Goal: Task Accomplishment & Management: Complete application form

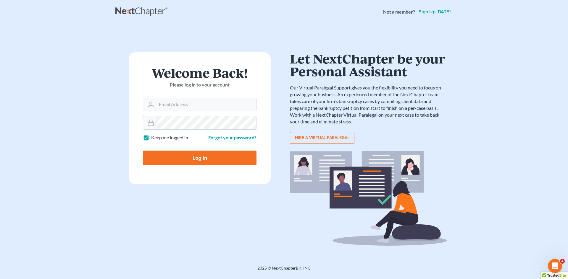
type input "[EMAIL_ADDRESS][DOMAIN_NAME]"
click at [207, 157] on input "Log In" at bounding box center [200, 158] width 114 height 15
type input "Thinking..."
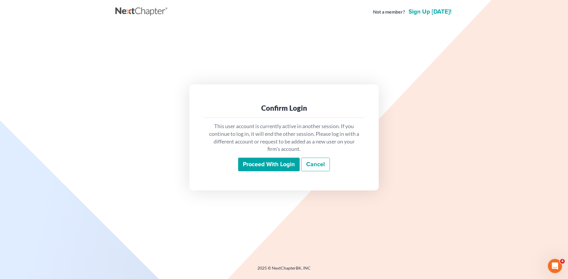
click at [261, 168] on input "Proceed with login" at bounding box center [269, 165] width 62 height 14
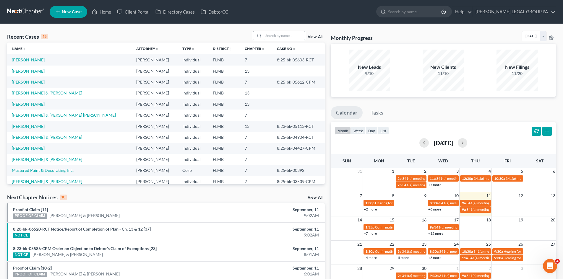
click at [294, 34] on input "search" at bounding box center [284, 35] width 41 height 9
type input "vecchio"
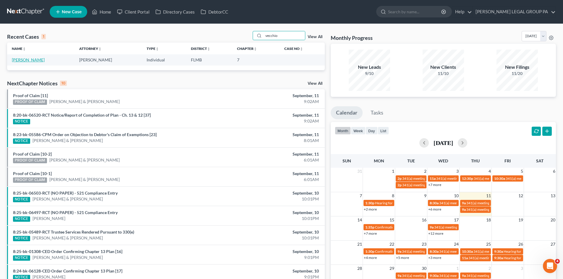
click at [21, 58] on link "Vecchio, Diane" at bounding box center [28, 59] width 33 height 5
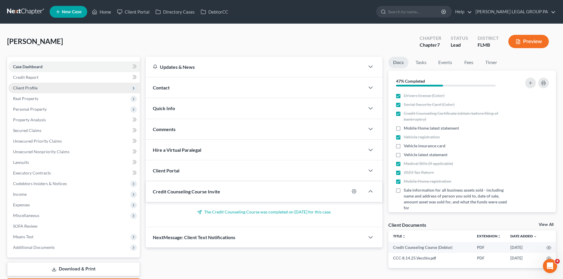
click at [66, 91] on span "Client Profile" at bounding box center [74, 88] width 132 height 11
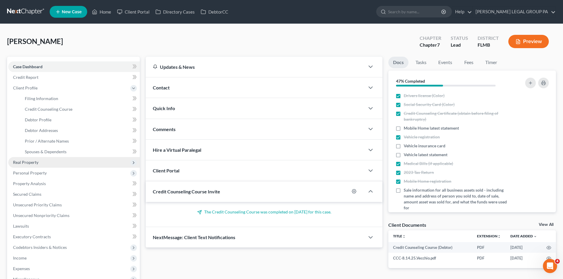
click at [33, 160] on span "Real Property" at bounding box center [25, 162] width 25 height 5
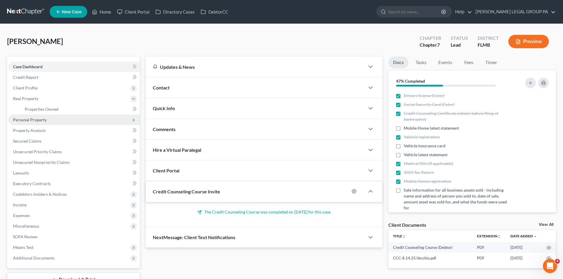
click at [54, 120] on span "Personal Property" at bounding box center [74, 120] width 132 height 11
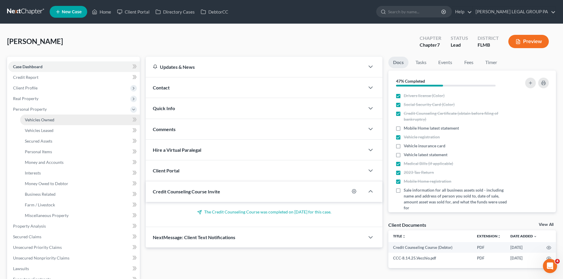
click at [53, 122] on span "Vehicles Owned" at bounding box center [40, 119] width 30 height 5
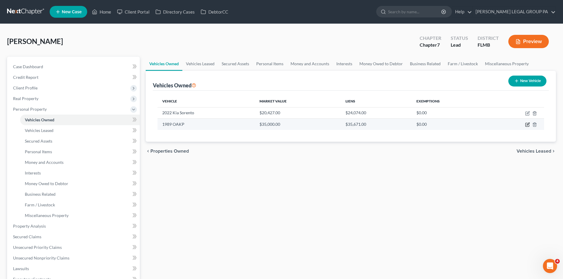
click at [526, 125] on icon "button" at bounding box center [527, 124] width 5 height 5
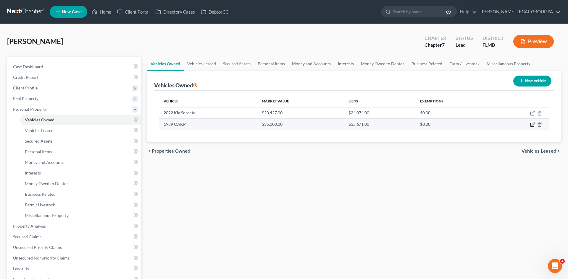
select select "7"
select select "37"
select select "2"
select select "0"
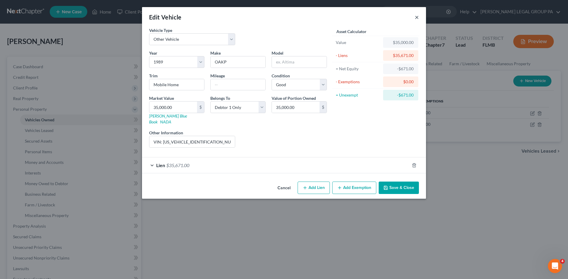
click at [416, 16] on button "×" at bounding box center [417, 17] width 4 height 7
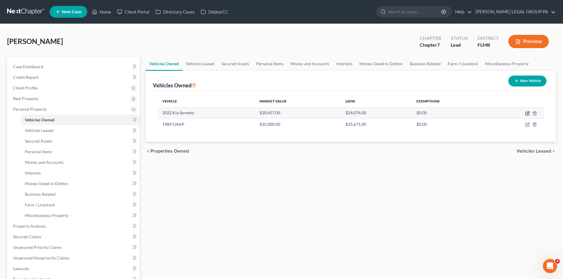
click at [528, 114] on icon "button" at bounding box center [527, 113] width 5 height 5
select select "0"
select select "4"
select select "2"
select select "0"
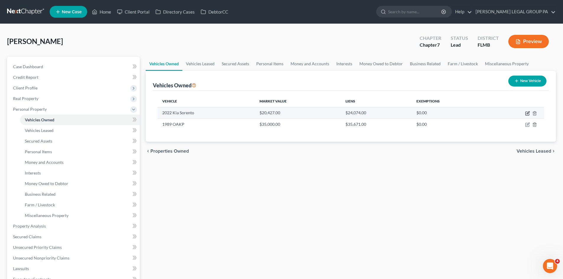
select select "9"
select select "0"
select select "2"
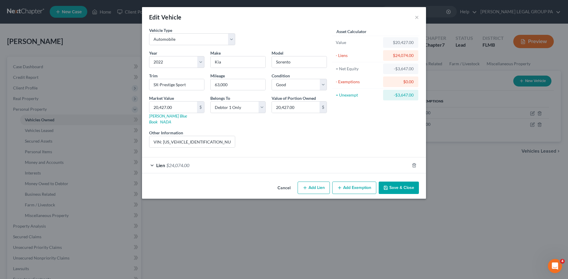
click at [198, 164] on div "Lien $24,074.00" at bounding box center [275, 166] width 267 height 16
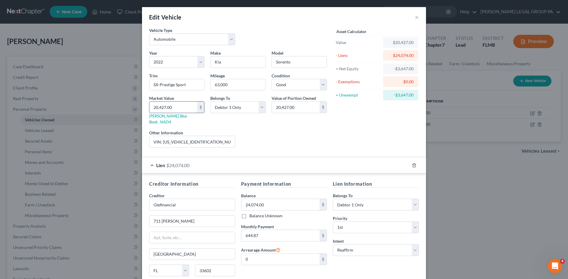
click at [170, 109] on input "20,427.00" at bounding box center [173, 107] width 48 height 11
type input "2"
type input "2.00"
type input "21"
type input "21.00"
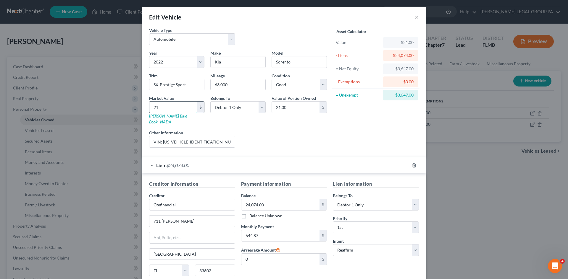
type input "2"
type input "2.00"
type input "1"
type input "1.00"
type input "19"
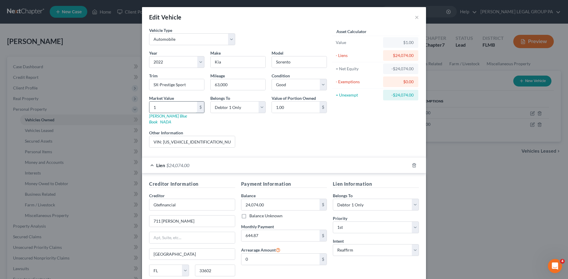
type input "19.00"
type input "199"
type input "199.00"
type input "1990"
type input "1,990.00"
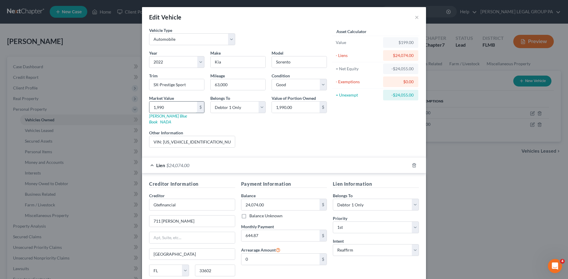
type input "1,9900"
type input "19,900.00"
click at [343, 124] on div "Asset Calculator Value $19,900.00 - Liens $24,074.00 = Net Equity -$4,174.00 - …" at bounding box center [376, 89] width 92 height 125
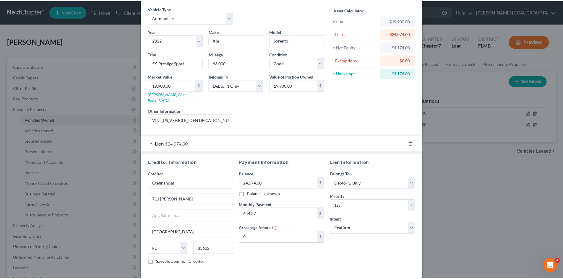
scroll to position [44, 0]
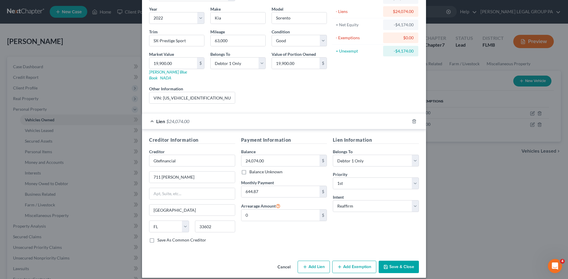
click at [406, 261] on button "Save & Close" at bounding box center [398, 267] width 40 height 12
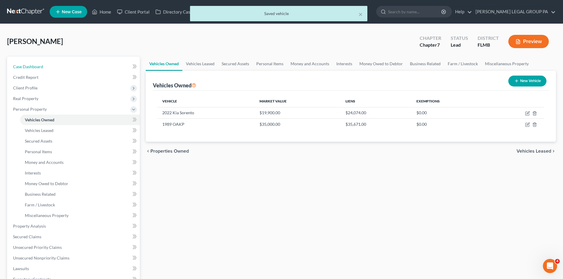
drag, startPoint x: 44, startPoint y: 67, endPoint x: 1, endPoint y: 64, distance: 42.7
click at [44, 67] on link "Case Dashboard" at bounding box center [74, 67] width 132 height 11
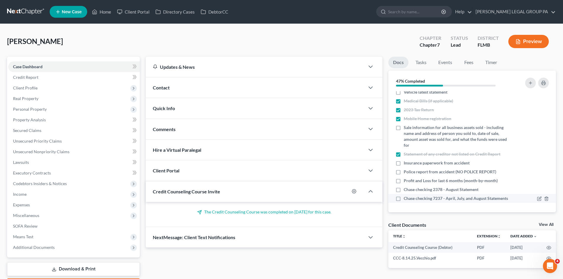
scroll to position [69, 0]
click at [404, 196] on label "Chase checking 7237 - April, July, and August Statements" at bounding box center [456, 199] width 104 height 6
click at [406, 196] on input "Chase checking 7237 - April, July, and August Statements" at bounding box center [408, 198] width 4 height 4
checkbox input "true"
click at [404, 178] on label "Profit and Loss for last 6 months (month-by-month)" at bounding box center [451, 181] width 94 height 6
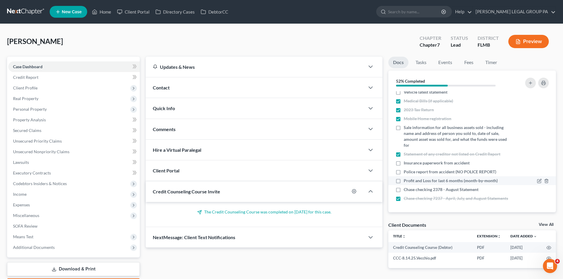
click at [406, 178] on input "Profit and Loss for last 6 months (month-by-month)" at bounding box center [408, 180] width 4 height 4
checkbox input "true"
click at [404, 169] on label "Police report from accident (NO POLICE REPORT)" at bounding box center [450, 172] width 93 height 6
click at [406, 169] on input "Police report from accident (NO POLICE REPORT)" at bounding box center [408, 171] width 4 height 4
checkbox input "true"
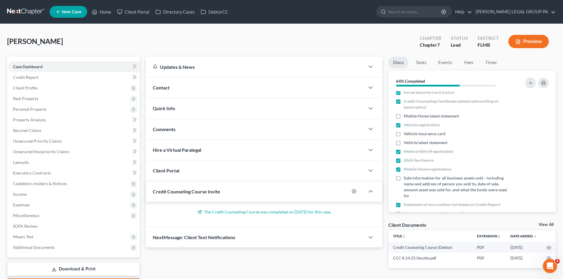
scroll to position [0, 0]
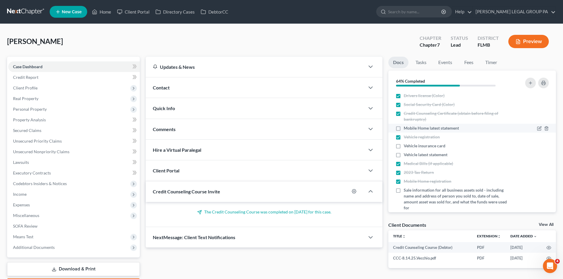
click at [404, 130] on label "Mobile Home latest statement" at bounding box center [431, 128] width 55 height 6
click at [406, 129] on input "Mobile Home latest statement" at bounding box center [408, 127] width 4 height 4
checkbox input "true"
click at [404, 156] on label "Vehicle latest statement" at bounding box center [426, 155] width 44 height 6
click at [406, 156] on input "Vehicle latest statement" at bounding box center [408, 154] width 4 height 4
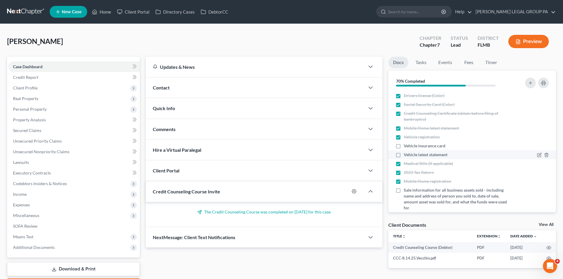
checkbox input "true"
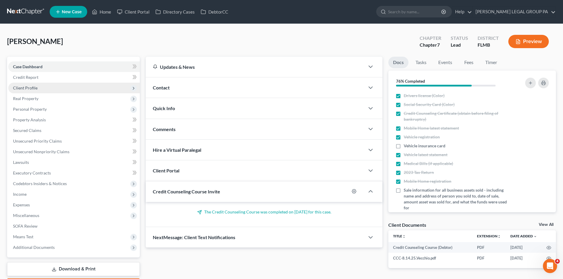
click at [49, 89] on span "Client Profile" at bounding box center [74, 88] width 132 height 11
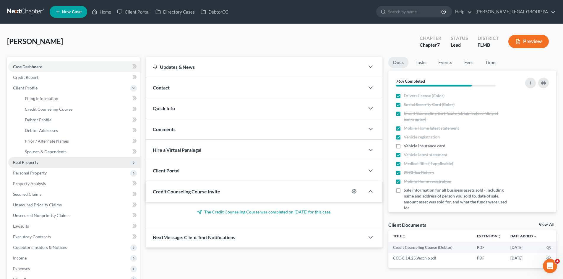
click at [48, 165] on span "Real Property" at bounding box center [74, 162] width 132 height 11
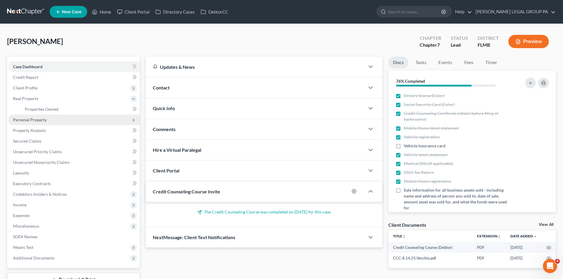
click at [51, 121] on span "Personal Property" at bounding box center [74, 120] width 132 height 11
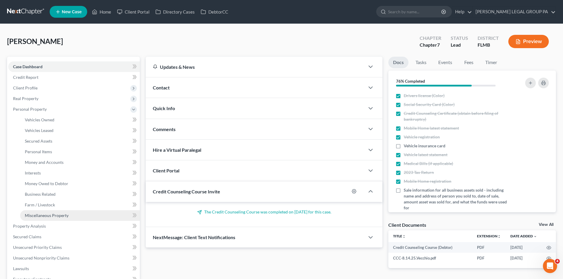
click at [57, 214] on span "Miscellaneous Property" at bounding box center [47, 215] width 44 height 5
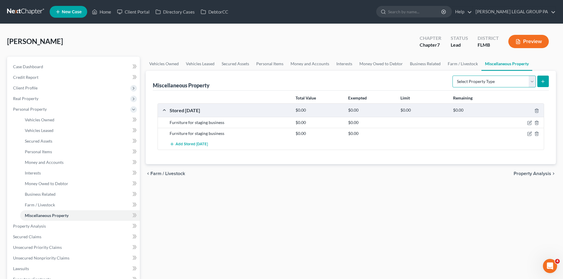
click at [514, 85] on select "Select Property Type Assigned for Creditor Benefit [DATE] Holding for Another N…" at bounding box center [494, 82] width 83 height 12
select select "transferred"
click at [453, 76] on select "Select Property Type Assigned for Creditor Benefit [DATE] Holding for Another N…" at bounding box center [494, 82] width 83 height 12
click at [546, 85] on button "submit" at bounding box center [544, 82] width 12 height 12
select select "Ordinary (within 2 years)"
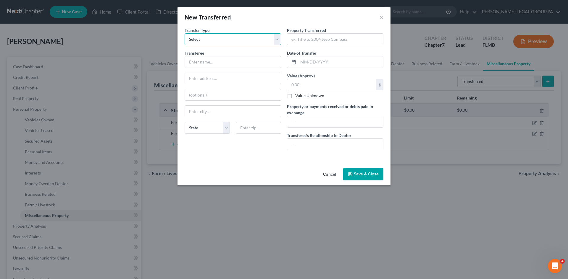
click at [245, 43] on select "Select Ordinary (within 2 years) Within 10 Years" at bounding box center [233, 39] width 96 height 12
drag, startPoint x: 262, startPoint y: 25, endPoint x: 245, endPoint y: 57, distance: 36.8
click at [262, 25] on div "New Transferred ×" at bounding box center [283, 17] width 213 height 20
click at [238, 63] on input "text" at bounding box center [233, 61] width 96 height 11
type input "Ken & Debra Erirsen"
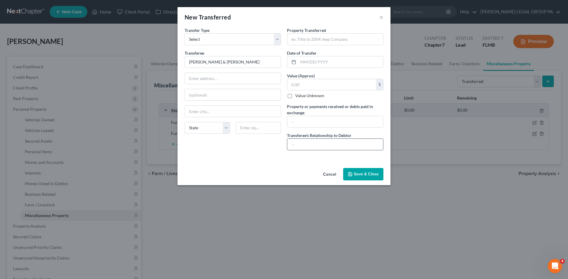
click at [305, 145] on input "text" at bounding box center [335, 144] width 96 height 11
click at [325, 145] on input "Ordinary purchase from Offer Up" at bounding box center [335, 144] width 96 height 11
type input "Ordinary purchaser from Offer Up"
click at [338, 122] on input "text" at bounding box center [335, 121] width 96 height 11
click at [325, 40] on input "text" at bounding box center [335, 39] width 96 height 11
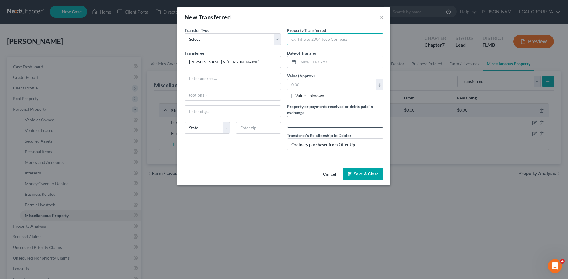
click at [317, 121] on input "text" at bounding box center [335, 121] width 96 height 11
click at [316, 60] on input "text" at bounding box center [340, 61] width 85 height 11
type input "12/02/2024"
click at [323, 87] on input "text" at bounding box center [331, 84] width 89 height 11
type input "4,375.00"
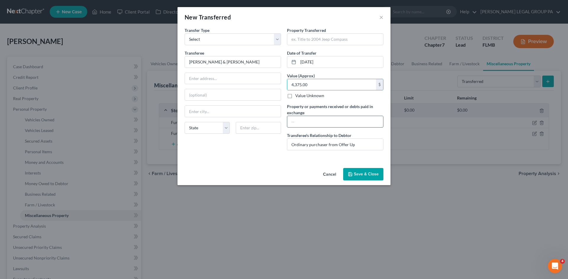
click at [323, 118] on input "text" at bounding box center [335, 121] width 96 height 11
click at [331, 41] on input "text" at bounding box center [335, 39] width 96 height 11
click at [326, 38] on input "Various inventory and firnishings from business equipment" at bounding box center [335, 39] width 96 height 11
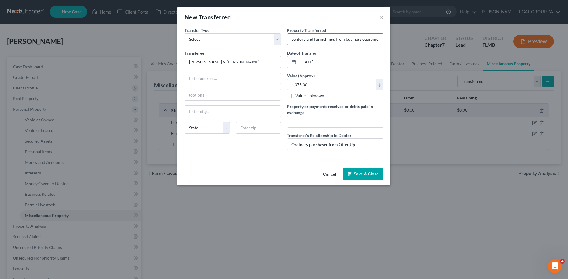
scroll to position [0, 0]
drag, startPoint x: 329, startPoint y: 40, endPoint x: 284, endPoint y: 35, distance: 45.5
click at [284, 35] on div "Transfer Type * Select Ordinary (within 2 years) Within 10 Years Transferee * K…" at bounding box center [284, 91] width 205 height 128
click at [310, 38] on input "Various inventory and furnishings from business equipment" at bounding box center [335, 39] width 96 height 11
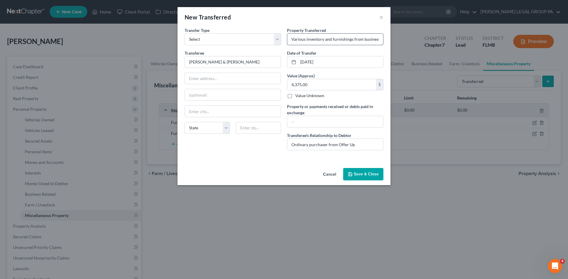
click at [329, 40] on input "Various inventory and furnishings from business equipment" at bounding box center [335, 39] width 96 height 11
drag, startPoint x: 339, startPoint y: 40, endPoint x: 387, endPoint y: 43, distance: 48.0
click at [387, 43] on div "An exemption set must first be selected from the Filing Information section. Tr…" at bounding box center [283, 96] width 213 height 139
click at [380, 41] on input "Various inventory and furnishings from business equipment" at bounding box center [335, 39] width 96 height 11
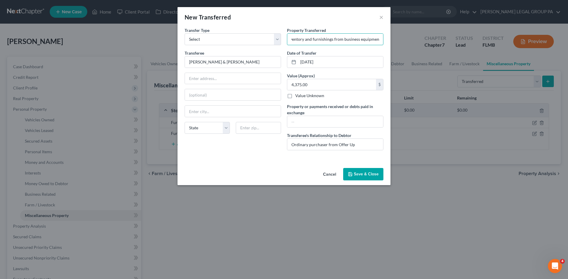
scroll to position [0, 0]
drag, startPoint x: 315, startPoint y: 38, endPoint x: 256, endPoint y: 30, distance: 58.9
click at [252, 30] on div "Transfer Type * Select Ordinary (within 2 years) Within 10 Years Transferee * K…" at bounding box center [284, 91] width 205 height 128
click at [330, 37] on input "Various inventory and furnishings from business equipment" at bounding box center [335, 39] width 96 height 11
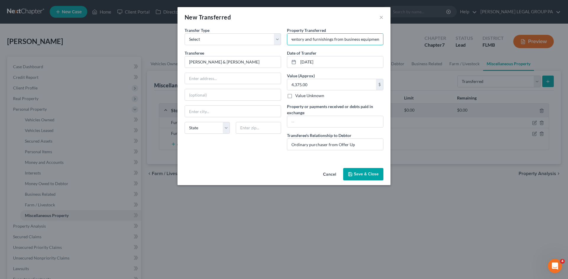
drag, startPoint x: 305, startPoint y: 39, endPoint x: 390, endPoint y: 46, distance: 85.5
click at [390, 46] on div "An exemption set must first be selected from the Filing Information section. Tr…" at bounding box center [283, 96] width 213 height 139
click at [360, 38] on input "Various business equipment and inventory from Debtor's stagin g business." at bounding box center [335, 39] width 96 height 11
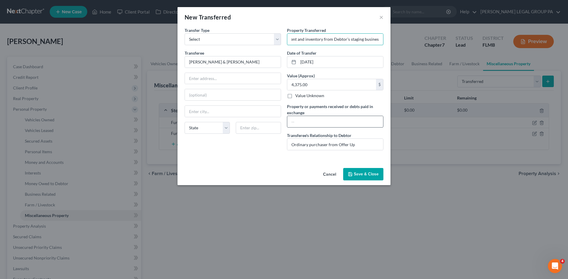
type input "Various business equipment and inventory from Debtor's staging business."
click at [345, 119] on input "text" at bounding box center [335, 121] width 96 height 11
type input "D"
type input "Funds used for regular living expenses"
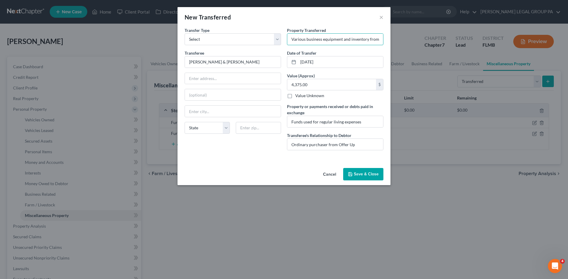
scroll to position [0, 46]
drag, startPoint x: 346, startPoint y: 37, endPoint x: 390, endPoint y: 46, distance: 44.8
click at [390, 46] on div "An exemption set must first be selected from the Filing Information section. Tr…" at bounding box center [283, 96] width 213 height 139
click at [374, 40] on input "Various business equipment and inventory from Debtor's staging business." at bounding box center [335, 39] width 96 height 11
click at [381, 41] on input "Various business equipment and inventory from Debtor's staging business." at bounding box center [335, 39] width 96 height 11
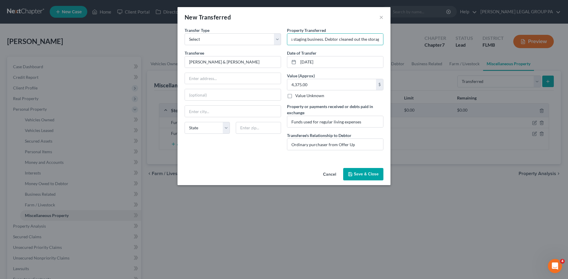
scroll to position [0, 104]
drag, startPoint x: 379, startPoint y: 40, endPoint x: 389, endPoint y: 40, distance: 9.2
click at [389, 40] on div "An exemption set must first be selected from the Filing Information section. Tr…" at bounding box center [283, 96] width 213 height 139
click at [379, 40] on input "Various business equipment and inventory from Debtor's staging business. Debtor…" at bounding box center [335, 39] width 96 height 11
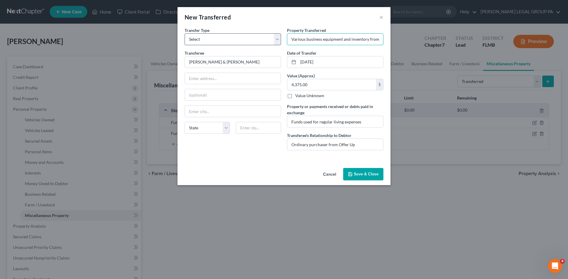
drag, startPoint x: 312, startPoint y: 35, endPoint x: 255, endPoint y: 34, distance: 57.1
click at [255, 34] on div "Transfer Type * Select Ordinary (within 2 years) Within 10 Years Transferee * K…" at bounding box center [284, 91] width 205 height 128
click at [339, 44] on input "Various business equipment and inventory from Debtor's staging business. Debtor…" at bounding box center [335, 39] width 96 height 11
drag, startPoint x: 355, startPoint y: 40, endPoint x: 380, endPoint y: 42, distance: 25.5
click at [380, 42] on input "Various business equipment and inventory from Debtor's staging business. Debtor…" at bounding box center [335, 39] width 96 height 11
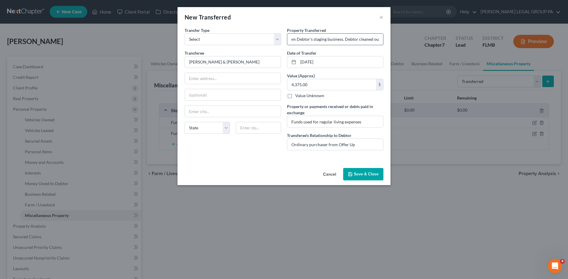
scroll to position [0, 106]
click at [346, 37] on input "Various business equipment and inventory from Debtor's staging business. Debtor…" at bounding box center [335, 39] width 96 height 11
drag, startPoint x: 349, startPoint y: 40, endPoint x: 373, endPoint y: 43, distance: 23.9
click at [373, 43] on input "Various business equipment and inventory from Debtor's staging business. Debtor…" at bounding box center [335, 39] width 96 height 11
click at [380, 42] on input "Various business equipment and inventory from Debtor's staging business. Debtor…" at bounding box center [335, 39] width 96 height 11
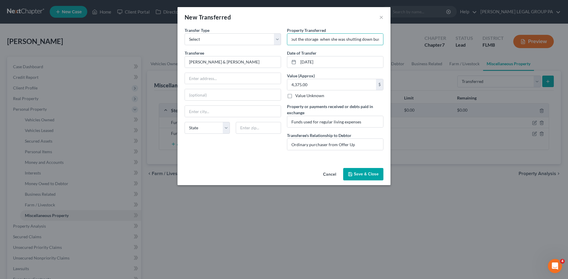
scroll to position [0, 174]
drag, startPoint x: 372, startPoint y: 41, endPoint x: 385, endPoint y: 42, distance: 13.1
click at [385, 42] on div "Property Transferred * Various business equipment and inventory from Debtor's s…" at bounding box center [335, 91] width 102 height 128
click at [376, 40] on input "Various business equipment and inventory from Debtor's staging business. Debtor…" at bounding box center [335, 39] width 96 height 11
type input "Various business equipment and inventory from Debtor's staging business. Debtor…"
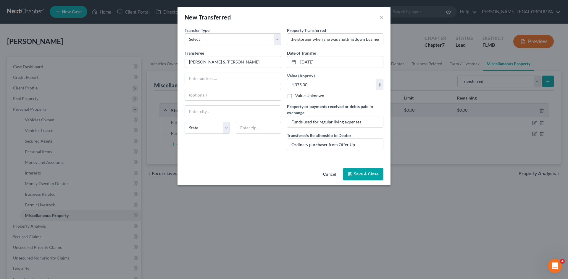
click at [365, 172] on button "Save & Close" at bounding box center [363, 174] width 40 height 12
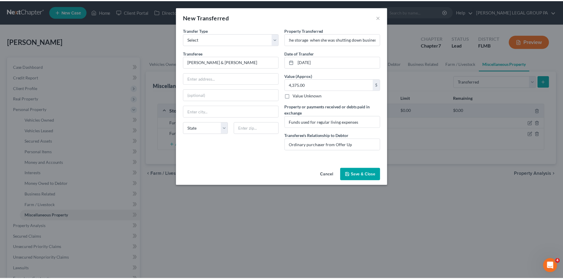
scroll to position [0, 0]
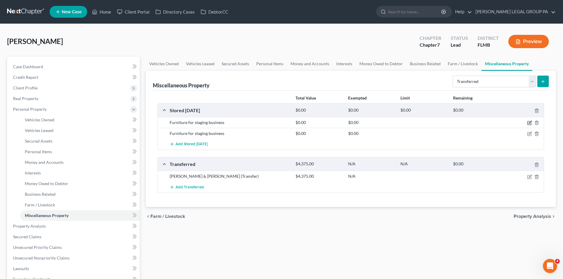
click at [531, 122] on icon "button" at bounding box center [530, 122] width 3 height 3
select select "9"
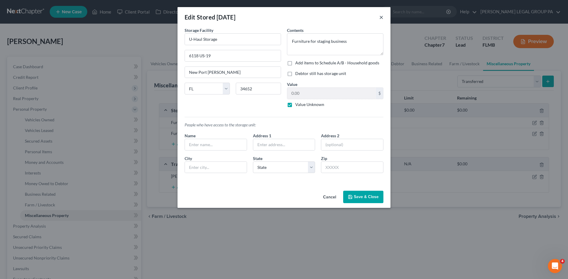
click at [380, 20] on button "×" at bounding box center [381, 17] width 4 height 7
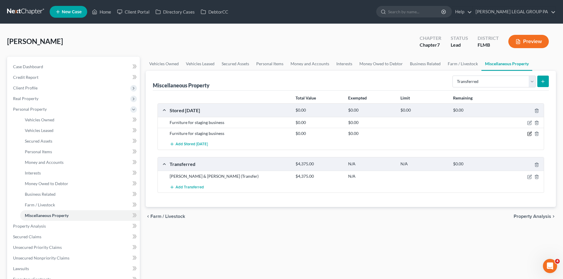
click at [529, 135] on icon "button" at bounding box center [530, 134] width 5 height 5
select select "9"
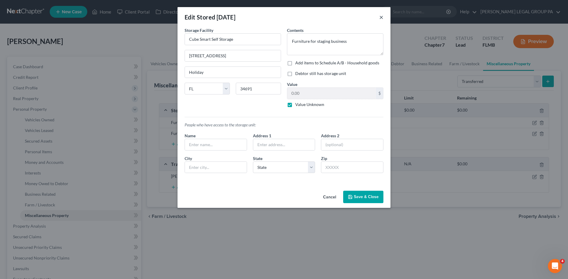
click at [380, 19] on button "×" at bounding box center [381, 17] width 4 height 7
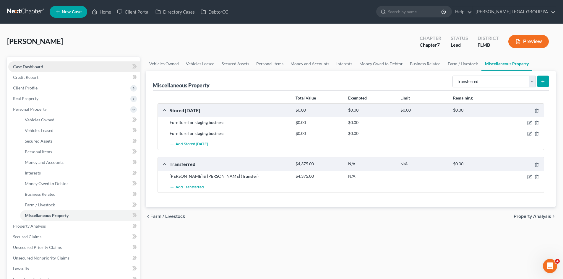
click at [30, 66] on span "Case Dashboard" at bounding box center [28, 66] width 30 height 5
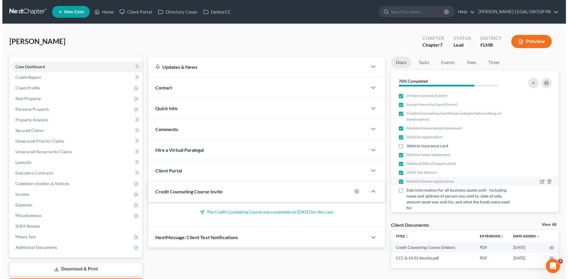
scroll to position [59, 0]
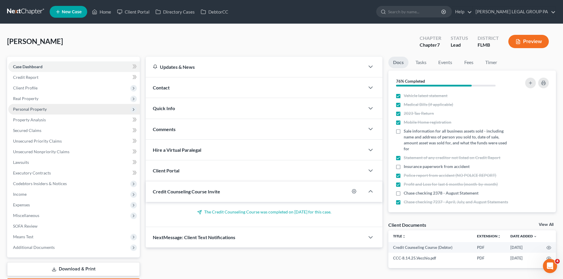
click at [43, 108] on span "Personal Property" at bounding box center [30, 109] width 34 height 5
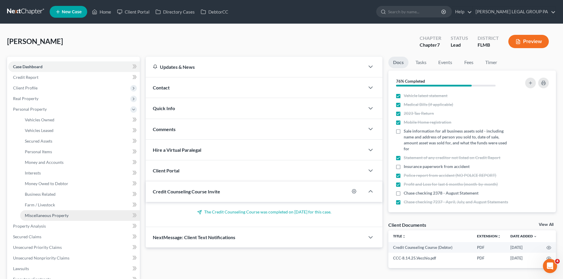
click at [61, 214] on span "Miscellaneous Property" at bounding box center [47, 215] width 44 height 5
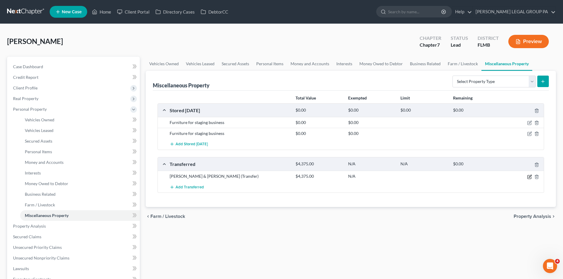
click at [530, 179] on icon "button" at bounding box center [530, 177] width 5 height 5
select select "Ordinary (within 2 years)"
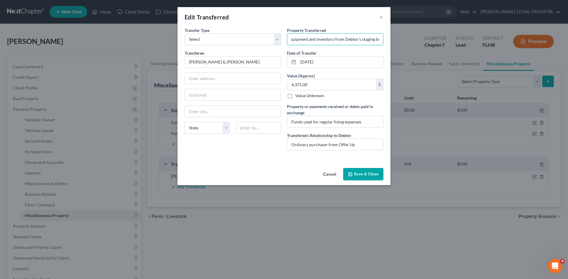
scroll to position [0, 94]
drag, startPoint x: 323, startPoint y: 41, endPoint x: 378, endPoint y: 45, distance: 55.1
click at [378, 45] on div "Property Transferred * Various business equipment and inventory from Debtor's s…" at bounding box center [335, 91] width 102 height 128
click at [349, 41] on input "Various business equipment and inventory from Debtor's staging business. Debtor…" at bounding box center [335, 39] width 96 height 11
click at [330, 39] on input "Various business equipment and inventory from Debtor's staging business. Debtor…" at bounding box center [335, 39] width 96 height 11
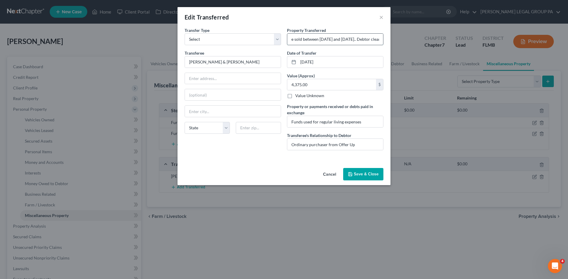
scroll to position [0, 186]
drag, startPoint x: 359, startPoint y: 39, endPoint x: 377, endPoint y: 39, distance: 18.0
click at [377, 39] on input "Various business equipment and inventory from Debtor's staging business were so…" at bounding box center [335, 39] width 96 height 11
click at [357, 41] on input "Various business equipment and inventory from Debtor's staging business were so…" at bounding box center [335, 39] width 96 height 11
click at [337, 37] on input "Various business equipment and inventory from Debtor's staging business were so…" at bounding box center [335, 39] width 96 height 11
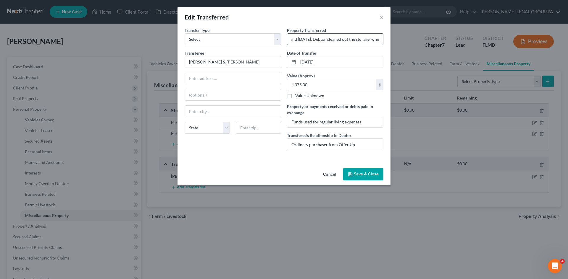
drag, startPoint x: 355, startPoint y: 40, endPoint x: 372, endPoint y: 40, distance: 17.2
click at [370, 40] on input "Various business equipment and inventory from Debtor's staging business were so…" at bounding box center [335, 39] width 96 height 11
click at [374, 40] on input "Various business equipment and inventory from Debtor's staging business were so…" at bounding box center [335, 39] width 96 height 11
drag, startPoint x: 369, startPoint y: 40, endPoint x: 396, endPoint y: 40, distance: 26.9
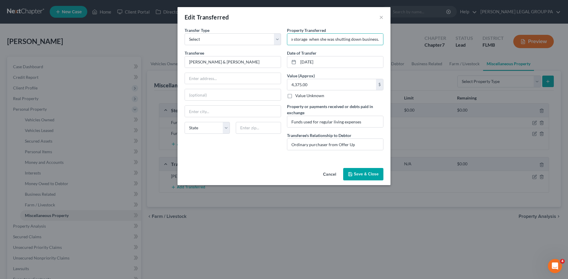
click at [396, 40] on div "Edit Transferred × An exemption set must first be selected from the Filing Info…" at bounding box center [284, 139] width 568 height 279
click at [355, 40] on input "Various business equipment and inventory from Debtor's staging business were so…" at bounding box center [335, 39] width 96 height 11
click at [310, 39] on input "Various business equipment and inventory from Debtor's staging business were so…" at bounding box center [335, 39] width 96 height 11
drag, startPoint x: 354, startPoint y: 39, endPoint x: 395, endPoint y: 38, distance: 40.8
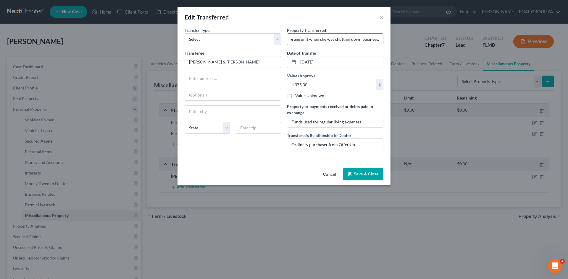
click at [395, 38] on div "Edit Transferred × An exemption set must first be selected from the Filing Info…" at bounding box center [284, 139] width 568 height 279
type input "Various business equipment and inventory from Debtor's staging business were so…"
click at [375, 170] on button "Save & Close" at bounding box center [363, 174] width 40 height 12
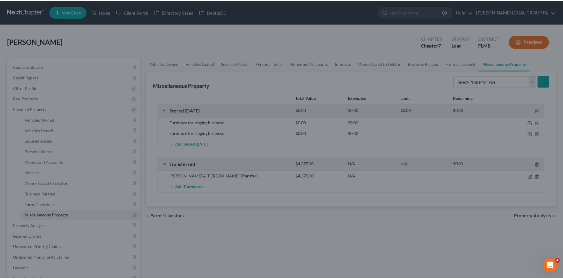
scroll to position [0, 0]
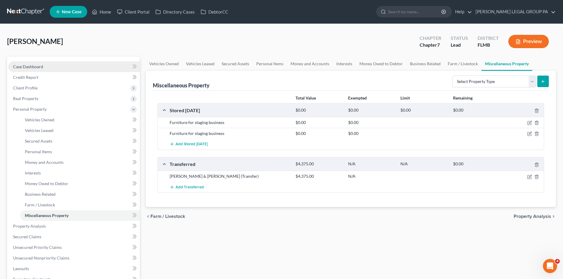
click at [43, 66] on link "Case Dashboard" at bounding box center [74, 67] width 132 height 11
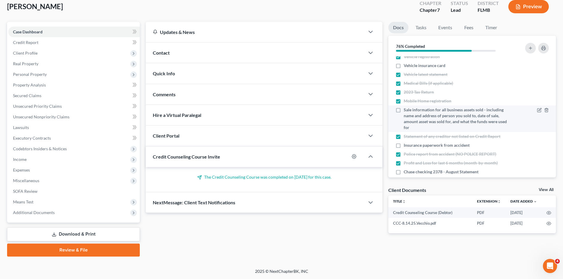
scroll to position [59, 0]
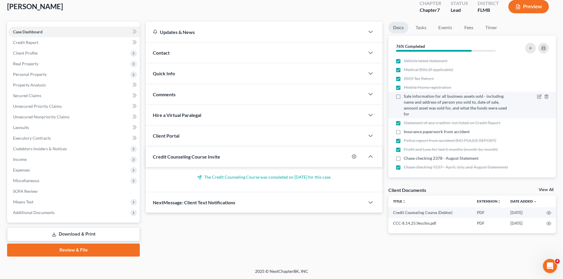
click at [404, 98] on label "Sale information for all business assets sold - including name and address of p…" at bounding box center [456, 105] width 105 height 24
click at [406, 97] on input "Sale information for all business assets sold - including name and address of p…" at bounding box center [408, 95] width 4 height 4
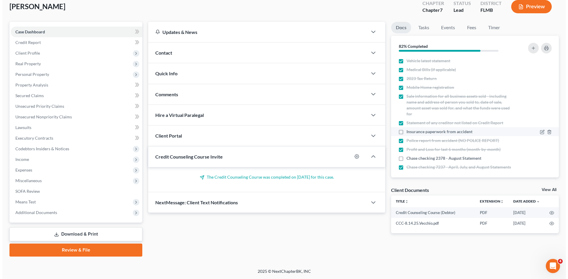
scroll to position [69, 0]
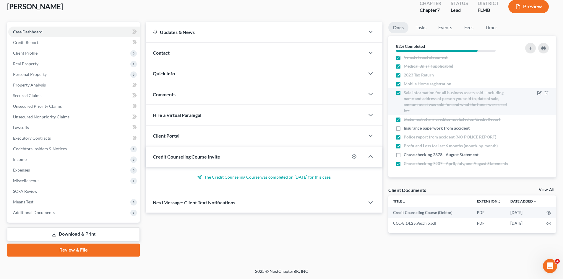
click at [404, 90] on label "Sale information for all business assets sold - including name and address of p…" at bounding box center [456, 102] width 105 height 24
click at [406, 90] on input "Sale information for all business assets sold - including name and address of p…" at bounding box center [408, 92] width 4 height 4
checkbox input "false"
click at [533, 51] on button "button" at bounding box center [530, 48] width 11 height 11
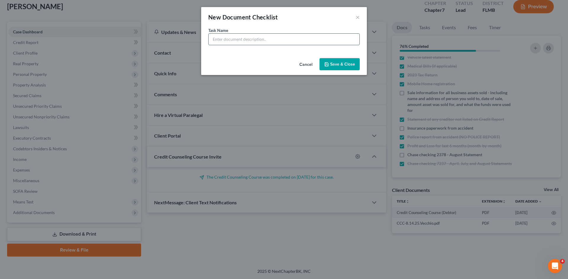
click at [325, 44] on input "text" at bounding box center [283, 39] width 151 height 11
drag, startPoint x: 305, startPoint y: 41, endPoint x: 141, endPoint y: 32, distance: 163.5
click at [141, 32] on div "New Document Checklist × Task Name * Bank statements from November and December…" at bounding box center [284, 139] width 568 height 279
click at [271, 42] on input "Bank statements from November and December 2024 showing all items sold from sto…" at bounding box center [283, 39] width 151 height 11
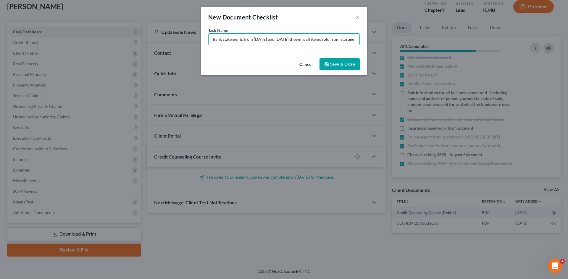
scroll to position [0, 27]
drag, startPoint x: 314, startPoint y: 40, endPoint x: 401, endPoint y: 43, distance: 86.7
click at [401, 43] on div "New Document Checklist × Task Name * Bank statements from November and December…" at bounding box center [284, 139] width 568 height 279
type input "Bank statements from November and December 2024 showing all items sold from sto…"
click at [341, 65] on button "Save & Close" at bounding box center [339, 64] width 40 height 12
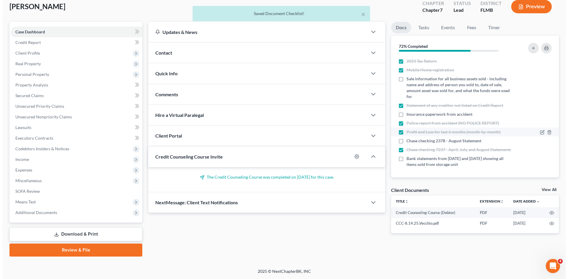
scroll to position [83, 0]
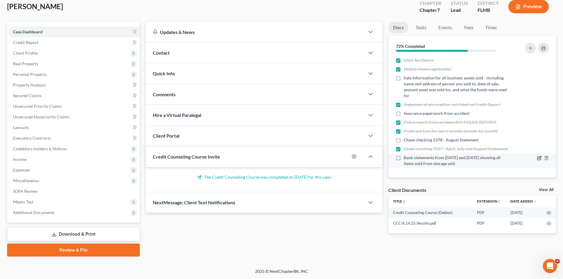
click at [537, 158] on icon "button" at bounding box center [539, 158] width 5 height 5
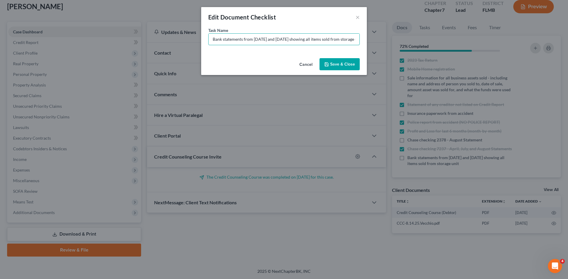
scroll to position [0, 27]
drag, startPoint x: 303, startPoint y: 42, endPoint x: 375, endPoint y: 41, distance: 72.2
click at [375, 41] on div "Edit Document Checklist × Task Name * Bank statements from November and Decembe…" at bounding box center [284, 139] width 568 height 279
click at [341, 39] on input "Bank statements from November and December 2024 showing all items sold from sto…" at bounding box center [283, 39] width 151 height 11
drag, startPoint x: 355, startPoint y: 40, endPoint x: 390, endPoint y: 40, distance: 34.9
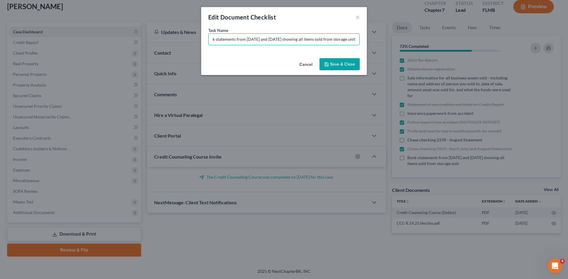
click at [390, 40] on div "Edit Document Checklist × Task Name * Bank statements from November and Decembe…" at bounding box center [284, 139] width 568 height 279
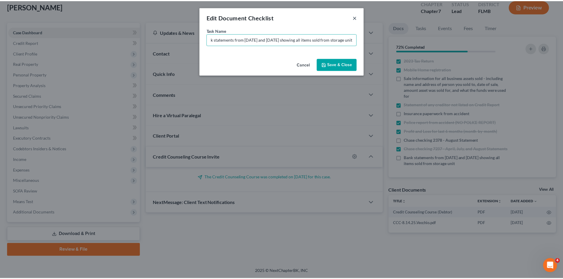
scroll to position [0, 0]
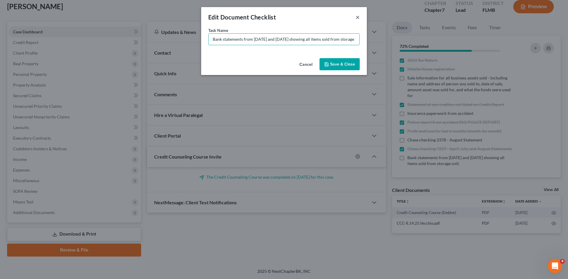
click at [356, 16] on button "×" at bounding box center [357, 17] width 4 height 7
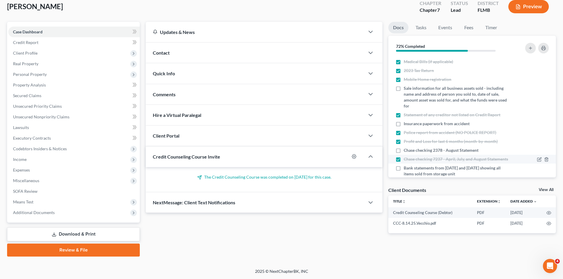
scroll to position [54, 0]
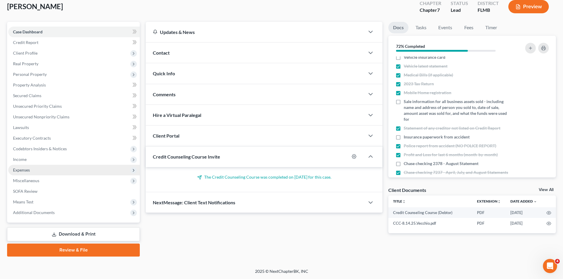
click at [33, 169] on span "Expenses" at bounding box center [74, 170] width 132 height 11
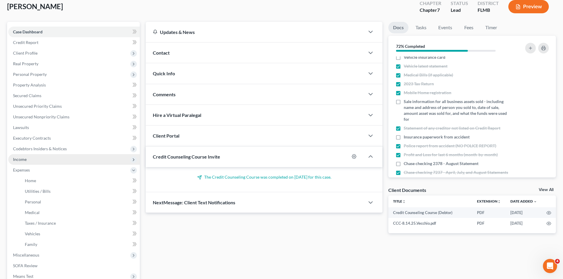
click at [36, 160] on span "Income" at bounding box center [74, 159] width 132 height 11
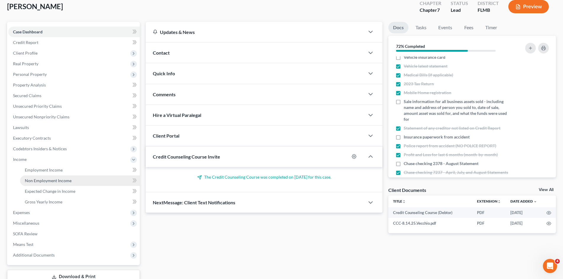
click at [49, 180] on span "Non Employment Income" at bounding box center [48, 180] width 47 height 5
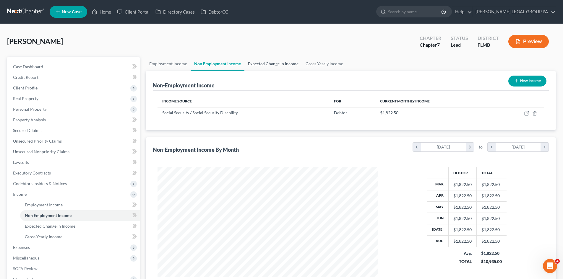
scroll to position [110, 232]
click at [264, 66] on link "Expected Change in Income" at bounding box center [274, 64] width 58 height 14
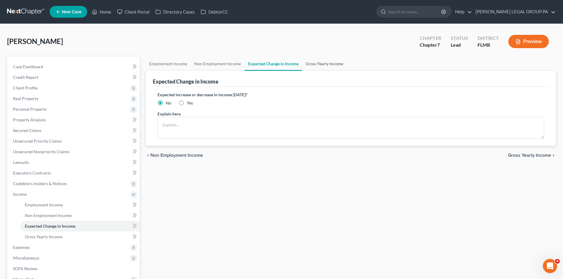
drag, startPoint x: 318, startPoint y: 64, endPoint x: 311, endPoint y: 67, distance: 8.0
click at [319, 64] on link "Gross Yearly Income" at bounding box center [324, 64] width 45 height 14
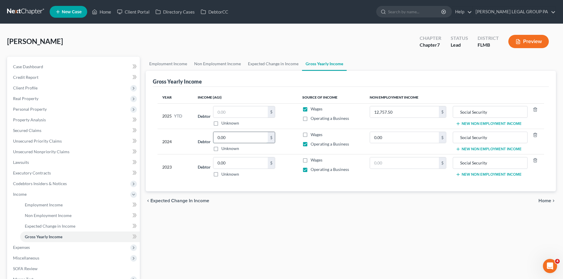
click at [258, 136] on input "0.00" at bounding box center [240, 137] width 54 height 11
type input "12,600.00"
click at [318, 218] on div "Employment Income Non Employment Income Expected Change in Income Gross Yearly …" at bounding box center [351, 196] width 416 height 278
click at [204, 62] on link "Non Employment Income" at bounding box center [218, 64] width 54 height 14
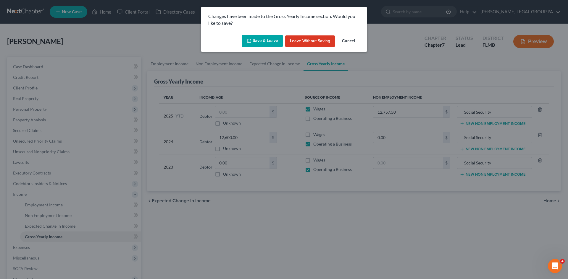
click at [266, 42] on button "Save & Leave" at bounding box center [262, 41] width 41 height 12
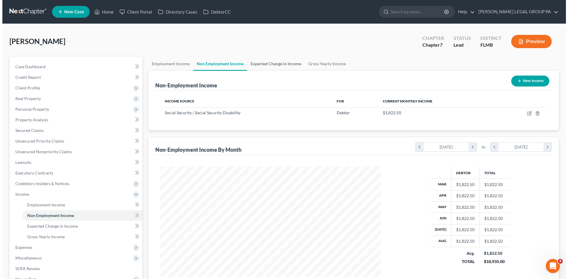
scroll to position [110, 232]
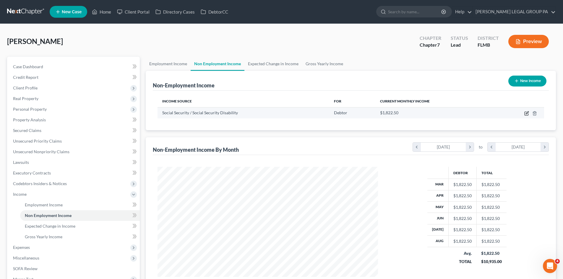
click at [527, 113] on icon "button" at bounding box center [527, 112] width 3 height 3
select select "4"
select select "0"
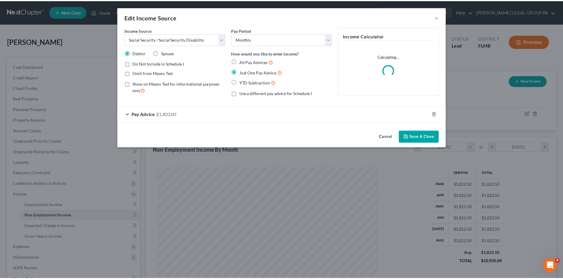
scroll to position [111, 234]
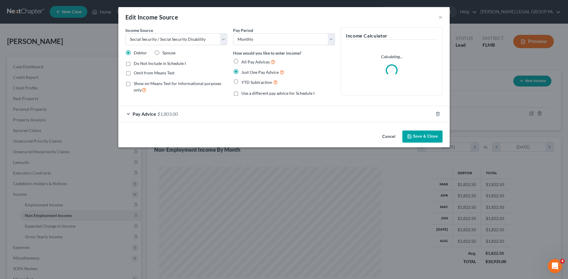
click at [194, 115] on div "Pay Advice $1,803.00" at bounding box center [275, 114] width 315 height 16
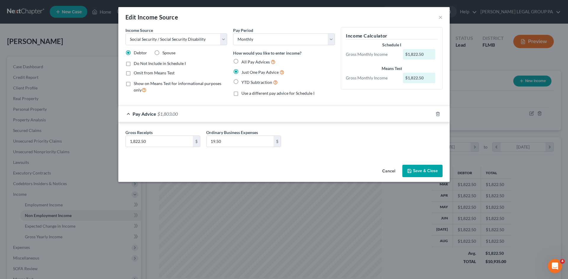
click at [426, 167] on button "Save & Close" at bounding box center [422, 171] width 40 height 12
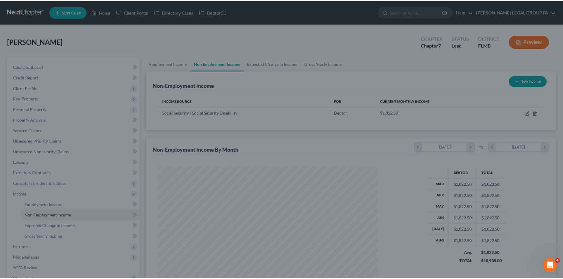
scroll to position [295586, 295464]
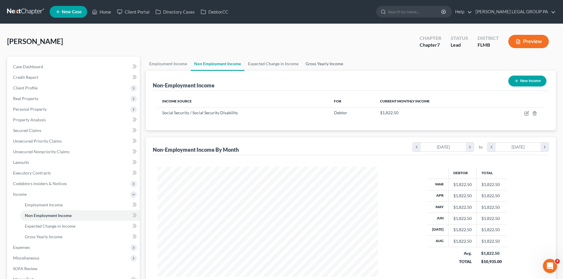
click at [321, 64] on link "Gross Yearly Income" at bounding box center [324, 64] width 45 height 14
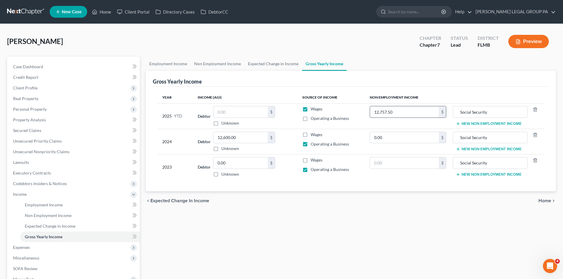
click at [408, 113] on input "12,757.50" at bounding box center [404, 111] width 69 height 11
type input "14,580.00"
click at [373, 216] on div "Employment Income Non Employment Income Expected Change in Income Gross Yearly …" at bounding box center [351, 196] width 416 height 278
click at [32, 64] on span "Case Dashboard" at bounding box center [28, 66] width 30 height 5
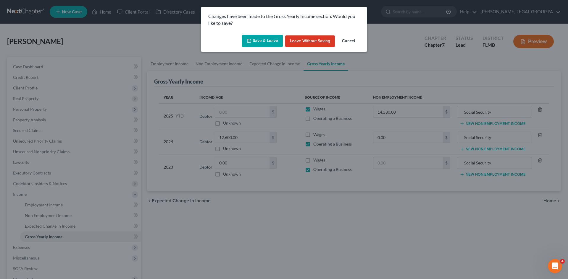
click at [259, 41] on button "Save & Leave" at bounding box center [262, 41] width 41 height 12
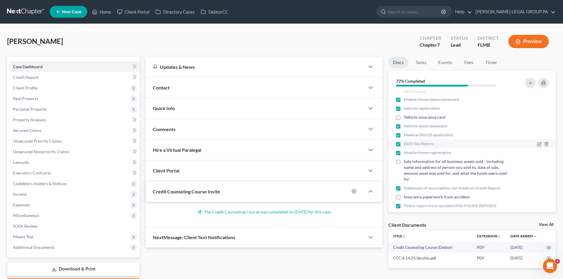
scroll to position [24, 0]
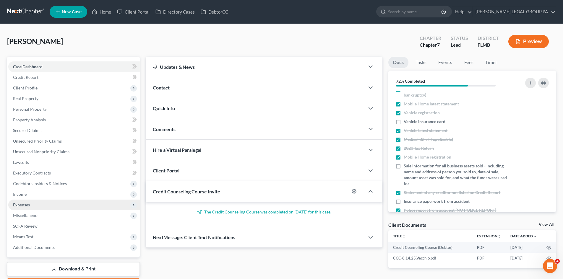
click at [41, 207] on span "Expenses" at bounding box center [74, 205] width 132 height 11
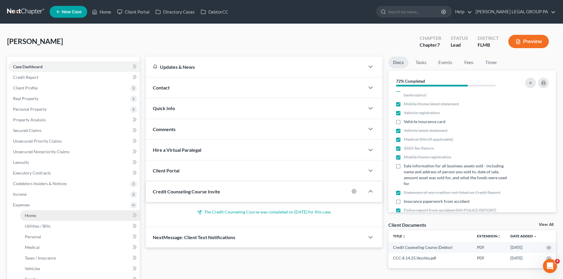
click at [44, 217] on link "Home" at bounding box center [80, 216] width 120 height 11
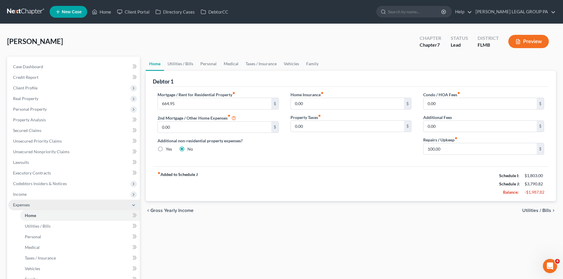
click at [45, 200] on span "Expenses" at bounding box center [74, 205] width 132 height 11
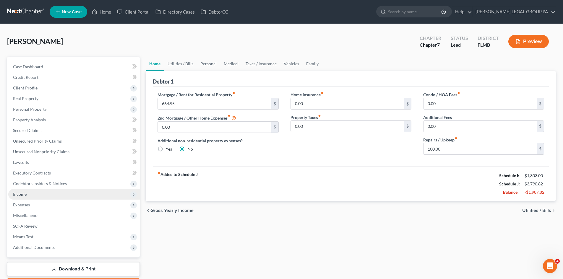
click at [46, 197] on span "Income" at bounding box center [74, 194] width 132 height 11
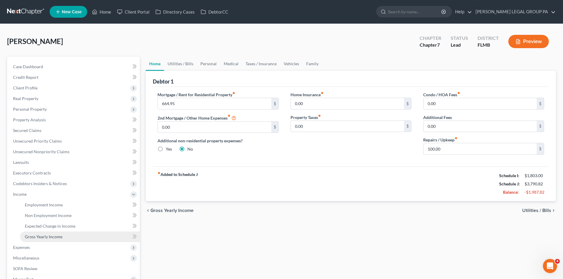
click at [60, 240] on link "Gross Yearly Income" at bounding box center [80, 237] width 120 height 11
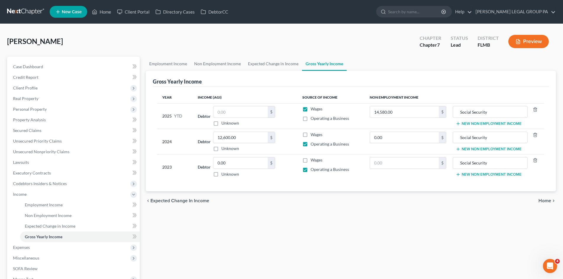
click at [311, 121] on label "Operating a Business" at bounding box center [330, 119] width 38 height 6
click at [313, 119] on input "Operating a Business" at bounding box center [315, 118] width 4 height 4
checkbox input "true"
click at [254, 114] on input "text" at bounding box center [240, 111] width 54 height 11
click at [311, 110] on label "Wages" at bounding box center [317, 109] width 12 height 6
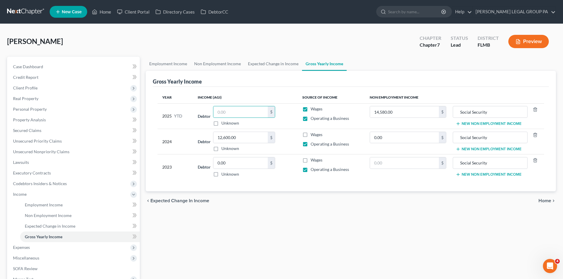
click at [313, 110] on input "Wages" at bounding box center [315, 108] width 4 height 4
checkbox input "false"
click at [247, 112] on input "text" at bounding box center [240, 111] width 54 height 11
type input "28,364.00"
click at [282, 245] on div "Employment Income Non Employment Income Expected Change in Income Gross Yearly …" at bounding box center [351, 196] width 416 height 278
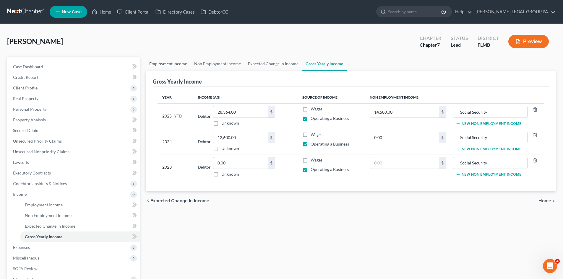
click at [173, 61] on link "Employment Income" at bounding box center [168, 64] width 45 height 14
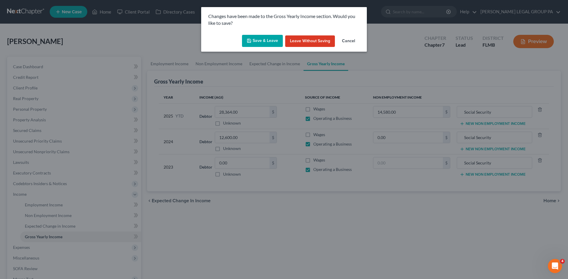
click at [251, 39] on icon "button" at bounding box center [249, 40] width 5 height 5
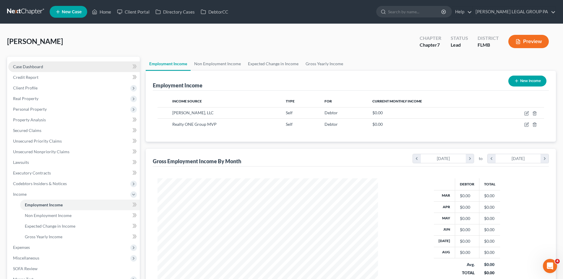
scroll to position [110, 232]
click at [50, 67] on link "Case Dashboard" at bounding box center [74, 67] width 132 height 11
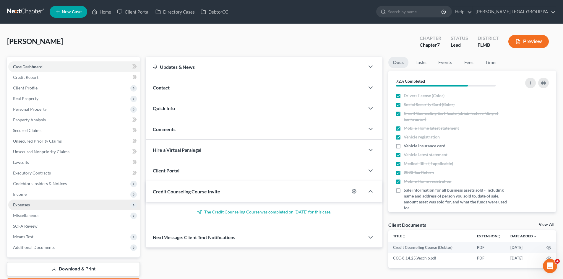
click at [38, 206] on span "Expenses" at bounding box center [74, 205] width 132 height 11
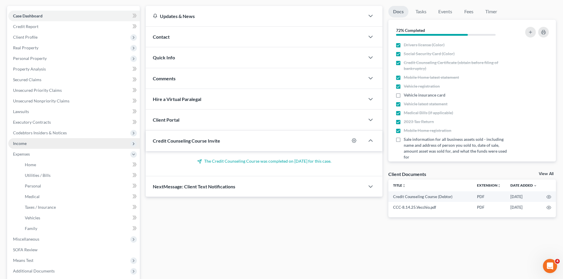
scroll to position [50, 0]
click at [48, 145] on span "Income" at bounding box center [74, 144] width 132 height 11
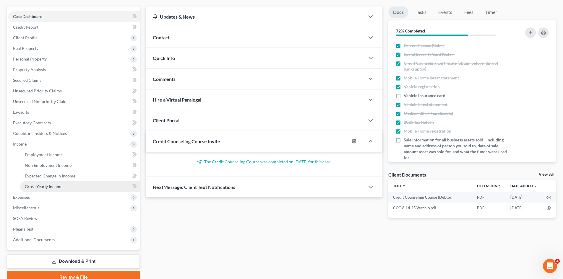
click at [56, 185] on span "Gross Yearly Income" at bounding box center [44, 186] width 38 height 5
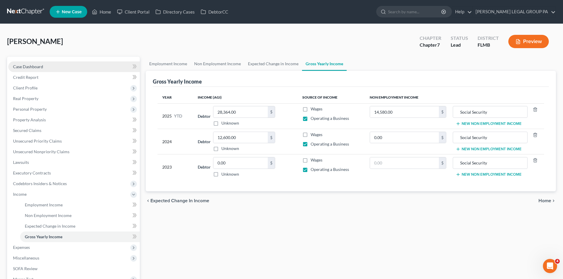
click at [48, 64] on link "Case Dashboard" at bounding box center [74, 67] width 132 height 11
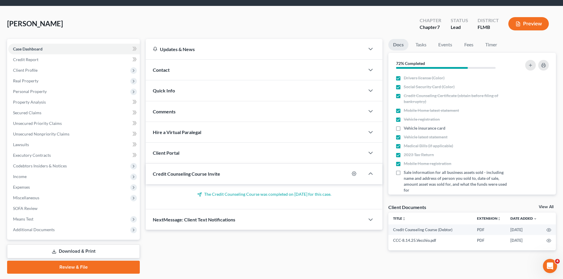
scroll to position [35, 0]
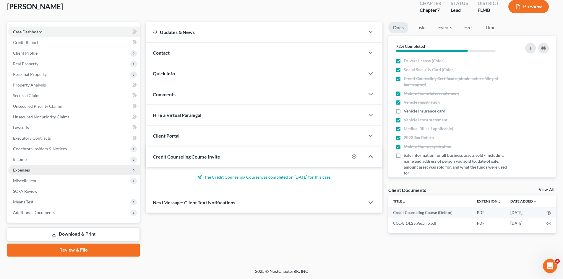
click at [41, 171] on span "Expenses" at bounding box center [74, 170] width 132 height 11
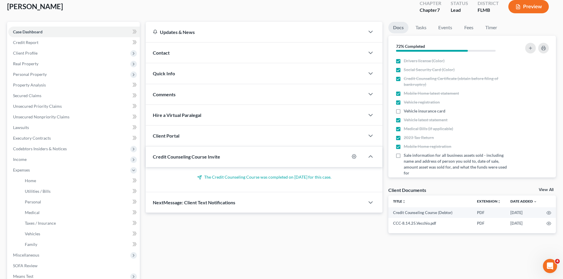
drag, startPoint x: 29, startPoint y: 161, endPoint x: 52, endPoint y: 178, distance: 29.4
click at [29, 161] on span "Income" at bounding box center [74, 159] width 132 height 11
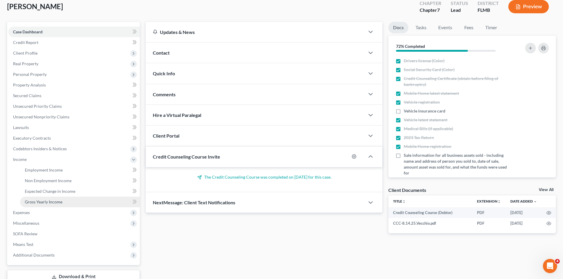
click at [64, 203] on link "Gross Yearly Income" at bounding box center [80, 202] width 120 height 11
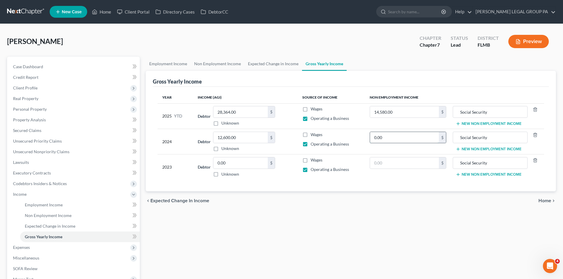
click at [395, 142] on input "0.00" at bounding box center [404, 137] width 69 height 11
type input "21,311.00"
click at [374, 242] on div "Employment Income Non Employment Income Expected Change in Income Gross Yearly …" at bounding box center [351, 196] width 416 height 278
click at [386, 167] on input "text" at bounding box center [404, 163] width 69 height 11
type input "0.00"
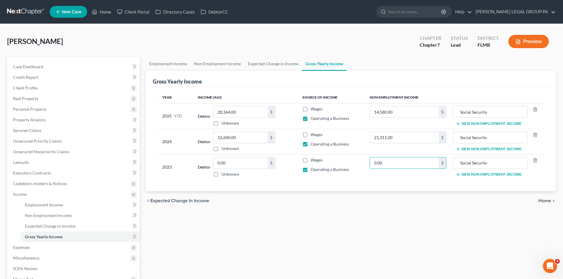
click at [381, 206] on div "Employment Income Non Employment Income Expected Change in Income Gross Yearly …" at bounding box center [351, 196] width 416 height 278
click at [269, 66] on link "Expected Change in Income" at bounding box center [274, 64] width 58 height 14
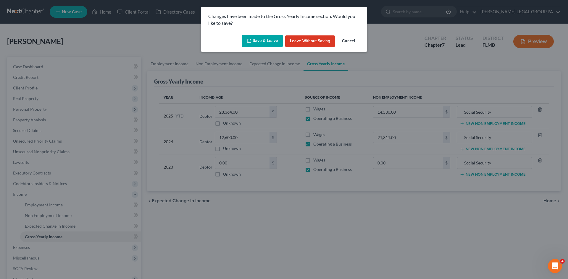
click at [268, 41] on button "Save & Leave" at bounding box center [262, 41] width 41 height 12
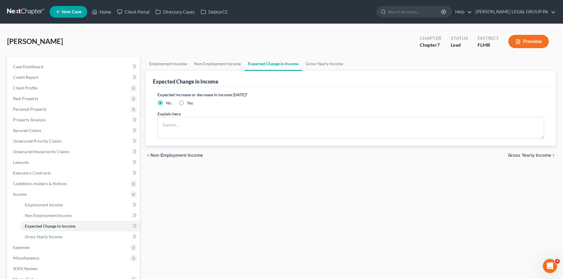
click at [271, 65] on link "Expected Change in Income" at bounding box center [274, 64] width 58 height 14
click at [323, 64] on link "Gross Yearly Income" at bounding box center [324, 64] width 45 height 14
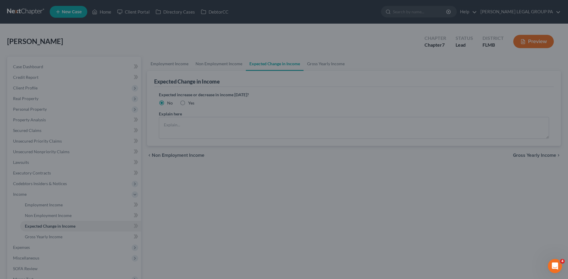
click at [318, 60] on div at bounding box center [284, 139] width 568 height 279
click at [321, 65] on div at bounding box center [284, 139] width 568 height 279
click at [60, 63] on div at bounding box center [284, 139] width 568 height 279
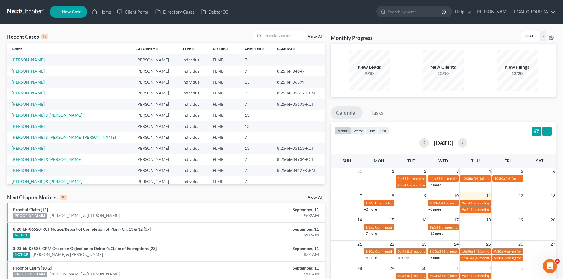
drag, startPoint x: 27, startPoint y: 62, endPoint x: 66, endPoint y: 43, distance: 43.6
click at [27, 62] on link "[PERSON_NAME]" at bounding box center [28, 59] width 33 height 5
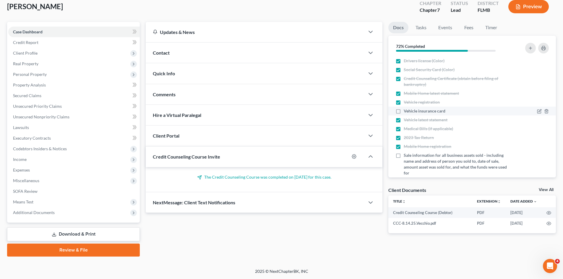
click at [404, 111] on label "Vehicle insurance card" at bounding box center [425, 111] width 42 height 6
click at [406, 111] on input "Vehicle insurance card" at bounding box center [408, 110] width 4 height 4
checkbox input "true"
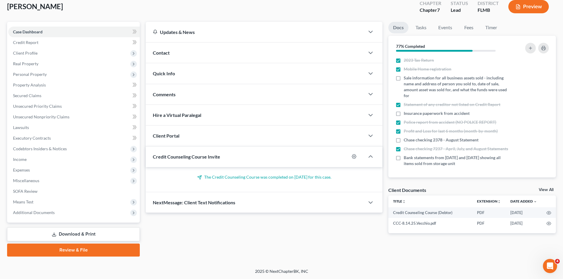
scroll to position [83, 0]
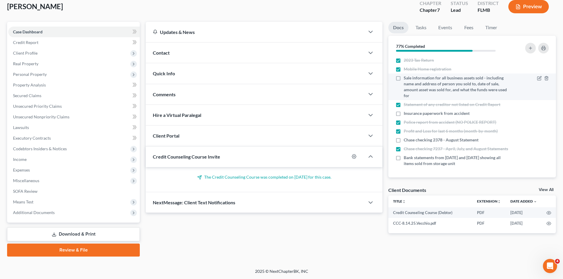
click at [404, 75] on label "Sale information for all business assets sold - including name and address of p…" at bounding box center [456, 87] width 105 height 24
click at [406, 75] on input "Sale information for all business assets sold - including name and address of p…" at bounding box center [408, 77] width 4 height 4
checkbox input "true"
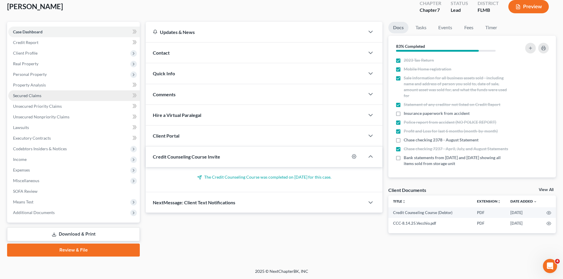
click at [36, 97] on span "Secured Claims" at bounding box center [27, 95] width 28 height 5
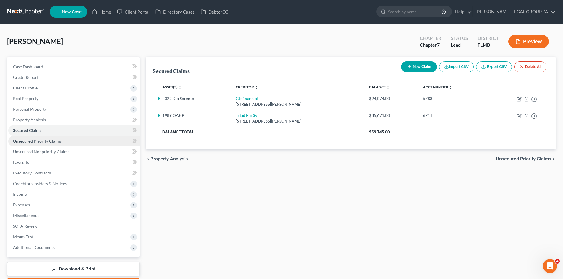
click at [57, 140] on span "Unsecured Priority Claims" at bounding box center [37, 141] width 49 height 5
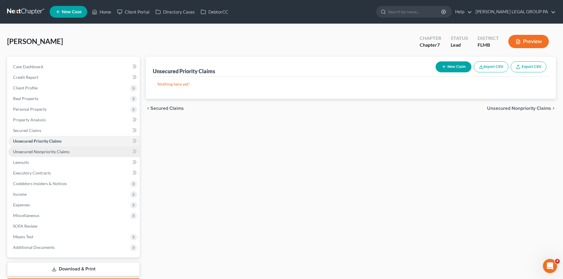
click at [60, 151] on span "Unsecured Nonpriority Claims" at bounding box center [41, 151] width 56 height 5
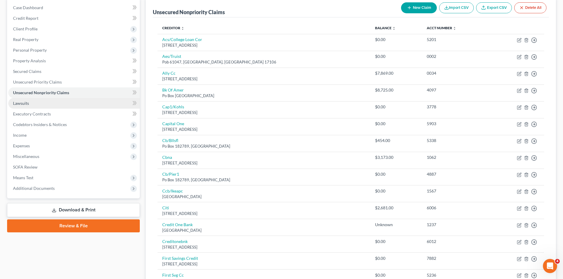
click at [38, 104] on link "Lawsuits" at bounding box center [74, 103] width 132 height 11
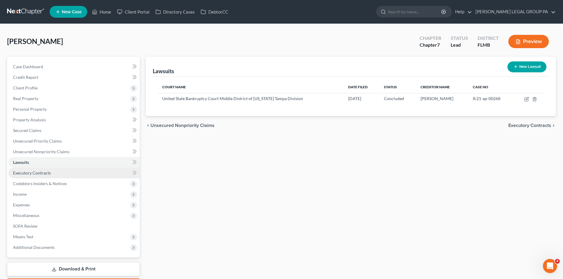
click at [54, 175] on link "Executory Contracts" at bounding box center [74, 173] width 132 height 11
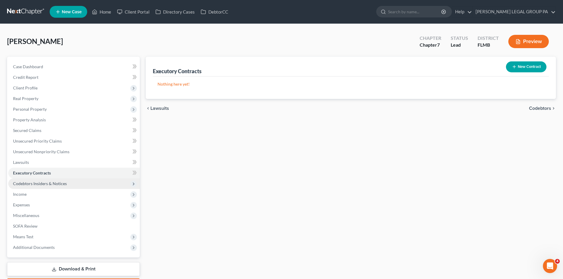
click at [59, 186] on span "Codebtors Insiders & Notices" at bounding box center [40, 183] width 54 height 5
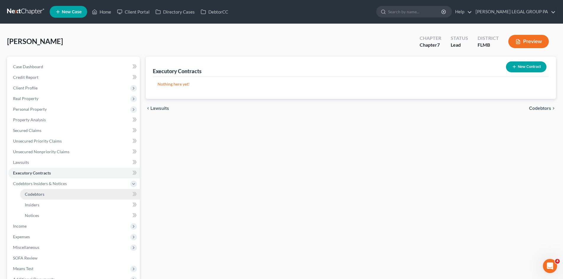
click at [48, 193] on link "Codebtors" at bounding box center [80, 194] width 120 height 11
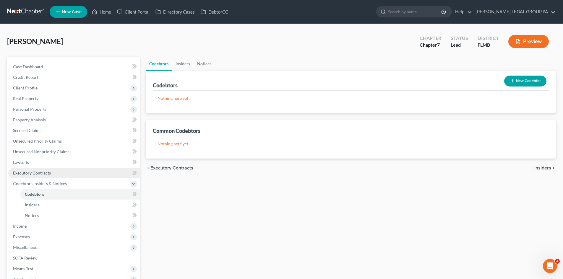
click at [49, 169] on link "Executory Contracts" at bounding box center [74, 173] width 132 height 11
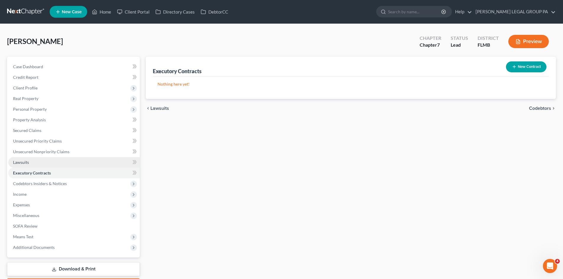
click at [47, 161] on link "Lawsuits" at bounding box center [74, 162] width 132 height 11
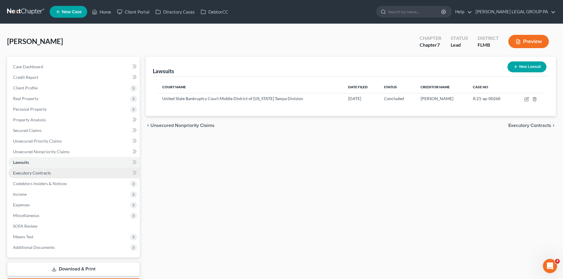
scroll to position [30, 0]
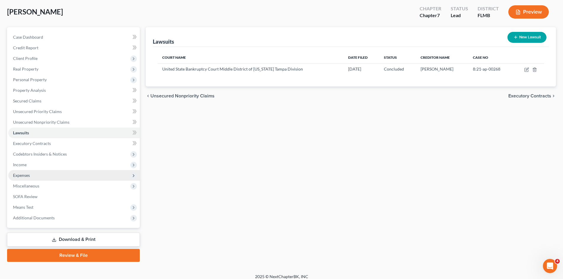
click at [30, 178] on span "Expenses" at bounding box center [21, 175] width 17 height 5
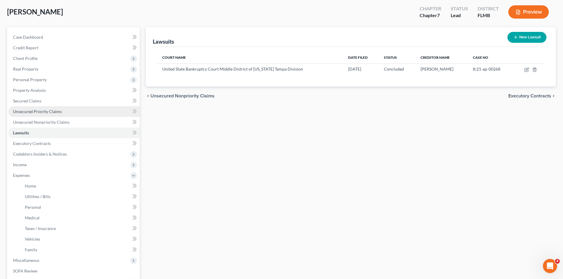
click at [38, 107] on link "Unsecured Priority Claims" at bounding box center [74, 111] width 132 height 11
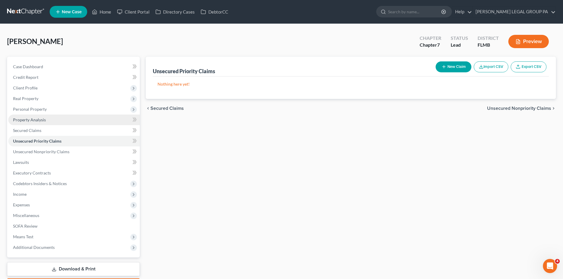
click at [41, 118] on span "Property Analysis" at bounding box center [29, 119] width 33 height 5
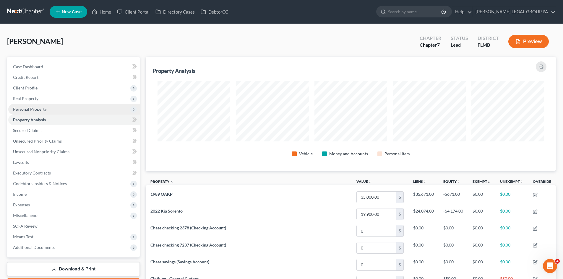
click at [40, 111] on span "Personal Property" at bounding box center [30, 109] width 34 height 5
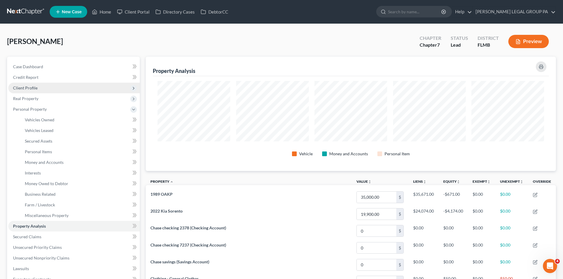
click at [51, 93] on span "Client Profile" at bounding box center [74, 88] width 132 height 11
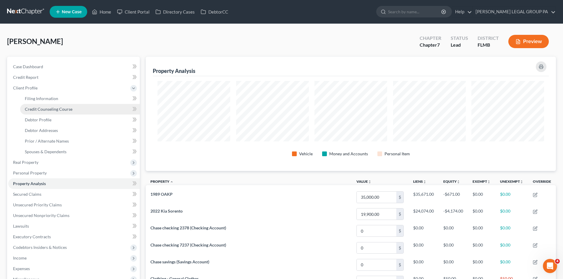
click at [52, 105] on link "Credit Counseling Course" at bounding box center [80, 109] width 120 height 11
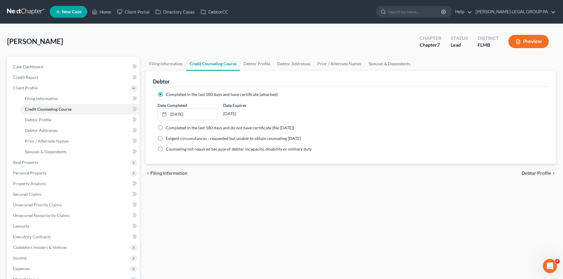
click at [158, 72] on div "Debtor" at bounding box center [351, 79] width 396 height 16
click at [156, 61] on link "Filing Information" at bounding box center [166, 64] width 41 height 14
select select "1"
select select "0"
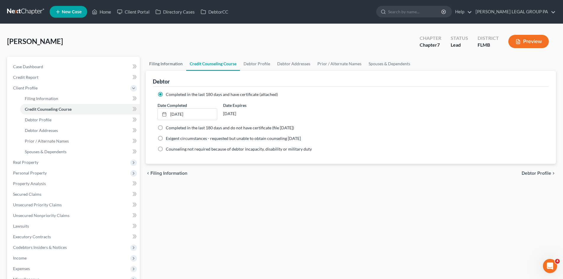
select select "9"
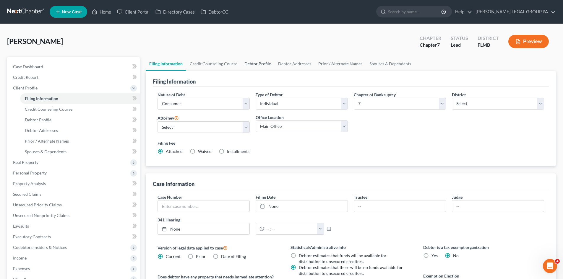
click at [268, 65] on link "Debtor Profile" at bounding box center [258, 64] width 34 height 14
select select "2"
select select "0"
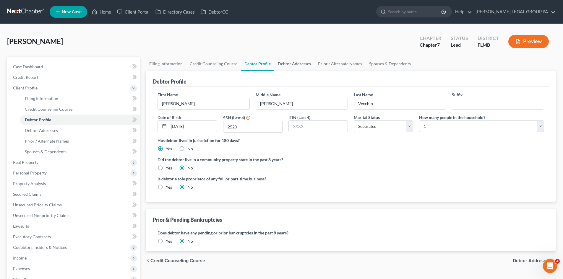
radio input "true"
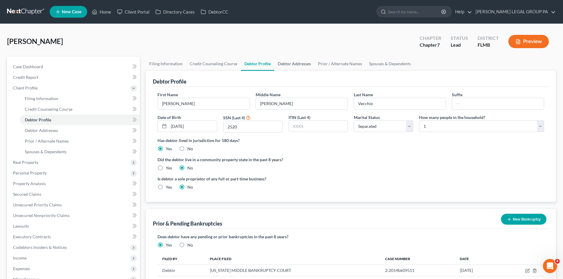
click at [300, 63] on link "Debtor Addresses" at bounding box center [294, 64] width 40 height 14
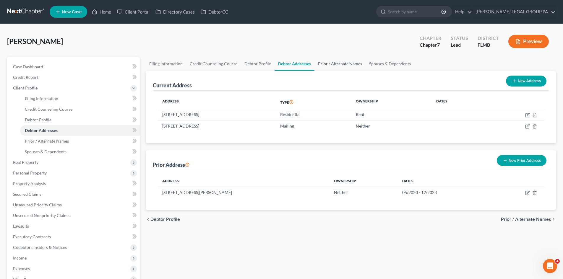
click at [345, 63] on link "Prior / Alternate Names" at bounding box center [340, 64] width 51 height 14
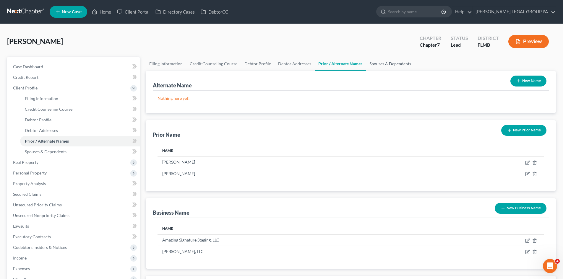
click at [389, 62] on link "Spouses & Dependents" at bounding box center [390, 64] width 49 height 14
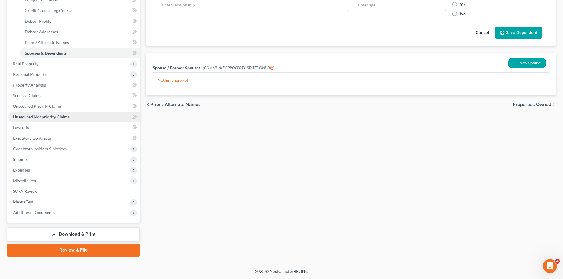
click at [43, 119] on link "Unsecured Nonpriority Claims" at bounding box center [74, 117] width 132 height 11
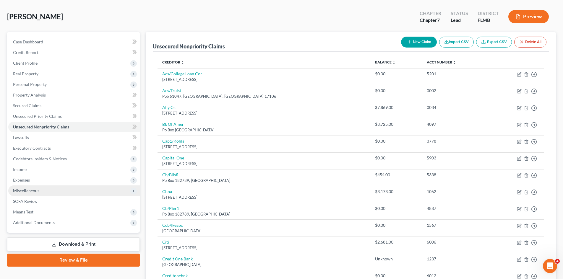
scroll to position [59, 0]
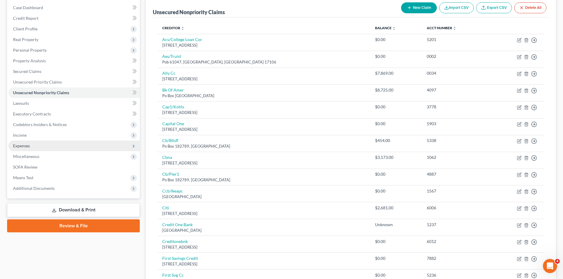
click at [31, 143] on span "Expenses" at bounding box center [74, 146] width 132 height 11
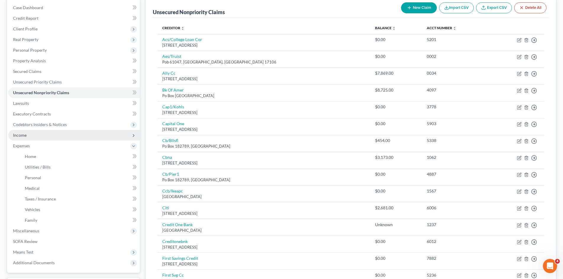
click at [31, 136] on span "Income" at bounding box center [74, 135] width 132 height 11
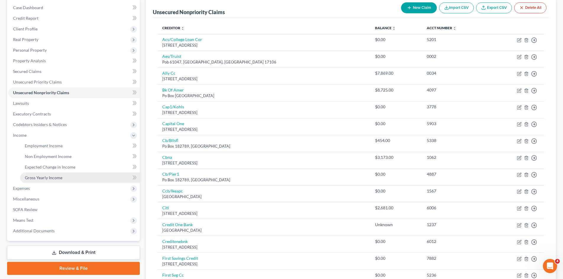
click at [57, 178] on span "Gross Yearly Income" at bounding box center [44, 177] width 38 height 5
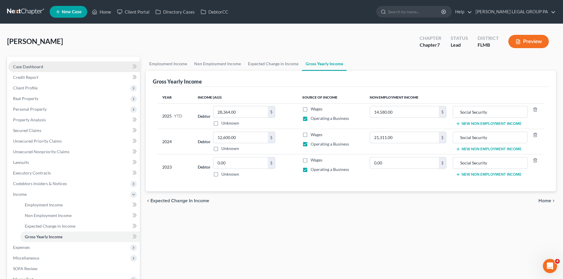
click at [39, 70] on link "Case Dashboard" at bounding box center [74, 67] width 132 height 11
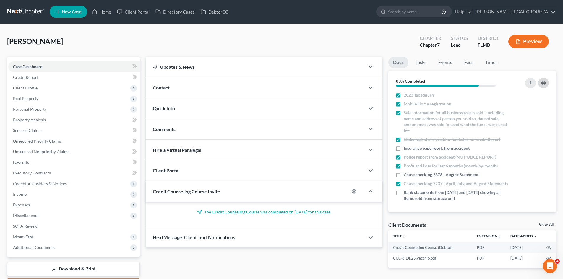
click at [547, 85] on button "button" at bounding box center [543, 83] width 11 height 11
drag, startPoint x: 436, startPoint y: 10, endPoint x: 418, endPoint y: 14, distance: 18.9
click at [436, 10] on input "search" at bounding box center [415, 11] width 54 height 11
click at [423, 11] on input "search" at bounding box center [415, 11] width 54 height 11
type input "TERRY"
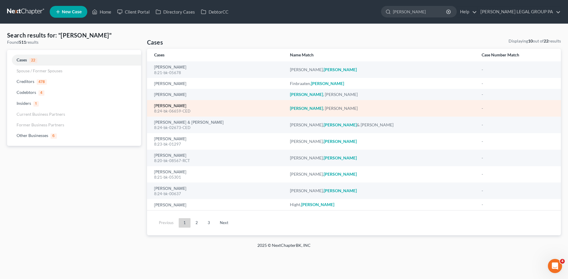
click at [171, 106] on link "Terry, Ryan" at bounding box center [170, 106] width 32 height 4
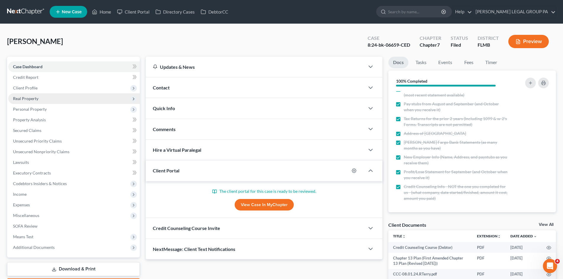
click at [36, 102] on span "Real Property" at bounding box center [74, 98] width 132 height 11
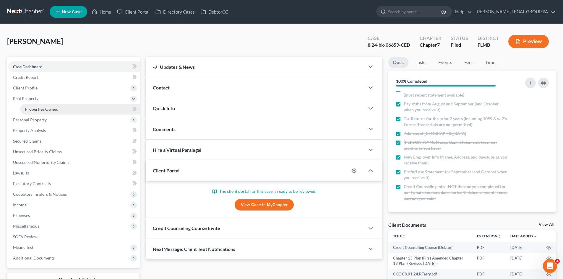
click at [38, 107] on span "Properties Owned" at bounding box center [42, 109] width 34 height 5
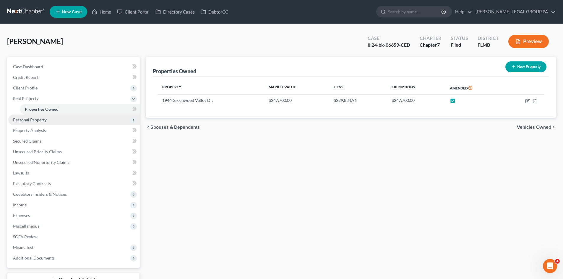
click at [23, 119] on span "Personal Property" at bounding box center [30, 119] width 34 height 5
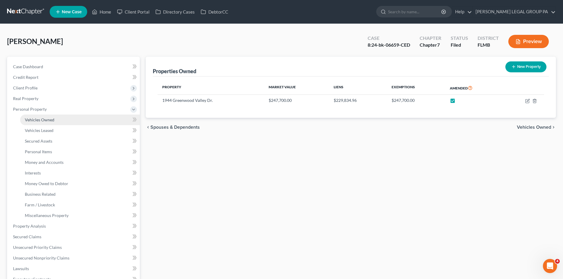
click at [36, 122] on span "Vehicles Owned" at bounding box center [40, 119] width 30 height 5
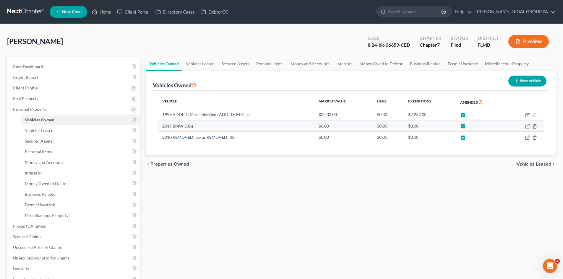
click at [536, 127] on icon "button" at bounding box center [534, 126] width 3 height 4
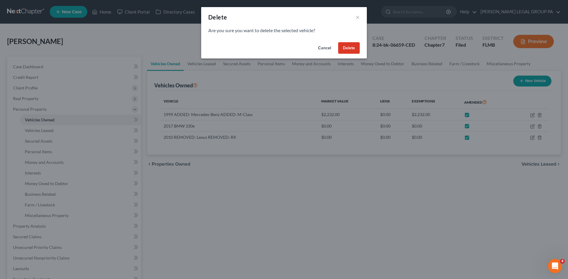
click at [354, 46] on button "Delete" at bounding box center [349, 48] width 22 height 12
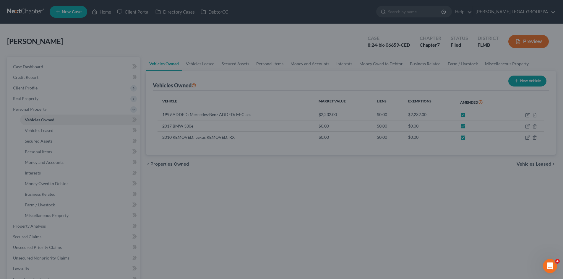
checkbox input "true"
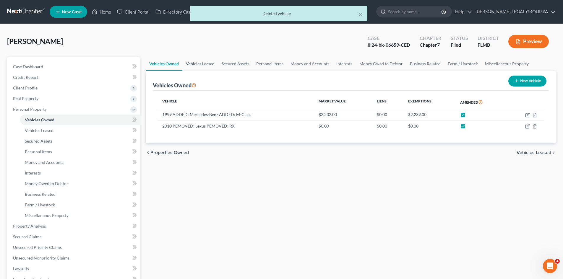
click at [199, 66] on link "Vehicles Leased" at bounding box center [200, 64] width 36 height 14
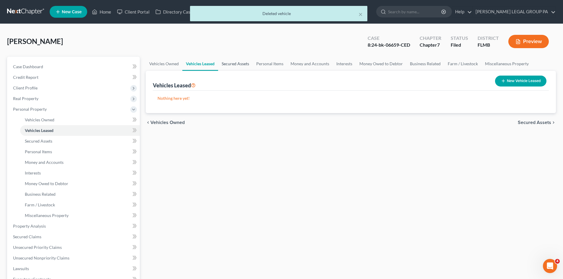
click at [230, 64] on link "Secured Assets" at bounding box center [235, 64] width 35 height 14
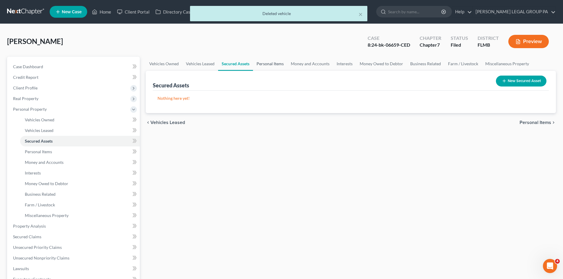
click at [281, 64] on link "Personal Items" at bounding box center [270, 64] width 34 height 14
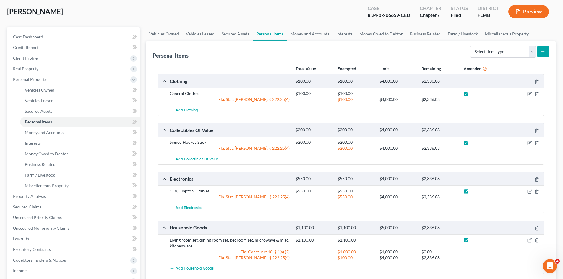
scroll to position [30, 0]
click at [323, 32] on link "Money and Accounts" at bounding box center [310, 34] width 46 height 14
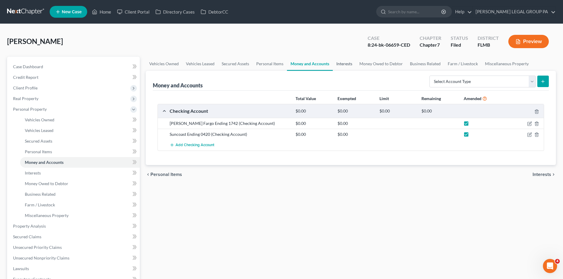
click at [349, 67] on link "Interests" at bounding box center [344, 64] width 23 height 14
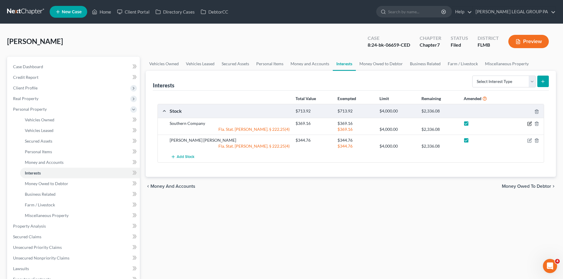
click at [528, 126] on icon "button" at bounding box center [530, 124] width 5 height 5
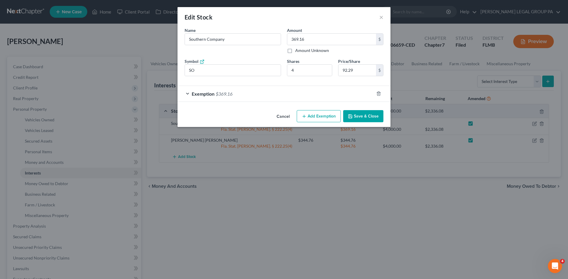
click at [236, 96] on div "Exemption $369.16" at bounding box center [275, 94] width 196 height 16
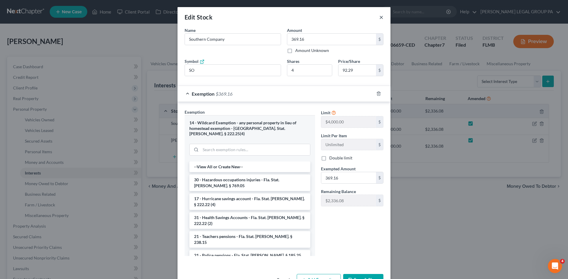
click at [379, 15] on button "×" at bounding box center [381, 17] width 4 height 7
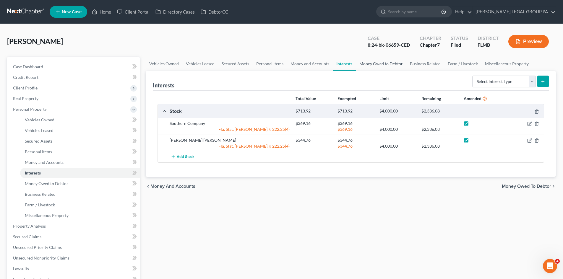
click at [390, 63] on link "Money Owed to Debtor" at bounding box center [381, 64] width 51 height 14
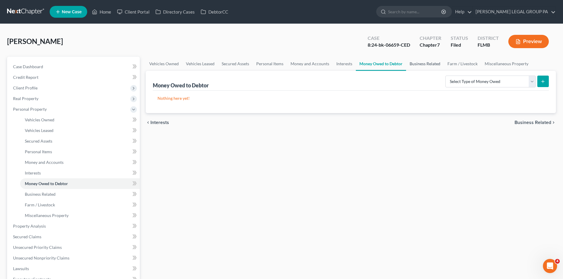
click at [434, 65] on link "Business Related" at bounding box center [425, 64] width 38 height 14
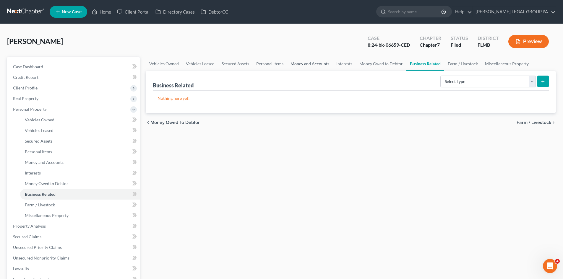
click at [328, 63] on link "Money and Accounts" at bounding box center [310, 64] width 46 height 14
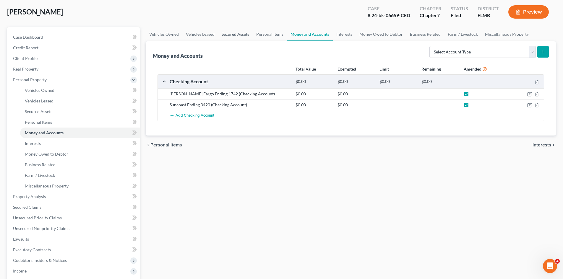
click at [231, 34] on link "Secured Assets" at bounding box center [235, 34] width 35 height 14
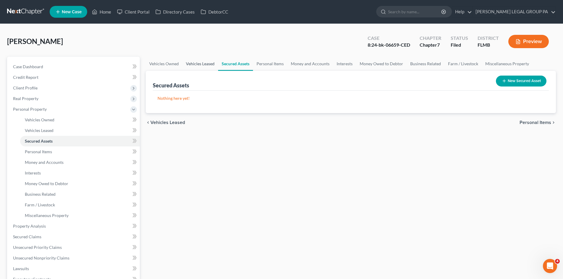
click at [202, 69] on link "Vehicles Leased" at bounding box center [200, 64] width 36 height 14
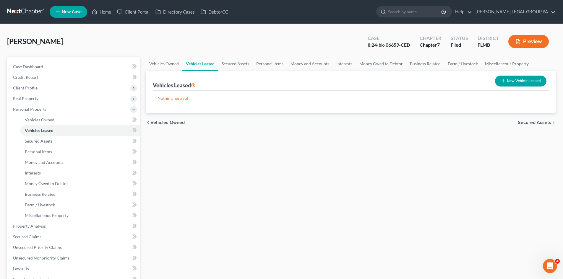
click at [145, 62] on div "Vehicles Owned Vehicles Leased Secured Assets Personal Items Money and Accounts…" at bounding box center [351, 228] width 416 height 342
click at [168, 63] on link "Vehicles Owned" at bounding box center [164, 64] width 37 height 14
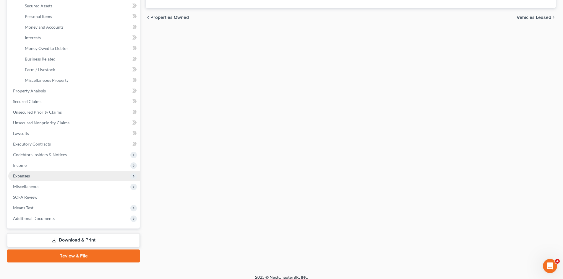
scroll to position [141, 0]
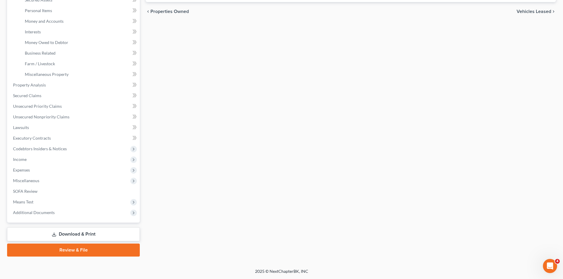
click at [52, 234] on icon at bounding box center [54, 234] width 5 height 5
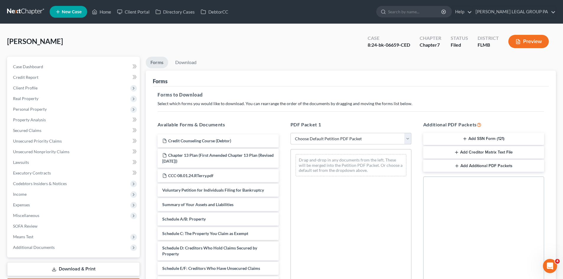
click at [337, 143] on select "Choose Default Petition PDF Packet Complete Bankruptcy Petition (all forms and …" at bounding box center [351, 139] width 121 height 12
click at [322, 143] on select "Choose Default Petition PDF Packet Complete Bankruptcy Petition (all forms and …" at bounding box center [351, 139] width 121 height 12
select select "2"
click at [291, 133] on select "Choose Default Petition PDF Packet Complete Bankruptcy Petition (all forms and …" at bounding box center [351, 139] width 121 height 12
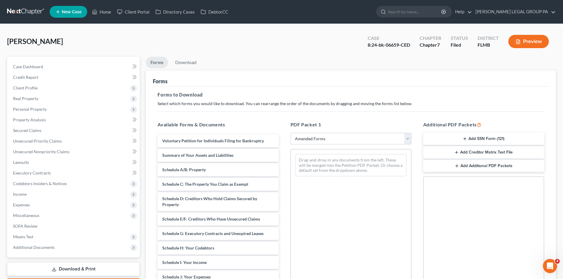
click at [327, 143] on select "Choose Default Petition PDF Packet Complete Bankruptcy Petition (all forms and …" at bounding box center [351, 139] width 121 height 12
click at [357, 113] on div "Forms to Download Select which forms you would like to download. You can rearra…" at bounding box center [351, 205] width 396 height 237
drag, startPoint x: 190, startPoint y: 169, endPoint x: 220, endPoint y: 169, distance: 29.3
click at [214, 169] on div "Schedule A/B: Property Voluntary Petition for Individuals Filing for Bankruptcy…" at bounding box center [218, 283] width 130 height 297
click at [533, 42] on button "Preview" at bounding box center [529, 41] width 41 height 13
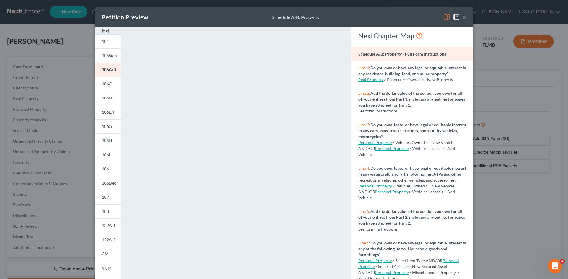
click at [462, 16] on button "×" at bounding box center [464, 17] width 4 height 7
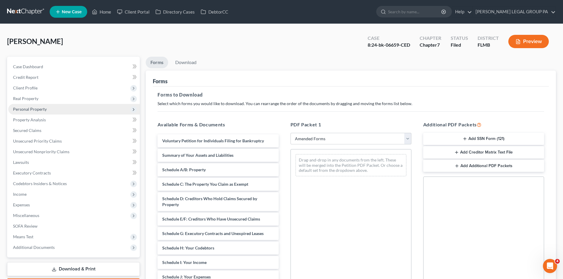
click at [25, 112] on span "Personal Property" at bounding box center [74, 109] width 132 height 11
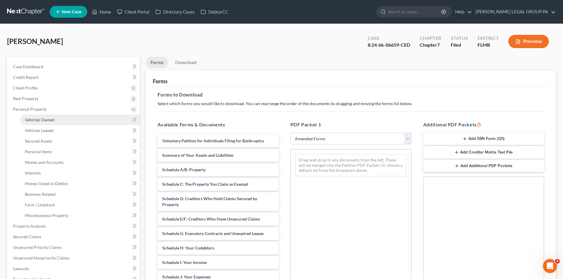
click at [30, 117] on link "Vehicles Owned" at bounding box center [80, 120] width 120 height 11
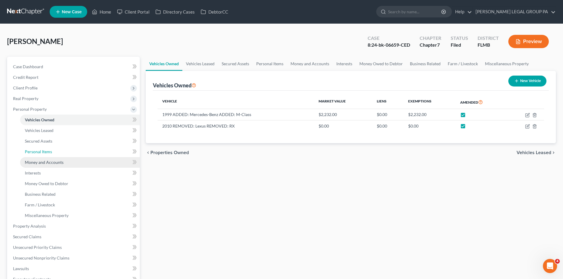
click at [46, 157] on ul "Vehicles Owned Vehicles Leased Machinery and Vehicles Office Related" at bounding box center [74, 168] width 132 height 106
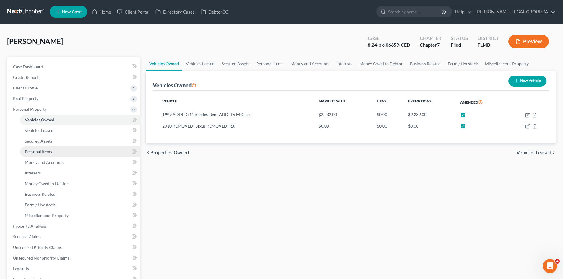
click at [46, 153] on span "Personal Items" at bounding box center [38, 151] width 27 height 5
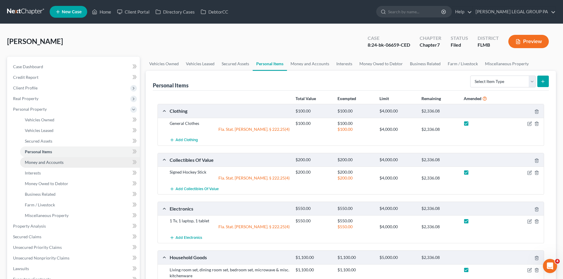
click at [63, 161] on link "Money and Accounts" at bounding box center [80, 162] width 120 height 11
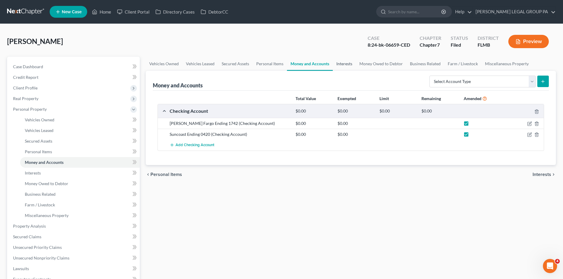
click at [342, 60] on link "Interests" at bounding box center [344, 64] width 23 height 14
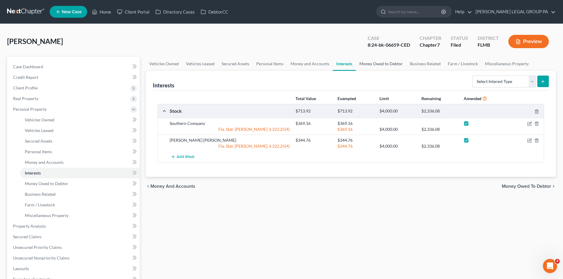
click at [370, 63] on link "Money Owed to Debtor" at bounding box center [381, 64] width 51 height 14
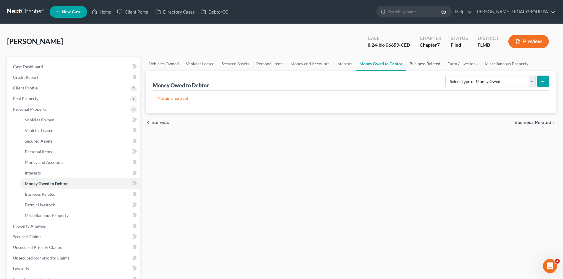
click at [418, 66] on link "Business Related" at bounding box center [425, 64] width 38 height 14
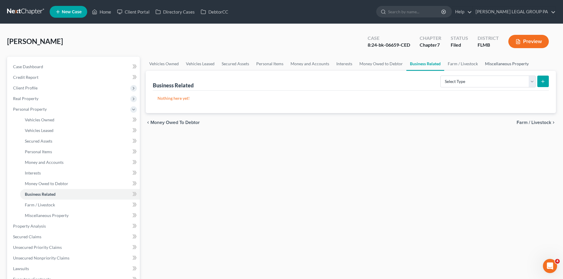
click at [503, 64] on link "Miscellaneous Property" at bounding box center [507, 64] width 51 height 14
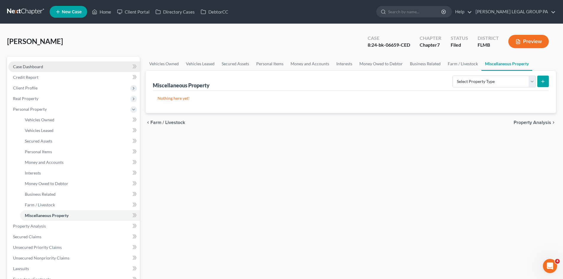
click at [26, 64] on span "Case Dashboard" at bounding box center [28, 66] width 30 height 5
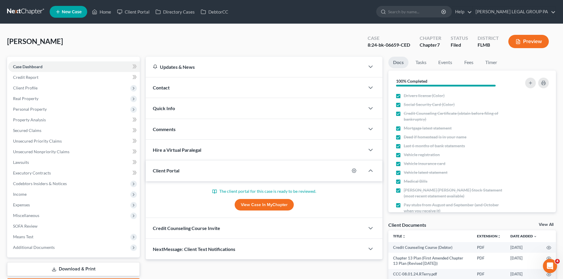
click at [76, 271] on link "Download & Print" at bounding box center [73, 270] width 133 height 14
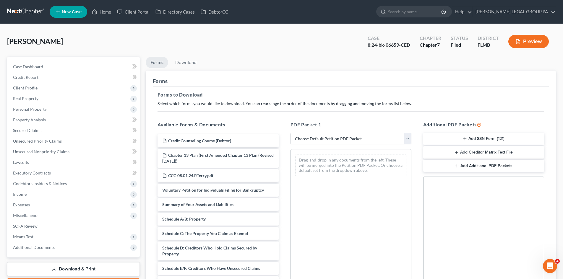
click at [307, 136] on select "Choose Default Petition PDF Packet Complete Bankruptcy Petition (all forms and …" at bounding box center [351, 139] width 121 height 12
select select "2"
click at [291, 133] on select "Choose Default Petition PDF Packet Complete Bankruptcy Petition (all forms and …" at bounding box center [351, 139] width 121 height 12
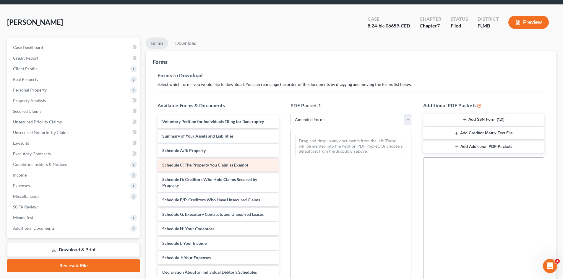
scroll to position [30, 0]
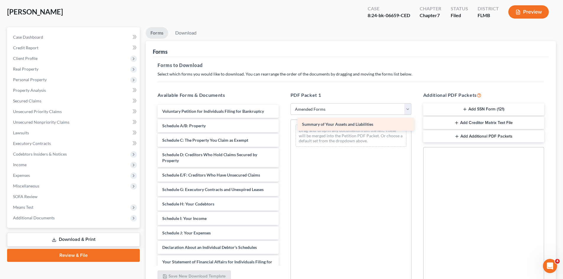
drag, startPoint x: 211, startPoint y: 129, endPoint x: 351, endPoint y: 127, distance: 139.9
click at [283, 127] on div "Summary of Your Assets and Liabilities Voluntary Petition for Individuals Filin…" at bounding box center [218, 246] width 130 height 283
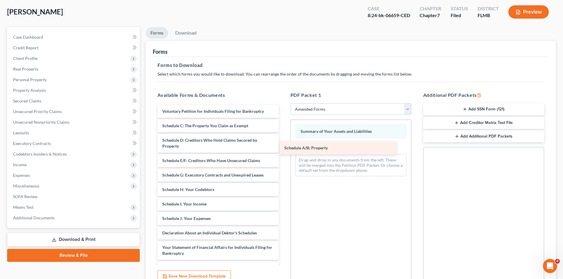
drag, startPoint x: 224, startPoint y: 127, endPoint x: 346, endPoint y: 150, distance: 124.1
click at [283, 150] on div "Schedule A/B: Property Voluntary Petition for Individuals Filing for Bankruptcy…" at bounding box center [218, 239] width 130 height 268
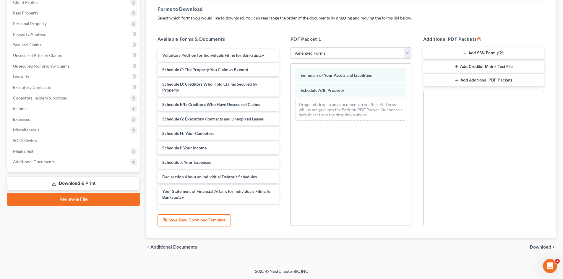
click at [537, 248] on span "Download" at bounding box center [540, 247] width 21 height 5
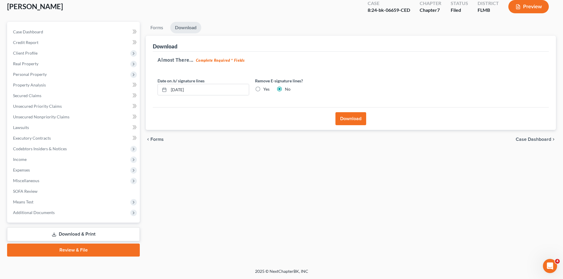
click at [356, 115] on button "Download" at bounding box center [351, 118] width 31 height 13
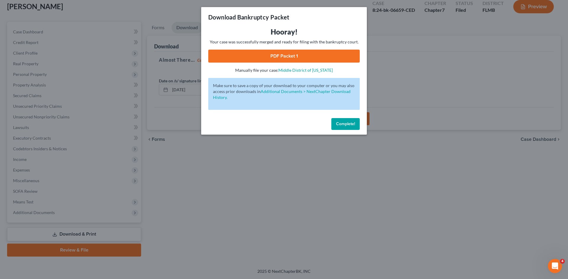
click at [308, 56] on link "PDF Packet 1" at bounding box center [283, 56] width 151 height 13
click at [341, 123] on span "Complete!" at bounding box center [345, 124] width 19 height 5
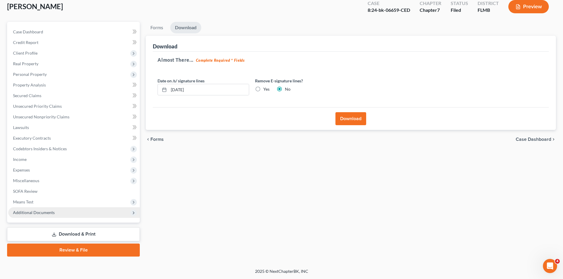
click at [63, 214] on span "Additional Documents" at bounding box center [74, 213] width 132 height 11
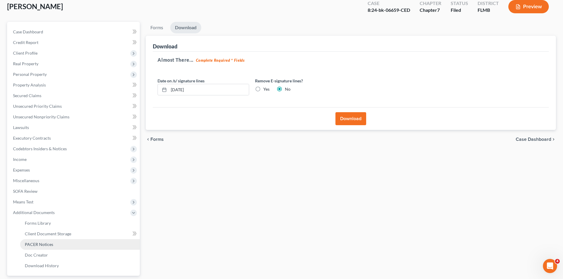
click at [54, 246] on link "PACER Notices" at bounding box center [80, 245] width 120 height 11
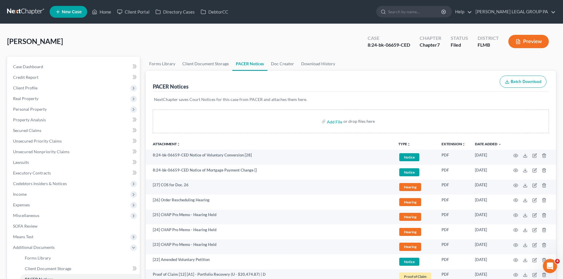
scroll to position [89, 0]
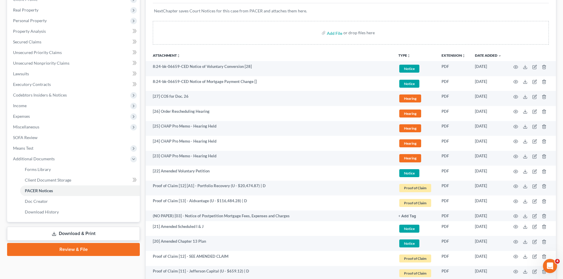
drag, startPoint x: 60, startPoint y: 236, endPoint x: 67, endPoint y: 232, distance: 7.9
click at [60, 236] on link "Download & Print" at bounding box center [73, 234] width 133 height 14
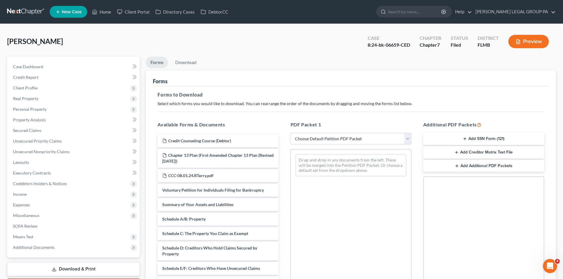
click at [363, 135] on select "Choose Default Petition PDF Packet Complete Bankruptcy Petition (all forms and …" at bounding box center [351, 139] width 121 height 12
select select "2"
click at [291, 133] on select "Choose Default Petition PDF Packet Complete Bankruptcy Petition (all forms and …" at bounding box center [351, 139] width 121 height 12
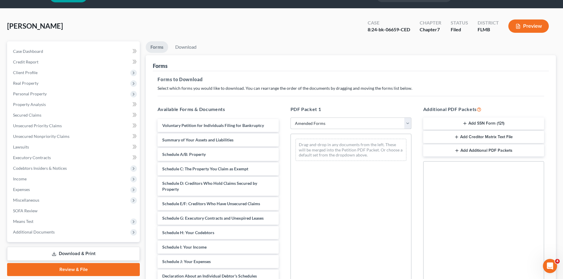
scroll to position [30, 0]
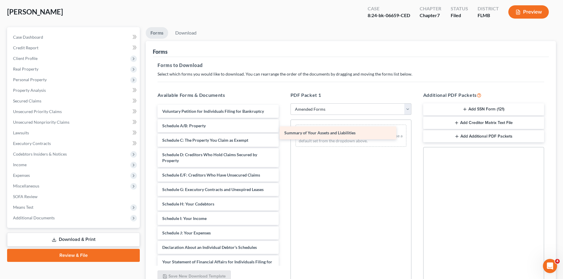
drag, startPoint x: 217, startPoint y: 126, endPoint x: 339, endPoint y: 133, distance: 122.3
click at [283, 133] on div "Summary of Your Assets and Liabilities Voluntary Petition for Individuals Filin…" at bounding box center [218, 246] width 130 height 283
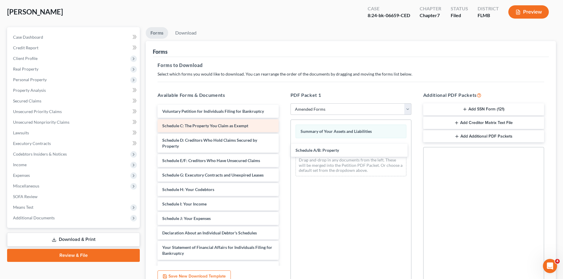
drag, startPoint x: 200, startPoint y: 127, endPoint x: 262, endPoint y: 141, distance: 63.9
click at [283, 152] on div "Schedule A/B: Property Voluntary Petition for Individuals Filing for Bankruptcy…" at bounding box center [218, 239] width 130 height 268
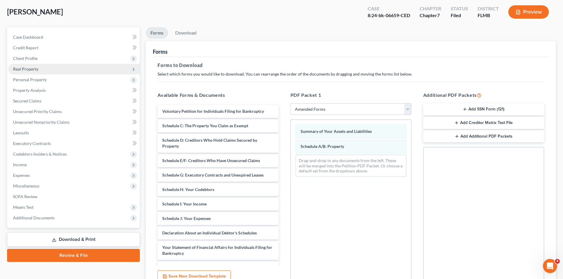
click at [51, 68] on span "Real Property" at bounding box center [74, 69] width 132 height 11
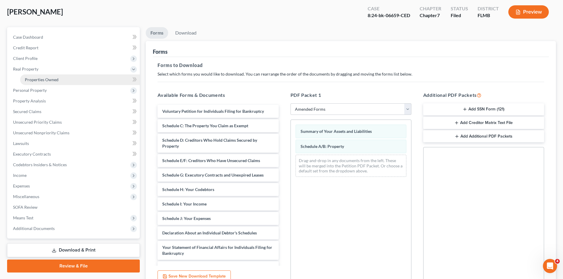
click at [51, 82] on span "Properties Owned" at bounding box center [42, 79] width 34 height 5
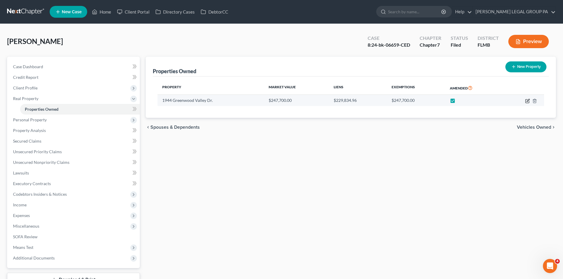
click at [528, 101] on icon "button" at bounding box center [527, 101] width 5 height 5
select select "9"
select select "0"
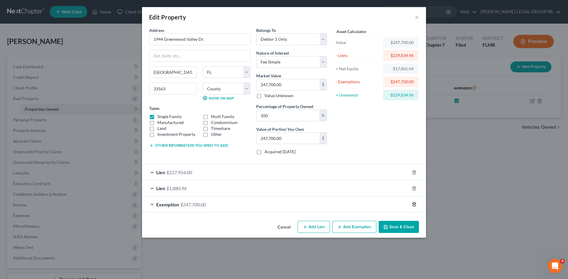
click at [412, 205] on icon "button" at bounding box center [414, 204] width 5 height 5
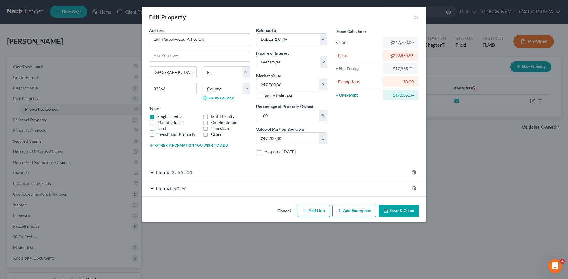
click at [197, 177] on div "Lien $227,954.00" at bounding box center [275, 173] width 267 height 16
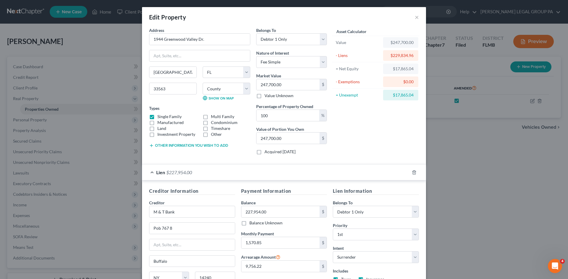
scroll to position [30, 0]
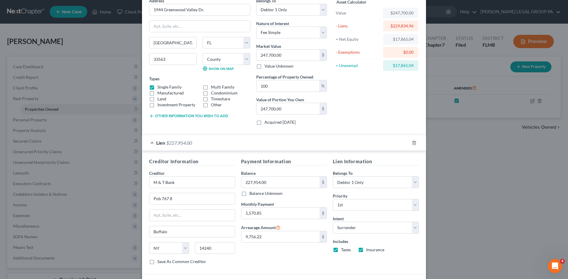
click at [196, 150] on div "Lien $227,954.00" at bounding box center [275, 143] width 267 height 16
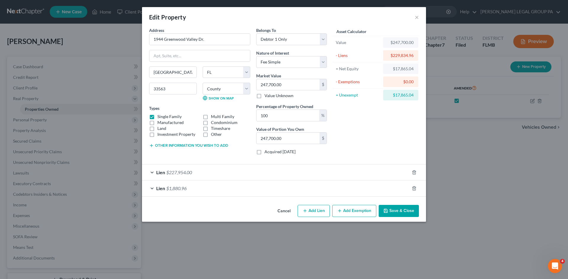
scroll to position [0, 0]
click at [192, 189] on div "Lien $1,880.96" at bounding box center [275, 189] width 267 height 16
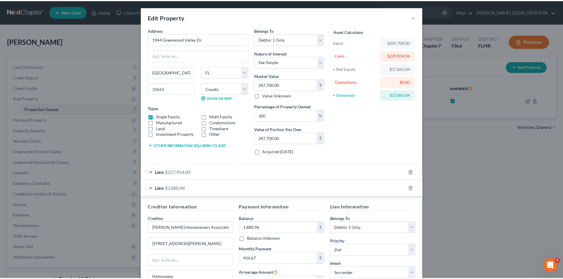
scroll to position [59, 0]
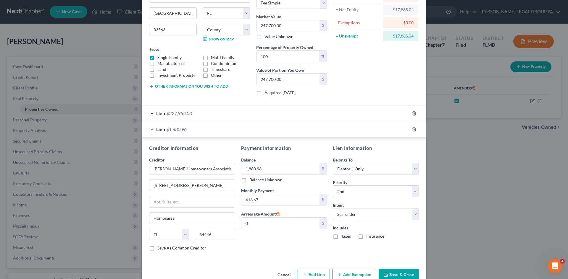
click at [405, 272] on button "Save & Close" at bounding box center [398, 275] width 40 height 12
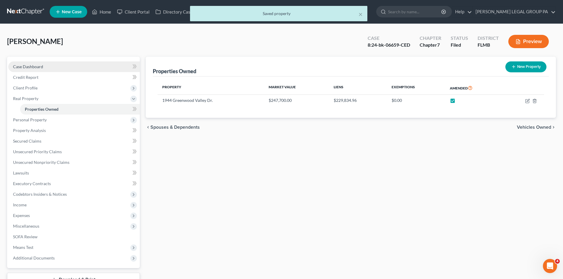
drag, startPoint x: 40, startPoint y: 69, endPoint x: 44, endPoint y: 69, distance: 3.9
click at [40, 69] on link "Case Dashboard" at bounding box center [74, 67] width 132 height 11
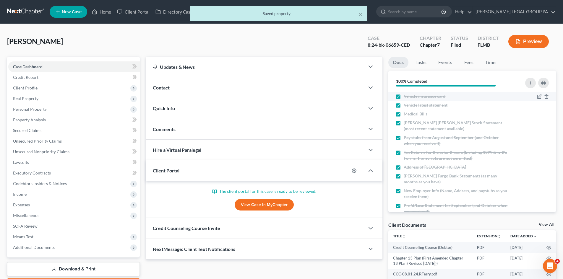
scroll to position [101, 0]
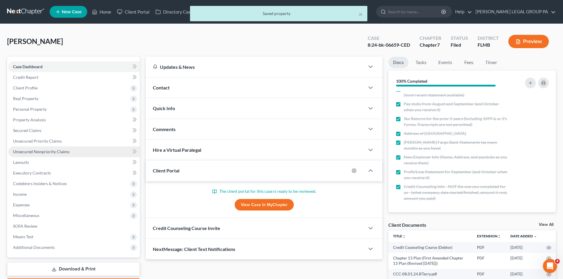
click at [34, 153] on span "Unsecured Nonpriority Claims" at bounding box center [41, 151] width 56 height 5
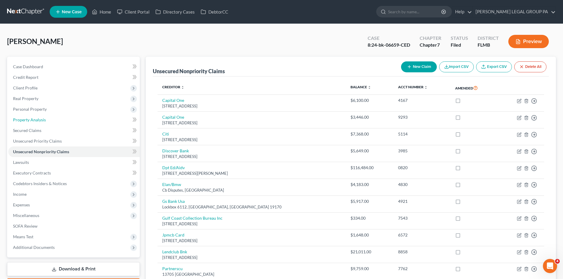
drag, startPoint x: 43, startPoint y: 121, endPoint x: 169, endPoint y: 165, distance: 133.9
click at [43, 121] on span "Property Analysis" at bounding box center [29, 119] width 33 height 5
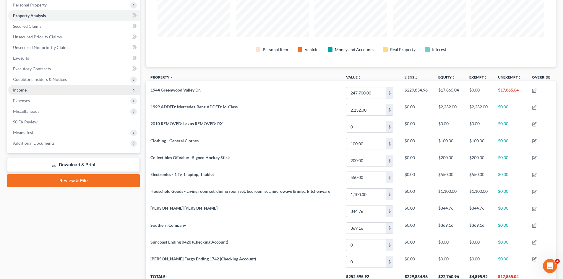
scroll to position [30, 0]
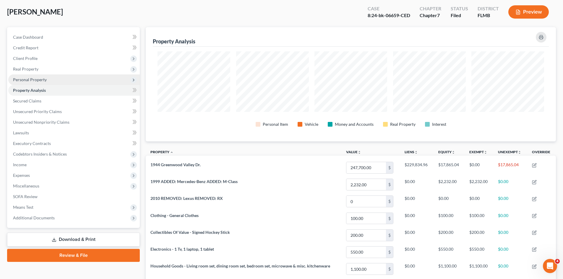
click at [35, 82] on span "Personal Property" at bounding box center [30, 79] width 34 height 5
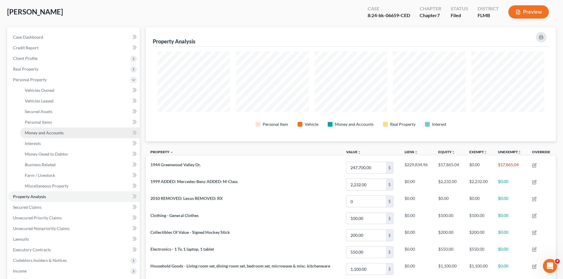
click at [53, 131] on span "Money and Accounts" at bounding box center [44, 132] width 39 height 5
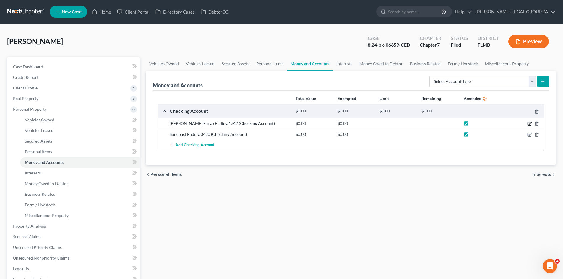
click at [529, 122] on icon "button" at bounding box center [530, 124] width 4 height 4
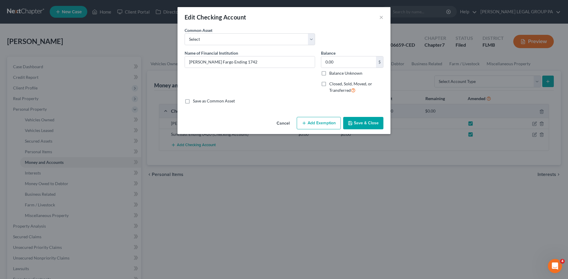
click at [328, 120] on button "Add Exemption" at bounding box center [319, 123] width 44 height 12
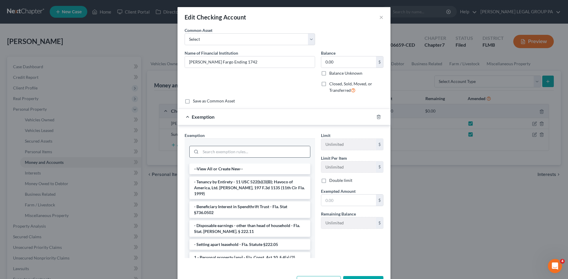
click at [229, 157] on input "search" at bounding box center [254, 151] width 109 height 11
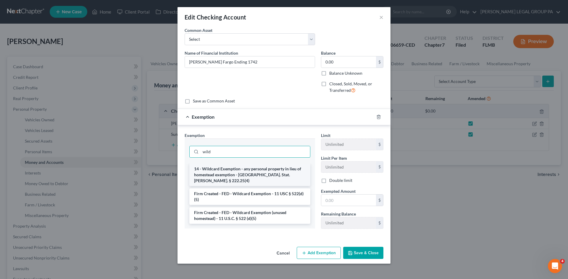
type input "wild"
click at [269, 168] on li "14 - Wildcard Exemption - any personal property in lieu of homestead exemption …" at bounding box center [249, 175] width 121 height 22
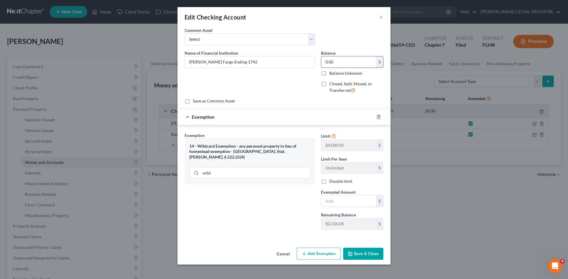
click at [342, 65] on input "0.00" at bounding box center [348, 61] width 55 height 11
drag, startPoint x: 354, startPoint y: 202, endPoint x: 354, endPoint y: 198, distance: 4.1
click at [354, 201] on input "text" at bounding box center [348, 201] width 55 height 11
type input "0.00"
click at [359, 252] on button "Save & Close" at bounding box center [363, 254] width 40 height 12
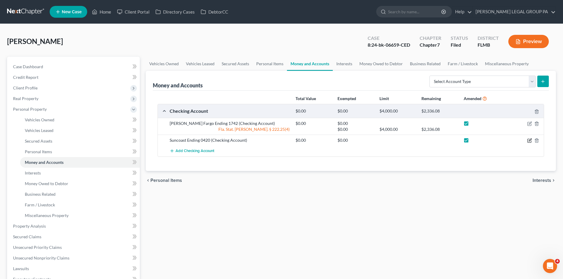
click at [530, 141] on icon "button" at bounding box center [530, 140] width 3 height 3
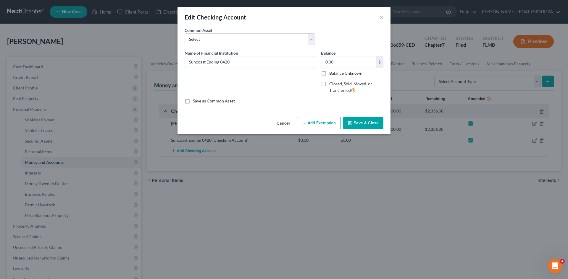
click at [305, 118] on button "Add Exemption" at bounding box center [319, 123] width 44 height 12
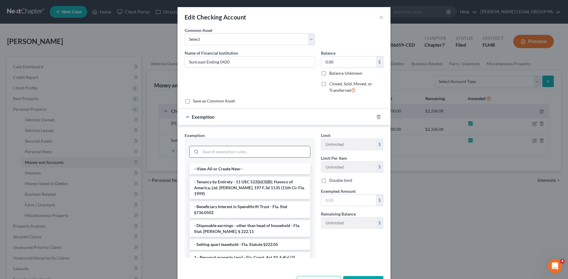
click at [223, 155] on input "search" at bounding box center [254, 151] width 109 height 11
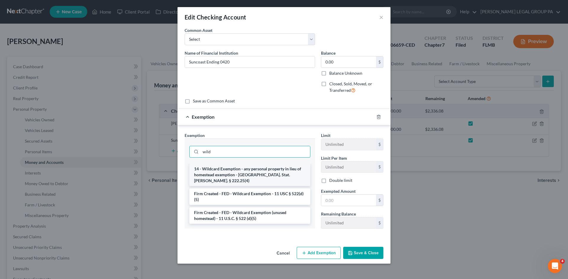
type input "wild"
click at [240, 171] on li "14 - Wildcard Exemption - any personal property in lieu of homestead exemption …" at bounding box center [249, 175] width 121 height 22
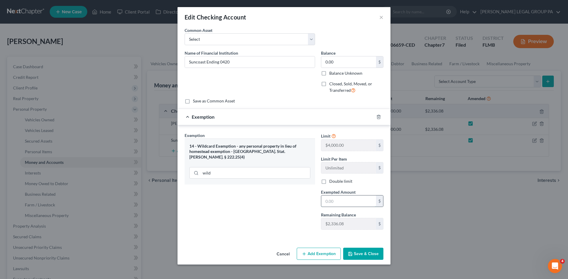
click at [346, 200] on input "text" at bounding box center [348, 201] width 55 height 11
type input "0.00"
click at [362, 254] on button "Save & Close" at bounding box center [363, 254] width 40 height 12
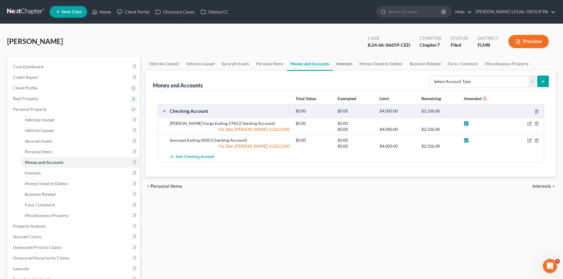
click at [347, 63] on link "Interests" at bounding box center [344, 64] width 23 height 14
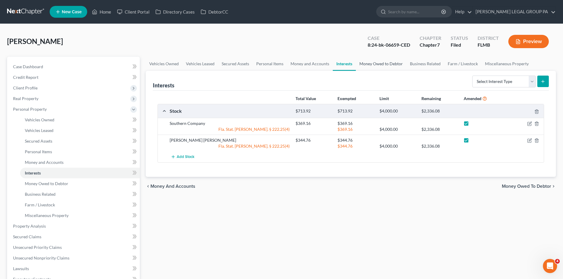
click at [371, 66] on link "Money Owed to Debtor" at bounding box center [381, 64] width 51 height 14
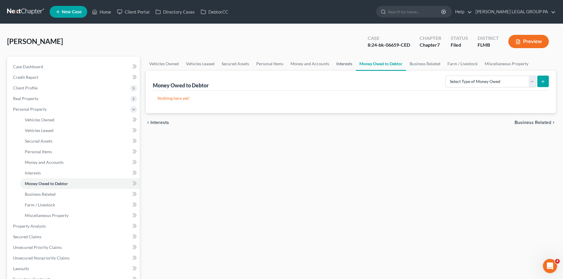
click at [342, 64] on link "Interests" at bounding box center [344, 64] width 23 height 14
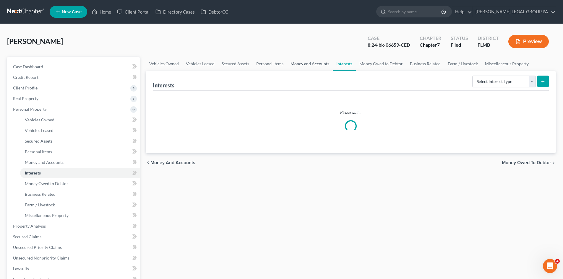
click at [315, 63] on link "Money and Accounts" at bounding box center [310, 64] width 46 height 14
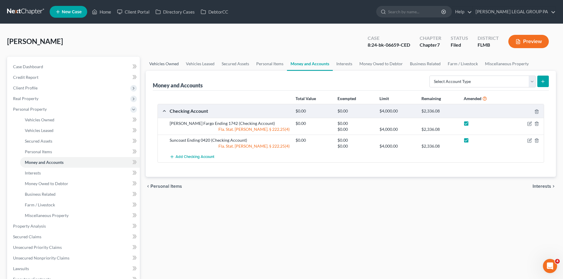
click at [179, 62] on link "Vehicles Owned" at bounding box center [164, 64] width 37 height 14
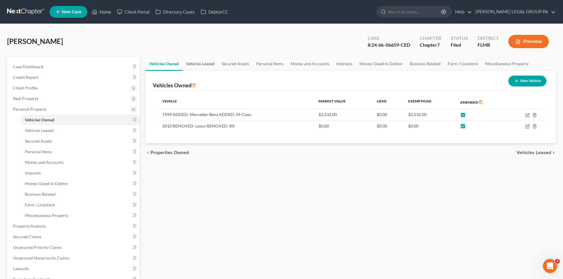
click at [202, 60] on link "Vehicles Leased" at bounding box center [200, 64] width 36 height 14
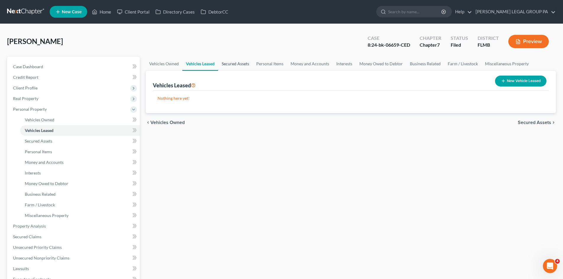
click at [234, 65] on link "Secured Assets" at bounding box center [235, 64] width 35 height 14
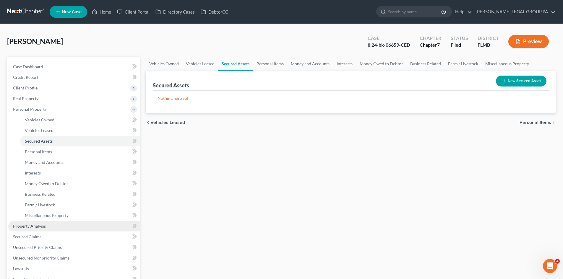
click at [54, 224] on link "Property Analysis" at bounding box center [74, 226] width 132 height 11
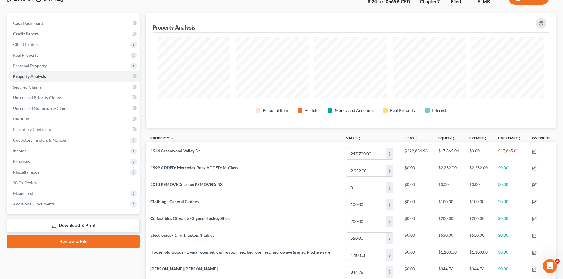
scroll to position [89, 0]
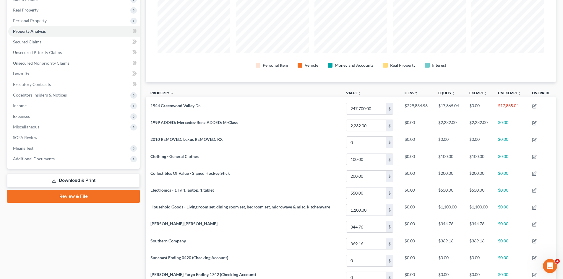
click at [85, 183] on link "Download & Print" at bounding box center [73, 181] width 133 height 14
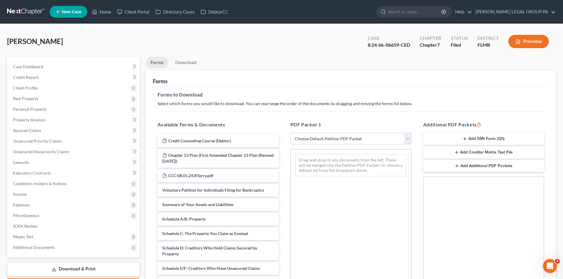
drag, startPoint x: 355, startPoint y: 139, endPoint x: 356, endPoint y: 144, distance: 5.1
click at [355, 139] on select "Choose Default Petition PDF Packet Complete Bankruptcy Petition (all forms and …" at bounding box center [351, 139] width 121 height 12
click at [291, 133] on select "Choose Default Petition PDF Packet Complete Bankruptcy Petition (all forms and …" at bounding box center [351, 139] width 121 height 12
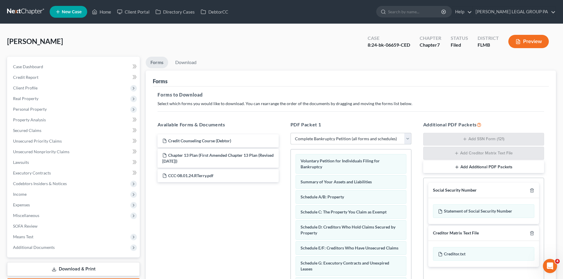
drag, startPoint x: 378, startPoint y: 141, endPoint x: 374, endPoint y: 144, distance: 4.6
click at [378, 141] on select "Choose Default Petition PDF Packet Complete Bankruptcy Petition (all forms and …" at bounding box center [351, 139] width 121 height 12
select select "2"
click at [291, 133] on select "Choose Default Petition PDF Packet Complete Bankruptcy Petition (all forms and …" at bounding box center [351, 139] width 121 height 12
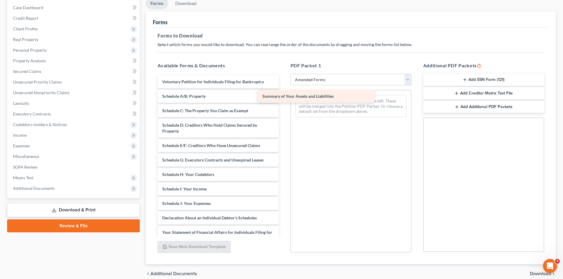
drag, startPoint x: 211, startPoint y: 101, endPoint x: 298, endPoint y: 101, distance: 86.3
click at [283, 101] on div "Summary of Your Assets and Liabilities Voluntary Petition for Individuals Filin…" at bounding box center [218, 216] width 130 height 283
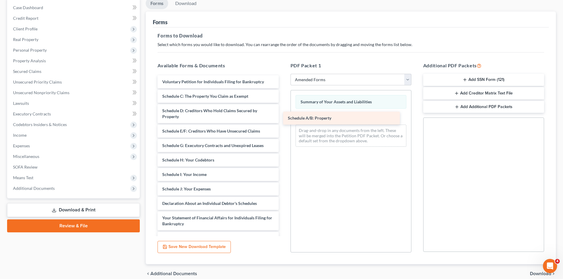
drag, startPoint x: 208, startPoint y: 95, endPoint x: 334, endPoint y: 117, distance: 127.9
click at [283, 117] on div "Schedule A/B: Property Voluntary Petition for Individuals Filing for Bankruptcy…" at bounding box center [218, 209] width 130 height 268
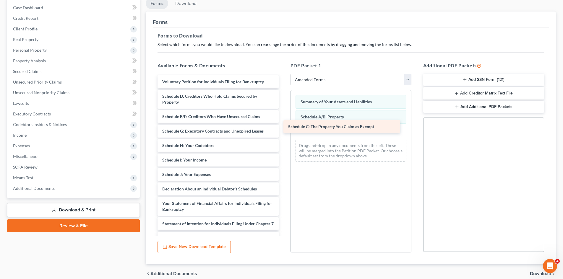
drag, startPoint x: 176, startPoint y: 96, endPoint x: 303, endPoint y: 127, distance: 130.2
click at [283, 127] on div "Schedule C: The Property You Claim as Exempt Voluntary Petition for Individuals…" at bounding box center [218, 202] width 130 height 254
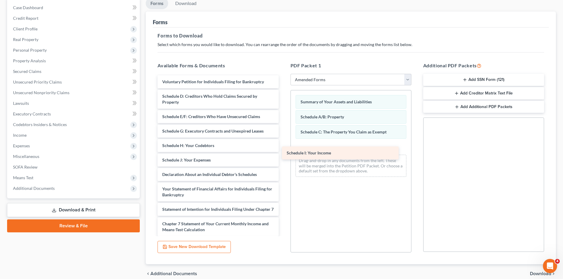
drag, startPoint x: 208, startPoint y: 161, endPoint x: 331, endPoint y: 153, distance: 124.1
click at [283, 153] on div "Schedule I: Your Income Voluntary Petition for Individuals Filing for Bankruptc…" at bounding box center [218, 195] width 130 height 240
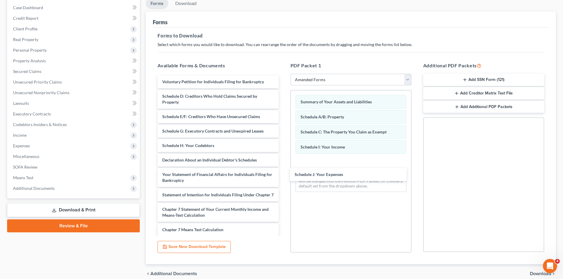
drag, startPoint x: 204, startPoint y: 160, endPoint x: 329, endPoint y: 172, distance: 125.4
click at [283, 173] on div "Schedule J: Your Expenses Voluntary Petition for Individuals Filing for Bankrup…" at bounding box center [218, 187] width 130 height 225
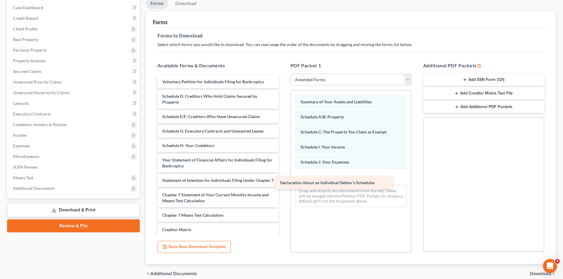
drag, startPoint x: 200, startPoint y: 163, endPoint x: 319, endPoint y: 185, distance: 121.0
click at [283, 185] on div "Declaration About an Individual Debtor's Schedules Voluntary Petition for Indiv…" at bounding box center [218, 180] width 130 height 211
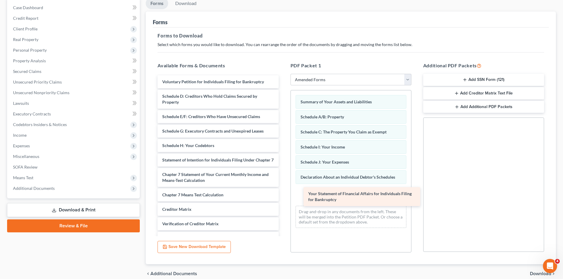
drag, startPoint x: 221, startPoint y: 168, endPoint x: 367, endPoint y: 202, distance: 149.9
click at [283, 202] on div "Your Statement of Financial Affairs for Individuals Filing for Bankruptcy Volun…" at bounding box center [218, 170] width 130 height 190
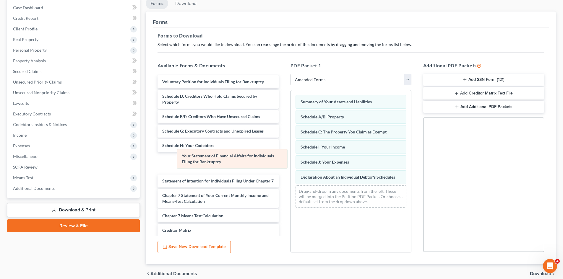
drag, startPoint x: 356, startPoint y: 196, endPoint x: 238, endPoint y: 160, distance: 123.5
click at [291, 160] on div "Your Statement of Financial Affairs for Individuals Filing for Bankruptcy Summa…" at bounding box center [351, 151] width 120 height 122
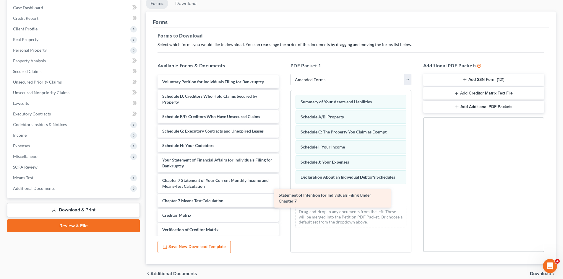
drag, startPoint x: 223, startPoint y: 180, endPoint x: 340, endPoint y: 195, distance: 117.4
click at [283, 195] on div "Statement of Intention for Individuals Filing Under Chapter 7 Voluntary Petitio…" at bounding box center [218, 173] width 130 height 196
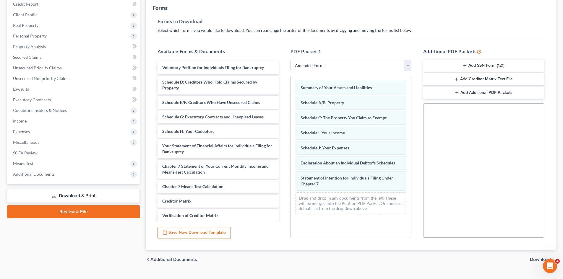
scroll to position [86, 0]
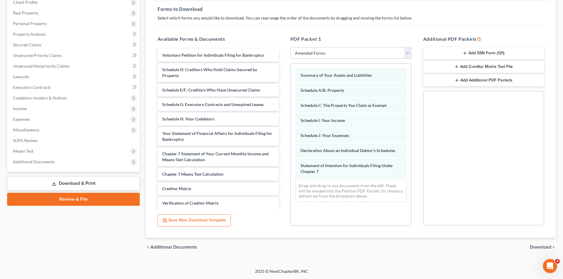
click at [541, 245] on span "Download" at bounding box center [540, 247] width 21 height 5
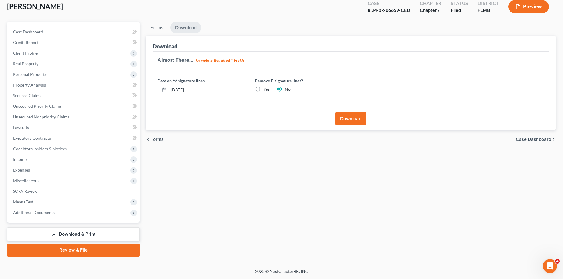
scroll to position [35, 0]
click at [344, 116] on button "Download" at bounding box center [351, 118] width 31 height 13
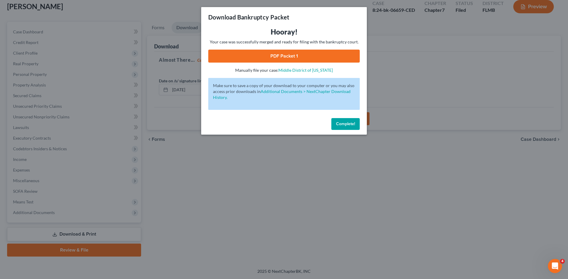
click at [251, 58] on link "PDF Packet 1" at bounding box center [283, 56] width 151 height 13
click at [343, 125] on span "Complete!" at bounding box center [345, 124] width 19 height 5
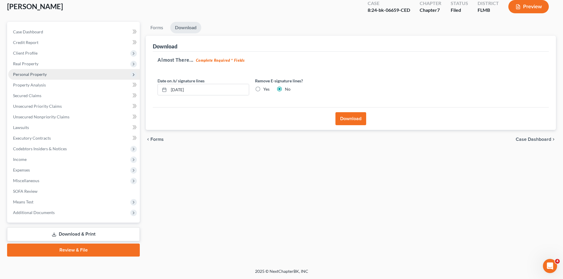
click at [31, 75] on span "Personal Property" at bounding box center [30, 74] width 34 height 5
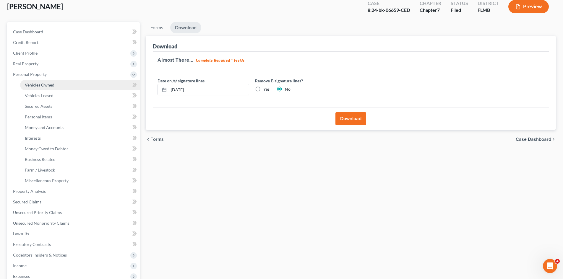
click at [38, 82] on span "Vehicles Owned" at bounding box center [40, 84] width 30 height 5
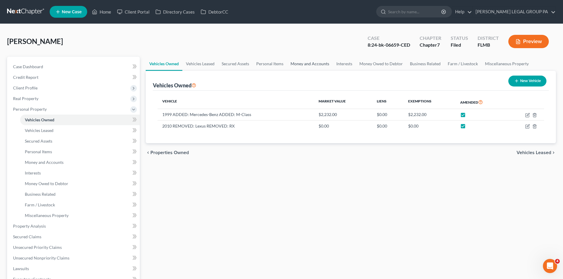
click at [316, 66] on link "Money and Accounts" at bounding box center [310, 64] width 46 height 14
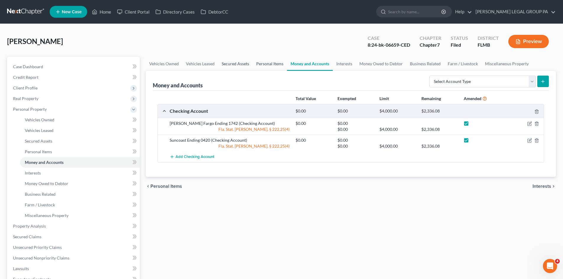
drag, startPoint x: 235, startPoint y: 59, endPoint x: 256, endPoint y: 60, distance: 20.5
click at [235, 59] on link "Secured Assets" at bounding box center [235, 64] width 35 height 14
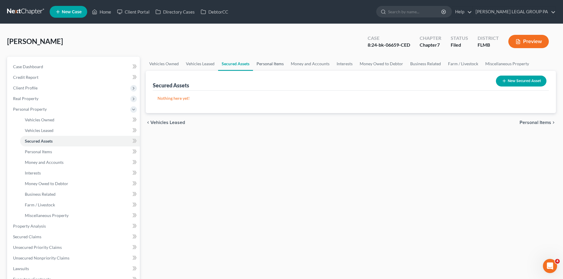
click at [270, 62] on link "Personal Items" at bounding box center [270, 64] width 34 height 14
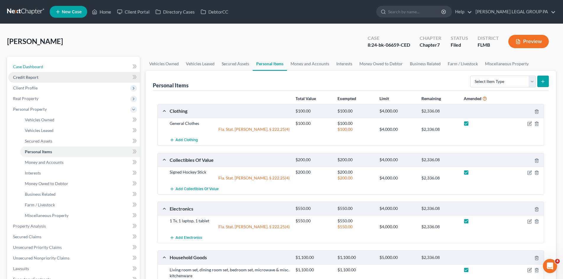
drag, startPoint x: 50, startPoint y: 66, endPoint x: 21, endPoint y: 74, distance: 30.0
click at [50, 66] on link "Case Dashboard" at bounding box center [74, 67] width 132 height 11
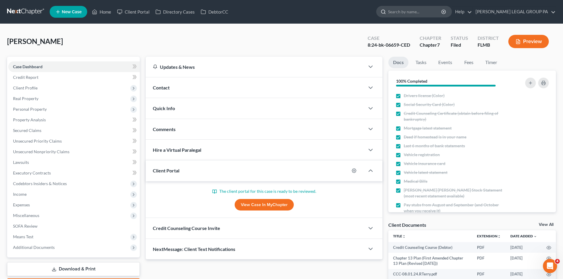
click at [414, 14] on input "search" at bounding box center [415, 11] width 54 height 11
type input "[PERSON_NAME]"
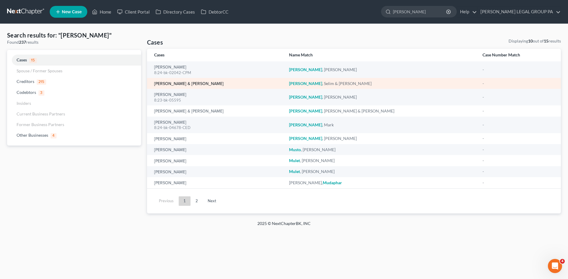
click at [169, 82] on link "[PERSON_NAME] & [PERSON_NAME]" at bounding box center [188, 84] width 69 height 4
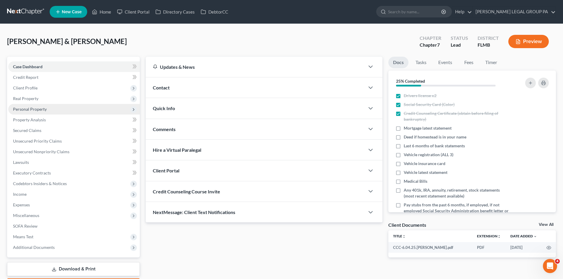
click at [37, 113] on span "Personal Property" at bounding box center [74, 109] width 132 height 11
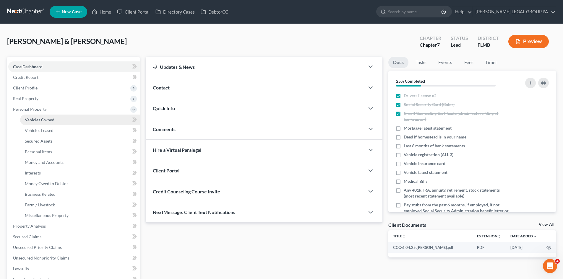
click at [39, 118] on span "Vehicles Owned" at bounding box center [40, 119] width 30 height 5
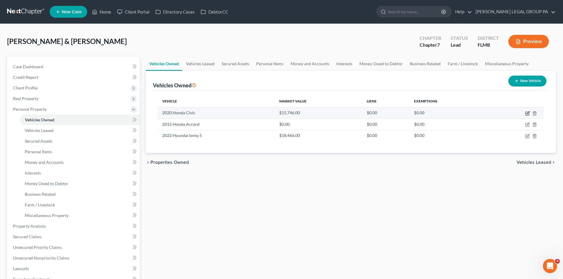
click at [529, 114] on icon "button" at bounding box center [527, 113] width 5 height 5
select select "0"
select select "6"
select select "2"
select select "1"
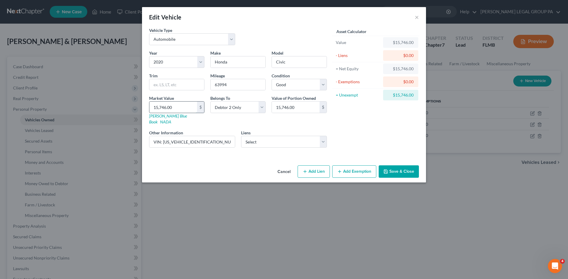
click at [181, 105] on input "15,746.00" at bounding box center [173, 107] width 48 height 11
type input "1"
type input "1.00"
type input "14"
type input "14.00"
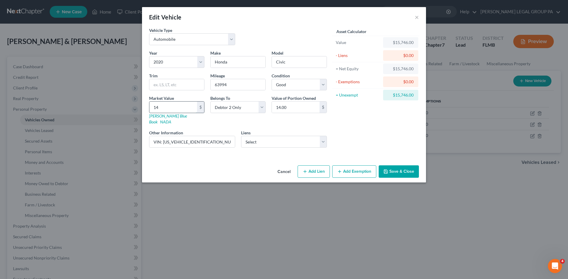
type input "148"
type input "148.00"
type input "1489"
type input "1,489.00"
type input "1,4898"
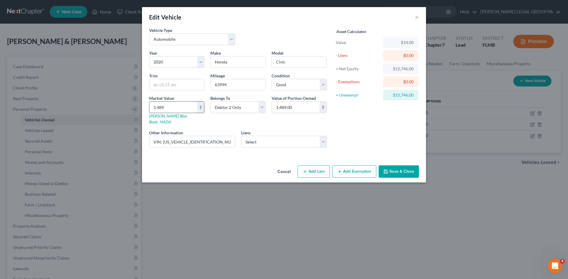
type input "14,898.00"
click at [412, 166] on button "Save & Close" at bounding box center [398, 172] width 40 height 12
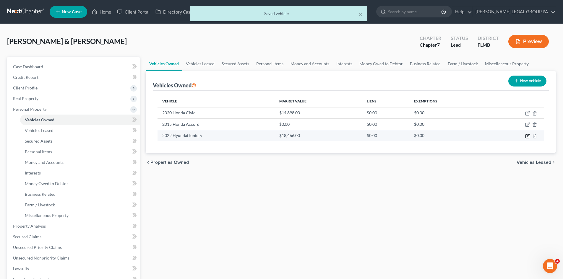
click at [527, 136] on icon "button" at bounding box center [527, 136] width 5 height 5
select select "0"
select select "4"
select select "2"
select select "0"
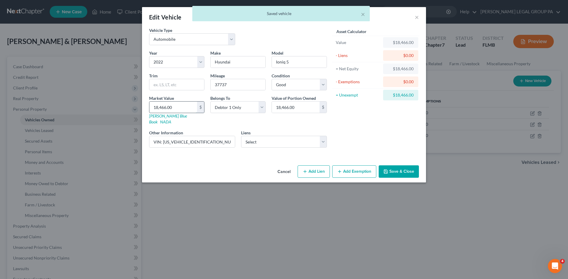
click at [173, 109] on input "18,466.00" at bounding box center [173, 107] width 48 height 11
type input "1"
type input "1.00"
type input "16"
type input "16.00"
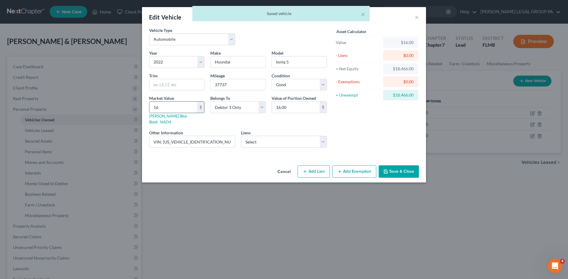
type input "167"
type input "167.00"
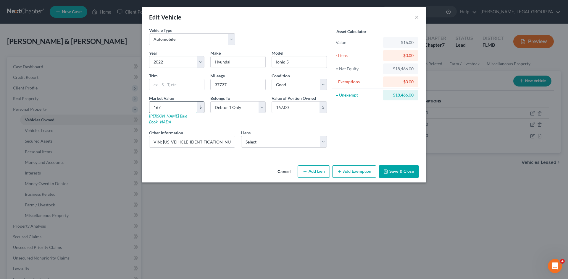
type input "1678"
type input "1,678.00"
type input "1,6780"
type input "16,780.00"
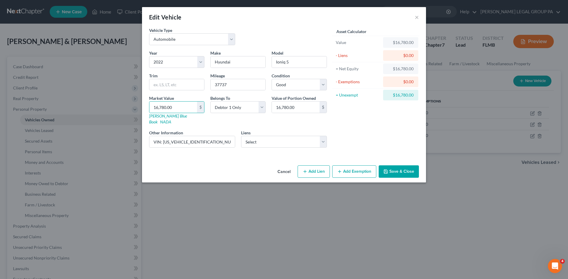
click at [378, 122] on div "Asset Calculator Value $16,780.00 - Liens $0.00 = Net Equity $16,780.00 - Exemp…" at bounding box center [376, 89] width 92 height 125
click at [411, 166] on button "Save & Close" at bounding box center [398, 172] width 40 height 12
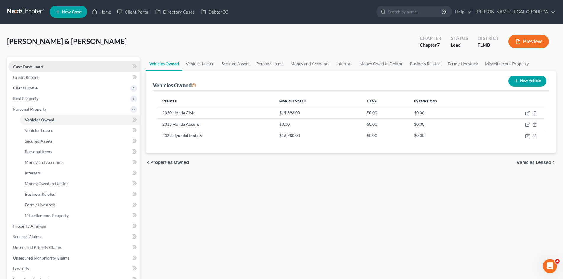
drag, startPoint x: 56, startPoint y: 66, endPoint x: 53, endPoint y: 67, distance: 4.0
click at [56, 66] on link "Case Dashboard" at bounding box center [74, 67] width 132 height 11
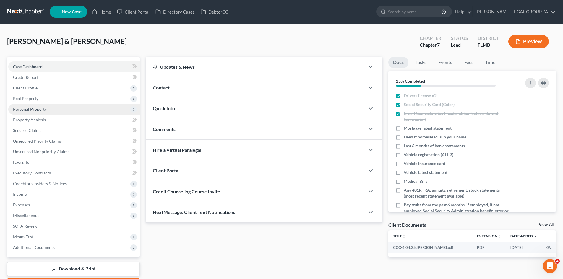
click at [39, 107] on span "Personal Property" at bounding box center [30, 109] width 34 height 5
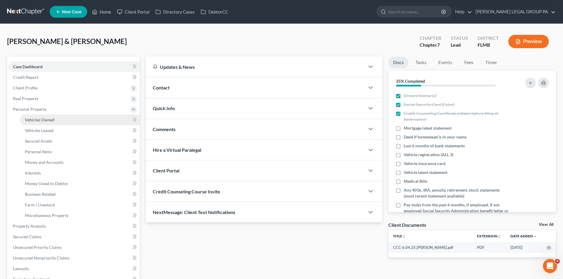
click at [44, 117] on link "Vehicles Owned" at bounding box center [80, 120] width 120 height 11
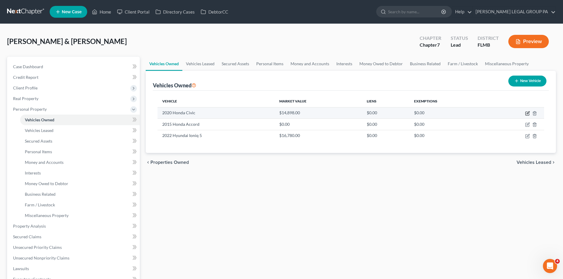
click at [527, 115] on icon "button" at bounding box center [527, 113] width 5 height 5
select select "0"
select select "6"
select select "2"
select select "1"
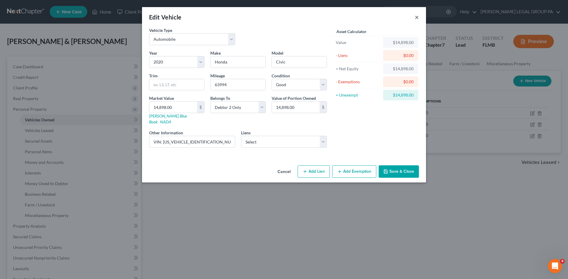
click at [416, 18] on button "×" at bounding box center [417, 17] width 4 height 7
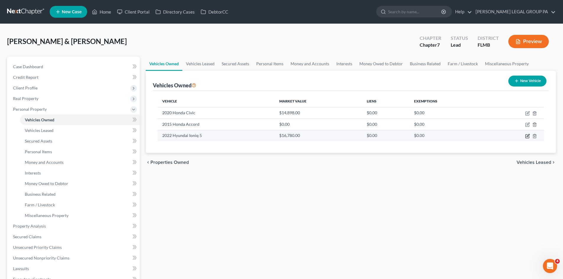
click at [529, 137] on icon "button" at bounding box center [528, 137] width 4 height 4
select select "0"
select select "4"
select select "2"
select select "0"
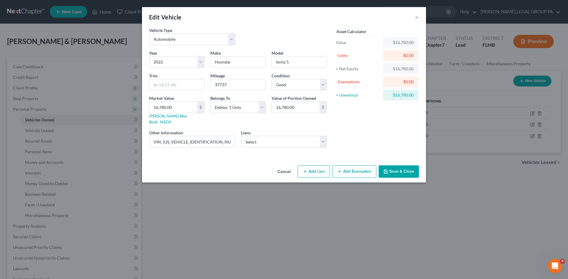
click at [350, 137] on div "Asset Calculator Value $16,780.00 - Liens $0.00 = Net Equity $16,780.00 - Exemp…" at bounding box center [376, 89] width 92 height 125
click at [415, 18] on button "×" at bounding box center [417, 17] width 4 height 7
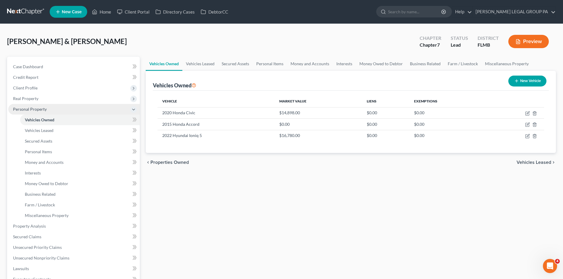
click at [40, 110] on span "Personal Property" at bounding box center [30, 109] width 34 height 5
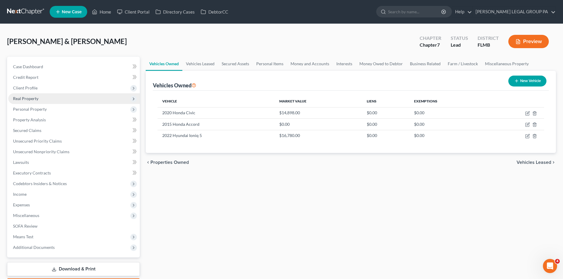
click at [46, 99] on span "Real Property" at bounding box center [74, 98] width 132 height 11
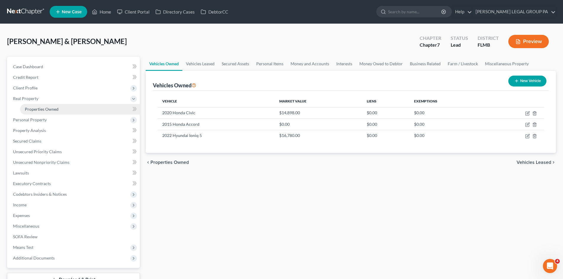
click at [46, 112] on link "Properties Owned" at bounding box center [80, 109] width 120 height 11
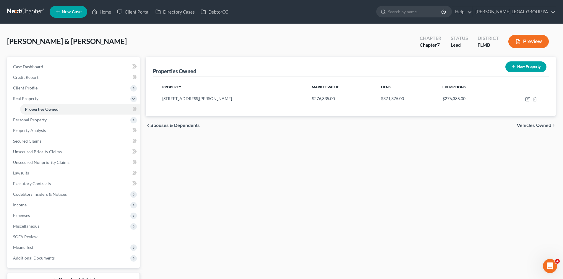
click at [80, 11] on span "New Case" at bounding box center [72, 12] width 20 height 4
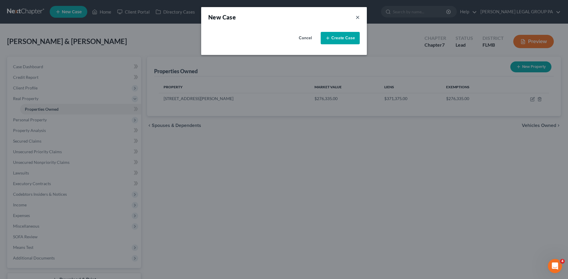
select select "15"
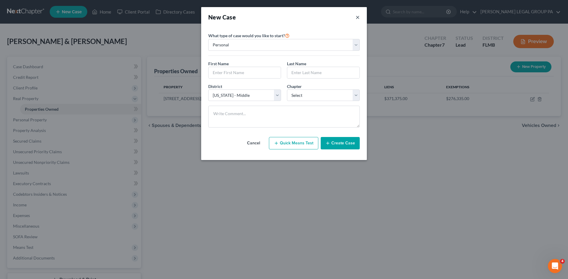
click at [357, 17] on button "×" at bounding box center [357, 17] width 4 height 8
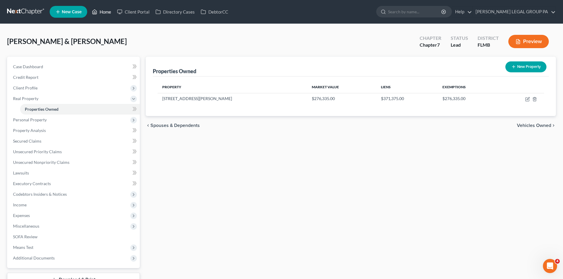
click at [96, 15] on icon at bounding box center [94, 11] width 5 height 7
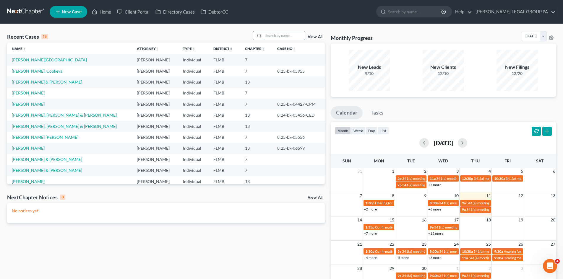
click at [270, 38] on input "search" at bounding box center [284, 35] width 41 height 9
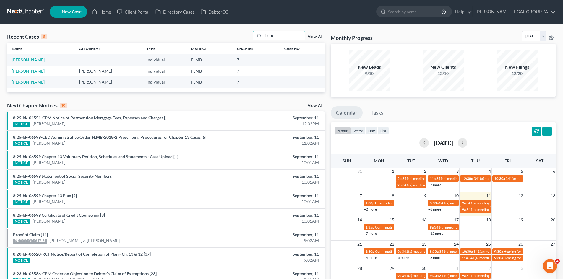
type input "burn"
click at [34, 58] on link "[PERSON_NAME]" at bounding box center [28, 59] width 33 height 5
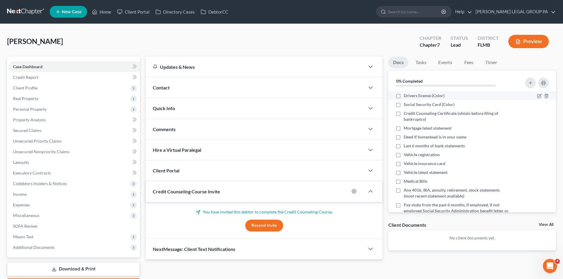
click at [404, 96] on label "Drivers license (Color)" at bounding box center [424, 96] width 41 height 6
click at [406, 96] on input "Drivers license (Color)" at bounding box center [408, 95] width 4 height 4
checkbox input "true"
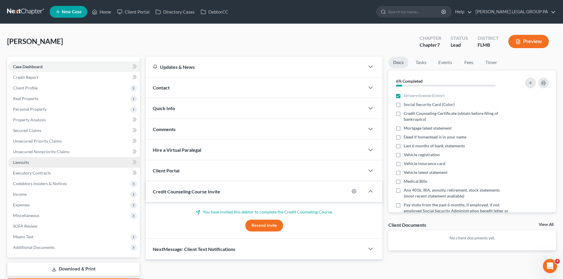
click at [32, 162] on link "Lawsuits" at bounding box center [74, 162] width 132 height 11
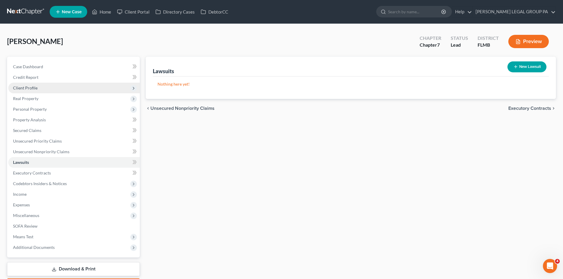
click at [36, 88] on span "Client Profile" at bounding box center [25, 87] width 25 height 5
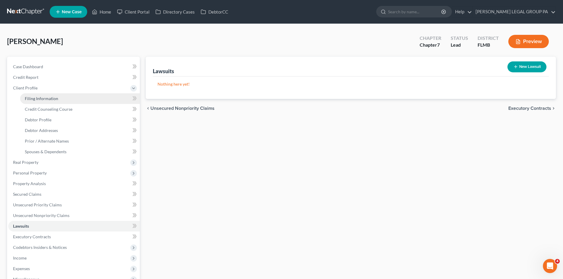
click at [42, 98] on span "Filing Information" at bounding box center [41, 98] width 33 height 5
select select "1"
select select "0"
select select "15"
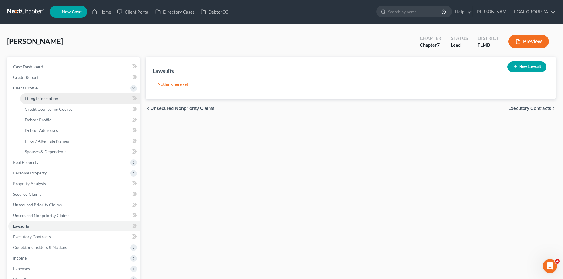
select select "9"
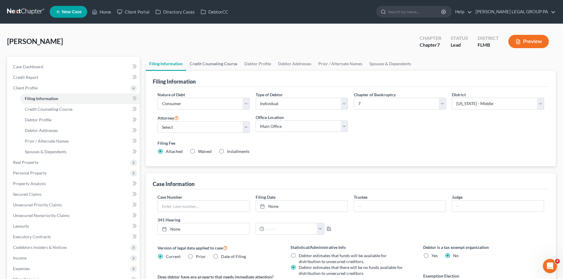
click at [208, 64] on link "Credit Counseling Course" at bounding box center [213, 64] width 55 height 14
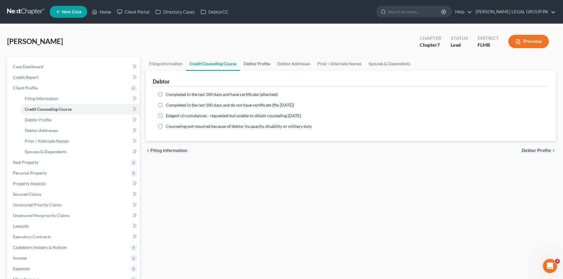
click at [247, 64] on link "Debtor Profile" at bounding box center [257, 64] width 34 height 14
select select "0"
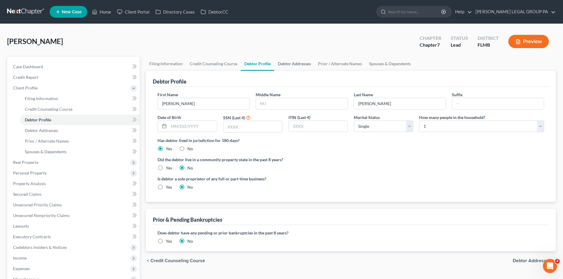
click at [287, 69] on link "Debtor Addresses" at bounding box center [294, 64] width 40 height 14
select select "0"
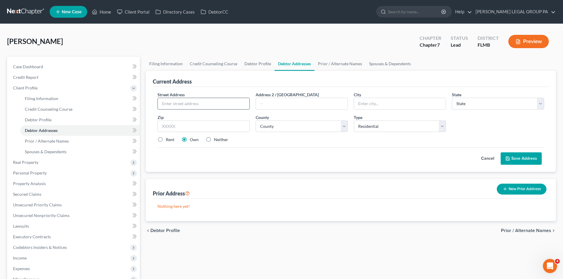
click at [211, 102] on input "text" at bounding box center [204, 103] width 92 height 11
type input "8016"
click at [263, 67] on link "Debtor Profile" at bounding box center [258, 64] width 34 height 14
select select "0"
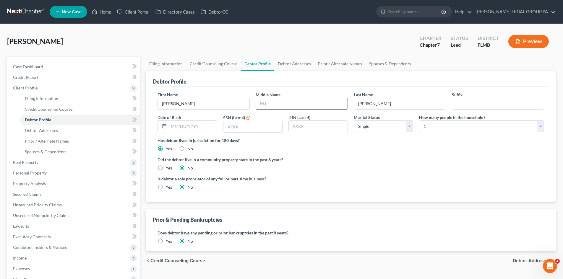
click at [280, 104] on input "text" at bounding box center [302, 103] width 92 height 11
type input "J"
click at [212, 128] on input "text" at bounding box center [193, 126] width 48 height 11
type input "[DATE]"
click at [227, 130] on input "text" at bounding box center [253, 126] width 59 height 11
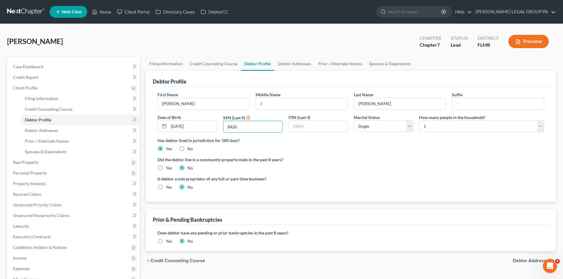
type input "8426"
click at [380, 175] on ng-include "First Name [PERSON_NAME] Middle Name J Last Name [PERSON_NAME] Date of Birth [D…" at bounding box center [351, 143] width 387 height 103
click at [302, 63] on link "Debtor Addresses" at bounding box center [294, 64] width 40 height 14
select select "0"
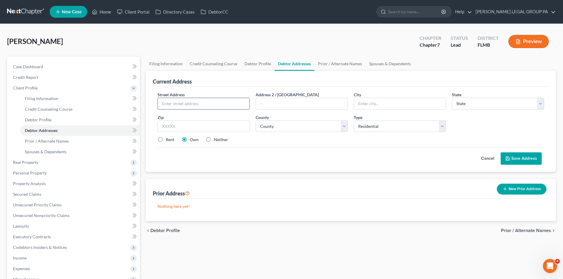
click at [217, 101] on input "text" at bounding box center [204, 103] width 92 height 11
paste input "[STREET_ADDRESS][PERSON_NAME]"
type input "[STREET_ADDRESS][PERSON_NAME]"
click at [206, 127] on input "text" at bounding box center [204, 127] width 92 height 12
type input "34668"
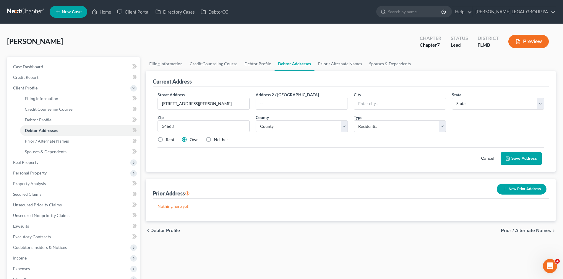
click at [304, 169] on div "Street Address * [STREET_ADDRESS][PERSON_NAME] * State * State [US_STATE] AK AR…" at bounding box center [351, 129] width 396 height 85
type input "Port [PERSON_NAME]"
select select "9"
drag, startPoint x: 161, startPoint y: 140, endPoint x: 167, endPoint y: 139, distance: 5.6
click at [166, 140] on label "Rent" at bounding box center [170, 140] width 9 height 6
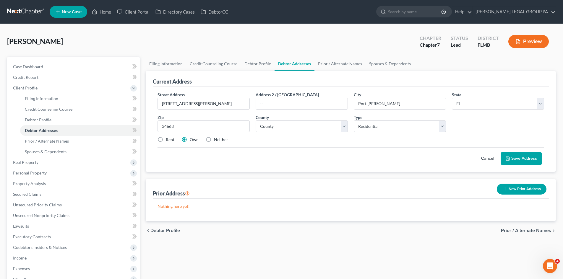
click at [168, 140] on input "Rent" at bounding box center [170, 139] width 4 height 4
radio input "true"
click at [312, 126] on select "County [GEOGRAPHIC_DATA] [GEOGRAPHIC_DATA] [GEOGRAPHIC_DATA] [GEOGRAPHIC_DATA] …" at bounding box center [302, 127] width 92 height 12
click at [398, 138] on div "Rent Own Neither" at bounding box center [351, 140] width 393 height 6
click at [277, 121] on select "County [GEOGRAPHIC_DATA] [GEOGRAPHIC_DATA] [GEOGRAPHIC_DATA] [GEOGRAPHIC_DATA] …" at bounding box center [302, 127] width 92 height 12
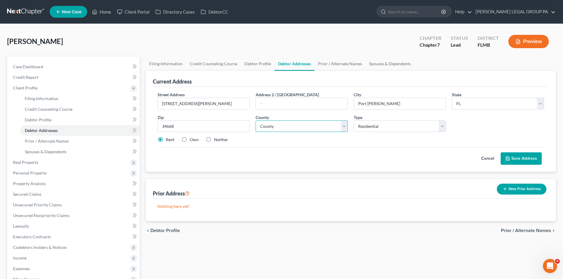
select select "50"
click at [256, 121] on select "County [GEOGRAPHIC_DATA] [GEOGRAPHIC_DATA] [GEOGRAPHIC_DATA] [GEOGRAPHIC_DATA] …" at bounding box center [302, 127] width 92 height 12
click at [396, 159] on div "Cancel Save Address" at bounding box center [351, 156] width 387 height 17
click at [511, 158] on button "Save Address" at bounding box center [521, 159] width 41 height 12
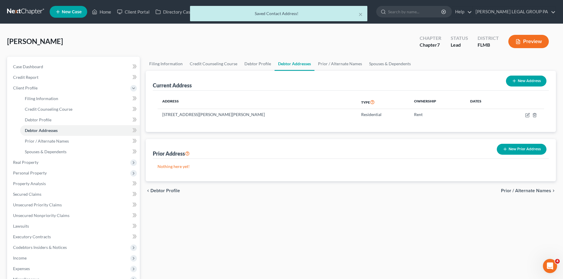
click at [509, 148] on button "New Prior Address" at bounding box center [522, 149] width 50 height 11
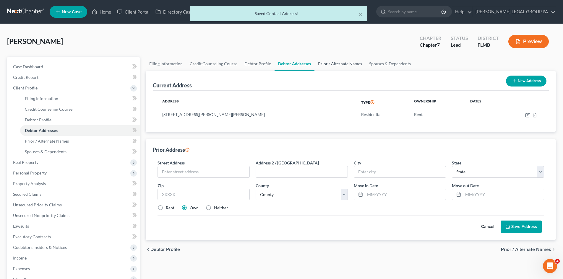
click at [328, 62] on link "Prior / Alternate Names" at bounding box center [340, 64] width 51 height 14
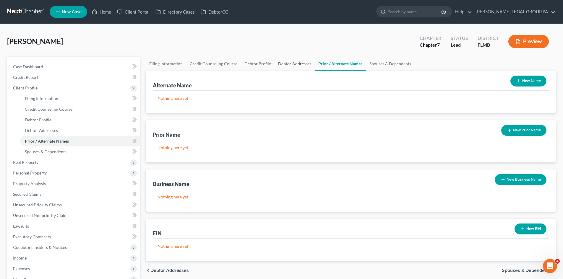
click at [284, 66] on link "Debtor Addresses" at bounding box center [295, 64] width 40 height 14
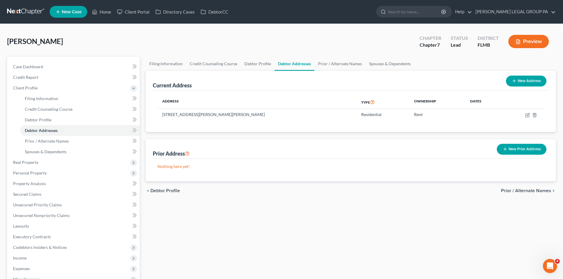
drag, startPoint x: 528, startPoint y: 151, endPoint x: 454, endPoint y: 156, distance: 75.0
click at [527, 150] on button "New Prior Address" at bounding box center [522, 149] width 50 height 11
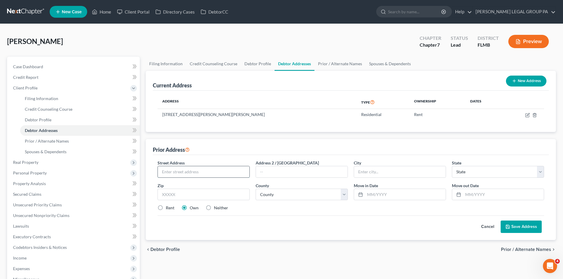
click at [220, 176] on input "text" at bounding box center [204, 171] width 92 height 11
type input "[STREET_ADDRESS][PERSON_NAME]"
type input "New Protyt Riche"
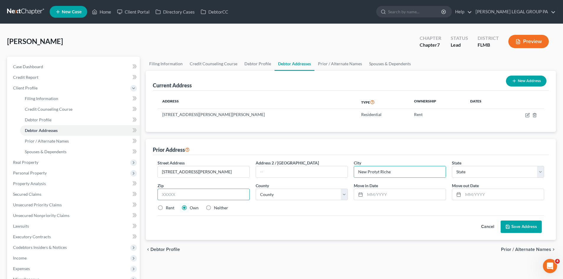
click at [187, 195] on input "text" at bounding box center [204, 195] width 92 height 12
type input "34653"
click at [304, 228] on div "Cancel Save Address" at bounding box center [351, 224] width 387 height 17
type input "New Port [PERSON_NAME]"
select select "9"
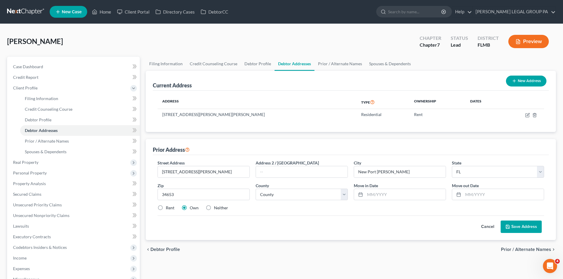
click at [166, 208] on label "Rent" at bounding box center [170, 208] width 9 height 6
click at [168, 208] on input "Rent" at bounding box center [170, 207] width 4 height 4
radio input "true"
click at [301, 197] on select "County [GEOGRAPHIC_DATA] [GEOGRAPHIC_DATA] [GEOGRAPHIC_DATA] [GEOGRAPHIC_DATA] …" at bounding box center [302, 195] width 92 height 12
select select "50"
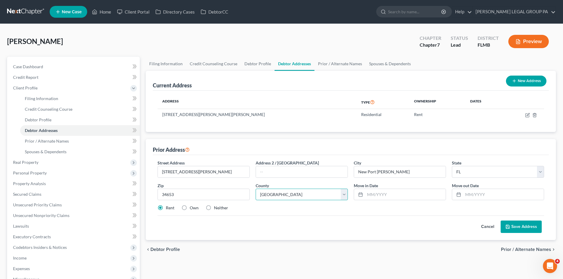
click at [256, 189] on select "County [GEOGRAPHIC_DATA] [GEOGRAPHIC_DATA] [GEOGRAPHIC_DATA] [GEOGRAPHIC_DATA] …" at bounding box center [302, 195] width 92 height 12
click at [414, 242] on div "chevron_left Debtor Profile Prior / Alternate Names chevron_right" at bounding box center [351, 249] width 410 height 19
click at [190, 171] on input "[STREET_ADDRESS][PERSON_NAME]" at bounding box center [204, 171] width 92 height 11
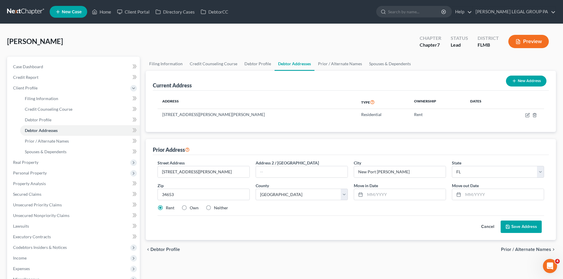
click at [385, 221] on div "Cancel Save Address" at bounding box center [351, 224] width 387 height 17
click at [483, 196] on input "text" at bounding box center [503, 194] width 81 height 11
type input "12/2024"
click at [412, 191] on input "text" at bounding box center [405, 194] width 81 height 11
click at [388, 195] on input "text" at bounding box center [405, 194] width 81 height 11
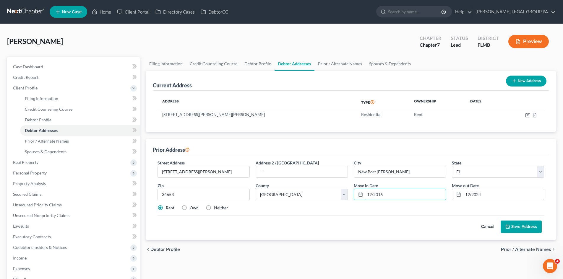
type input "12/2016"
click at [363, 225] on div "Cancel Save Address" at bounding box center [351, 224] width 387 height 17
click at [528, 227] on button "Save Address" at bounding box center [521, 227] width 41 height 12
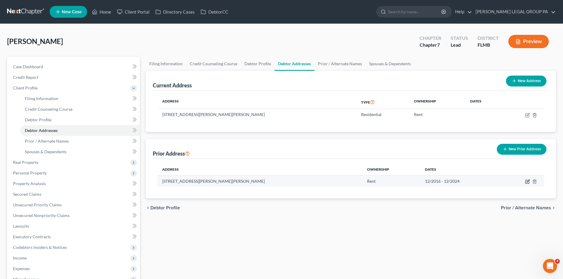
click at [527, 181] on icon "button" at bounding box center [527, 181] width 5 height 5
select select "9"
select select "50"
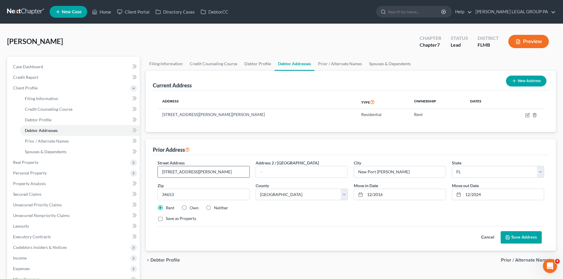
drag, startPoint x: 190, startPoint y: 172, endPoint x: 181, endPoint y: 172, distance: 8.3
click at [181, 172] on input "[STREET_ADDRESS][PERSON_NAME]" at bounding box center [204, 171] width 92 height 11
click at [181, 172] on input "[STREET_ADDRESS]" at bounding box center [204, 171] width 92 height 11
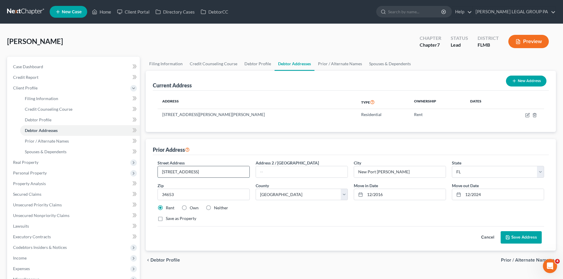
paste input "4 Glascow Dr"
type input "[STREET_ADDRESS]"
click at [532, 239] on button "Save Address" at bounding box center [521, 238] width 41 height 12
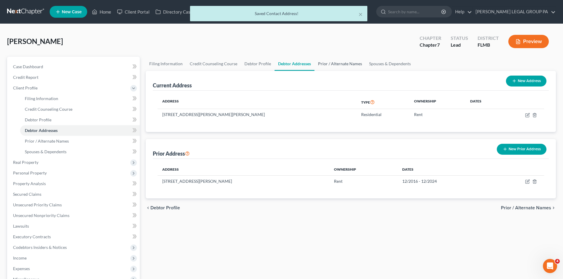
click at [346, 65] on link "Prior / Alternate Names" at bounding box center [340, 64] width 51 height 14
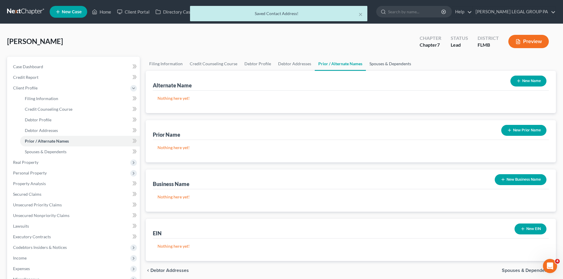
click at [374, 65] on link "Spouses & Dependents" at bounding box center [390, 64] width 49 height 14
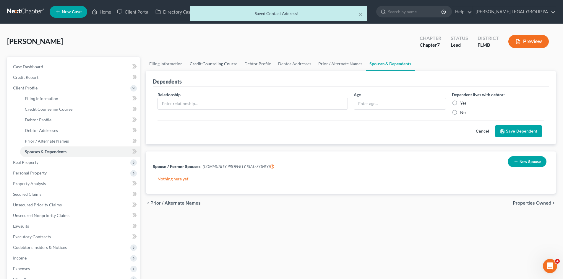
click at [234, 67] on link "Credit Counseling Course" at bounding box center [213, 64] width 55 height 14
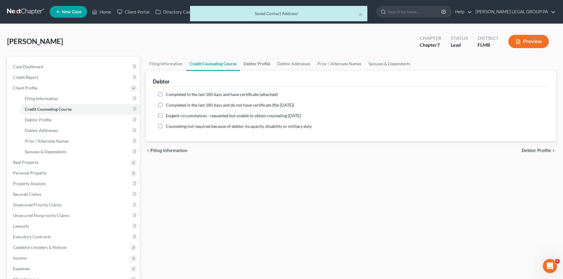
click at [251, 65] on link "Debtor Profile" at bounding box center [257, 64] width 34 height 14
select select "0"
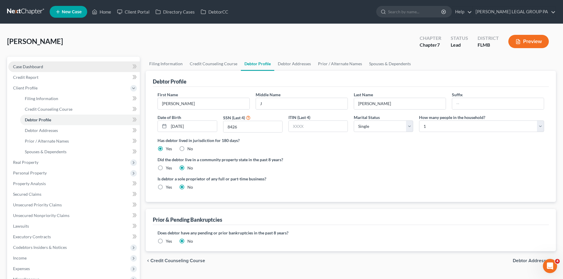
click at [61, 69] on link "Case Dashboard" at bounding box center [74, 67] width 132 height 11
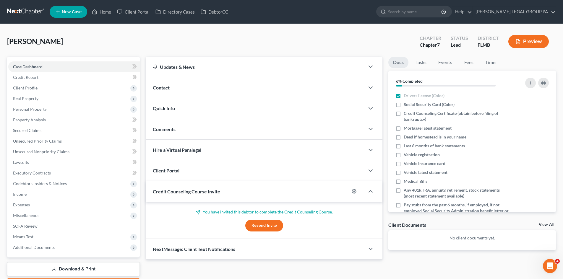
click at [546, 224] on link "View All" at bounding box center [546, 225] width 15 height 4
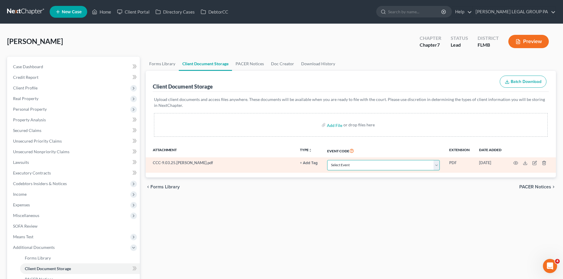
click at [337, 169] on select "Select Event 20 Largest Unsecured Creditors Amended Chapter 13 Plan Amended Cre…" at bounding box center [383, 165] width 113 height 10
select select "9"
click at [327, 160] on select "Select Event 20 Largest Unsecured Creditors Amended Chapter 13 Plan Amended Cre…" at bounding box center [383, 165] width 113 height 10
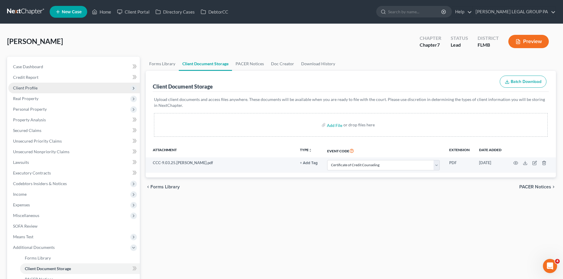
click at [40, 85] on span "Client Profile" at bounding box center [74, 88] width 132 height 11
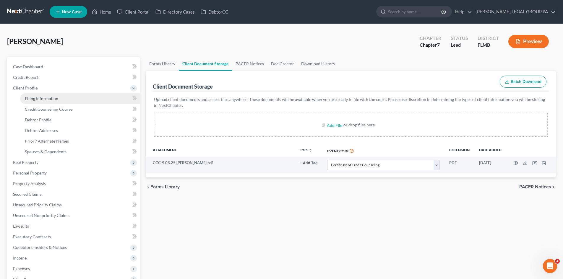
click at [43, 96] on link "Filing Information" at bounding box center [80, 98] width 120 height 11
select select "1"
select select "0"
select select "15"
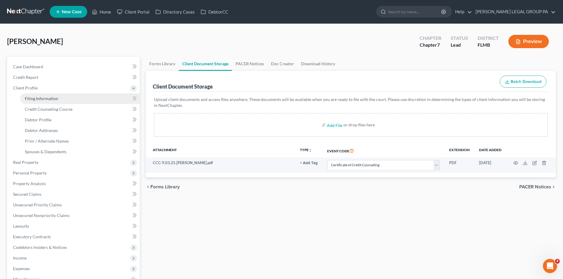
select select "9"
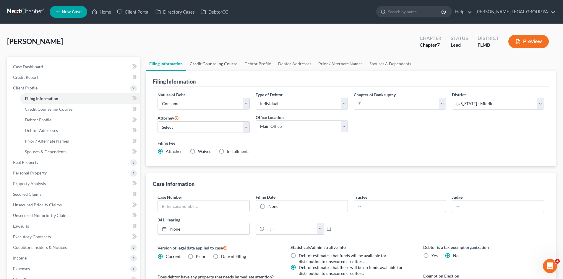
click at [223, 62] on link "Credit Counseling Course" at bounding box center [213, 64] width 55 height 14
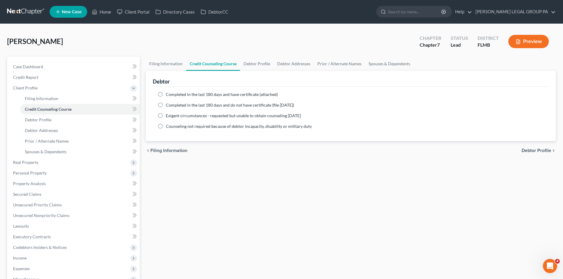
click at [166, 95] on label "Completed in the last 180 days and have certificate (attached)" at bounding box center [222, 95] width 112 height 6
click at [168, 95] on input "Completed in the last 180 days and have certificate (attached)" at bounding box center [170, 94] width 4 height 4
radio input "true"
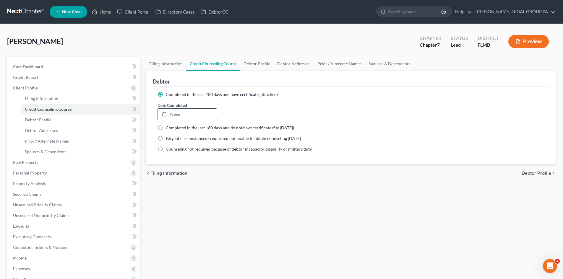
type input "[DATE]"
click at [174, 113] on link "None" at bounding box center [187, 114] width 59 height 11
click at [173, 65] on link "Filing Information" at bounding box center [166, 64] width 41 height 14
select select "1"
select select "0"
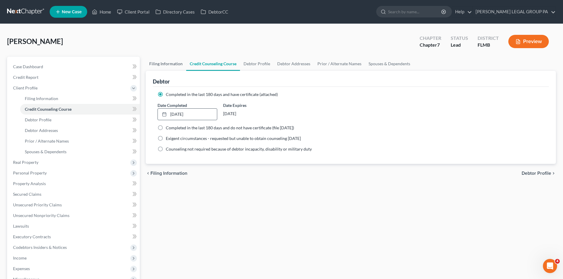
select select "0"
select select "15"
select select "9"
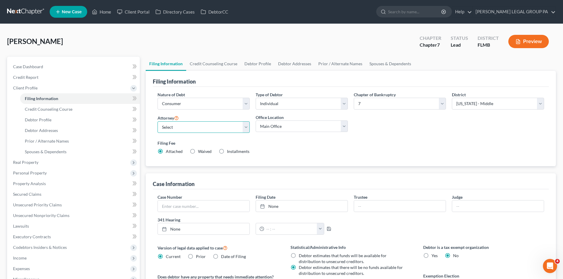
click at [206, 128] on select "Select [PERSON_NAME] - FLMB [PERSON_NAME] - FLMB" at bounding box center [204, 128] width 92 height 12
select select "0"
click at [158, 122] on select "Select [PERSON_NAME] - FLMB [PERSON_NAME] - FLMB" at bounding box center [204, 128] width 92 height 12
click at [316, 161] on div "Nature of Debt Select Business Consumer Other Nature of Business Select Clearin…" at bounding box center [351, 127] width 396 height 80
click at [255, 63] on link "Debtor Profile" at bounding box center [258, 64] width 34 height 14
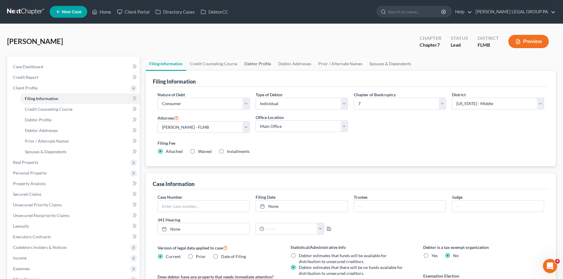
select select "0"
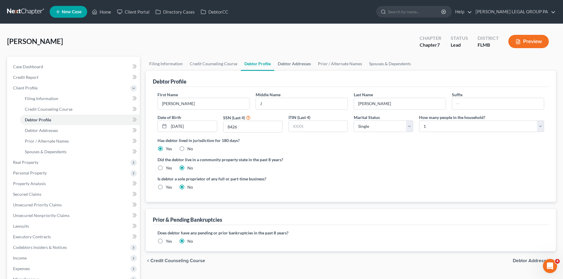
click at [284, 65] on link "Debtor Addresses" at bounding box center [294, 64] width 40 height 14
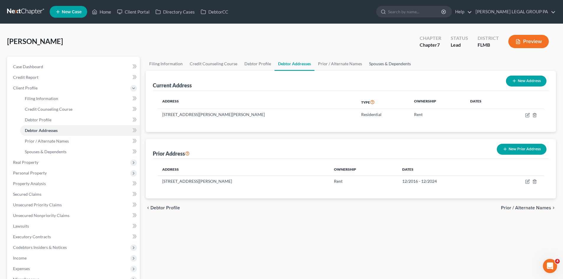
click at [376, 67] on link "Spouses & Dependents" at bounding box center [390, 64] width 49 height 14
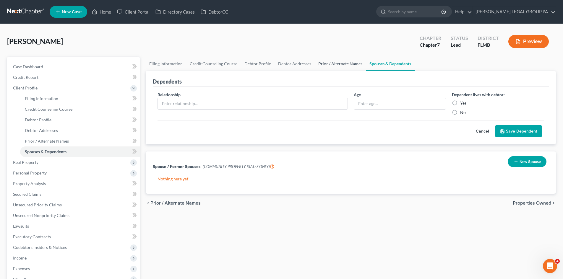
click at [337, 64] on link "Prior / Alternate Names" at bounding box center [340, 64] width 51 height 14
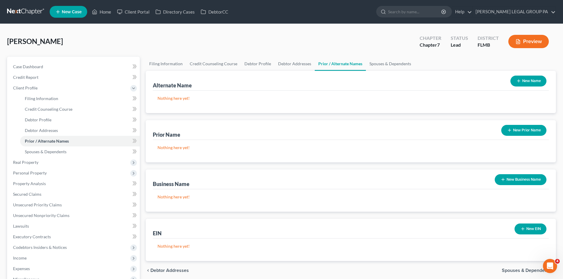
click at [528, 131] on button "New Prior Name" at bounding box center [524, 130] width 45 height 11
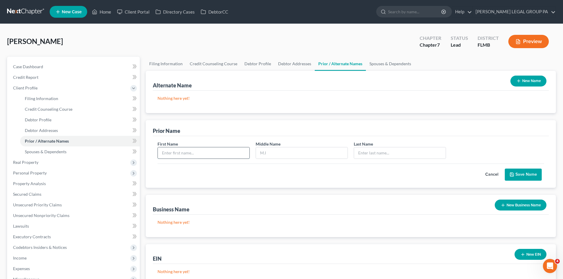
click at [241, 150] on input "text" at bounding box center [204, 153] width 92 height 11
type input "[PERSON_NAME]"
click at [331, 153] on input "text" at bounding box center [302, 153] width 92 height 11
type input "F"
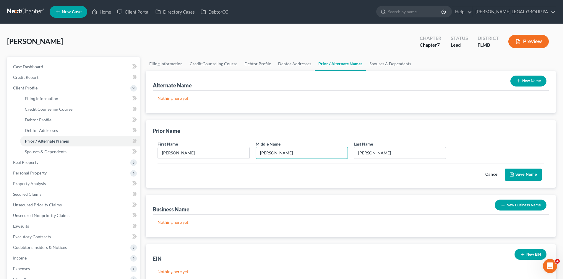
type input "[PERSON_NAME]"
click at [534, 173] on button "Save Name" at bounding box center [523, 175] width 37 height 12
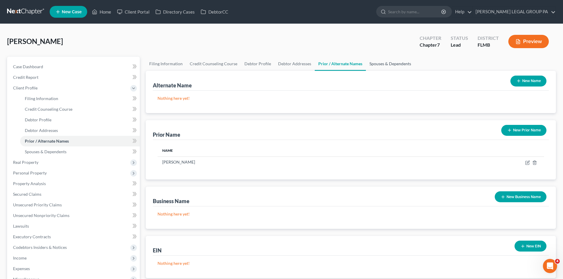
click at [375, 67] on link "Spouses & Dependents" at bounding box center [390, 64] width 49 height 14
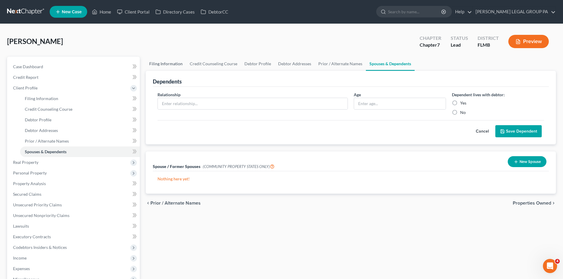
click at [163, 62] on link "Filing Information" at bounding box center [166, 64] width 41 height 14
select select "1"
select select "0"
select select "15"
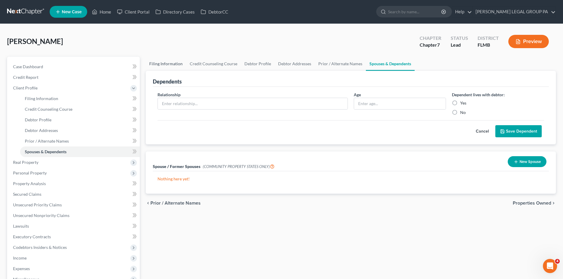
select select "0"
select select "9"
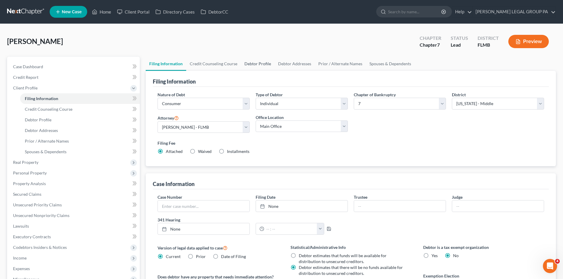
click at [256, 65] on link "Debtor Profile" at bounding box center [258, 64] width 34 height 14
select select "0"
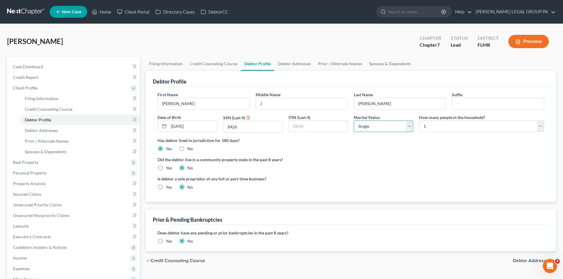
drag, startPoint x: 406, startPoint y: 127, endPoint x: 402, endPoint y: 129, distance: 4.1
click at [406, 127] on select "Select Single Married Separated Divorced Widowed" at bounding box center [383, 127] width 59 height 12
select select "3"
click at [354, 121] on select "Select Single Married Separated Divorced Widowed" at bounding box center [383, 127] width 59 height 12
click at [342, 161] on label "Did the debtor live in a community property state in the past 8 years?" at bounding box center [351, 160] width 387 height 6
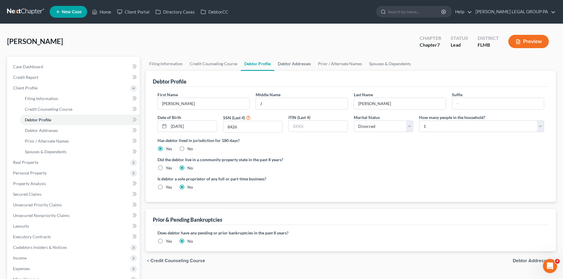
click at [285, 61] on link "Debtor Addresses" at bounding box center [294, 64] width 40 height 14
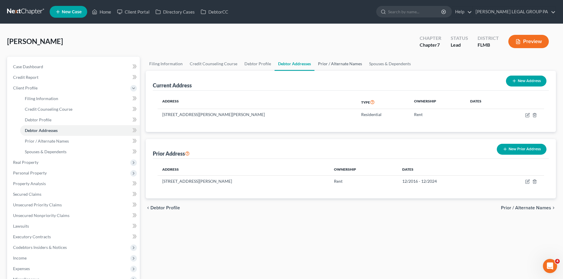
click at [331, 62] on link "Prior / Alternate Names" at bounding box center [340, 64] width 51 height 14
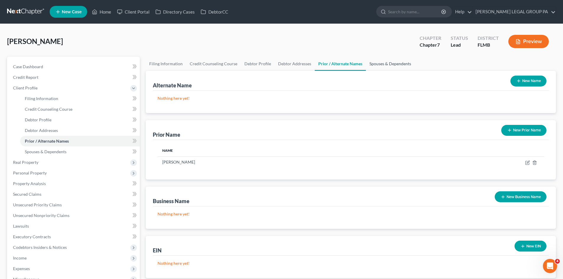
click at [373, 64] on link "Spouses & Dependents" at bounding box center [390, 64] width 49 height 14
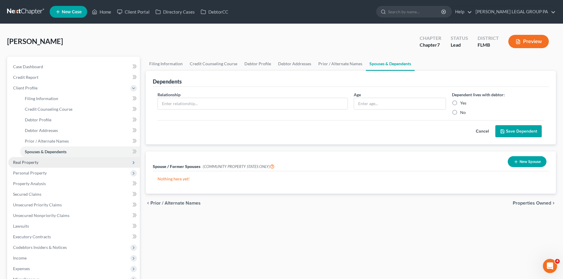
click at [41, 159] on span "Real Property" at bounding box center [74, 162] width 132 height 11
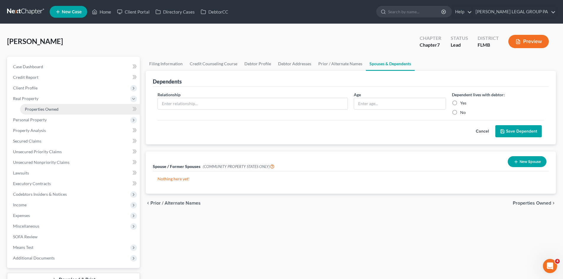
click at [48, 107] on span "Properties Owned" at bounding box center [42, 109] width 34 height 5
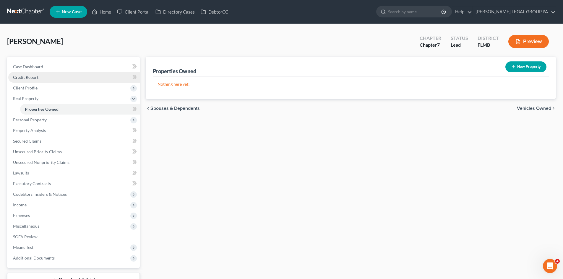
click at [37, 79] on span "Credit Report" at bounding box center [25, 77] width 25 height 5
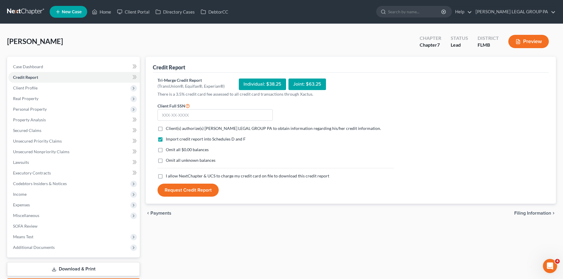
click at [166, 128] on label "Client(s) authorize(s) [PERSON_NAME] LEGAL GROUP PA to obtain information regar…" at bounding box center [273, 129] width 215 height 6
click at [168, 128] on input "Client(s) authorize(s) [PERSON_NAME] LEGAL GROUP PA to obtain information regar…" at bounding box center [170, 128] width 4 height 4
checkbox input "true"
click at [166, 177] on label "I allow NextChapter & UCS to charge my credit card on file to download this cre…" at bounding box center [248, 176] width 164 height 6
click at [168, 177] on input "I allow NextChapter & UCS to charge my credit card on file to download this cre…" at bounding box center [170, 175] width 4 height 4
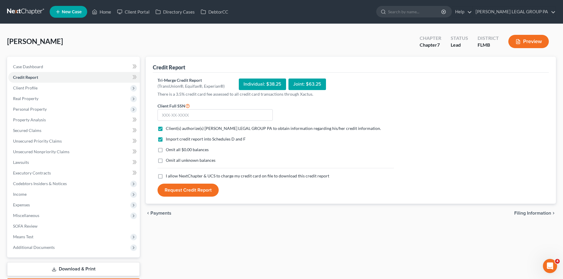
checkbox input "true"
click at [190, 114] on input "text" at bounding box center [215, 115] width 115 height 12
type input "375-64-8426"
click at [196, 192] on button "Request Credit Report" at bounding box center [188, 190] width 61 height 13
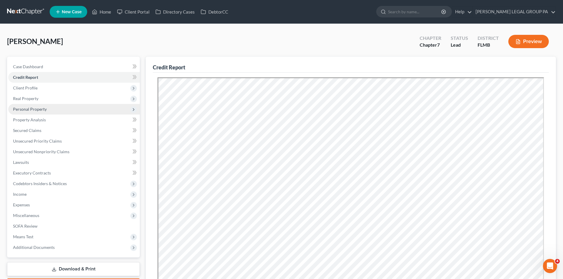
drag, startPoint x: 38, startPoint y: 106, endPoint x: 41, endPoint y: 109, distance: 4.2
click at [38, 106] on span "Personal Property" at bounding box center [74, 109] width 132 height 11
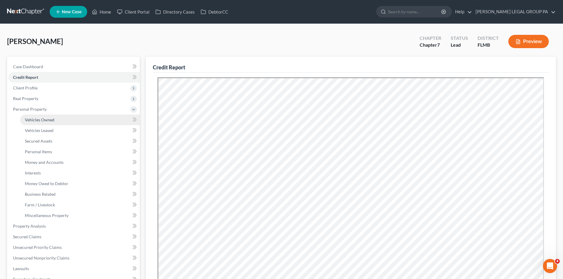
click at [44, 115] on link "Vehicles Owned" at bounding box center [80, 120] width 120 height 11
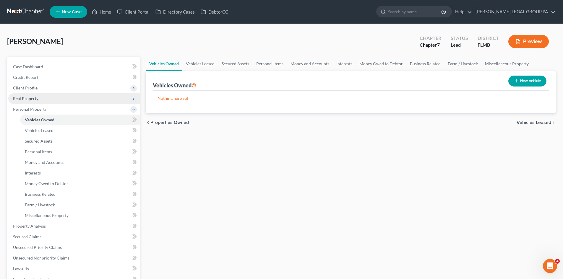
click at [36, 98] on span "Real Property" at bounding box center [25, 98] width 25 height 5
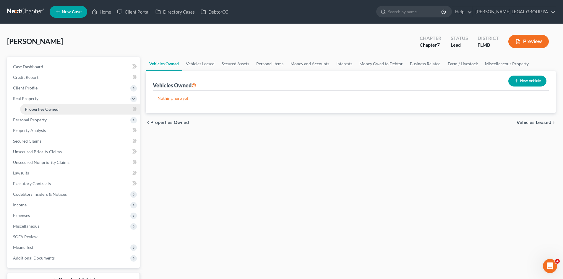
click at [43, 110] on span "Properties Owned" at bounding box center [42, 109] width 34 height 5
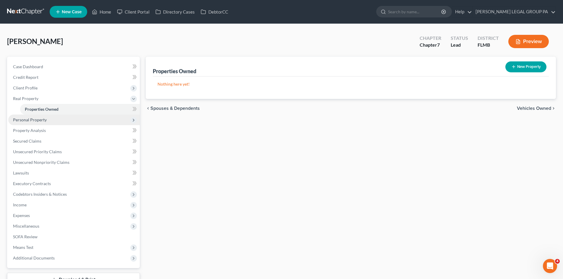
click at [55, 120] on span "Personal Property" at bounding box center [74, 120] width 132 height 11
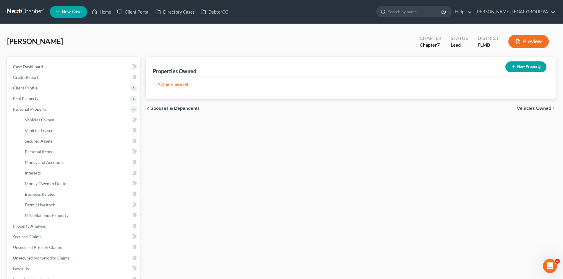
drag, startPoint x: 445, startPoint y: 138, endPoint x: 260, endPoint y: 134, distance: 184.9
click at [445, 138] on div "Properties Owned New Property Nothing here yet! Property Market Value Liens Exe…" at bounding box center [351, 228] width 416 height 342
click at [43, 122] on span "Vehicles Owned" at bounding box center [40, 119] width 30 height 5
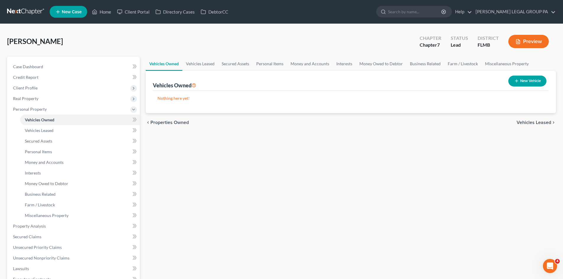
click at [519, 83] on button "New Vehicle" at bounding box center [528, 81] width 38 height 11
select select "0"
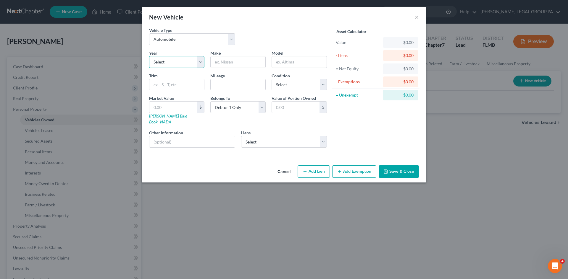
drag, startPoint x: 191, startPoint y: 62, endPoint x: 191, endPoint y: 66, distance: 3.8
click at [191, 62] on select "Select 2026 2025 2024 2023 2022 2021 2020 2019 2018 2017 2016 2015 2014 2013 20…" at bounding box center [176, 62] width 55 height 12
drag, startPoint x: 260, startPoint y: 164, endPoint x: 232, endPoint y: 159, distance: 28.4
click at [260, 163] on div "Cancel Add Lien Add Lease Add Exemption Save & Close" at bounding box center [284, 173] width 284 height 20
click at [164, 136] on input "text" at bounding box center [191, 141] width 85 height 11
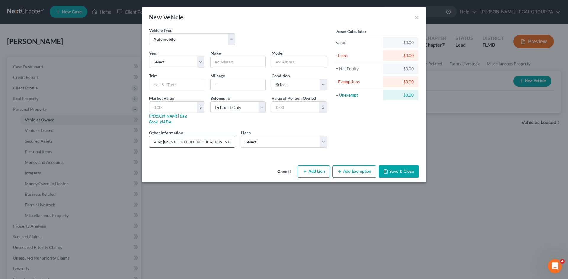
click at [186, 136] on input "VIN: [US_VEHICLE_IDENTIFICATION_NUMBER]" at bounding box center [191, 141] width 85 height 11
type input "VIN: [US_VEHICLE_IDENTIFICATION_NUMBER]"
drag, startPoint x: 169, startPoint y: 107, endPoint x: 169, endPoint y: 102, distance: 4.4
click at [169, 107] on input "text" at bounding box center [173, 107] width 48 height 11
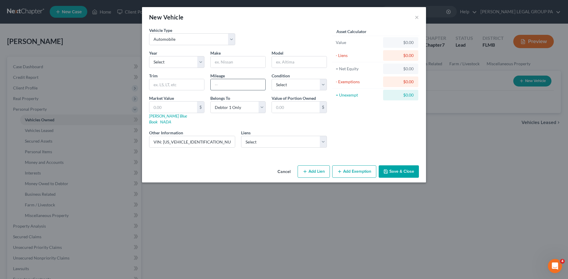
click at [228, 86] on input "text" at bounding box center [238, 84] width 55 height 11
type input "95,500"
click at [233, 62] on input "text" at bounding box center [238, 61] width 55 height 11
type input "f"
type input "Ford"
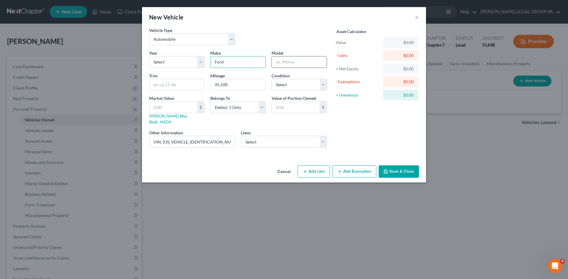
click at [284, 57] on input "text" at bounding box center [299, 61] width 55 height 11
click at [265, 136] on select "Select Ford Motor Credit Comp - $15,410.00 Wfbna Auto - $0.00" at bounding box center [284, 142] width 86 height 12
select select "0"
click at [241, 136] on select "Select Ford Motor Credit Comp - $15,410.00 Wfbna Auto - $0.00" at bounding box center [284, 142] width 86 height 12
select select
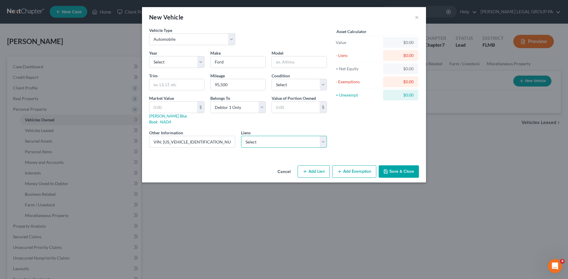
select select "30"
select select "0"
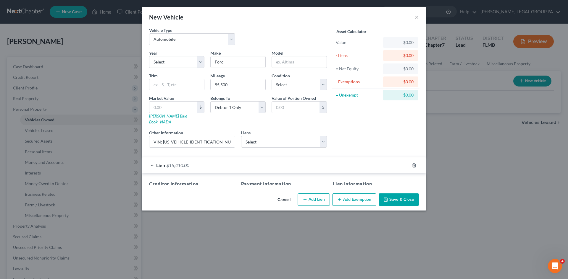
click at [381, 157] on div "Lien $15,410.00" at bounding box center [284, 165] width 284 height 16
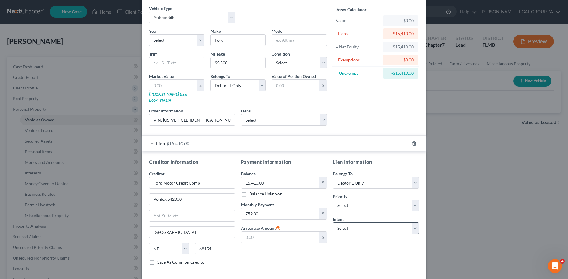
scroll to position [44, 0]
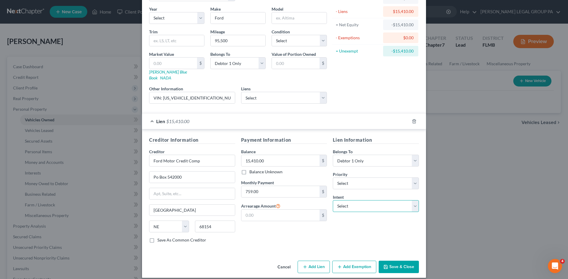
click at [367, 200] on select "Select Surrender Redeem Reaffirm Avoid Other" at bounding box center [376, 206] width 86 height 12
drag, startPoint x: 362, startPoint y: 199, endPoint x: 361, endPoint y: 203, distance: 4.5
click at [362, 200] on select "Select Surrender Redeem Reaffirm Avoid Other" at bounding box center [376, 206] width 86 height 12
select select "2"
click at [333, 200] on select "Select Surrender Redeem Reaffirm Avoid Other" at bounding box center [376, 206] width 86 height 12
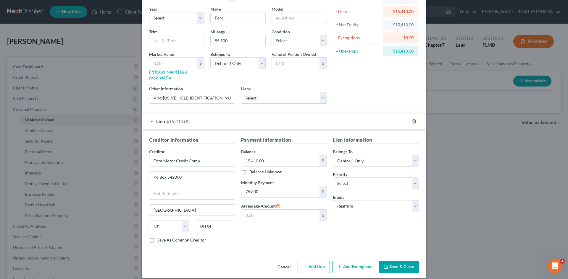
click at [357, 219] on div "Lien Information Belongs To * Select Debtor 1 Only Debtor 2 Only Debtor 1 And D…" at bounding box center [376, 192] width 92 height 111
click at [359, 178] on select "Select 1st 2nd 3rd 4th 5th 6th 7th 8th 9th 10th 11th 12th 13th 14th 15th 16th 1…" at bounding box center [376, 184] width 86 height 12
select select "0"
click at [333, 178] on select "Select 1st 2nd 3rd 4th 5th 6th 7th 8th 9th 10th 11th 12th 13th 14th 15th 16th 1…" at bounding box center [376, 184] width 86 height 12
drag, startPoint x: 354, startPoint y: 232, endPoint x: 356, endPoint y: 222, distance: 10.6
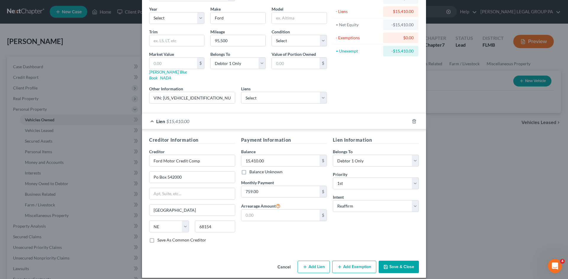
click at [354, 229] on div "Lien Information Belongs To * Select Debtor 1 Only Debtor 2 Only Debtor 1 And D…" at bounding box center [376, 192] width 92 height 111
click at [266, 186] on input "759.00" at bounding box center [280, 191] width 78 height 11
type input "759.26"
click at [273, 242] on div "Creditor Information Creditor * Ford Motor Credit Comp Po Box 542000 [GEOGRAPHI…" at bounding box center [284, 191] width 284 height 123
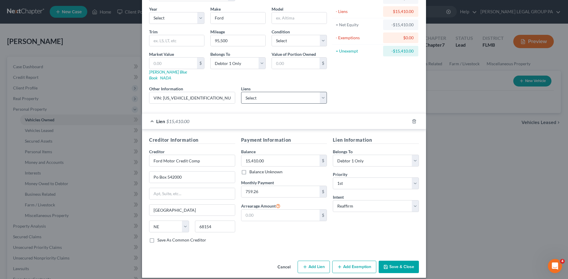
scroll to position [14, 0]
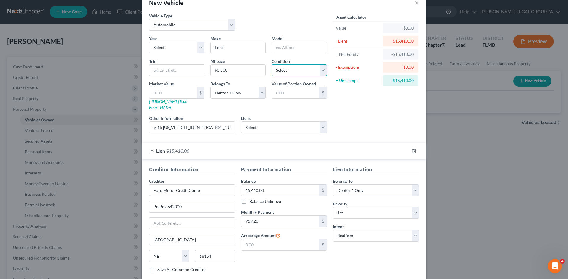
click at [292, 75] on select "Select Excellent Very Good Good Fair Poor" at bounding box center [298, 70] width 55 height 12
select select "2"
click at [271, 64] on select "Select Excellent Very Good Good Fair Poor" at bounding box center [298, 70] width 55 height 12
drag, startPoint x: 14, startPoint y: 95, endPoint x: 293, endPoint y: 49, distance: 282.9
click at [293, 49] on input "text" at bounding box center [299, 47] width 55 height 11
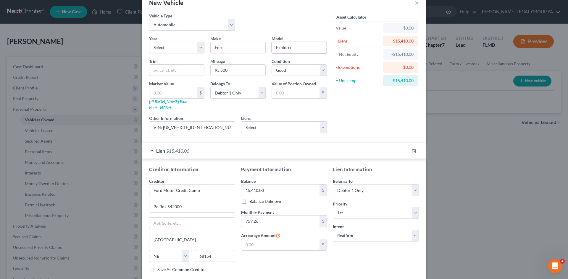
type input "Explorer"
type input "Limited"
click at [357, 99] on div "Asset Calculator Value $0.00 - Liens $15,410.00 = Net Equity -$15,410.00 - Exem…" at bounding box center [376, 75] width 92 height 125
click at [176, 93] on input "text" at bounding box center [173, 92] width 48 height 11
type input "1"
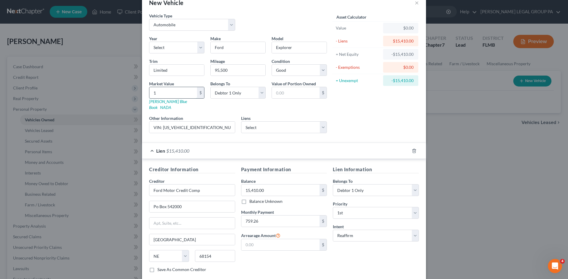
type input "1.00"
type input "13"
type input "13.00"
type input "138"
type input "138.00"
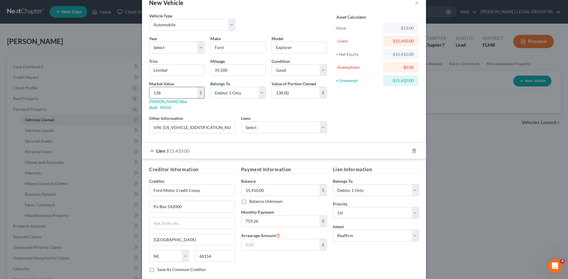
type input "1389"
type input "1,389.00"
type input "1,3899"
type input "13,899.00"
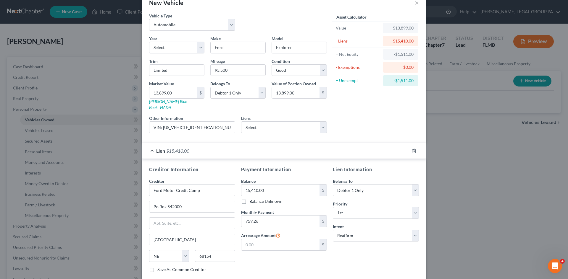
click at [367, 102] on div "Asset Calculator Value $13,899.00 - Liens $15,410.00 = Net Equity -$1,511.00 - …" at bounding box center [376, 75] width 92 height 125
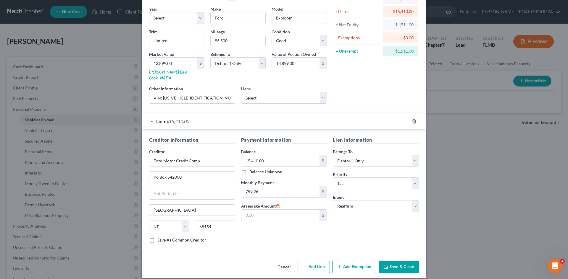
click at [400, 261] on button "Save & Close" at bounding box center [398, 267] width 40 height 12
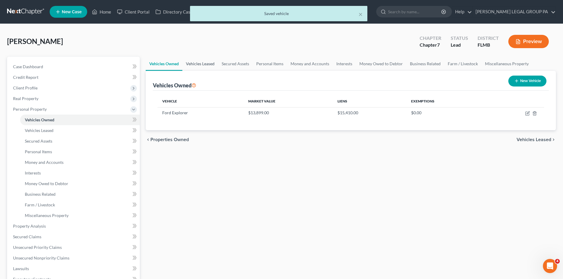
click at [203, 62] on link "Vehicles Leased" at bounding box center [200, 64] width 36 height 14
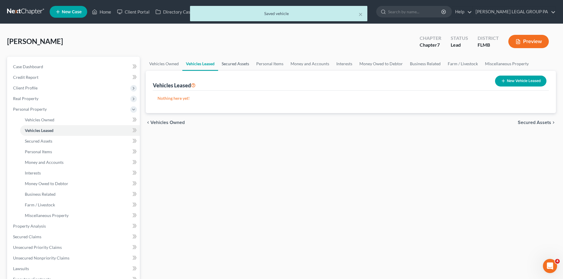
click at [222, 62] on link "Secured Assets" at bounding box center [235, 64] width 35 height 14
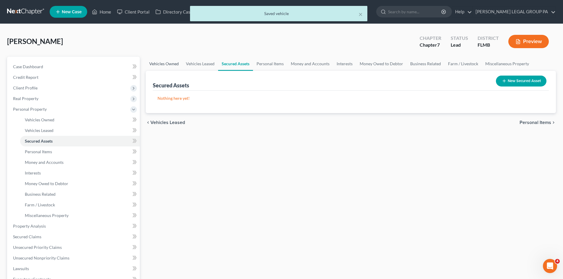
drag, startPoint x: 173, startPoint y: 63, endPoint x: 284, endPoint y: 104, distance: 117.6
click at [174, 64] on link "Vehicles Owned" at bounding box center [164, 64] width 37 height 14
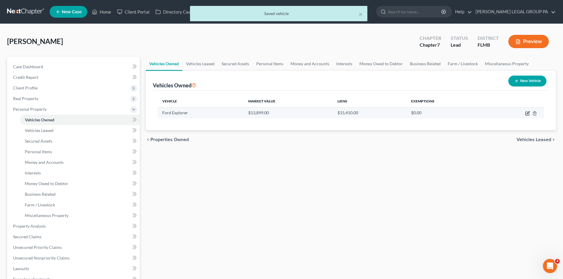
click at [527, 113] on icon "button" at bounding box center [527, 113] width 5 height 5
select select "0"
select select "2"
select select "0"
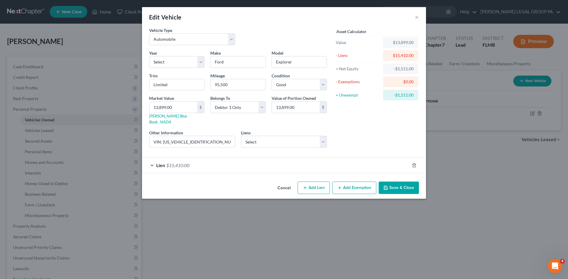
click at [347, 182] on button "Add Exemption" at bounding box center [354, 188] width 44 height 12
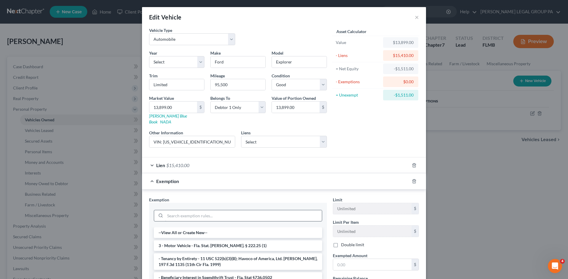
drag, startPoint x: 221, startPoint y: 241, endPoint x: 279, endPoint y: 215, distance: 63.5
click at [221, 241] on li "3 - Motor Vehicle - Fla. Stat. [PERSON_NAME]. § 222.25 (1)" at bounding box center [238, 246] width 168 height 11
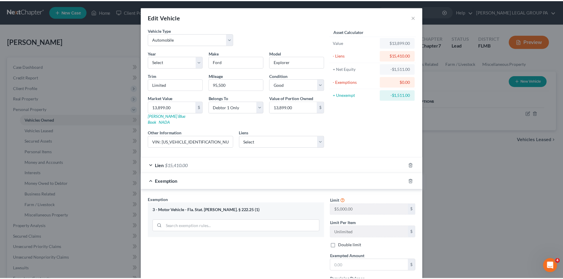
scroll to position [51, 0]
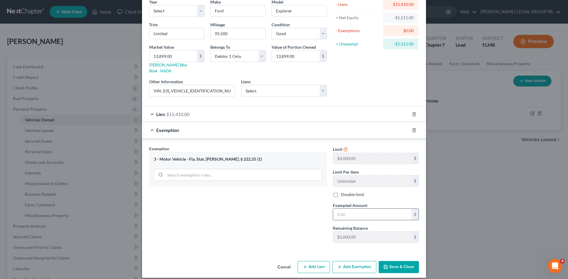
drag, startPoint x: 376, startPoint y: 209, endPoint x: 374, endPoint y: 206, distance: 3.9
click at [376, 209] on input "text" at bounding box center [372, 214] width 78 height 11
type input "0.00"
click at [398, 263] on button "Save & Close" at bounding box center [398, 267] width 40 height 12
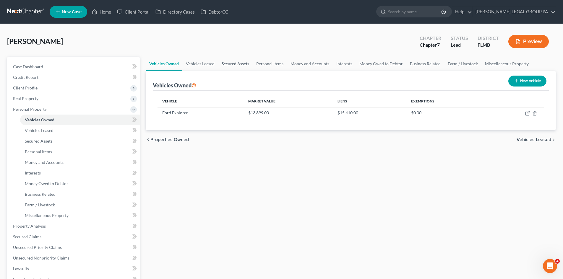
click at [227, 64] on link "Secured Assets" at bounding box center [235, 64] width 35 height 14
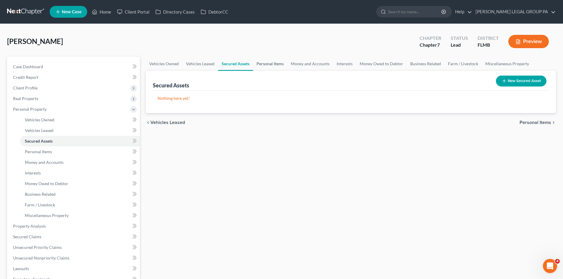
click at [259, 59] on link "Personal Items" at bounding box center [270, 64] width 34 height 14
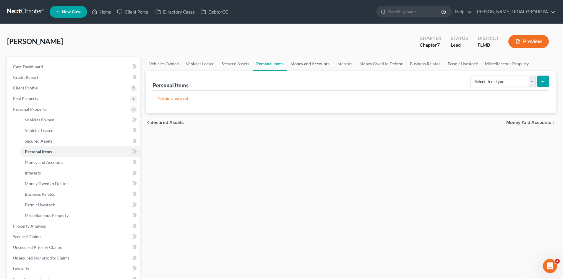
click at [304, 64] on link "Money and Accounts" at bounding box center [310, 64] width 46 height 14
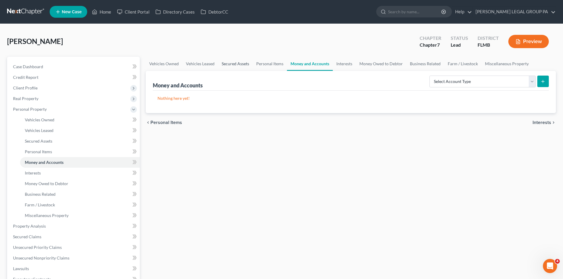
click at [240, 64] on link "Secured Assets" at bounding box center [235, 64] width 35 height 14
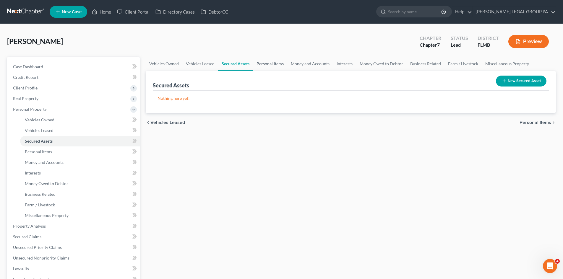
click at [278, 64] on link "Personal Items" at bounding box center [270, 64] width 34 height 14
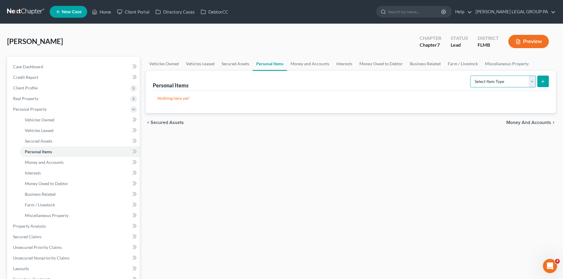
click at [500, 84] on select "Select Item Type Clothing Collectibles Of Value Electronics Firearms Household …" at bounding box center [503, 82] width 66 height 12
click at [284, 126] on div "chevron_left Secured Assets Money and Accounts chevron_right" at bounding box center [351, 122] width 410 height 19
click at [303, 67] on link "Money and Accounts" at bounding box center [310, 64] width 46 height 14
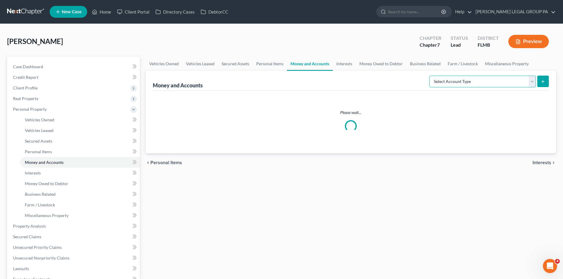
click at [493, 78] on select "Select Account Type Brokerage Cash on Hand Certificates of Deposit Checking Acc…" at bounding box center [483, 82] width 106 height 12
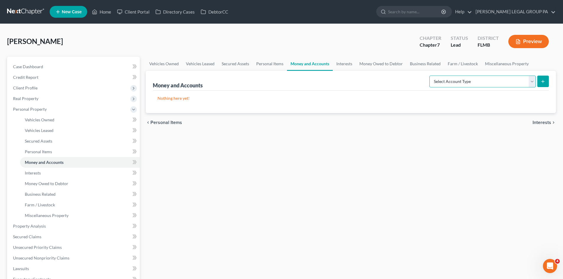
select select "checking"
click at [431, 76] on select "Select Account Type Brokerage Cash on Hand Certificates of Deposit Checking Acc…" at bounding box center [483, 82] width 106 height 12
click at [550, 80] on div "Money and Accounts Select Account Type Brokerage Cash on Hand Certificates of D…" at bounding box center [351, 92] width 410 height 42
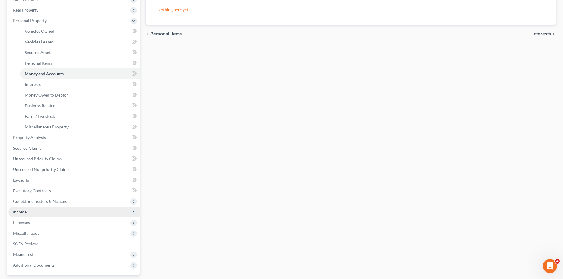
click at [39, 211] on span "Income" at bounding box center [74, 212] width 132 height 11
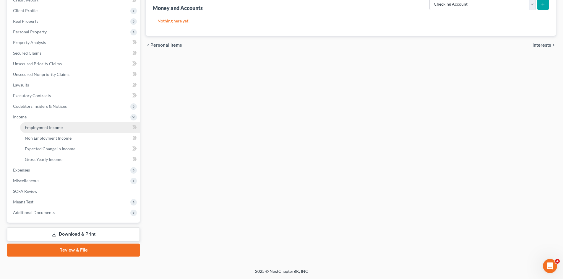
click at [56, 126] on span "Employment Income" at bounding box center [44, 127] width 38 height 5
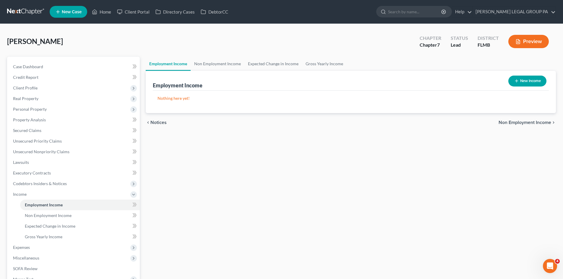
click at [529, 81] on button "New Income" at bounding box center [528, 81] width 38 height 11
select select "0"
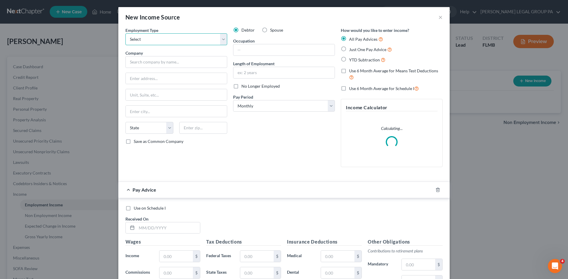
click at [197, 43] on select "Select Full or [DEMOGRAPHIC_DATA] Employment Self Employment" at bounding box center [176, 39] width 102 height 12
select select "0"
click at [125, 33] on select "Select Full or [DEMOGRAPHIC_DATA] Employment Self Employment" at bounding box center [176, 39] width 102 height 12
click at [173, 62] on input "text" at bounding box center [176, 62] width 102 height 12
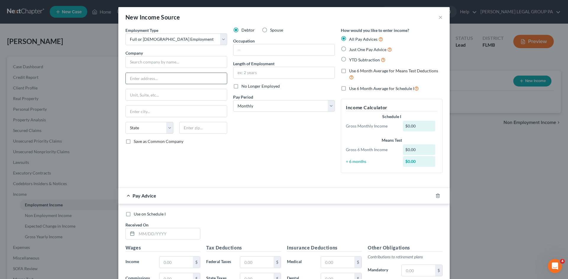
click at [162, 82] on input "text" at bounding box center [176, 78] width 101 height 11
type input "[STREET_ADDRESS]"
type input "Suite 101"
click at [215, 127] on input "text" at bounding box center [203, 128] width 48 height 12
type input "34683"
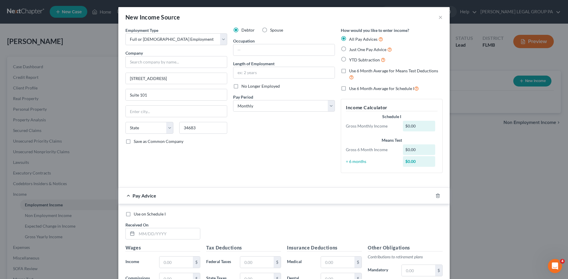
click at [261, 151] on div "Debtor Spouse Occupation Length of Employment No Longer Employed Pay Period * S…" at bounding box center [284, 102] width 108 height 151
type input "[GEOGRAPHIC_DATA]"
select select "9"
click at [194, 65] on input "text" at bounding box center [176, 62] width 102 height 12
type input "All Insurance Underwriters, Inc."
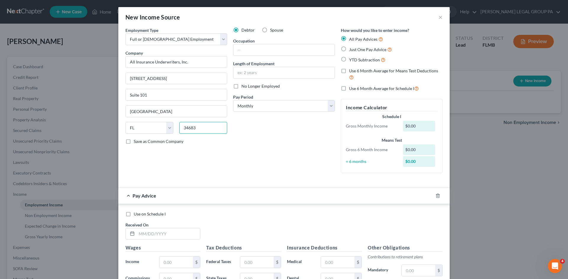
click at [204, 125] on input "34683" at bounding box center [203, 128] width 48 height 12
type input "34638"
click at [281, 191] on div "Pay Advice" at bounding box center [275, 196] width 315 height 16
click at [209, 154] on div "Employment Type * Select Full or [DEMOGRAPHIC_DATA] Employment Self Employment …" at bounding box center [176, 102] width 108 height 151
click at [170, 115] on input "[GEOGRAPHIC_DATA]" at bounding box center [176, 111] width 101 height 11
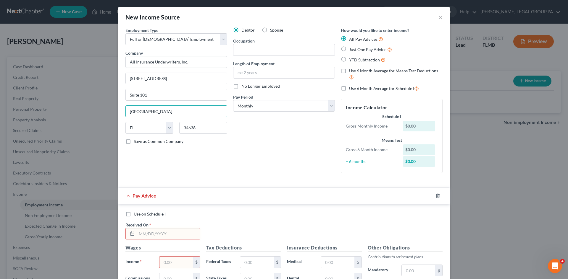
drag, startPoint x: 170, startPoint y: 115, endPoint x: 16, endPoint y: 95, distance: 155.7
click at [15, 95] on div "New Income Source × Employment Type * Select Full or [DEMOGRAPHIC_DATA] Employm…" at bounding box center [284, 139] width 568 height 279
type input "Land O' Lakes"
click at [282, 164] on div "Debtor Spouse Occupation Length of Employment No Longer Employed Pay Period * S…" at bounding box center [284, 102] width 108 height 151
click at [206, 60] on input "All Insurance Underwriters, Inc." at bounding box center [176, 62] width 102 height 12
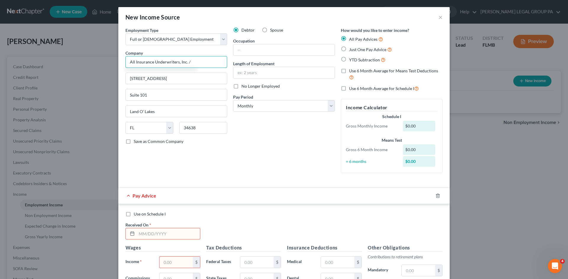
drag, startPoint x: 198, startPoint y: 62, endPoint x: 189, endPoint y: 62, distance: 9.5
click at [189, 62] on input "All Insurance Underwriters, Inc. /" at bounding box center [176, 62] width 102 height 12
type input "All Insurance Underwriters, Inc."
click at [285, 125] on div "Debtor Spouse Occupation Length of Employment No Longer Employed Pay Period * S…" at bounding box center [284, 102] width 108 height 151
click at [268, 53] on input "text" at bounding box center [283, 49] width 101 height 11
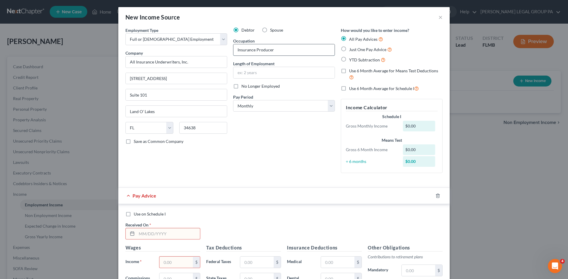
click at [292, 50] on input "Insurance Producer" at bounding box center [283, 49] width 101 height 11
type input "Insurance Producer"
click at [276, 65] on div "Length of Employment" at bounding box center [284, 70] width 102 height 18
click at [280, 75] on input "text" at bounding box center [283, 72] width 101 height 11
type input "14 years"
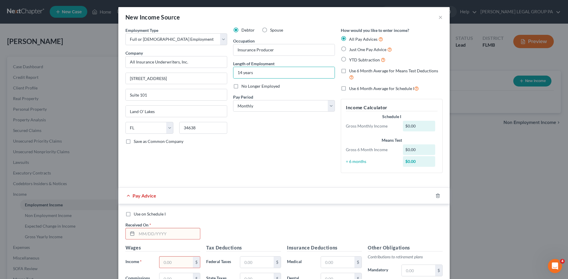
click at [306, 143] on div "Debtor Spouse Occupation Insurance Producer Length of Employment 14 years No Lo…" at bounding box center [284, 102] width 108 height 151
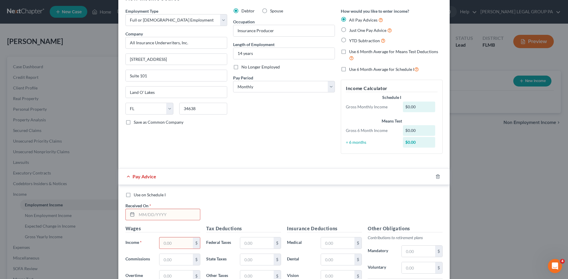
scroll to position [30, 0]
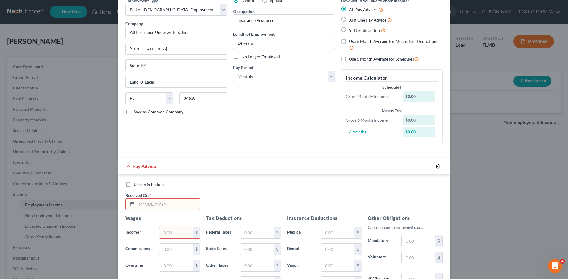
click at [435, 169] on icon "button" at bounding box center [437, 166] width 5 height 5
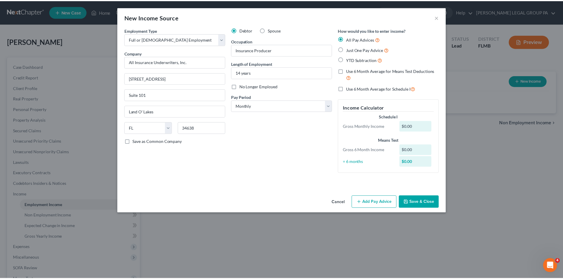
scroll to position [0, 0]
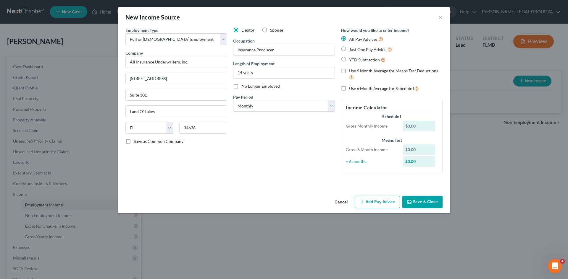
click at [349, 49] on label "Just One Pay Advice" at bounding box center [370, 49] width 43 height 7
click at [351, 49] on input "Just One Pay Advice" at bounding box center [353, 48] width 4 height 4
radio input "true"
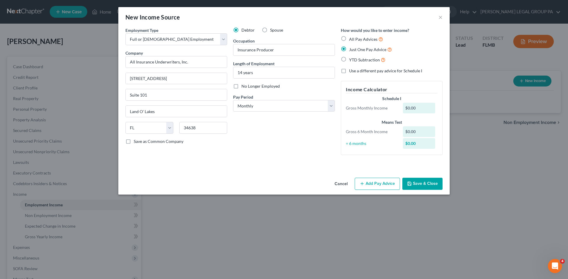
click at [423, 184] on button "Save & Close" at bounding box center [422, 184] width 40 height 12
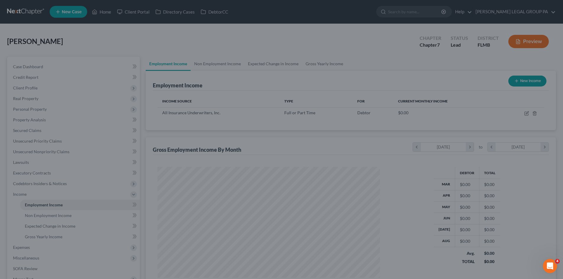
scroll to position [110, 232]
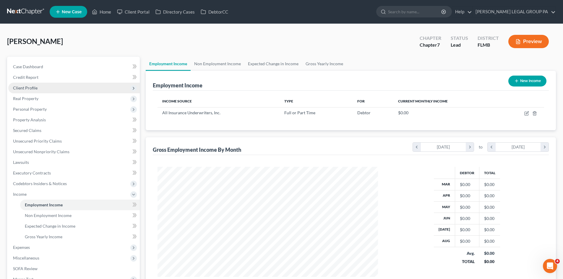
drag, startPoint x: 206, startPoint y: 44, endPoint x: 89, endPoint y: 82, distance: 123.9
click at [206, 43] on div "[PERSON_NAME] Upgraded Chapter Chapter 7 Status Lead District [GEOGRAPHIC_DATA]…" at bounding box center [281, 44] width 549 height 26
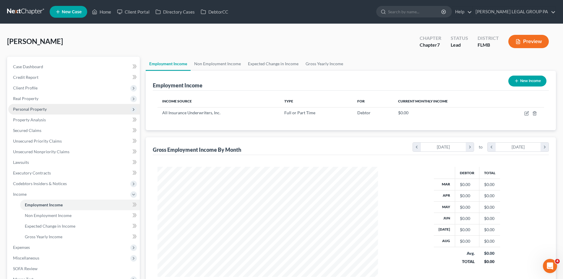
click at [30, 112] on span "Personal Property" at bounding box center [74, 109] width 132 height 11
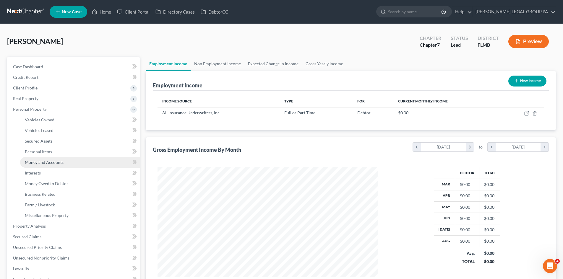
click at [48, 165] on link "Money and Accounts" at bounding box center [80, 162] width 120 height 11
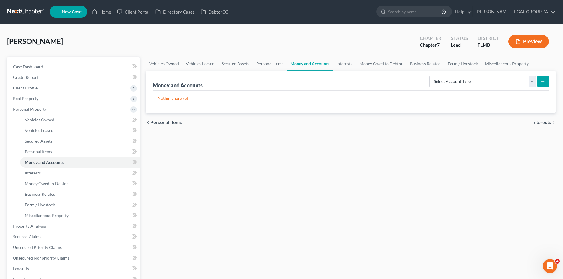
click at [496, 88] on div "Select Account Type Brokerage Cash on Hand Certificates of Deposit Checking Acc…" at bounding box center [488, 81] width 122 height 16
click at [493, 86] on select "Select Account Type Brokerage Cash on Hand Certificates of Deposit Checking Acc…" at bounding box center [483, 82] width 106 height 12
select select "checking"
click at [431, 76] on select "Select Account Type Brokerage Cash on Hand Certificates of Deposit Checking Acc…" at bounding box center [483, 82] width 106 height 12
click at [540, 82] on button "submit" at bounding box center [544, 82] width 12 height 12
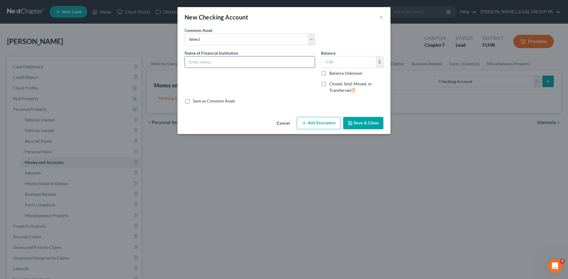
drag, startPoint x: 251, startPoint y: 57, endPoint x: 253, endPoint y: 59, distance: 3.4
click at [251, 57] on input "text" at bounding box center [250, 61] width 130 height 11
click at [274, 62] on input "Truist checking" at bounding box center [250, 61] width 130 height 11
type input "Truist checking 7817"
click at [353, 64] on input "text" at bounding box center [348, 61] width 55 height 11
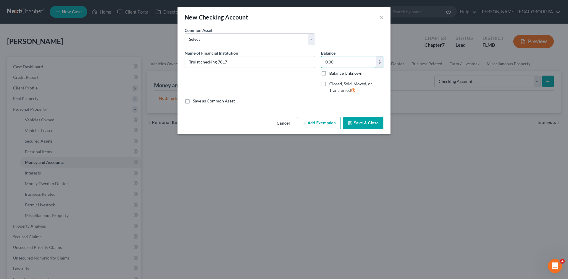
type input "0.00"
click at [358, 125] on button "Save & Close" at bounding box center [363, 123] width 40 height 12
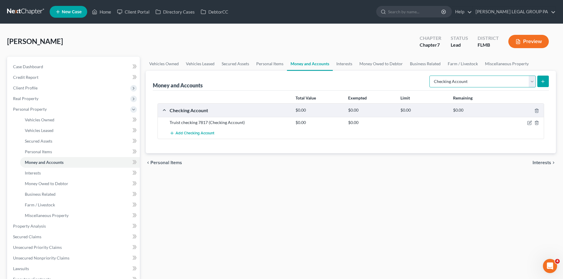
click at [471, 82] on select "Select Account Type Brokerage Cash on Hand Certificates of Deposit Checking Acc…" at bounding box center [483, 82] width 106 height 12
select select "savings"
click at [431, 76] on select "Select Account Type Brokerage Cash on Hand Certificates of Deposit Checking Acc…" at bounding box center [483, 82] width 106 height 12
click at [546, 81] on button "submit" at bounding box center [544, 82] width 12 height 12
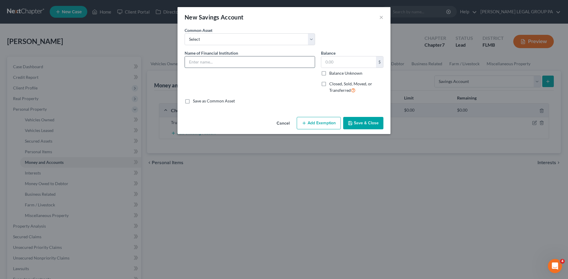
click at [247, 60] on input "text" at bounding box center [250, 61] width 130 height 11
type input "Truist savings 8776"
click at [274, 102] on div "Save as Common Asset" at bounding box center [284, 101] width 199 height 6
click at [365, 123] on button "Save & Close" at bounding box center [363, 123] width 40 height 12
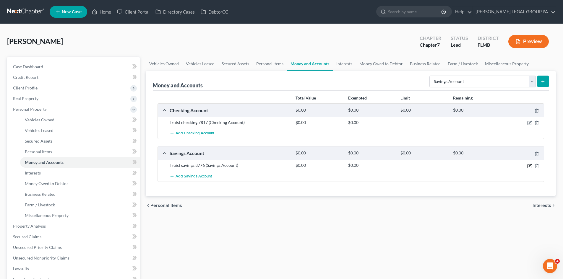
click at [528, 166] on icon "button" at bounding box center [530, 166] width 5 height 5
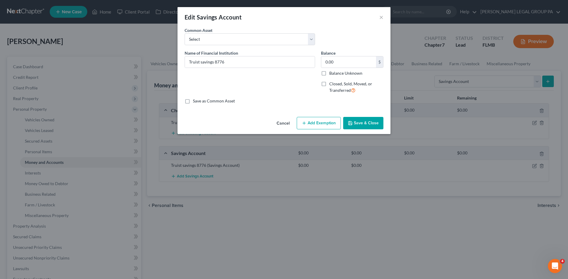
click at [371, 123] on button "Save & Close" at bounding box center [363, 123] width 40 height 12
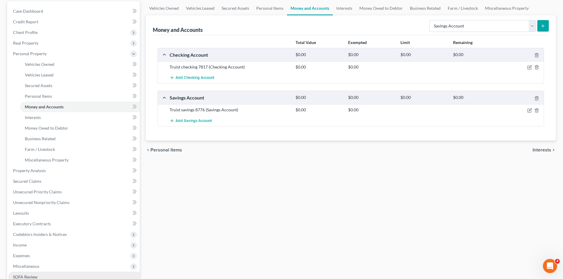
scroll to position [118, 0]
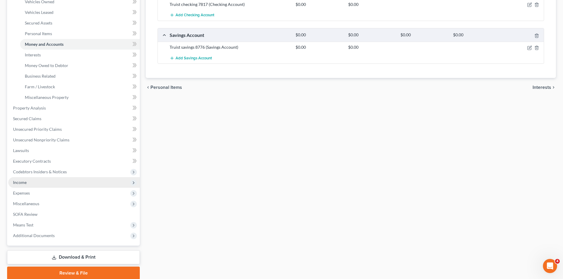
click at [28, 180] on span "Income" at bounding box center [74, 182] width 132 height 11
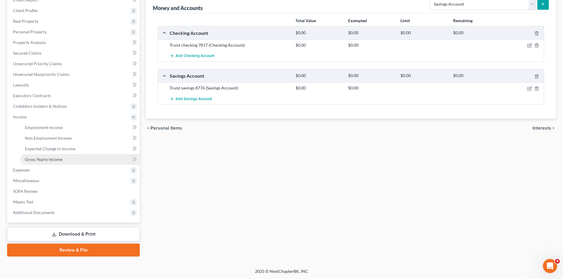
click at [48, 161] on span "Gross Yearly Income" at bounding box center [44, 159] width 38 height 5
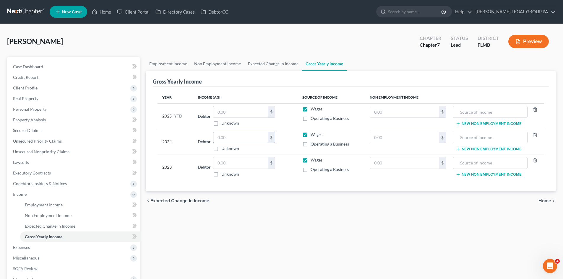
click at [242, 138] on input "text" at bounding box center [240, 137] width 54 height 11
drag, startPoint x: 246, startPoint y: 136, endPoint x: 158, endPoint y: 130, distance: 88.9
click at [156, 132] on div "Year Income (AGI) Source of Income Non Employment Income 2025 YTD Debtor $ Unkn…" at bounding box center [351, 139] width 396 height 105
type input "60,135.00"
click at [325, 233] on div "Employment Income Non Employment Income Expected Change in Income Gross Yearly …" at bounding box center [351, 196] width 416 height 278
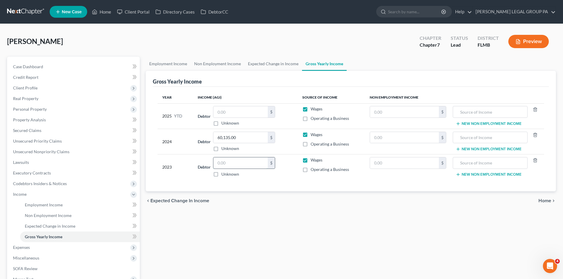
click at [263, 164] on input "text" at bounding box center [240, 163] width 54 height 11
type input "65,825.00"
click at [159, 39] on div "[PERSON_NAME] Upgraded Chapter Chapter 7 Status Lead District [GEOGRAPHIC_DATA]…" at bounding box center [281, 44] width 549 height 26
click at [36, 162] on link "Lawsuits" at bounding box center [74, 162] width 132 height 11
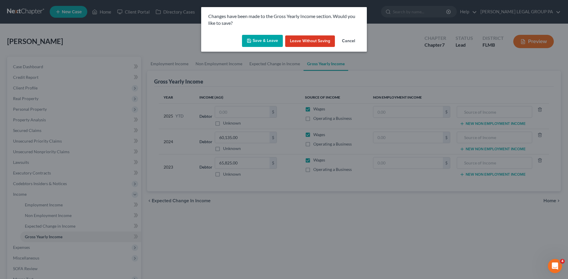
click at [265, 42] on button "Save & Leave" at bounding box center [262, 41] width 41 height 12
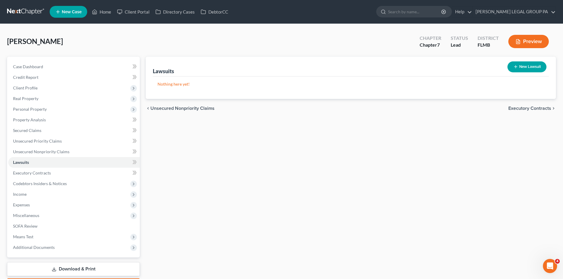
click at [519, 68] on button "New Lawsuit" at bounding box center [527, 67] width 39 height 11
select select "0"
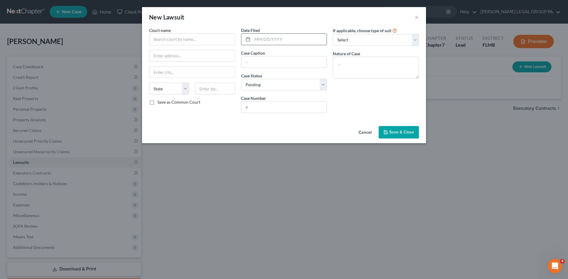
click at [269, 42] on input "text" at bounding box center [289, 39] width 75 height 11
drag, startPoint x: 268, startPoint y: 112, endPoint x: 412, endPoint y: 108, distance: 144.4
click at [268, 112] on input "text" at bounding box center [283, 107] width 85 height 11
type input "2025-CC-004551"
click at [195, 39] on input "text" at bounding box center [192, 39] width 86 height 12
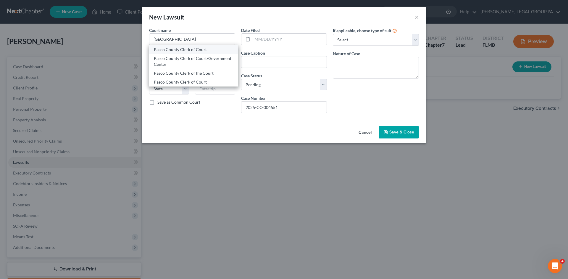
click at [195, 50] on div "Pasco County Clerk of Court" at bounding box center [194, 50] width 80 height 6
type input "Pasco County Clerk of Court"
type input "PO Box 338"
type input "New Port [PERSON_NAME]"
select select "9"
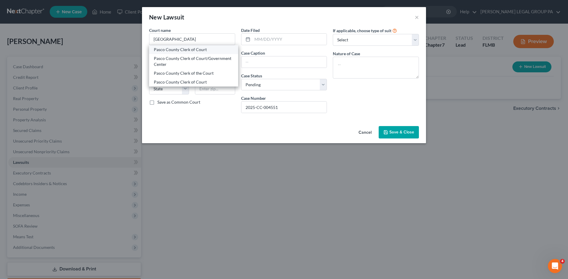
type input "34656-0338"
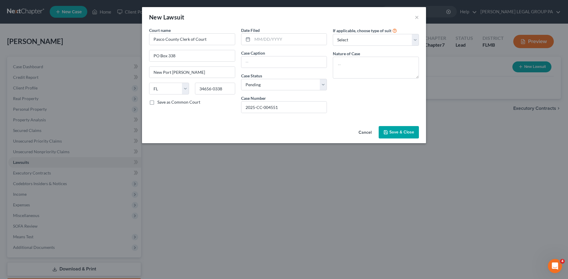
click at [226, 127] on div "Cancel Save & Close" at bounding box center [284, 134] width 284 height 20
click at [262, 65] on input "text" at bounding box center [283, 61] width 85 height 11
drag, startPoint x: 300, startPoint y: 62, endPoint x: 179, endPoint y: 62, distance: 121.5
click at [179, 62] on div "Court name * Pasco County Clerk of [GEOGRAPHIC_DATA][PERSON_NAME] [US_STATE] AK…" at bounding box center [284, 72] width 276 height 91
click at [266, 61] on input "Capital One, N.A. Successor By [PERSON_NAME] to Discover Bank vs. [PERSON_NAME]" at bounding box center [283, 61] width 85 height 11
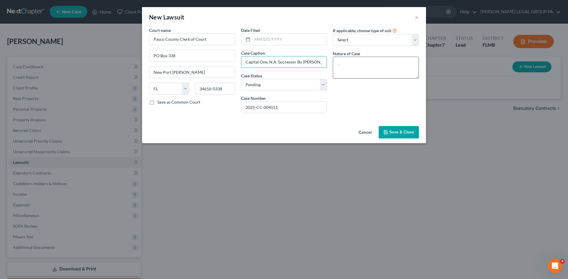
scroll to position [0, 64]
drag, startPoint x: 294, startPoint y: 62, endPoint x: 343, endPoint y: 65, distance: 49.8
click at [343, 65] on div "Court name * Pasco County Clerk of [GEOGRAPHIC_DATA][PERSON_NAME] [US_STATE] AK…" at bounding box center [284, 72] width 276 height 91
click at [322, 65] on input "Capital One, N.A. Successor By [PERSON_NAME] to Discover Bank vs. [PERSON_NAME]" at bounding box center [283, 61] width 85 height 11
type input "Capital One, N.A. Successor By [PERSON_NAME] to Discover Bank vs. [PERSON_NAME]"
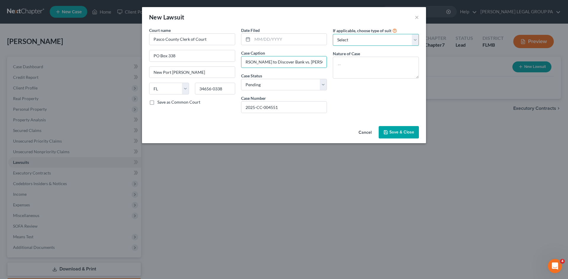
click at [355, 42] on select "Select Repossession Garnishment Foreclosure Attached, Seized, Or Levied Other" at bounding box center [376, 40] width 86 height 12
select select "4"
click at [333, 34] on select "Select Repossession Garnishment Foreclosure Attached, Seized, Or Levied Other" at bounding box center [376, 40] width 86 height 12
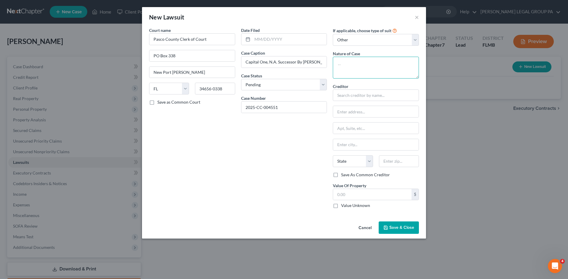
click at [349, 67] on textarea at bounding box center [376, 68] width 86 height 22
type textarea "Damages"
click at [357, 91] on input "text" at bounding box center [376, 96] width 86 height 12
click at [348, 97] on input "text" at bounding box center [376, 96] width 86 height 12
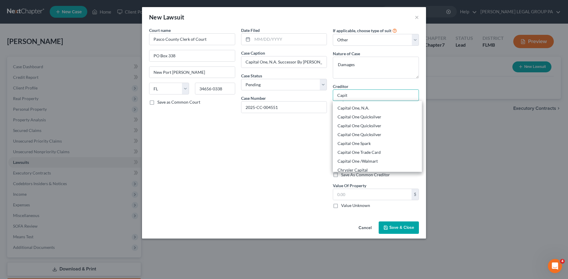
scroll to position [207, 0]
click at [376, 114] on div "Capital One, N.A." at bounding box center [377, 117] width 80 height 6
type input "Capital One, N.A."
type input "P.O. Box 31293"
type input "[GEOGRAPHIC_DATA]"
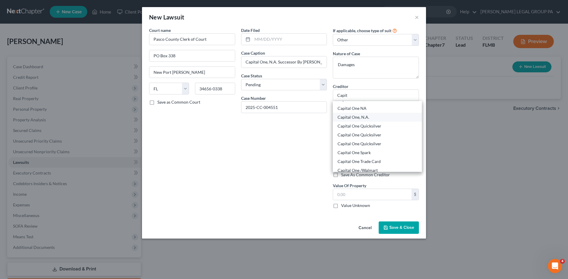
select select "46"
type input "84131-1293"
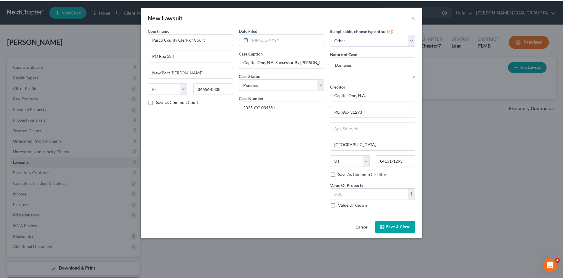
scroll to position [0, 0]
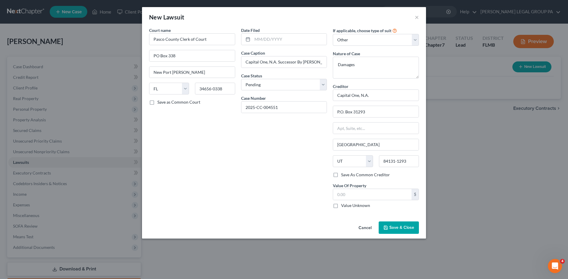
click at [195, 186] on div "Court name * Pasco County Clerk of [GEOGRAPHIC_DATA][PERSON_NAME] [US_STATE][GE…" at bounding box center [192, 120] width 92 height 186
click at [353, 196] on input "text" at bounding box center [372, 194] width 78 height 11
type input "25,327.36"
click at [308, 187] on div "Date Filed Case Caption Capital One, N.A. Successor By [PERSON_NAME] to Discove…" at bounding box center [284, 120] width 92 height 186
drag, startPoint x: 268, startPoint y: 43, endPoint x: 248, endPoint y: 20, distance: 30.0
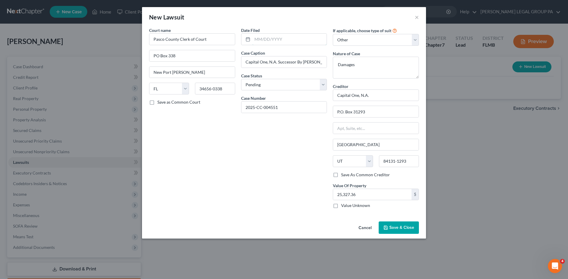
click at [268, 43] on input "text" at bounding box center [289, 39] width 75 height 11
click at [274, 41] on input "text" at bounding box center [289, 39] width 75 height 11
type input "[DATE]"
click at [406, 229] on span "Save & Close" at bounding box center [401, 227] width 25 height 5
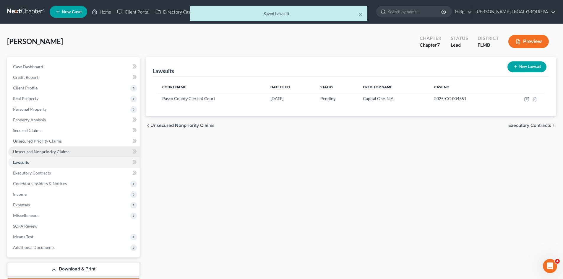
click at [50, 152] on span "Unsecured Nonpriority Claims" at bounding box center [41, 151] width 56 height 5
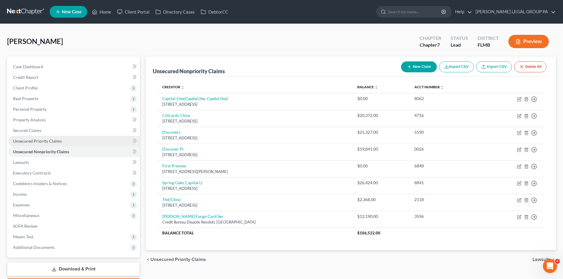
click at [43, 142] on span "Unsecured Priority Claims" at bounding box center [37, 141] width 49 height 5
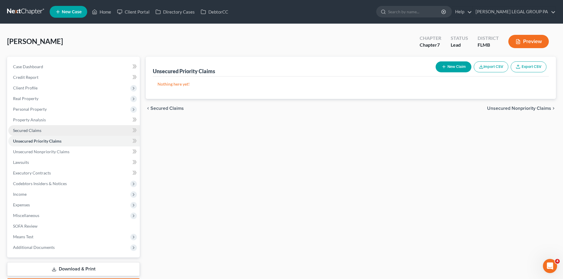
click at [42, 131] on link "Secured Claims" at bounding box center [74, 130] width 132 height 11
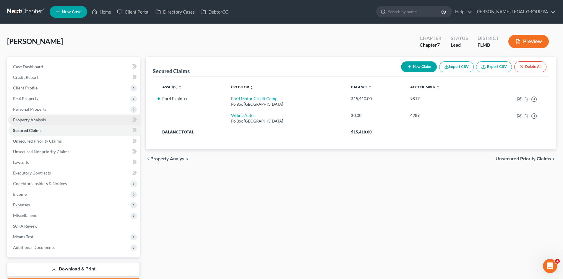
click at [39, 121] on span "Property Analysis" at bounding box center [29, 119] width 33 height 5
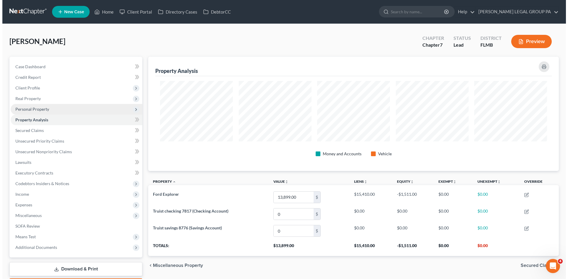
scroll to position [114, 410]
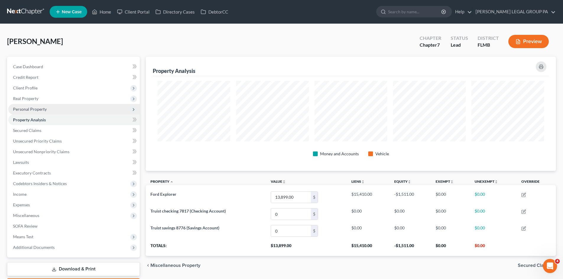
click at [38, 110] on span "Personal Property" at bounding box center [30, 109] width 34 height 5
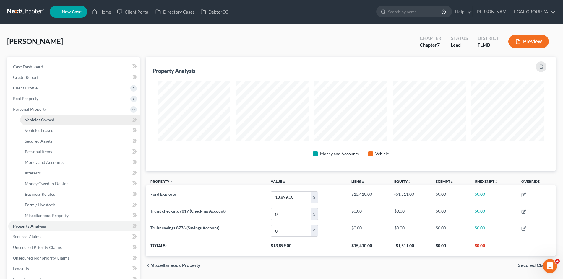
click at [48, 119] on span "Vehicles Owned" at bounding box center [40, 119] width 30 height 5
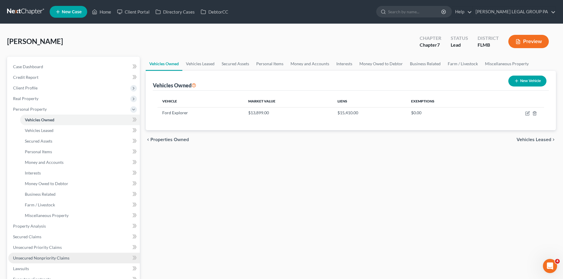
click at [52, 256] on span "Unsecured Nonpriority Claims" at bounding box center [41, 258] width 56 height 5
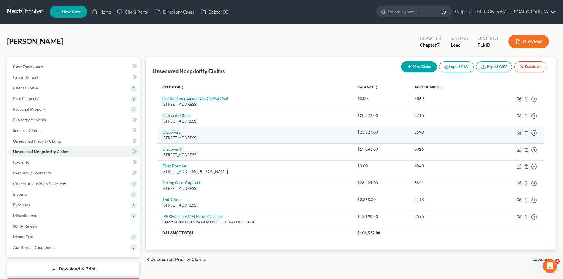
click at [519, 133] on icon "button" at bounding box center [519, 133] width 5 height 5
select select "46"
select select "2"
select select "0"
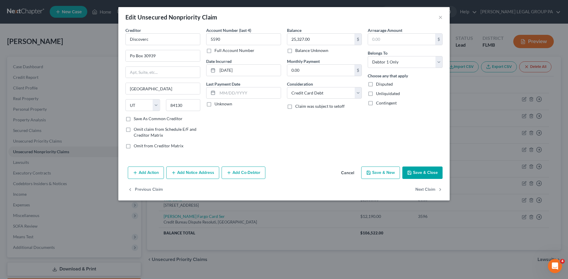
click at [199, 175] on button "Add Notice Address" at bounding box center [192, 173] width 53 height 12
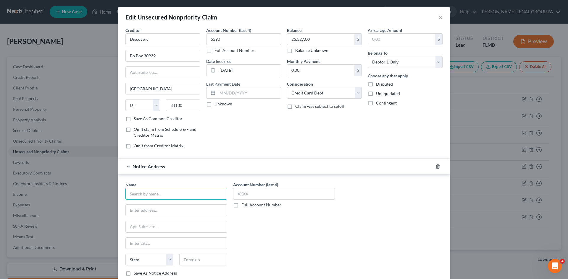
click at [188, 191] on input "text" at bounding box center [176, 194] width 102 height 12
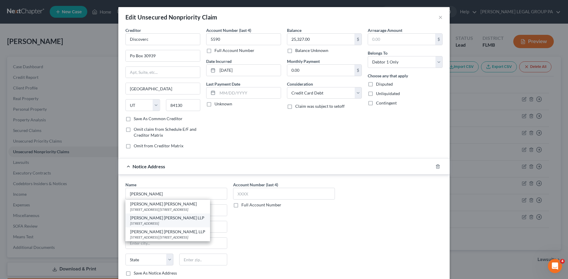
click at [199, 223] on div "[STREET_ADDRESS]" at bounding box center [167, 223] width 75 height 5
type input "[PERSON_NAME] [PERSON_NAME] LLP"
type input "[STREET_ADDRESS]"
type input "Suite 306S"
type input "[GEOGRAPHIC_DATA]"
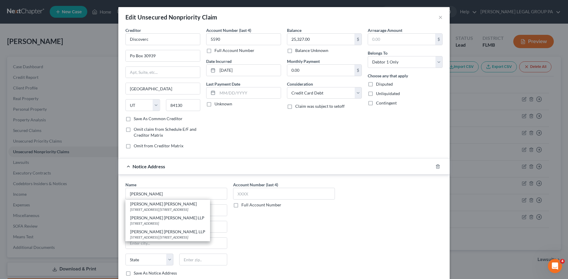
select select "9"
type input "33701"
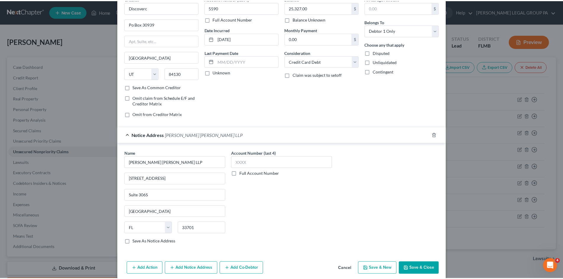
scroll to position [56, 0]
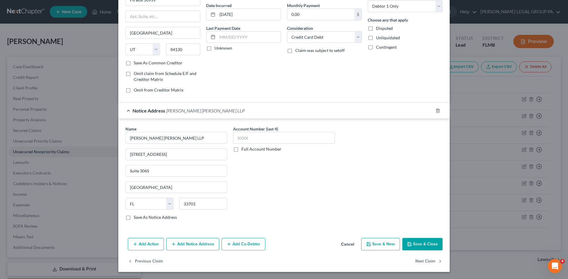
click at [414, 240] on button "Save & Close" at bounding box center [422, 244] width 40 height 12
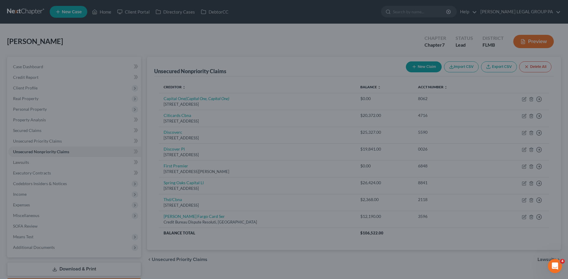
type input "0"
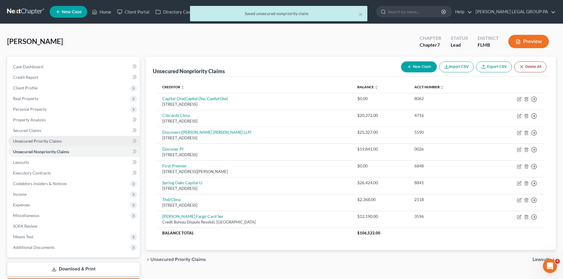
click at [32, 138] on link "Unsecured Priority Claims" at bounding box center [74, 141] width 132 height 11
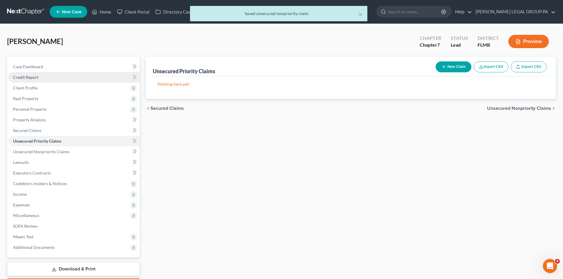
click at [31, 79] on span "Credit Report" at bounding box center [25, 77] width 25 height 5
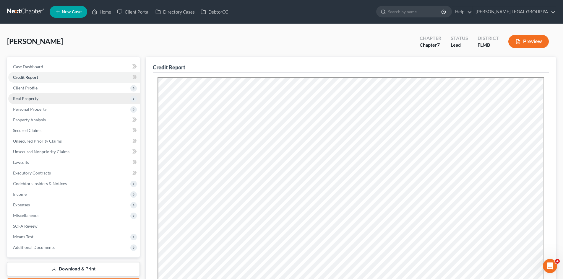
click at [16, 98] on span "Real Property" at bounding box center [25, 98] width 25 height 5
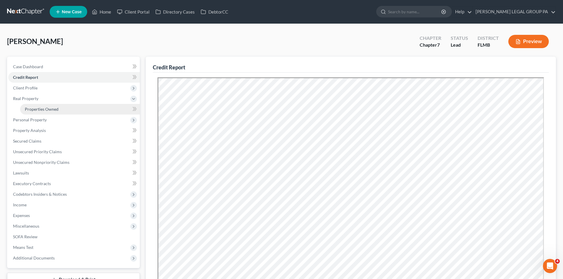
click at [23, 109] on link "Properties Owned" at bounding box center [80, 109] width 120 height 11
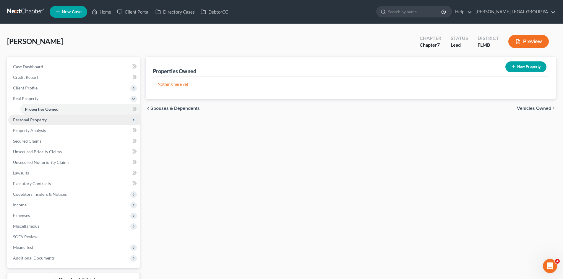
click at [34, 123] on span "Personal Property" at bounding box center [74, 120] width 132 height 11
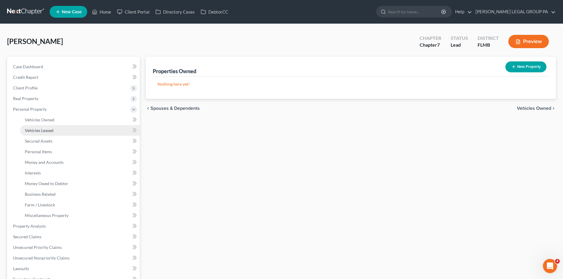
click at [37, 129] on span "Vehicles Leased" at bounding box center [39, 130] width 29 height 5
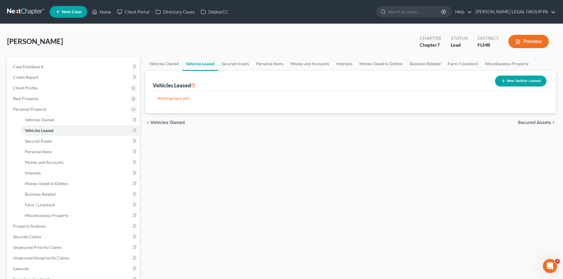
click at [216, 63] on link "Vehicles Leased" at bounding box center [200, 64] width 36 height 14
click at [180, 66] on link "Vehicles Owned" at bounding box center [164, 64] width 37 height 14
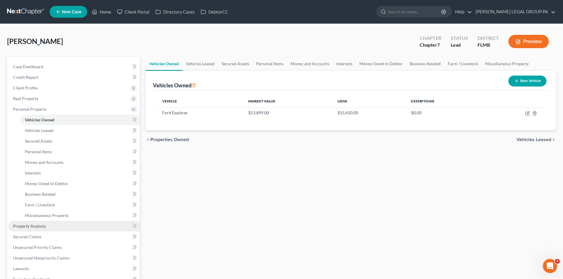
click at [37, 228] on span "Property Analysis" at bounding box center [29, 226] width 33 height 5
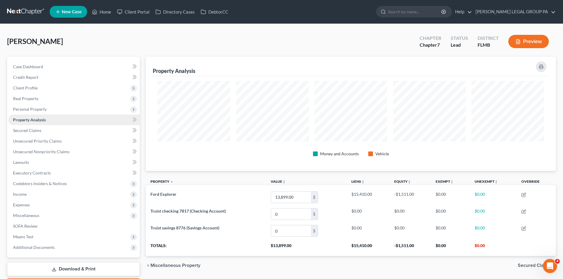
scroll to position [114, 410]
click at [46, 130] on link "Secured Claims" at bounding box center [74, 130] width 132 height 11
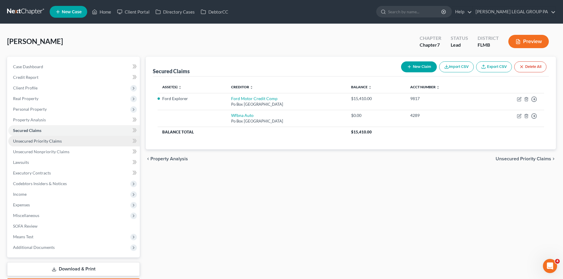
click at [47, 140] on span "Unsecured Priority Claims" at bounding box center [37, 141] width 49 height 5
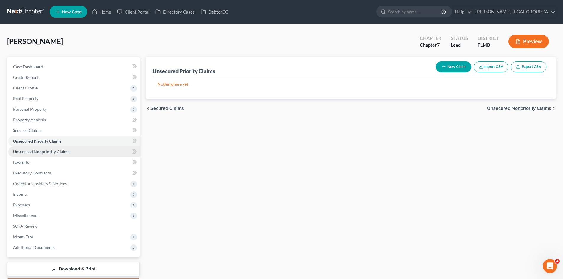
click at [50, 148] on link "Unsecured Nonpriority Claims" at bounding box center [74, 152] width 132 height 11
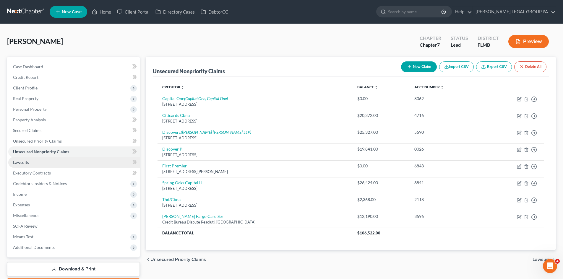
click at [43, 164] on link "Lawsuits" at bounding box center [74, 162] width 132 height 11
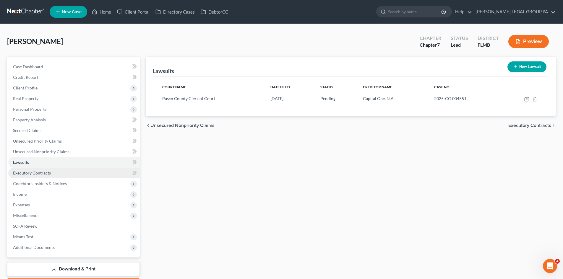
click at [43, 174] on span "Executory Contracts" at bounding box center [32, 173] width 38 height 5
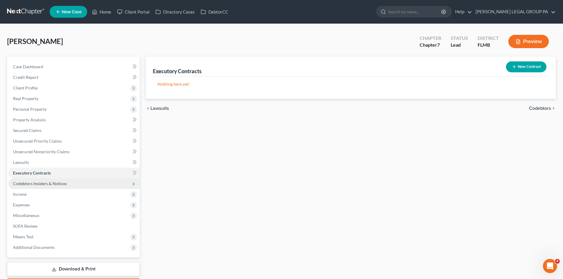
click at [44, 183] on span "Codebtors Insiders & Notices" at bounding box center [40, 183] width 54 height 5
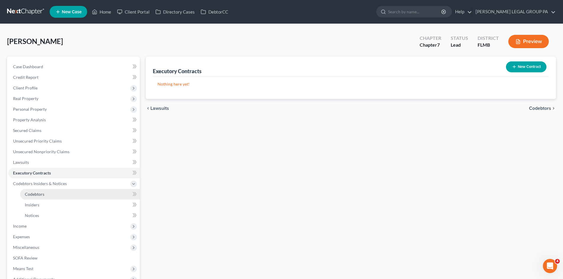
click at [41, 190] on link "Codebtors" at bounding box center [80, 194] width 120 height 11
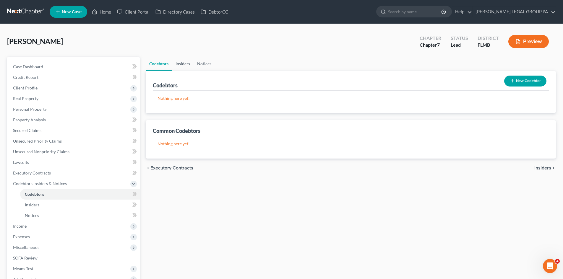
click at [185, 66] on link "Insiders" at bounding box center [183, 64] width 22 height 14
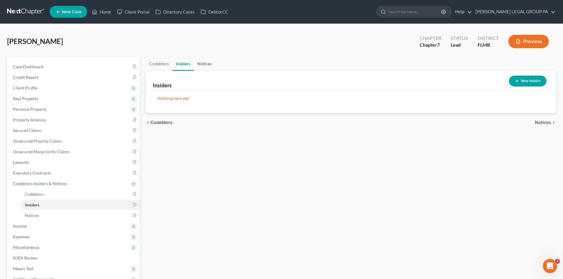
click at [204, 64] on link "Notices" at bounding box center [204, 64] width 21 height 14
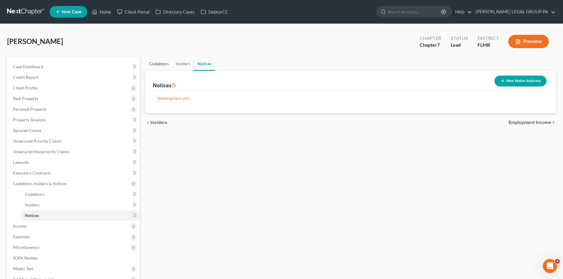
click at [164, 64] on link "Codebtors" at bounding box center [159, 64] width 27 height 14
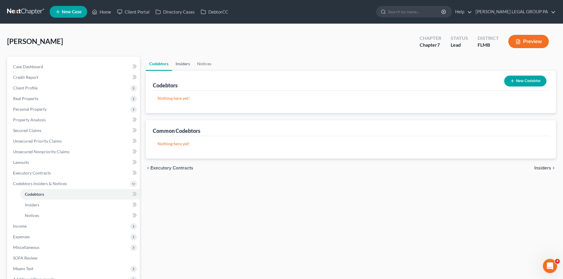
click at [181, 67] on link "Insiders" at bounding box center [183, 64] width 22 height 14
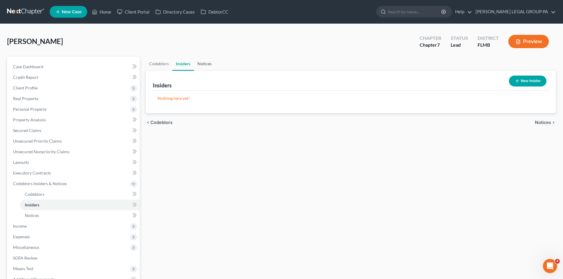
click at [210, 61] on link "Notices" at bounding box center [204, 64] width 21 height 14
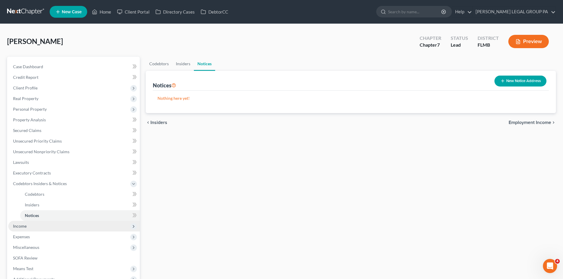
click at [34, 223] on span "Income" at bounding box center [74, 226] width 132 height 11
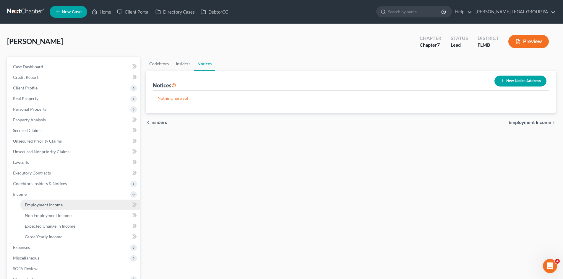
click at [54, 207] on span "Employment Income" at bounding box center [44, 205] width 38 height 5
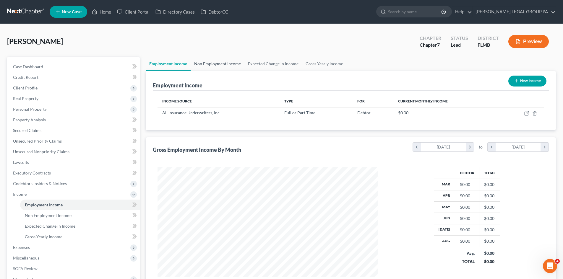
scroll to position [110, 232]
click at [215, 62] on link "Non Employment Income" at bounding box center [218, 64] width 54 height 14
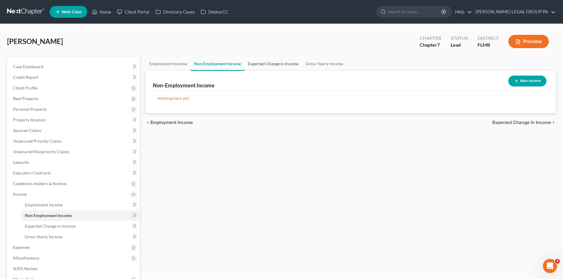
click at [276, 63] on link "Expected Change in Income" at bounding box center [274, 64] width 58 height 14
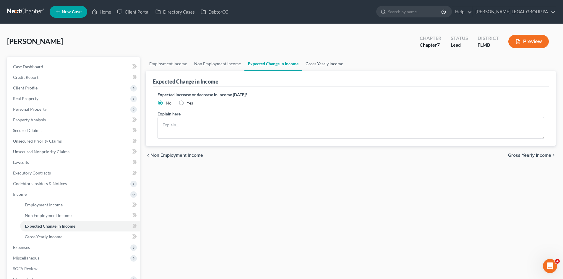
click at [321, 64] on link "Gross Yearly Income" at bounding box center [324, 64] width 45 height 14
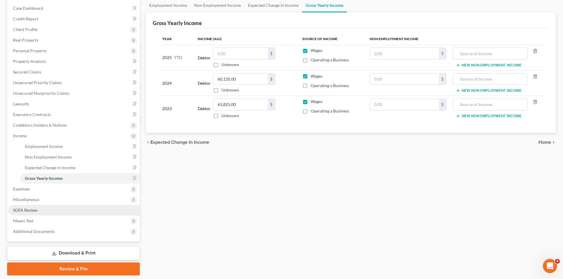
scroll to position [59, 0]
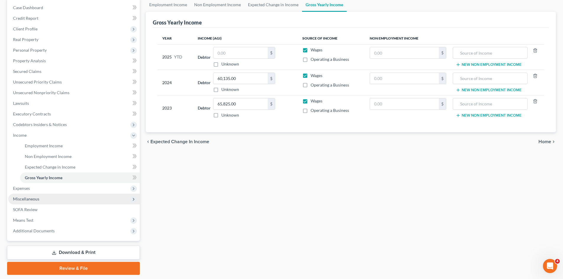
click at [34, 198] on span "Miscellaneous" at bounding box center [26, 199] width 26 height 5
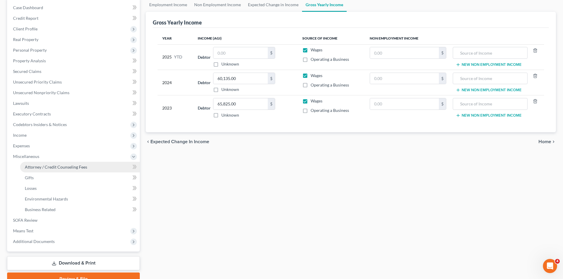
click at [47, 166] on span "Attorney / Credit Counseling Fees" at bounding box center [56, 167] width 62 height 5
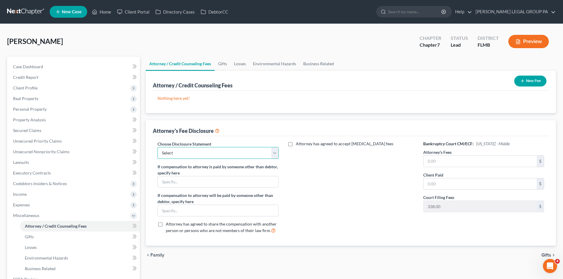
click at [244, 152] on select "Select Attorney Compensation Statement" at bounding box center [218, 153] width 121 height 12
select select "0"
click at [158, 147] on select "Select Attorney Compensation Statement" at bounding box center [218, 153] width 121 height 12
click at [221, 183] on input "text" at bounding box center [218, 182] width 120 height 11
click at [352, 201] on div "Attorney has agreed to accept [MEDICAL_DATA] fees" at bounding box center [351, 190] width 133 height 98
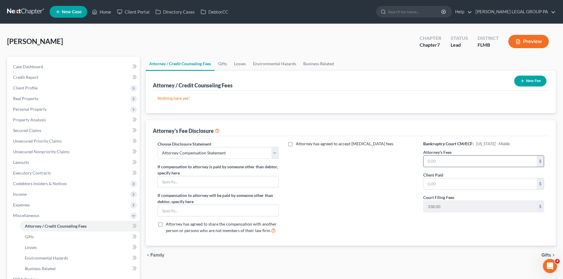
click at [478, 161] on input "text" at bounding box center [480, 161] width 113 height 11
type input "2,500.00"
click at [534, 83] on button "New Fee" at bounding box center [531, 81] width 32 height 11
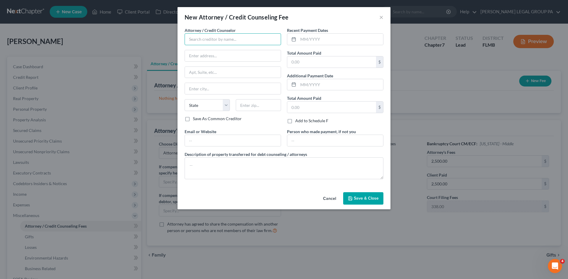
click at [218, 35] on input "text" at bounding box center [233, 39] width 96 height 12
drag, startPoint x: 221, startPoint y: 43, endPoint x: 103, endPoint y: 31, distance: 118.2
click at [103, 31] on div "New Attorney / Credit Counseling Fee × Attorney / Credit Counselor * jw State […" at bounding box center [284, 139] width 568 height 279
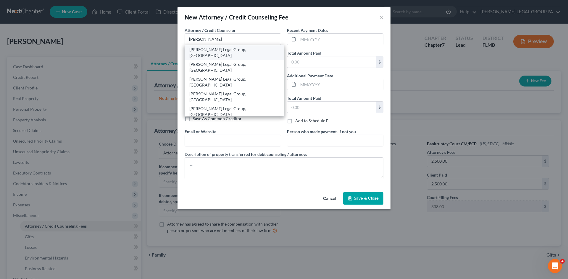
click at [223, 50] on div "[PERSON_NAME] Legal Group, [GEOGRAPHIC_DATA]" at bounding box center [234, 53] width 90 height 12
type input "[PERSON_NAME] Legal Group, [GEOGRAPHIC_DATA]"
type input "[STREET_ADDRESS]"
type input "Clearwater"
select select "9"
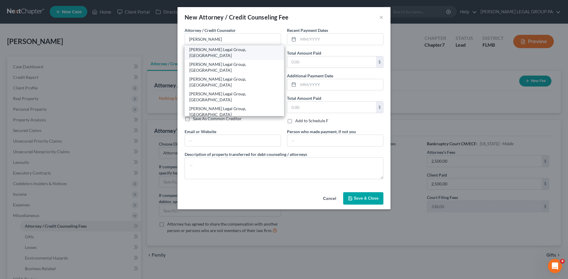
type input "33763"
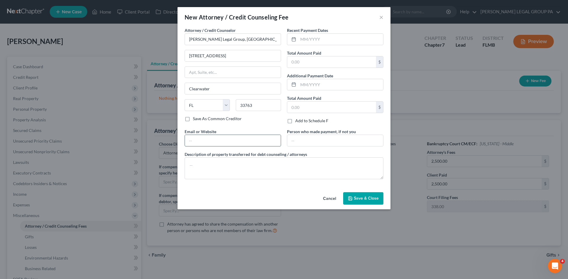
click at [213, 141] on input "text" at bounding box center [233, 140] width 96 height 11
type input "[EMAIL_ADDRESS][DOMAIN_NAME]"
click at [224, 167] on textarea at bounding box center [284, 169] width 199 height 22
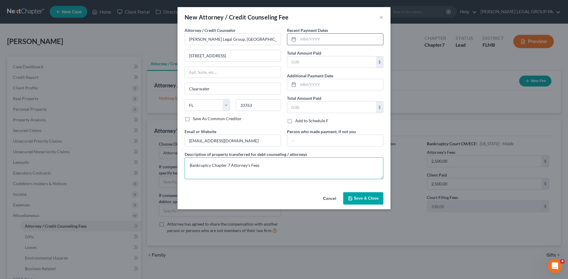
type textarea "Bankruptcy Chapter 7 Attorney's Fees"
click at [342, 36] on input "text" at bounding box center [340, 39] width 85 height 11
type input "09/2025"
click at [330, 62] on input "text" at bounding box center [331, 61] width 89 height 11
type input "2,500.00"
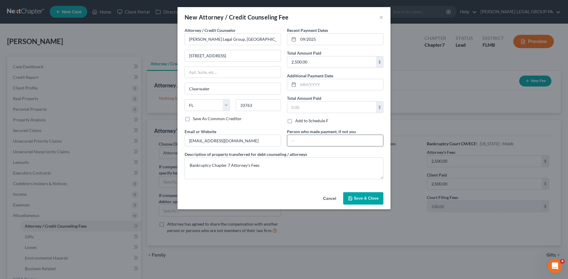
drag, startPoint x: 325, startPoint y: 145, endPoint x: 320, endPoint y: 145, distance: 5.0
click at [325, 145] on input "text" at bounding box center [335, 140] width 96 height 11
click at [346, 143] on input "[PERSON_NAME] - Daughter" at bounding box center [335, 140] width 96 height 11
click at [319, 140] on input "[PERSON_NAME] - Daughter" at bounding box center [335, 140] width 96 height 11
click at [349, 141] on input "[PERSON_NAME] - Daughter" at bounding box center [335, 140] width 96 height 11
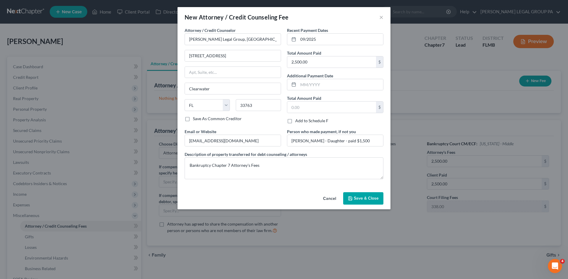
click at [364, 199] on span "Save & Close" at bounding box center [366, 198] width 25 height 5
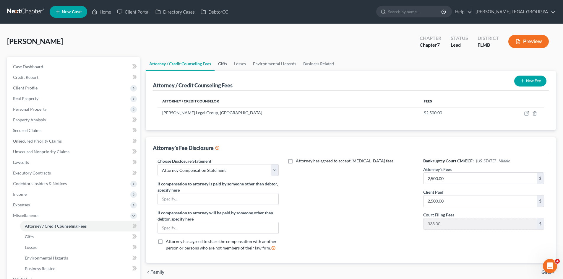
click at [228, 63] on link "Gifts" at bounding box center [223, 64] width 16 height 14
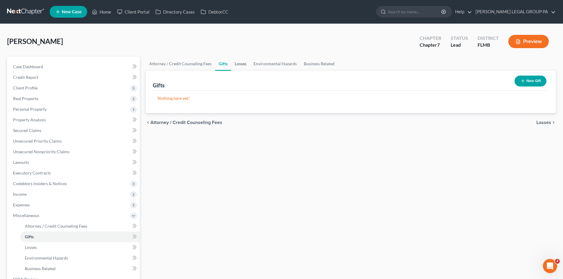
drag, startPoint x: 234, startPoint y: 63, endPoint x: 282, endPoint y: 65, distance: 47.3
click at [234, 63] on link "Losses" at bounding box center [240, 64] width 19 height 14
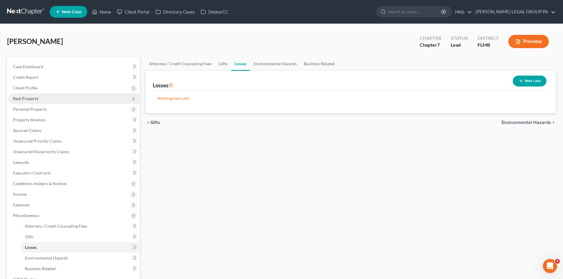
click at [32, 100] on span "Real Property" at bounding box center [25, 98] width 25 height 5
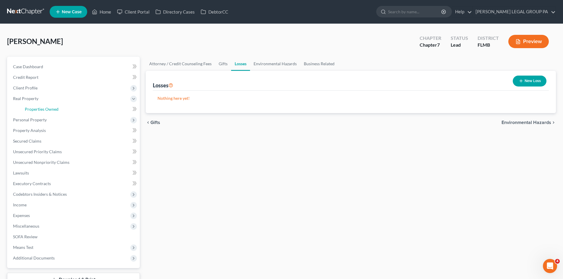
drag, startPoint x: 48, startPoint y: 110, endPoint x: 7, endPoint y: 81, distance: 50.4
click at [48, 110] on span "Properties Owned" at bounding box center [42, 109] width 34 height 5
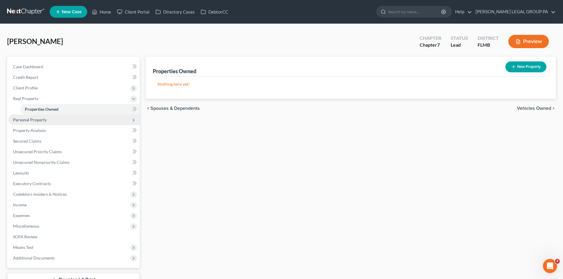
click at [65, 117] on span "Personal Property" at bounding box center [74, 120] width 132 height 11
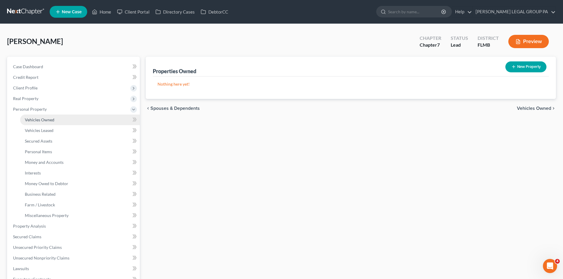
click at [61, 119] on link "Vehicles Owned" at bounding box center [80, 120] width 120 height 11
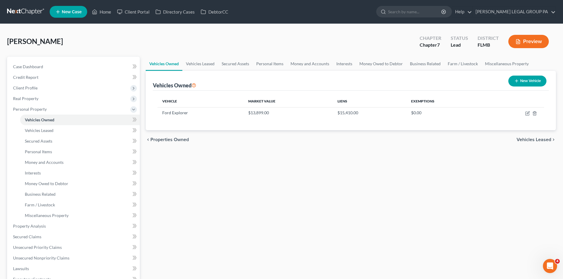
click at [246, 71] on div "Vehicles Owned New Vehicle" at bounding box center [351, 81] width 396 height 20
click at [248, 64] on link "Secured Assets" at bounding box center [235, 64] width 35 height 14
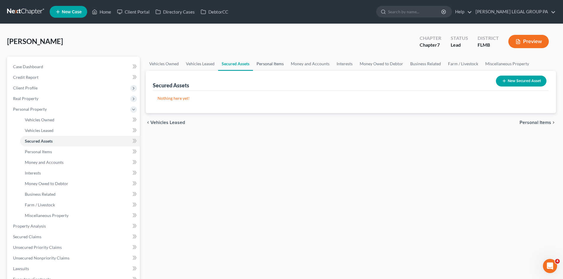
click at [276, 64] on link "Personal Items" at bounding box center [270, 64] width 34 height 14
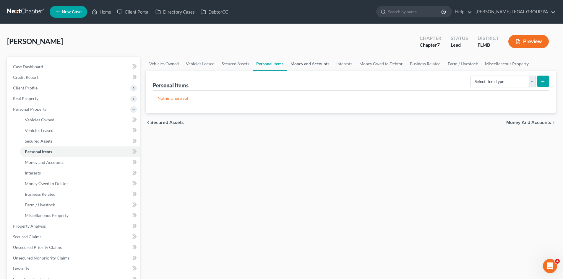
click at [297, 62] on link "Money and Accounts" at bounding box center [310, 64] width 46 height 14
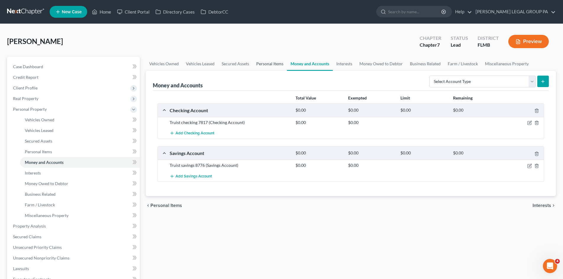
click at [278, 61] on link "Personal Items" at bounding box center [270, 64] width 34 height 14
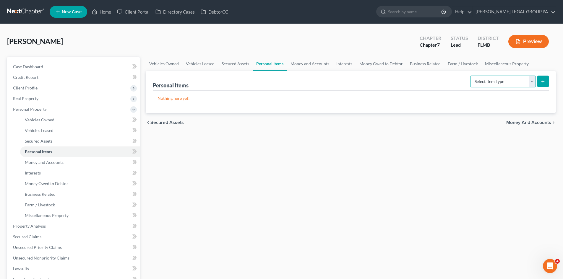
click at [508, 82] on select "Select Item Type Clothing Collectibles Of Value Electronics Firearms Household …" at bounding box center [503, 82] width 66 height 12
click at [471, 76] on select "Select Item Type Clothing Collectibles Of Value Electronics Firearms Household …" at bounding box center [503, 82] width 66 height 12
click at [514, 88] on div "Select Item Type Clothing Collectibles Of Value Electronics Firearms Household …" at bounding box center [508, 81] width 81 height 16
click at [515, 83] on select "Select Item Type Clothing Collectibles Of Value Electronics Firearms Household …" at bounding box center [503, 82] width 66 height 12
click at [471, 76] on select "Select Item Type Clothing Collectibles Of Value Electronics Firearms Household …" at bounding box center [503, 82] width 66 height 12
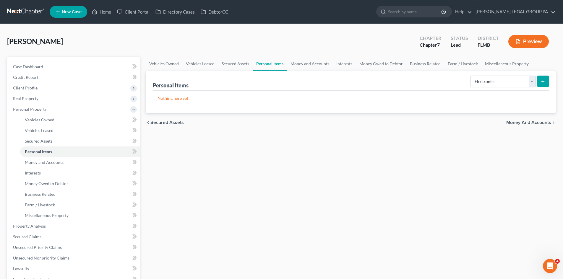
click at [542, 82] on icon "submit" at bounding box center [543, 81] width 5 height 5
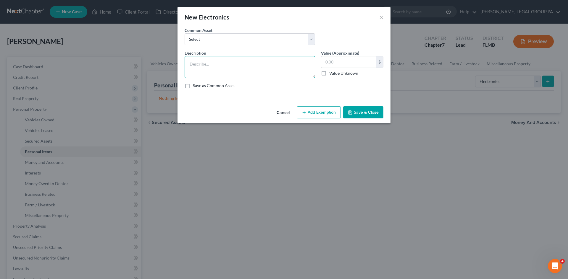
drag, startPoint x: 229, startPoint y: 65, endPoint x: 261, endPoint y: 67, distance: 32.0
click at [229, 65] on textarea at bounding box center [250, 67] width 130 height 22
click at [363, 63] on input "text" at bounding box center [348, 61] width 55 height 11
click at [365, 65] on input "text" at bounding box center [348, 61] width 55 height 11
click at [364, 106] on div "Cancel Add Exemption Save & Close" at bounding box center [283, 114] width 213 height 20
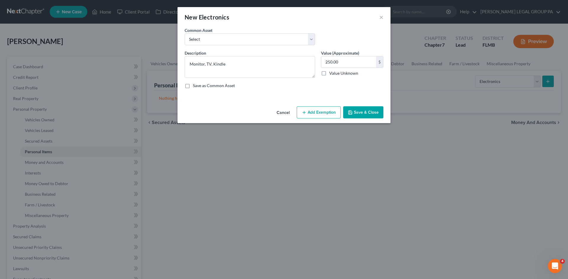
click at [361, 111] on button "Save & Close" at bounding box center [363, 112] width 40 height 12
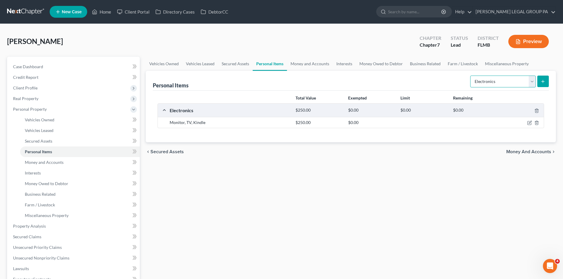
click at [508, 80] on select "Select Item Type Clothing Collectibles Of Value Electronics Firearms Household …" at bounding box center [503, 82] width 66 height 12
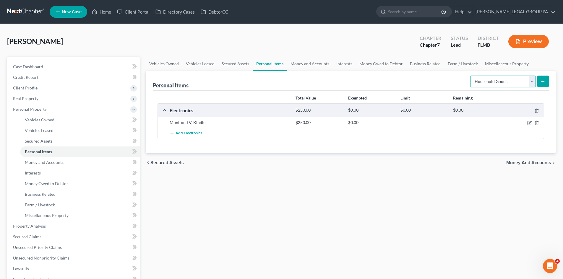
click at [471, 76] on select "Select Item Type Clothing Collectibles Of Value Electronics Firearms Household …" at bounding box center [503, 82] width 66 height 12
click at [539, 84] on button "submit" at bounding box center [544, 82] width 12 height 12
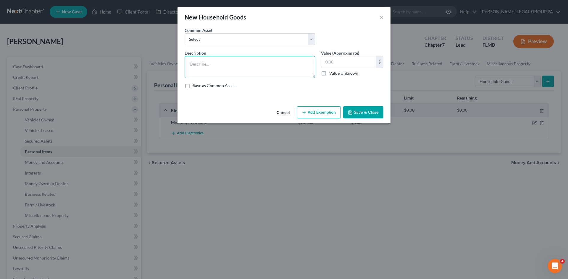
click at [300, 64] on textarea at bounding box center [250, 67] width 130 height 22
click at [368, 64] on input "text" at bounding box center [348, 61] width 55 height 11
click at [327, 110] on button "Add Exemption" at bounding box center [319, 112] width 44 height 12
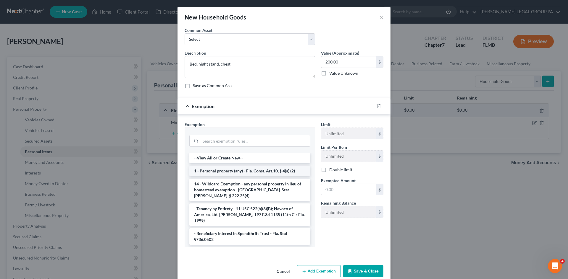
click at [240, 169] on li "1 - Personal property (any) - Fla. Const. Art.10, § 4(a) (2)" at bounding box center [249, 171] width 121 height 11
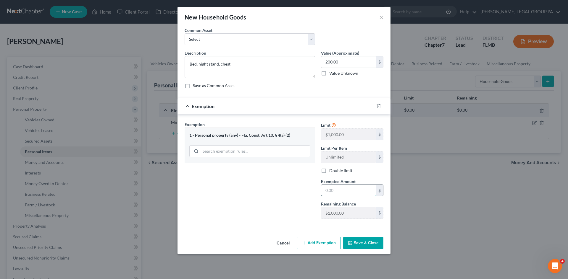
click at [332, 190] on input "text" at bounding box center [348, 190] width 55 height 11
drag, startPoint x: 363, startPoint y: 245, endPoint x: 493, endPoint y: 133, distance: 171.7
click at [363, 245] on button "Save & Close" at bounding box center [363, 243] width 40 height 12
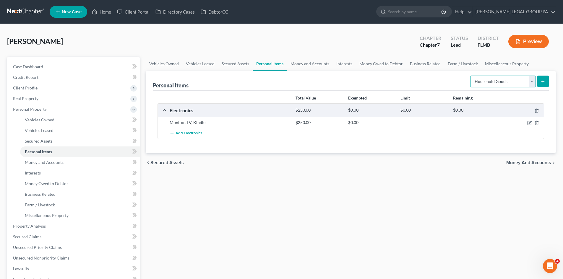
click at [525, 86] on select "Select Item Type Clothing Collectibles Of Value Electronics Firearms Household …" at bounding box center [503, 82] width 66 height 12
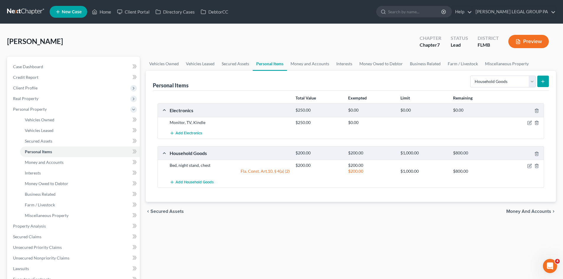
click at [500, 219] on div "Vehicles Owned Vehicles Leased Secured Assets Personal Items Money and Accounts…" at bounding box center [351, 228] width 416 height 342
click at [529, 124] on icon "button" at bounding box center [530, 122] width 3 height 3
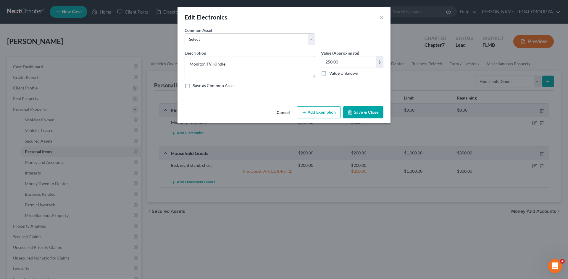
click at [304, 113] on icon "button" at bounding box center [304, 112] width 5 height 5
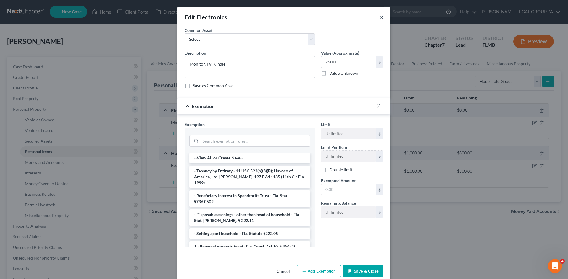
click at [379, 17] on button "×" at bounding box center [381, 17] width 4 height 7
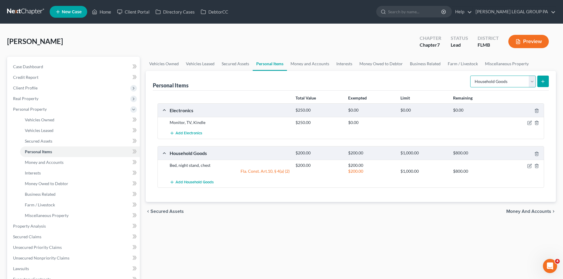
click at [486, 83] on select "Select Item Type Clothing Collectibles Of Value Electronics Firearms Household …" at bounding box center [503, 82] width 66 height 12
click at [471, 76] on select "Select Item Type Clothing Collectibles Of Value Electronics Firearms Household …" at bounding box center [503, 82] width 66 height 12
click at [538, 85] on button "submit" at bounding box center [544, 82] width 12 height 12
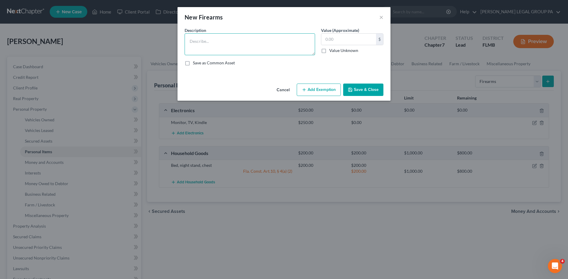
click at [247, 50] on textarea at bounding box center [250, 44] width 130 height 22
click at [359, 40] on input "text" at bounding box center [348, 39] width 55 height 11
click at [323, 91] on button "Add Exemption" at bounding box center [319, 90] width 44 height 12
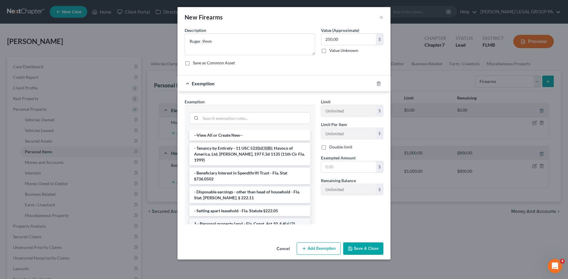
click at [253, 219] on li "1 - Personal property (any) - Fla. Const. Art.10, § 4(a) (2)" at bounding box center [249, 224] width 121 height 11
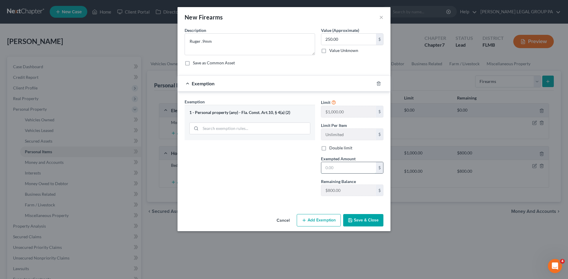
click at [360, 164] on input "text" at bounding box center [348, 167] width 55 height 11
click at [363, 227] on button "Save & Close" at bounding box center [363, 220] width 40 height 12
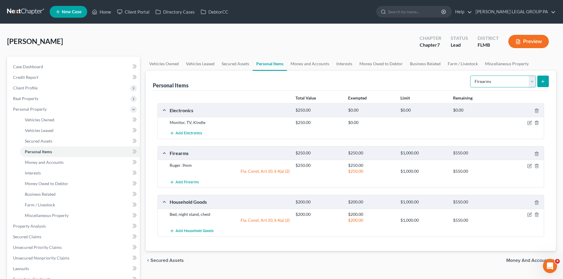
click at [497, 87] on select "Select Item Type Clothing Collectibles Of Value Electronics Firearms Household …" at bounding box center [503, 82] width 66 height 12
click at [471, 76] on select "Select Item Type Clothing Collectibles Of Value Electronics Firearms Household …" at bounding box center [503, 82] width 66 height 12
click at [503, 85] on select "Select Item Type Clothing Collectibles Of Value Electronics Firearms Household …" at bounding box center [503, 82] width 66 height 12
click at [471, 76] on select "Select Item Type Clothing Collectibles Of Value Electronics Firearms Household …" at bounding box center [503, 82] width 66 height 12
click at [548, 79] on button "submit" at bounding box center [544, 82] width 12 height 12
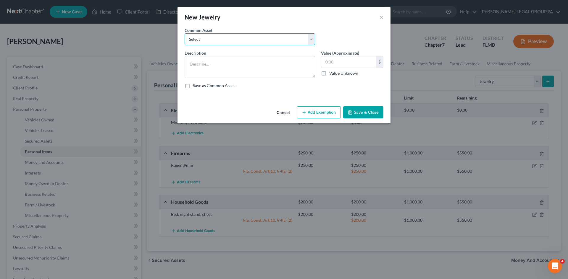
click at [232, 43] on select "Select High School Class Ring Wedding Ring Various Custom Jewelry Watch Misc. C…" at bounding box center [250, 39] width 130 height 12
click at [358, 41] on div "Common Asset Select High School Class Ring Wedding Ring Various Custom Jewelry …" at bounding box center [284, 38] width 205 height 23
click at [253, 73] on textarea at bounding box center [250, 67] width 130 height 22
click at [275, 44] on select "Select High School Class Ring Wedding Ring Various Custom Jewelry Watch Misc. C…" at bounding box center [250, 39] width 130 height 12
drag, startPoint x: 322, startPoint y: 43, endPoint x: 331, endPoint y: 64, distance: 22.8
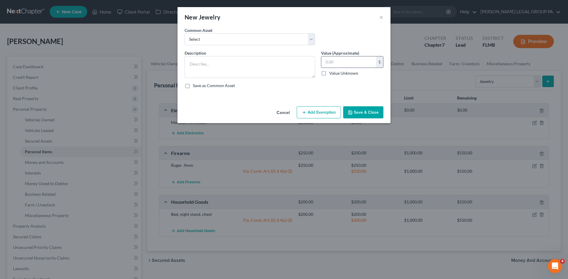
click at [322, 43] on div "Common Asset Select High School Class Ring Wedding Ring Various Custom Jewelry …" at bounding box center [284, 38] width 205 height 23
click at [331, 64] on input "text" at bounding box center [348, 61] width 55 height 11
click at [282, 61] on textarea at bounding box center [250, 67] width 130 height 22
click at [365, 112] on button "Save & Close" at bounding box center [363, 112] width 40 height 12
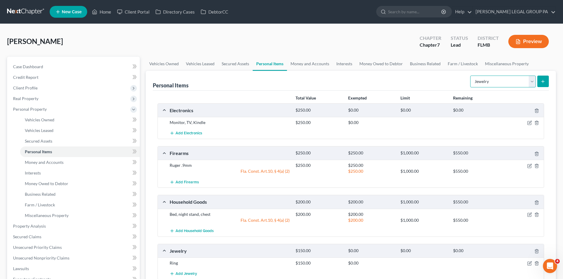
click at [515, 82] on select "Select Item Type Clothing Collectibles Of Value Electronics Firearms Household …" at bounding box center [503, 82] width 66 height 12
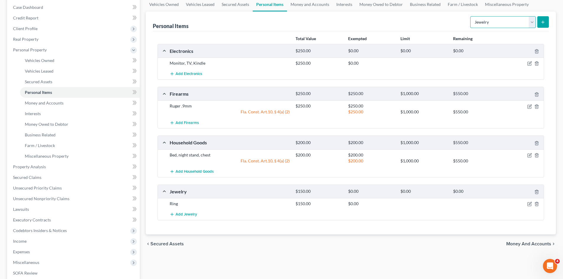
scroll to position [59, 0]
click at [487, 26] on select "Select Item Type Clothing Collectibles Of Value Electronics Firearms Household …" at bounding box center [503, 23] width 66 height 12
click at [471, 17] on select "Select Item Type Clothing Collectibles Of Value Electronics Firearms Household …" at bounding box center [503, 23] width 66 height 12
click at [542, 25] on button "submit" at bounding box center [544, 23] width 12 height 12
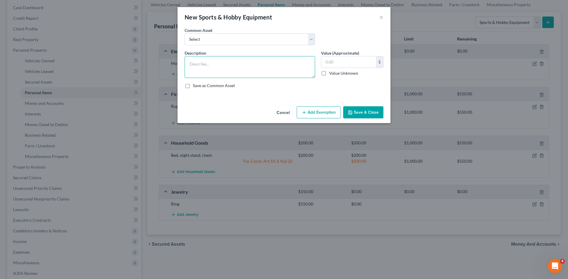
click at [286, 68] on textarea at bounding box center [250, 67] width 130 height 22
click at [359, 64] on input "text" at bounding box center [348, 61] width 55 height 11
click at [324, 113] on button "Add Exemption" at bounding box center [319, 112] width 44 height 12
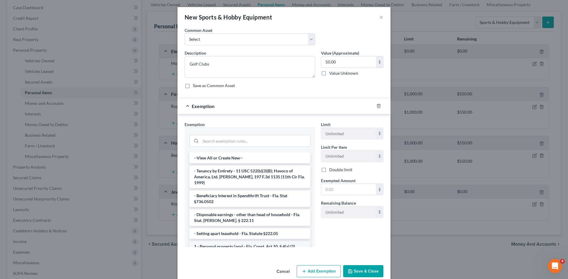
click at [246, 242] on li "1 - Personal property (any) - Fla. Const. Art.10, § 4(a) (2)" at bounding box center [249, 247] width 121 height 11
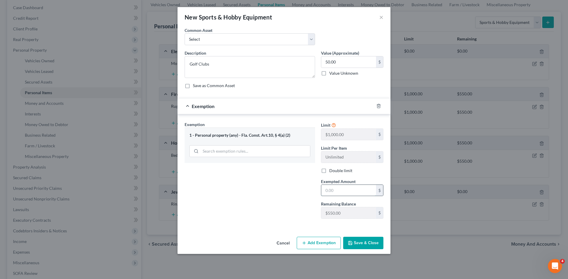
drag, startPoint x: 349, startPoint y: 190, endPoint x: 351, endPoint y: 189, distance: 3.0
click at [349, 190] on input "text" at bounding box center [348, 190] width 55 height 11
click at [356, 245] on button "Save & Close" at bounding box center [363, 243] width 40 height 12
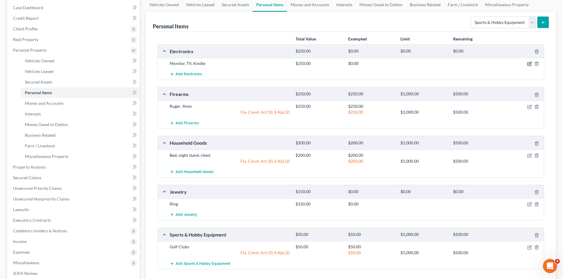
click at [529, 63] on icon "button" at bounding box center [530, 64] width 5 height 5
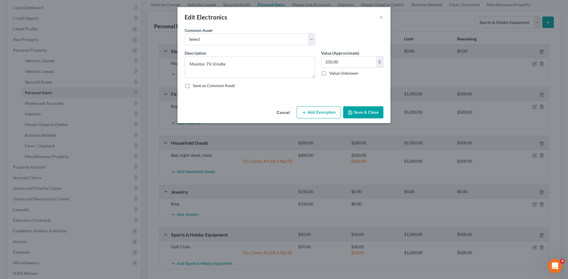
click at [320, 109] on button "Add Exemption" at bounding box center [319, 112] width 44 height 12
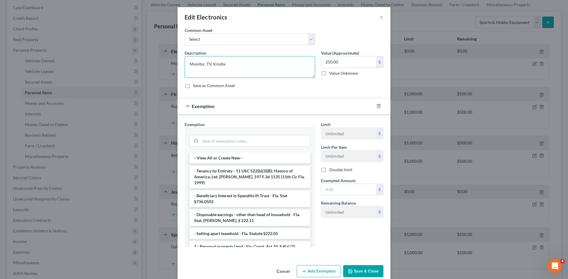
click at [235, 64] on textarea "Monitor, TV, Kindle" at bounding box center [250, 67] width 130 height 22
click at [349, 60] on input "250.00" at bounding box center [348, 61] width 55 height 11
drag, startPoint x: 241, startPoint y: 241, endPoint x: 245, endPoint y: 161, distance: 80.5
click at [241, 242] on li "1 - Personal property (any) - Fla. Const. Art.10, § 4(a) (2)" at bounding box center [249, 247] width 121 height 11
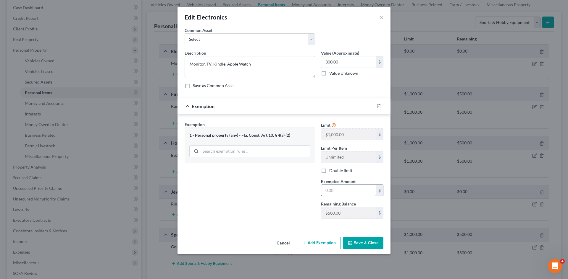
click at [340, 189] on input "text" at bounding box center [348, 190] width 55 height 11
click at [360, 243] on button "Save & Close" at bounding box center [363, 243] width 40 height 12
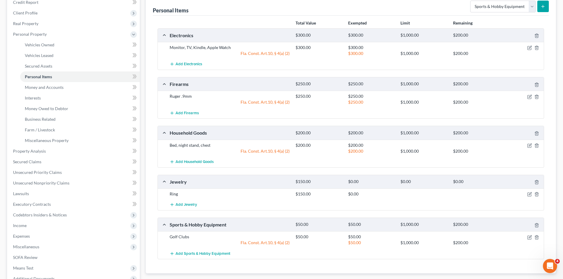
scroll to position [89, 0]
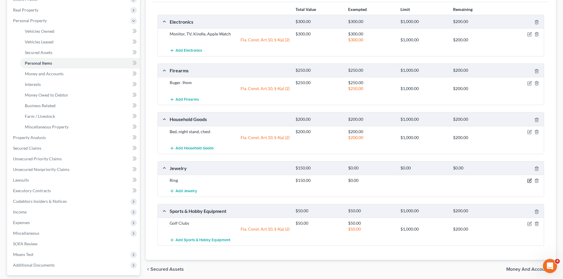
click at [530, 182] on icon "button" at bounding box center [530, 181] width 5 height 5
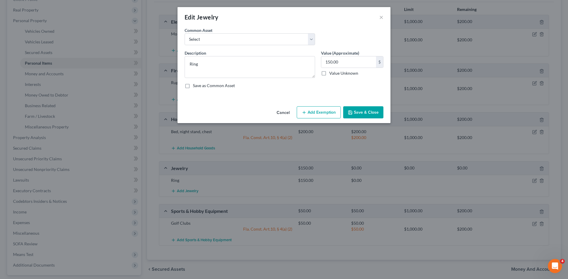
click at [310, 112] on button "Add Exemption" at bounding box center [319, 112] width 44 height 12
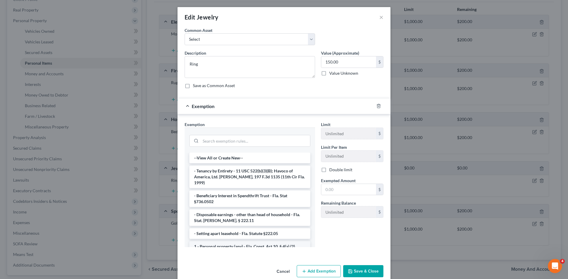
click at [255, 242] on li "1 - Personal property (any) - Fla. Const. Art.10, § 4(a) (2)" at bounding box center [249, 247] width 121 height 11
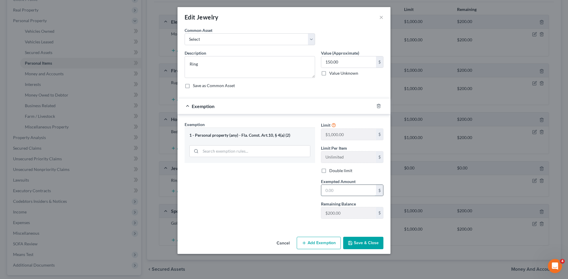
click at [346, 190] on input "text" at bounding box center [348, 190] width 55 height 11
click at [371, 246] on button "Save & Close" at bounding box center [363, 243] width 40 height 12
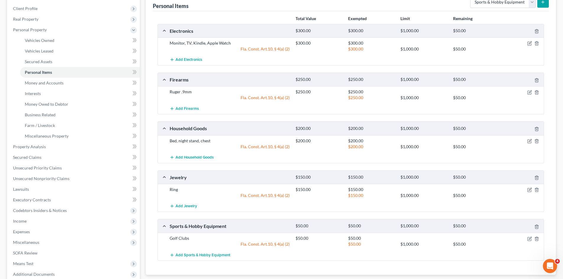
scroll to position [53, 0]
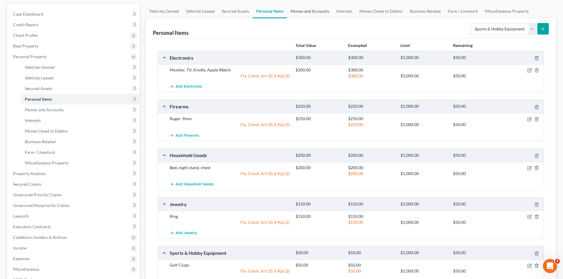
click at [304, 13] on link "Money and Accounts" at bounding box center [310, 11] width 46 height 14
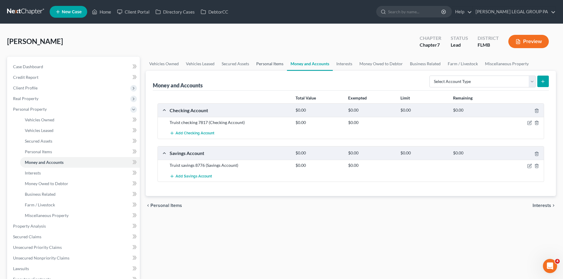
click at [271, 63] on link "Personal Items" at bounding box center [270, 64] width 34 height 14
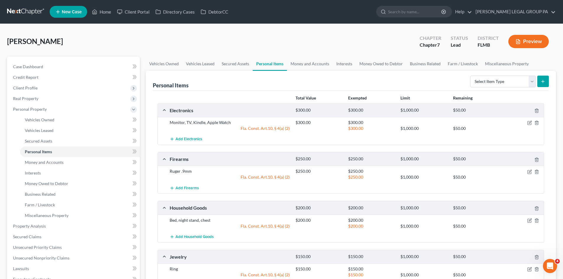
click at [496, 91] on div "Total Value Exempted Limit Remaining Electronics $300.00 $300.00 $1,000.00 $50.…" at bounding box center [351, 223] width 396 height 264
drag, startPoint x: 497, startPoint y: 85, endPoint x: 462, endPoint y: 93, distance: 35.6
click at [497, 85] on select "Select Item Type Clothing Collectibles Of Value Electronics Firearms Household …" at bounding box center [503, 82] width 66 height 12
click at [435, 96] on div "Limit" at bounding box center [424, 98] width 53 height 6
click at [311, 63] on link "Money and Accounts" at bounding box center [310, 64] width 46 height 14
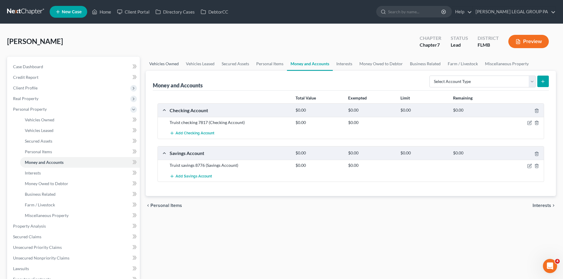
click at [159, 67] on link "Vehicles Owned" at bounding box center [164, 64] width 37 height 14
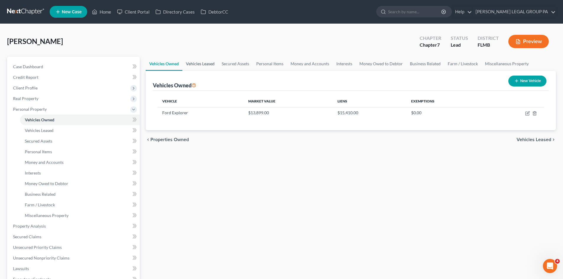
click at [189, 65] on link "Vehicles Leased" at bounding box center [200, 64] width 36 height 14
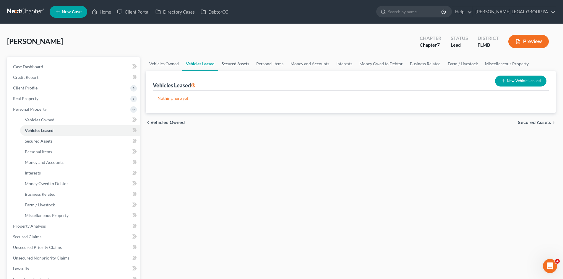
click at [227, 64] on link "Secured Assets" at bounding box center [235, 64] width 35 height 14
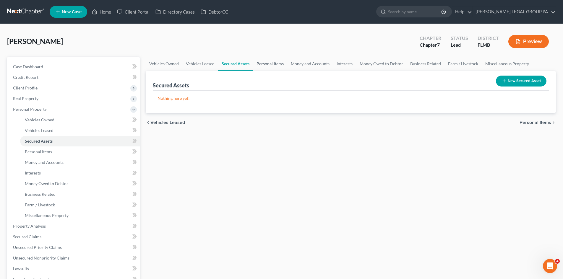
click at [270, 64] on link "Personal Items" at bounding box center [270, 64] width 34 height 14
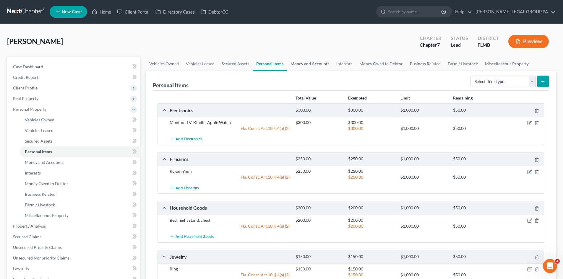
click at [314, 63] on link "Money and Accounts" at bounding box center [310, 64] width 46 height 14
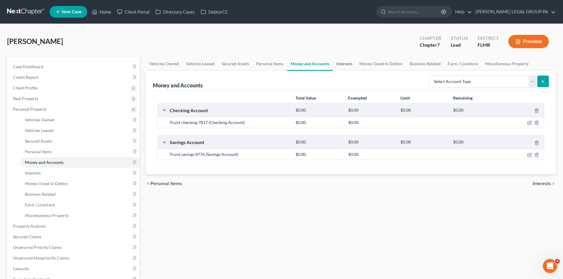
drag, startPoint x: 344, startPoint y: 60, endPoint x: 350, endPoint y: 69, distance: 9.9
click at [345, 60] on link "Interests" at bounding box center [344, 64] width 23 height 14
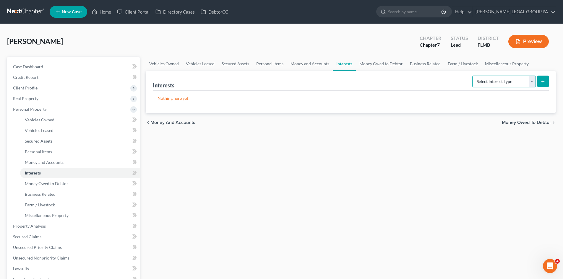
click at [489, 80] on select "Select Interest Type 401K Annuity Bond Education IRA Government Bond Government…" at bounding box center [505, 82] width 64 height 12
drag, startPoint x: 418, startPoint y: 188, endPoint x: 424, endPoint y: 82, distance: 106.6
click at [418, 188] on div "Vehicles Owned Vehicles Leased Secured Assets Personal Items Money and Accounts…" at bounding box center [351, 228] width 416 height 342
click at [388, 60] on link "Money Owed to Debtor" at bounding box center [381, 64] width 51 height 14
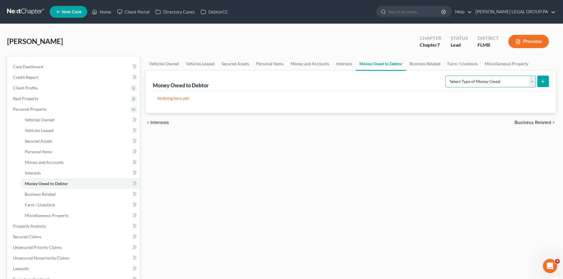
click at [470, 82] on select "Select Type of Money Owed Accounts Receivable Alimony Child Support Claims Agai…" at bounding box center [491, 82] width 90 height 12
click at [390, 167] on div "Vehicles Owned Vehicles Leased Secured Assets Personal Items Money and Accounts…" at bounding box center [351, 228] width 416 height 342
click at [422, 65] on link "Business Related" at bounding box center [425, 64] width 38 height 14
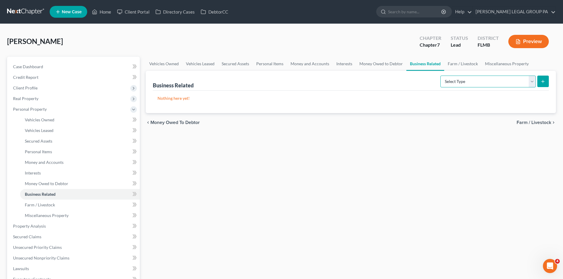
click at [460, 81] on select "Select Type Customer Lists Franchises Inventory Licenses Machinery Office Equip…" at bounding box center [489, 82] width 96 height 12
drag, startPoint x: 416, startPoint y: 170, endPoint x: 423, endPoint y: 152, distance: 18.7
click at [416, 170] on div "Vehicles Owned Vehicles Leased Secured Assets Personal Items Money and Accounts…" at bounding box center [351, 228] width 416 height 342
click at [459, 65] on link "Farm / Livestock" at bounding box center [462, 64] width 37 height 14
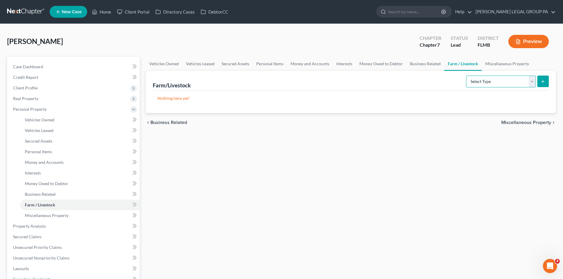
click at [505, 81] on select "Select Type Animals & Livestock Crops: Growing or Harvested Farming Equipment F…" at bounding box center [501, 82] width 70 height 12
click at [370, 160] on div "Vehicles Owned Vehicles Leased Secured Assets Personal Items Money and Accounts…" at bounding box center [351, 228] width 416 height 342
click at [506, 62] on link "Miscellaneous Property" at bounding box center [507, 64] width 51 height 14
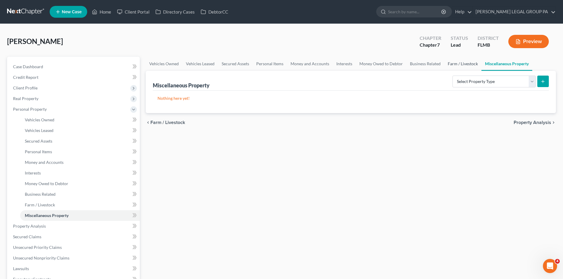
click at [471, 64] on link "Farm / Livestock" at bounding box center [462, 64] width 37 height 14
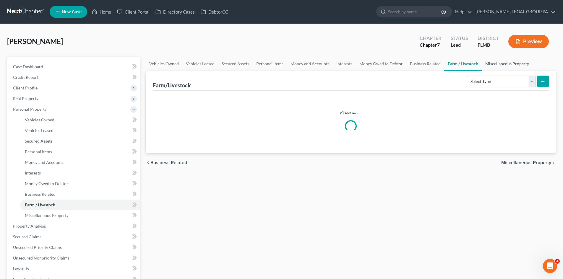
click at [505, 64] on link "Miscellaneous Property" at bounding box center [507, 64] width 51 height 14
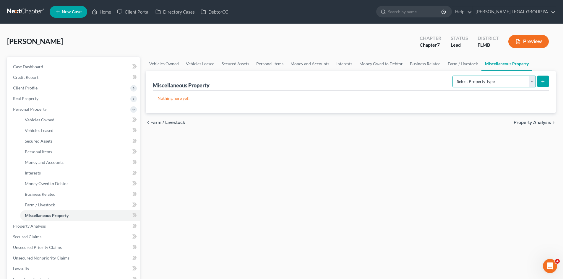
click at [478, 85] on select "Select Property Type Assigned for Creditor Benefit [DATE] Holding for Another N…" at bounding box center [494, 82] width 83 height 12
click at [377, 123] on div "chevron_left Farm / Livestock Property Analysis chevron_right" at bounding box center [351, 122] width 410 height 19
click at [467, 85] on select "Select Property Type Assigned for Creditor Benefit [DATE] Holding for Another N…" at bounding box center [494, 82] width 83 height 12
click at [460, 78] on select "Select Property Type Assigned for Creditor Benefit [DATE] Holding for Another N…" at bounding box center [494, 82] width 83 height 12
drag, startPoint x: 257, startPoint y: 151, endPoint x: 220, endPoint y: 161, distance: 37.6
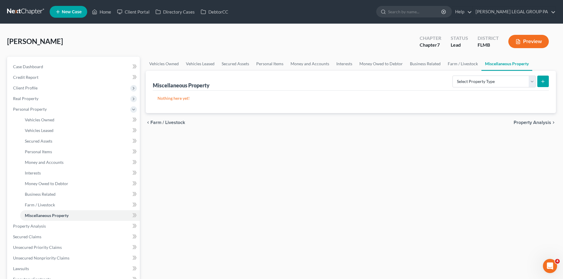
click at [257, 151] on div "Vehicles Owned Vehicles Leased Secured Assets Personal Items Money and Accounts…" at bounding box center [351, 228] width 416 height 342
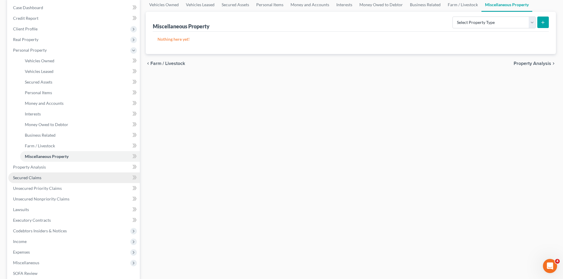
click at [41, 173] on link "Secured Claims" at bounding box center [74, 178] width 132 height 11
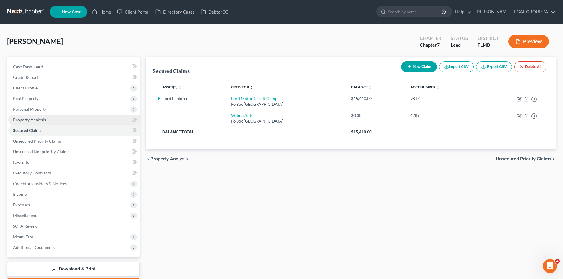
click at [35, 122] on link "Property Analysis" at bounding box center [74, 120] width 132 height 11
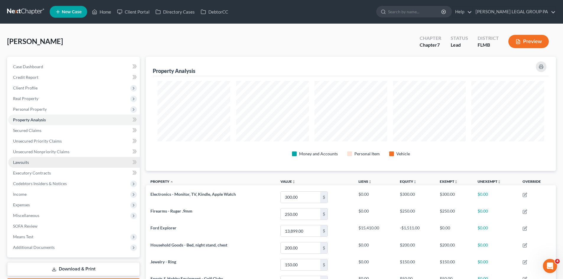
click at [38, 160] on link "Lawsuits" at bounding box center [74, 162] width 132 height 11
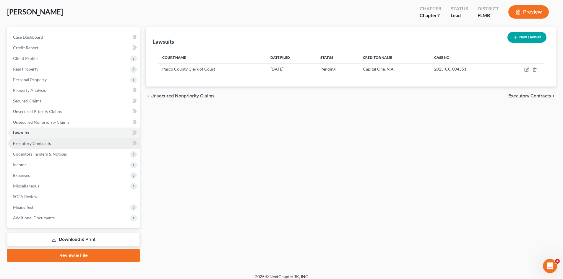
click at [47, 146] on link "Executory Contracts" at bounding box center [74, 143] width 132 height 11
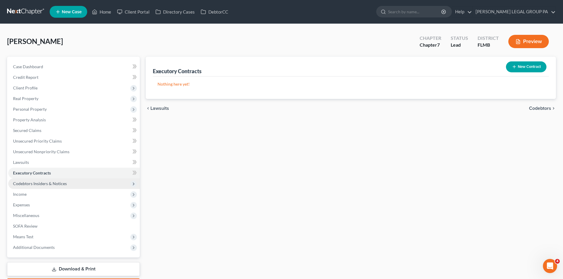
click at [49, 185] on span "Codebtors Insiders & Notices" at bounding box center [40, 183] width 54 height 5
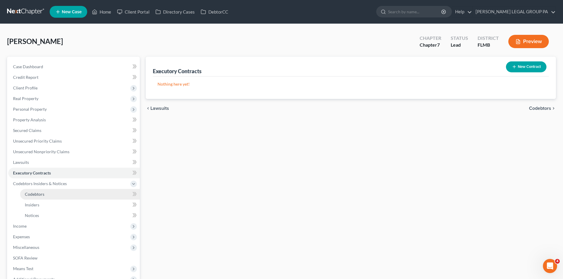
click at [49, 194] on link "Codebtors" at bounding box center [80, 194] width 120 height 11
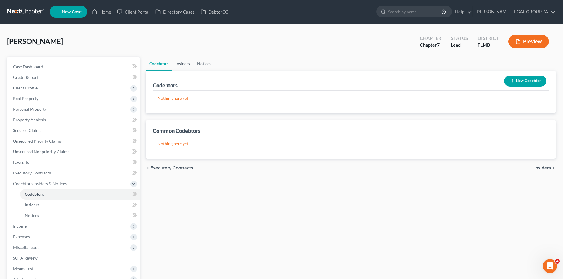
click at [186, 60] on link "Insiders" at bounding box center [183, 64] width 22 height 14
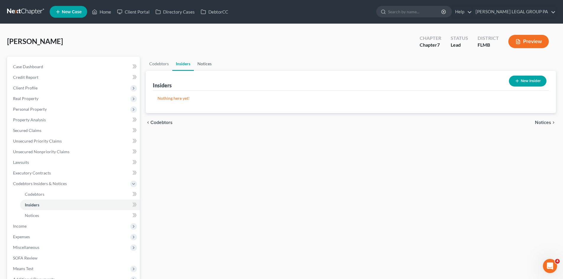
click at [214, 63] on link "Notices" at bounding box center [204, 64] width 21 height 14
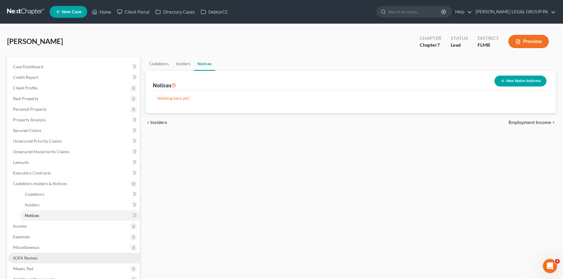
scroll to position [67, 0]
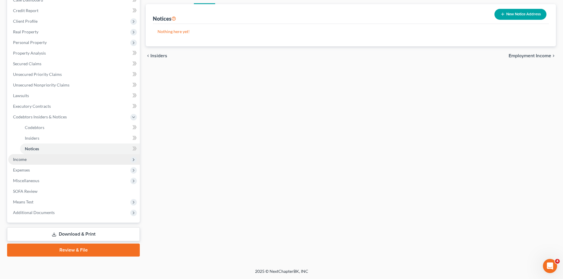
click at [33, 160] on span "Income" at bounding box center [74, 159] width 132 height 11
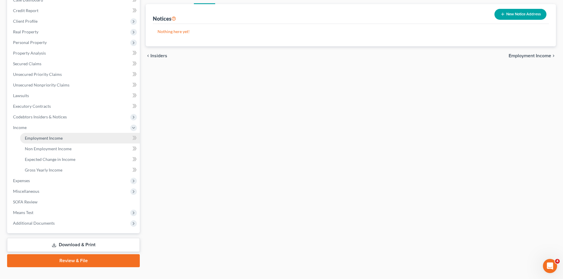
click at [43, 141] on link "Employment Income" at bounding box center [80, 138] width 120 height 11
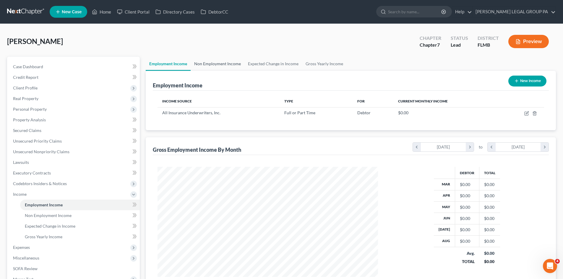
scroll to position [110, 232]
click at [223, 67] on link "Non Employment Income" at bounding box center [218, 64] width 54 height 14
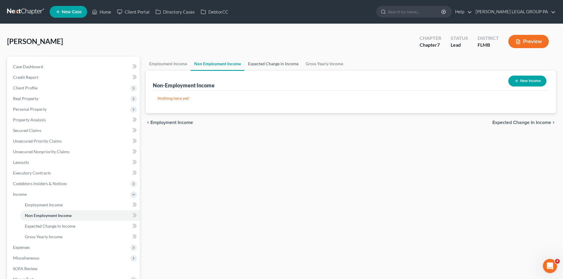
click at [287, 65] on link "Expected Change in Income" at bounding box center [274, 64] width 58 height 14
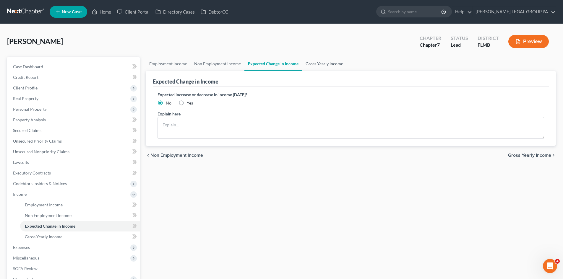
click at [327, 65] on link "Gross Yearly Income" at bounding box center [324, 64] width 45 height 14
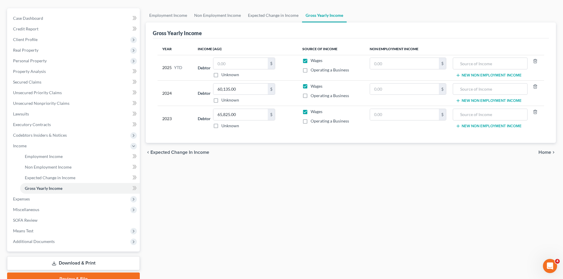
scroll to position [30, 0]
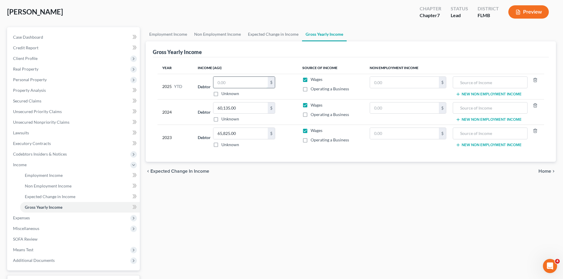
click at [250, 84] on input "text" at bounding box center [240, 82] width 54 height 11
click at [260, 237] on div "Employment Income Non Employment Income Expected Change in Income Gross Yearly …" at bounding box center [351, 166] width 416 height 278
click at [273, 36] on link "Expected Change in Income" at bounding box center [274, 34] width 58 height 14
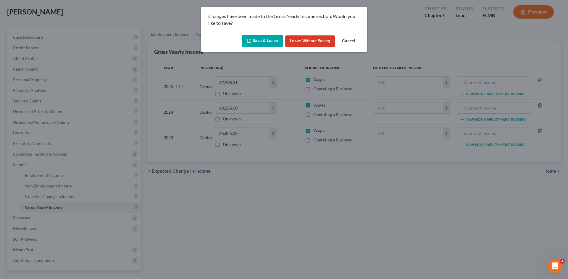
click at [265, 39] on button "Save & Leave" at bounding box center [262, 41] width 41 height 12
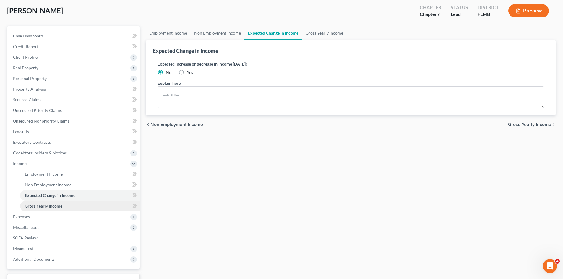
scroll to position [77, 0]
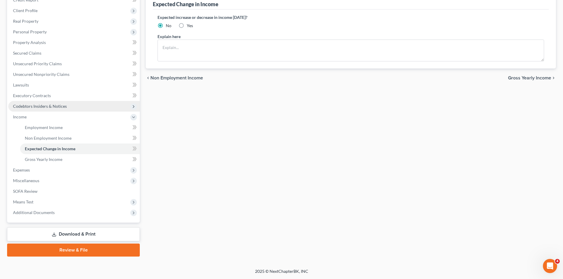
click at [41, 102] on span "Codebtors Insiders & Notices" at bounding box center [74, 106] width 132 height 11
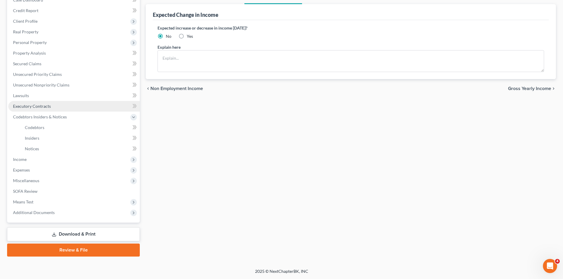
scroll to position [67, 0]
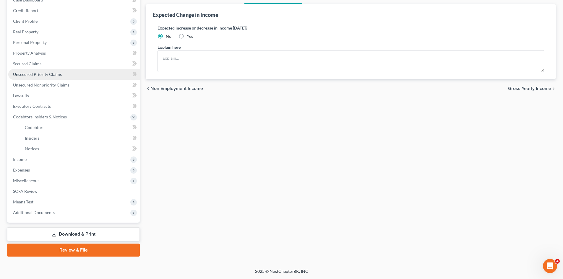
click at [43, 76] on span "Unsecured Priority Claims" at bounding box center [37, 74] width 49 height 5
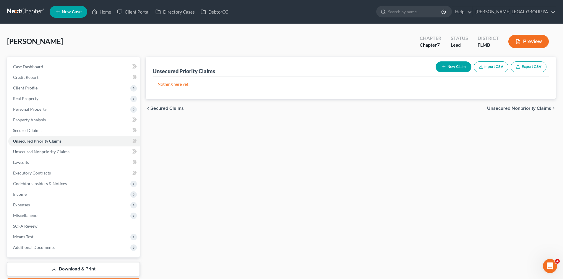
click at [464, 65] on button "New Claim" at bounding box center [454, 67] width 36 height 11
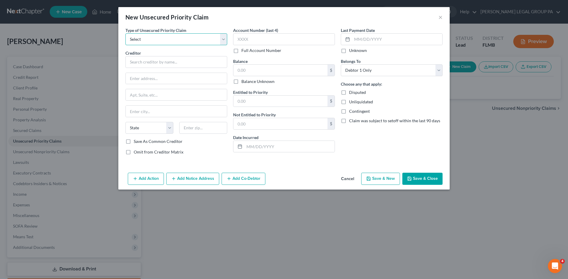
drag, startPoint x: 159, startPoint y: 41, endPoint x: 159, endPoint y: 45, distance: 3.8
click at [159, 41] on select "Select Taxes & Other Government Units Domestic Support Obligations Extensions o…" at bounding box center [176, 39] width 102 height 12
click at [125, 33] on select "Select Taxes & Other Government Units Domestic Support Obligations Extensions o…" at bounding box center [176, 39] width 102 height 12
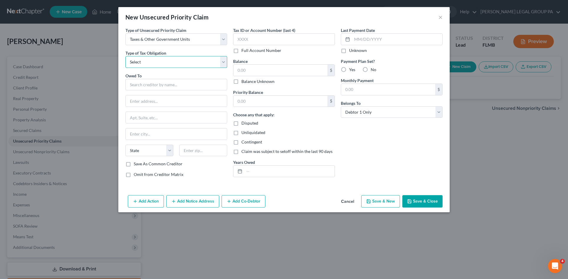
click at [167, 64] on select "Select Federal City State Franchise Tax Board Other" at bounding box center [176, 62] width 102 height 12
click at [125, 56] on select "Select Federal City State Franchise Tax Board Other" at bounding box center [176, 62] width 102 height 12
click at [181, 87] on input "text" at bounding box center [176, 85] width 102 height 12
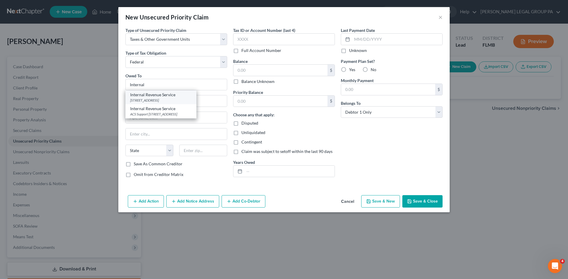
click at [168, 97] on div "Internal Revenue Service" at bounding box center [161, 95] width 62 height 6
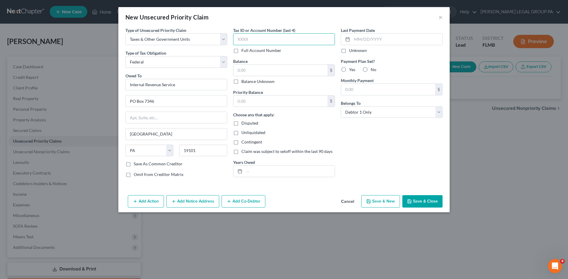
click at [266, 41] on input "text" at bounding box center [284, 39] width 102 height 12
click at [266, 40] on input "text" at bounding box center [284, 39] width 102 height 12
drag, startPoint x: 334, startPoint y: 155, endPoint x: 24, endPoint y: 174, distance: 311.0
click at [333, 155] on div "Priority Balance $ Choose any that apply: Disputed Unliquidated Contingent Clai…" at bounding box center [284, 133] width 102 height 88
click at [280, 168] on input "text" at bounding box center [289, 171] width 90 height 11
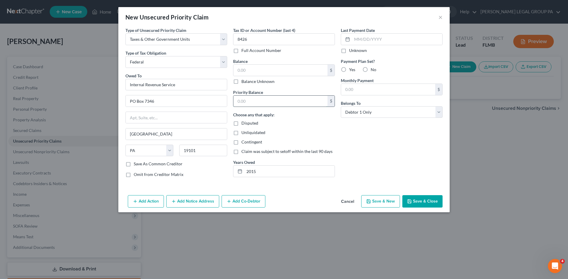
click at [261, 100] on input "text" at bounding box center [280, 101] width 94 height 11
drag, startPoint x: 249, startPoint y: 62, endPoint x: 253, endPoint y: 70, distance: 9.4
click at [249, 62] on div "Balance $ Balance Unknown Balance Undetermined $ Balance Unknown" at bounding box center [284, 71] width 102 height 26
click at [253, 70] on input "text" at bounding box center [280, 70] width 94 height 11
click at [386, 39] on input "text" at bounding box center [397, 39] width 90 height 11
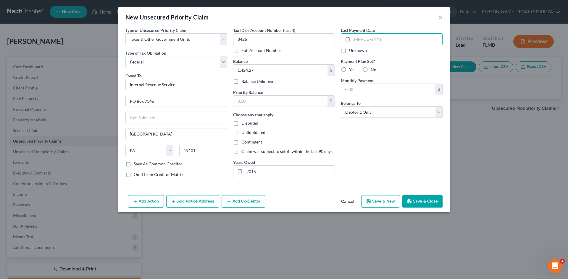
click at [371, 71] on label "No" at bounding box center [374, 70] width 6 height 6
click at [373, 71] on input "No" at bounding box center [375, 69] width 4 height 4
click at [433, 204] on button "Save & Close" at bounding box center [422, 201] width 40 height 12
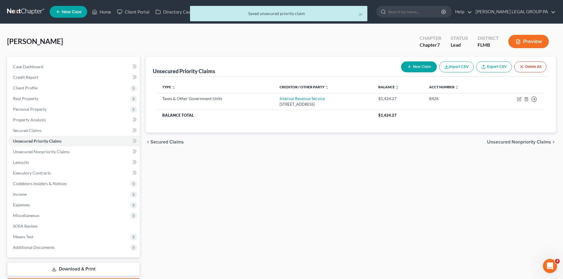
click at [404, 65] on button "New Claim" at bounding box center [419, 67] width 36 height 11
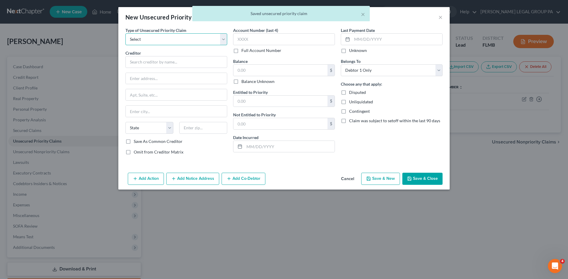
click at [180, 42] on select "Select Taxes & Other Government Units Domestic Support Obligations Extensions o…" at bounding box center [176, 39] width 102 height 12
click at [125, 33] on select "Select Taxes & Other Government Units Domestic Support Obligations Extensions o…" at bounding box center [176, 39] width 102 height 12
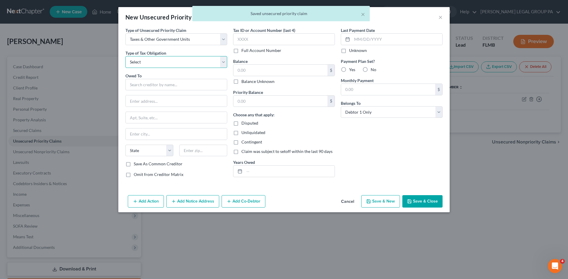
click at [164, 63] on select "Select Federal City State Franchise Tax Board Other" at bounding box center [176, 62] width 102 height 12
click at [125, 56] on select "Select Federal City State Franchise Tax Board Other" at bounding box center [176, 62] width 102 height 12
click at [164, 83] on input "text" at bounding box center [176, 85] width 102 height 12
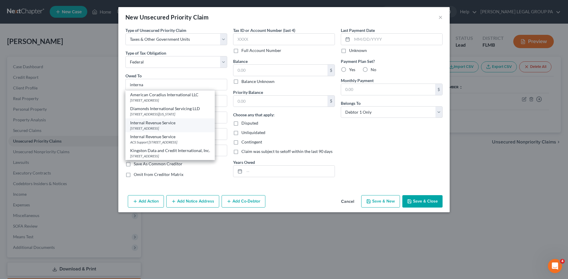
click at [188, 131] on div "[STREET_ADDRESS]" at bounding box center [170, 128] width 80 height 5
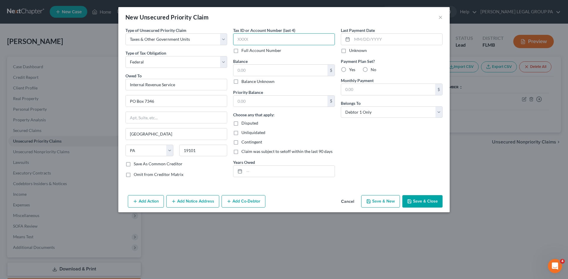
click at [247, 38] on input "text" at bounding box center [284, 39] width 102 height 12
click at [263, 76] on input "text" at bounding box center [280, 70] width 94 height 11
click at [290, 91] on div "Priority Balance $" at bounding box center [284, 98] width 102 height 18
click at [251, 171] on input "text" at bounding box center [289, 171] width 90 height 11
click at [398, 179] on div "Last Payment Date Unknown Payment Plan Set? Yes No Monthly Payment $ Belongs To…" at bounding box center [392, 104] width 108 height 155
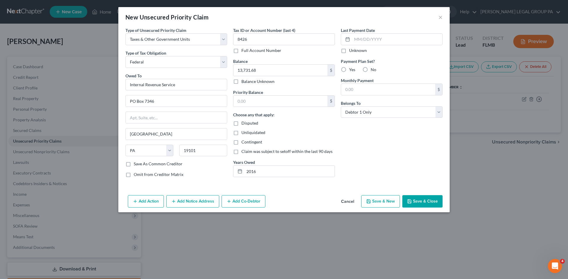
click at [371, 69] on label "No" at bounding box center [374, 70] width 6 height 6
click at [373, 69] on input "No" at bounding box center [375, 69] width 4 height 4
click at [423, 201] on button "Save & Close" at bounding box center [422, 201] width 40 height 12
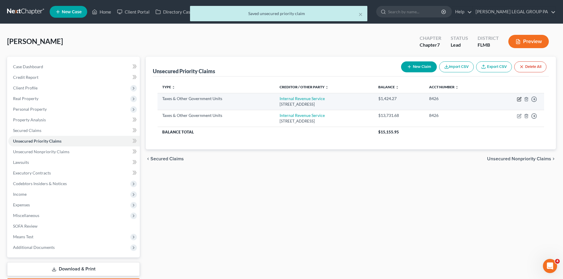
click at [520, 99] on icon "button" at bounding box center [519, 99] width 5 height 5
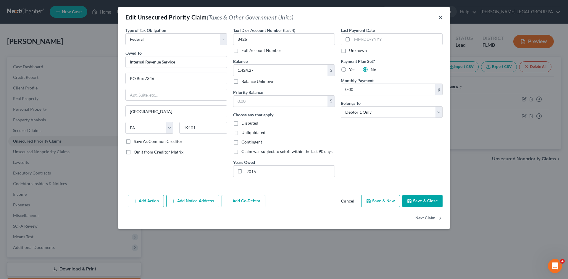
click at [439, 17] on button "×" at bounding box center [440, 17] width 4 height 7
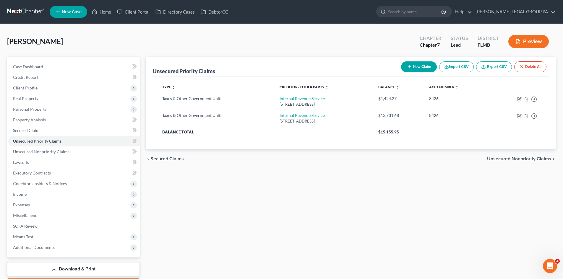
click at [415, 69] on button "New Claim" at bounding box center [419, 67] width 36 height 11
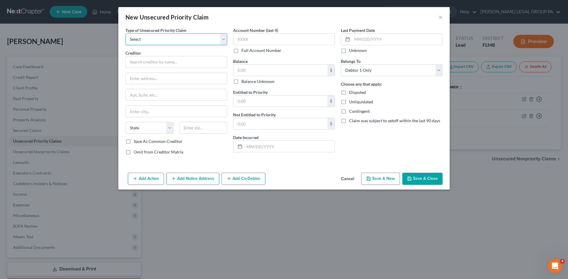
drag, startPoint x: 181, startPoint y: 41, endPoint x: 180, endPoint y: 44, distance: 3.1
click at [181, 41] on select "Select Taxes & Other Government Units Domestic Support Obligations Extensions o…" at bounding box center [176, 39] width 102 height 12
click at [125, 33] on select "Select Taxes & Other Government Units Domestic Support Obligations Extensions o…" at bounding box center [176, 39] width 102 height 12
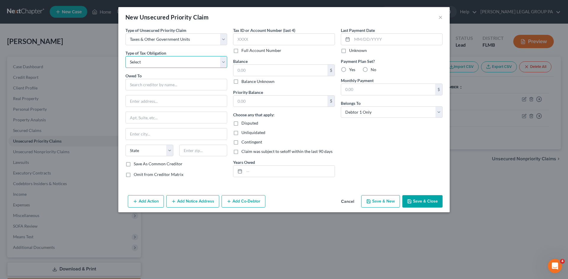
drag, startPoint x: 183, startPoint y: 62, endPoint x: 183, endPoint y: 68, distance: 5.3
click at [183, 62] on select "Select Federal City State Franchise Tax Board Other" at bounding box center [176, 62] width 102 height 12
click at [125, 56] on select "Select Federal City State Franchise Tax Board Other" at bounding box center [176, 62] width 102 height 12
click at [179, 87] on input "text" at bounding box center [176, 85] width 102 height 12
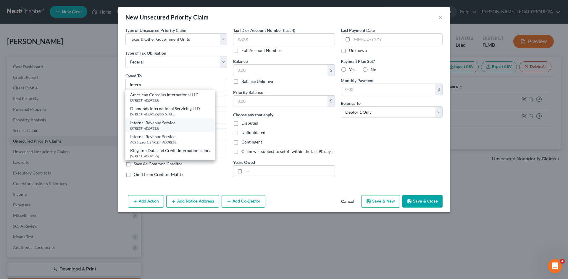
click at [171, 129] on div "[STREET_ADDRESS]" at bounding box center [170, 128] width 80 height 5
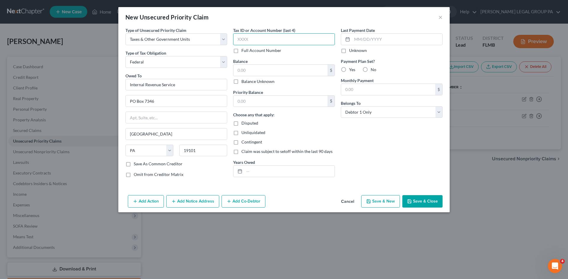
click at [250, 40] on input "text" at bounding box center [284, 39] width 102 height 12
click at [264, 75] on input "text" at bounding box center [280, 70] width 94 height 11
click at [286, 174] on input "text" at bounding box center [289, 171] width 90 height 11
click at [371, 68] on label "No" at bounding box center [374, 70] width 6 height 6
click at [373, 68] on input "No" at bounding box center [375, 69] width 4 height 4
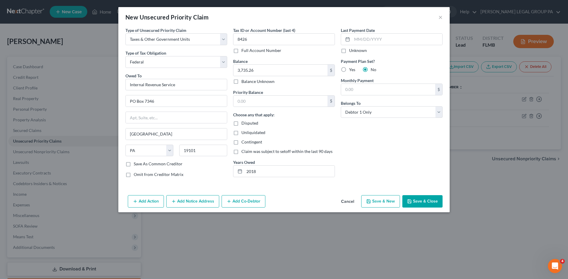
click at [425, 204] on button "Save & Close" at bounding box center [422, 201] width 40 height 12
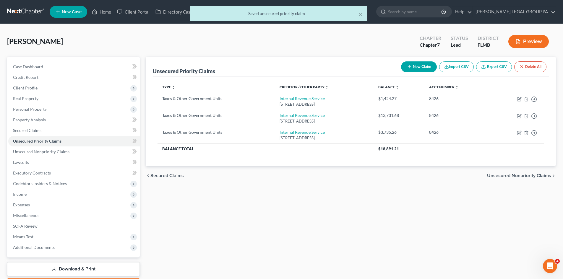
click at [404, 66] on button "New Claim" at bounding box center [419, 67] width 36 height 11
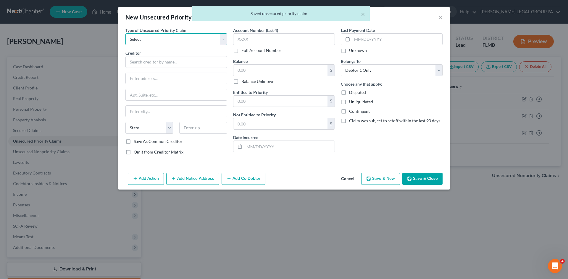
drag, startPoint x: 167, startPoint y: 40, endPoint x: 168, endPoint y: 44, distance: 4.3
click at [167, 41] on select "Select Taxes & Other Government Units Domestic Support Obligations Extensions o…" at bounding box center [176, 39] width 102 height 12
click at [125, 33] on select "Select Taxes & Other Government Units Domestic Support Obligations Extensions o…" at bounding box center [176, 39] width 102 height 12
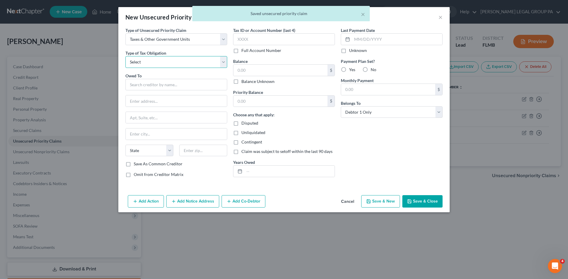
click at [170, 64] on select "Select Federal City State Franchise Tax Board Other" at bounding box center [176, 62] width 102 height 12
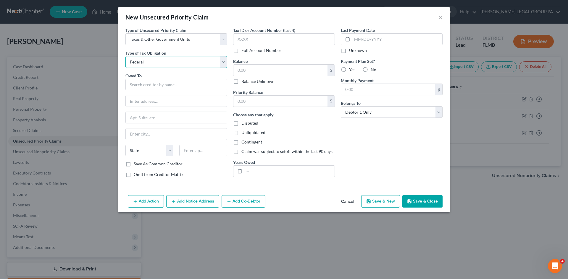
click at [125, 56] on select "Select Federal City State Franchise Tax Board Other" at bounding box center [176, 62] width 102 height 12
click at [171, 84] on input "text" at bounding box center [176, 85] width 102 height 12
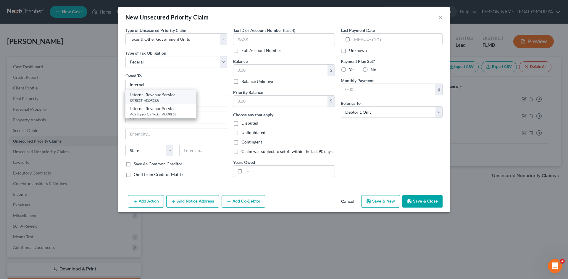
click at [178, 98] on div "[STREET_ADDRESS]" at bounding box center [161, 100] width 62 height 5
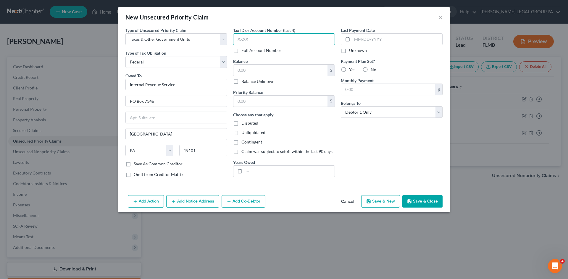
click at [251, 38] on input "text" at bounding box center [284, 39] width 102 height 12
click at [266, 169] on input "text" at bounding box center [289, 171] width 90 height 11
drag, startPoint x: 259, startPoint y: 101, endPoint x: 259, endPoint y: 80, distance: 21.3
click at [259, 101] on input "text" at bounding box center [280, 101] width 94 height 11
click at [259, 75] on input "text" at bounding box center [280, 70] width 94 height 11
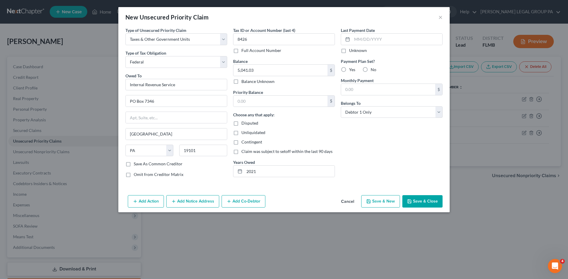
click at [371, 70] on label "No" at bounding box center [374, 70] width 6 height 6
click at [373, 70] on input "No" at bounding box center [375, 69] width 4 height 4
click at [366, 158] on div "Last Payment Date Unknown Payment Plan Set? Yes No Monthly Payment $ Belongs To…" at bounding box center [392, 104] width 108 height 155
click at [411, 202] on icon "button" at bounding box center [409, 201] width 5 height 5
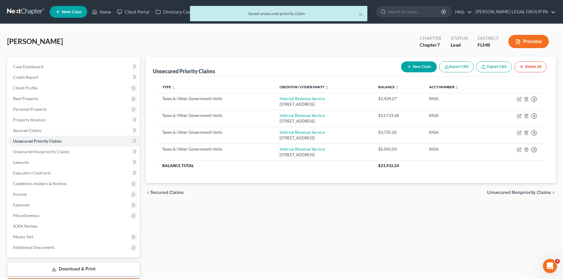
click at [418, 64] on button "New Claim" at bounding box center [419, 67] width 36 height 11
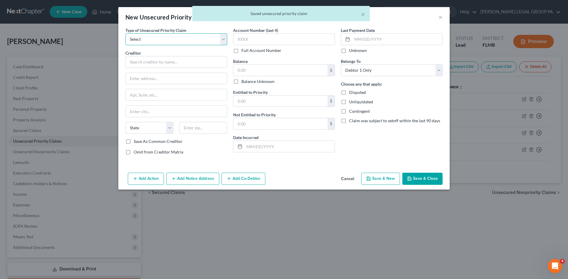
drag, startPoint x: 182, startPoint y: 37, endPoint x: 181, endPoint y: 44, distance: 7.4
click at [182, 37] on select "Select Taxes & Other Government Units Domestic Support Obligations Extensions o…" at bounding box center [176, 39] width 102 height 12
click at [125, 33] on select "Select Taxes & Other Government Units Domestic Support Obligations Extensions o…" at bounding box center [176, 39] width 102 height 12
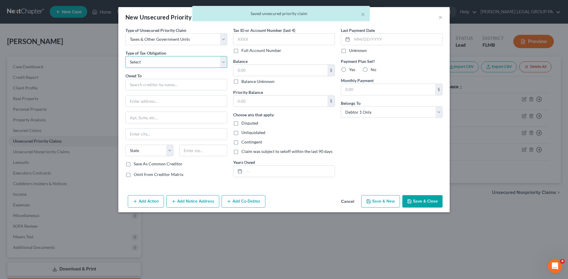
click at [172, 63] on select "Select Federal City State Franchise Tax Board Other" at bounding box center [176, 62] width 102 height 12
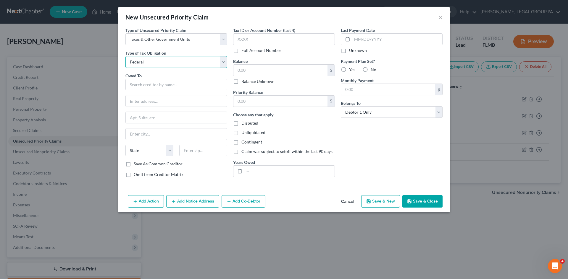
click at [125, 56] on select "Select Federal City State Franchise Tax Board Other" at bounding box center [176, 62] width 102 height 12
click at [172, 84] on input "text" at bounding box center [176, 85] width 102 height 12
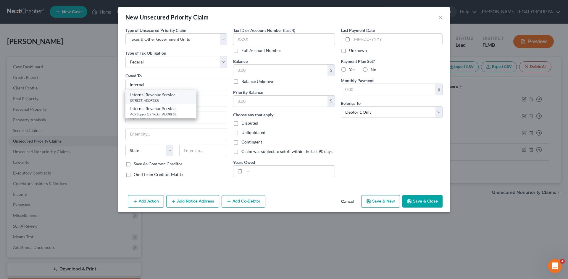
click at [170, 97] on div "Internal Revenue Service" at bounding box center [161, 95] width 62 height 6
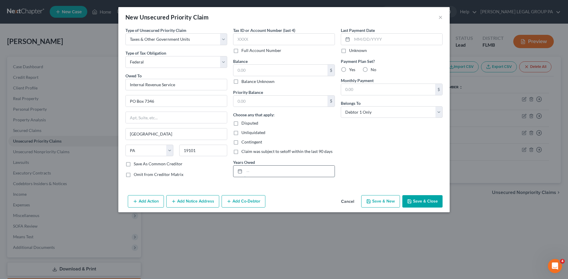
click at [275, 166] on input "text" at bounding box center [289, 171] width 90 height 11
drag, startPoint x: 378, startPoint y: 138, endPoint x: 339, endPoint y: 56, distance: 90.6
click at [377, 134] on div "Last Payment Date Unknown Payment Plan Set? Yes No Monthly Payment $ Belongs To…" at bounding box center [392, 104] width 108 height 155
click at [371, 70] on label "No" at bounding box center [374, 70] width 6 height 6
click at [373, 70] on input "No" at bounding box center [375, 69] width 4 height 4
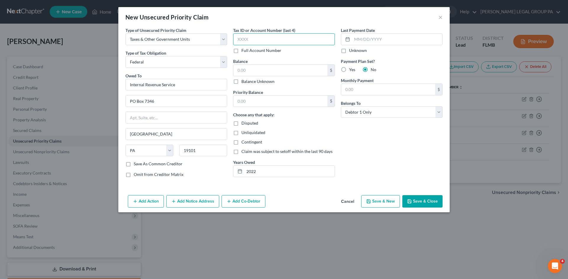
click at [290, 44] on input "text" at bounding box center [284, 39] width 102 height 12
click at [417, 201] on button "Save & Close" at bounding box center [422, 201] width 40 height 12
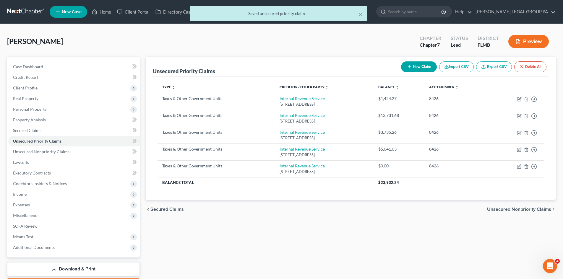
click at [404, 68] on button "New Claim" at bounding box center [419, 67] width 36 height 11
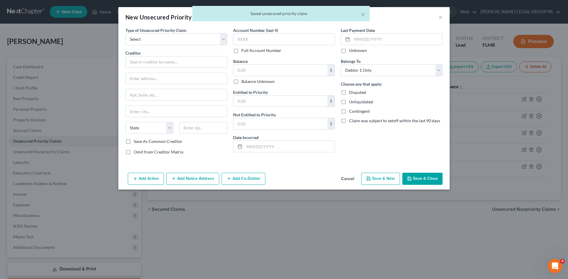
click at [266, 45] on div "Account Number (last 4) Full Account Number" at bounding box center [284, 40] width 102 height 26
click at [266, 38] on input "text" at bounding box center [284, 39] width 102 height 12
click at [256, 125] on input "text" at bounding box center [280, 123] width 94 height 11
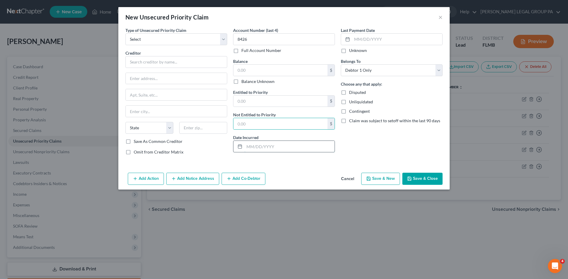
click at [264, 146] on input "text" at bounding box center [289, 146] width 90 height 11
drag, startPoint x: 182, startPoint y: 38, endPoint x: 181, endPoint y: 45, distance: 6.7
click at [182, 38] on select "Select Taxes & Other Government Units Domestic Support Obligations Extensions o…" at bounding box center [176, 39] width 102 height 12
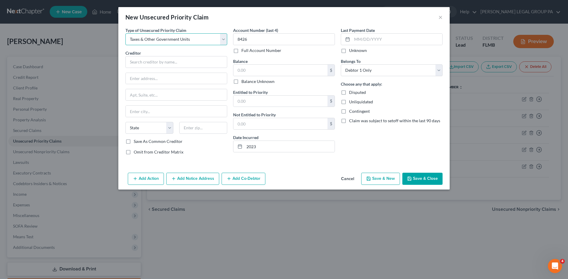
click at [125, 33] on select "Select Taxes & Other Government Units Domestic Support Obligations Extensions o…" at bounding box center [176, 39] width 102 height 12
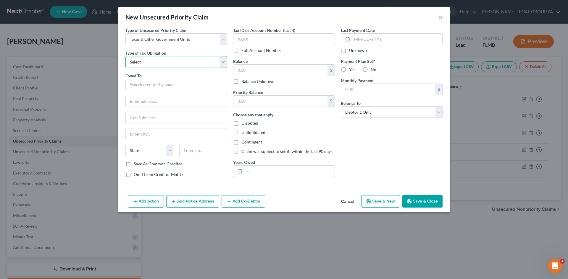
click at [168, 62] on select "Select Federal City State Franchise Tax Board Other" at bounding box center [176, 62] width 102 height 12
click at [125, 56] on select "Select Federal City State Franchise Tax Board Other" at bounding box center [176, 62] width 102 height 12
click at [158, 85] on input "text" at bounding box center [176, 85] width 102 height 12
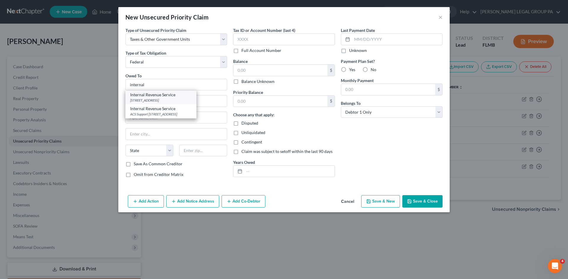
click at [167, 100] on div "[STREET_ADDRESS]" at bounding box center [161, 100] width 62 height 5
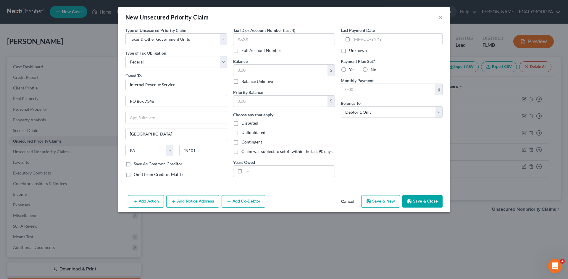
click at [294, 154] on span "Claim was subject to setoff within the last 90 days" at bounding box center [286, 151] width 91 height 5
click at [247, 153] on input "Claim was subject to setoff within the last 90 days" at bounding box center [246, 151] width 4 height 4
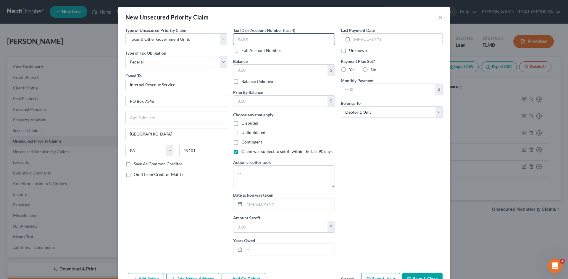
drag, startPoint x: 260, startPoint y: 46, endPoint x: 260, endPoint y: 41, distance: 5.3
click at [259, 45] on div "Tax ID or Account Number (last 4) Full Account Number" at bounding box center [284, 40] width 102 height 26
click at [260, 41] on input "text" at bounding box center [284, 39] width 102 height 12
click at [277, 72] on input "text" at bounding box center [280, 70] width 94 height 11
click at [241, 153] on label "Claim was subject to setoff within the last 90 days" at bounding box center [286, 152] width 91 height 6
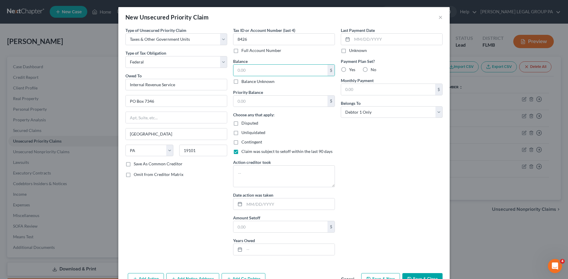
click at [244, 153] on input "Claim was subject to setoff within the last 90 days" at bounding box center [246, 151] width 4 height 4
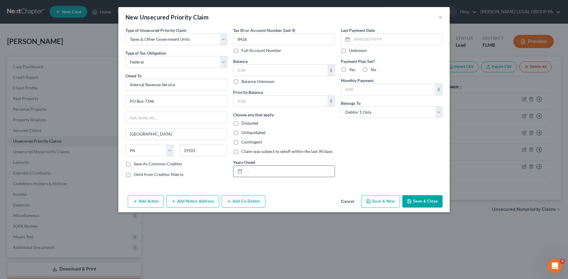
click at [259, 170] on input "text" at bounding box center [289, 171] width 90 height 11
click at [381, 164] on div "Last Payment Date Unknown Payment Plan Set? Yes No Monthly Payment $ Belongs To…" at bounding box center [392, 104] width 108 height 155
click at [371, 70] on label "No" at bounding box center [374, 70] width 6 height 6
click at [373, 70] on input "No" at bounding box center [375, 69] width 4 height 4
click at [426, 203] on button "Save & Close" at bounding box center [422, 201] width 40 height 12
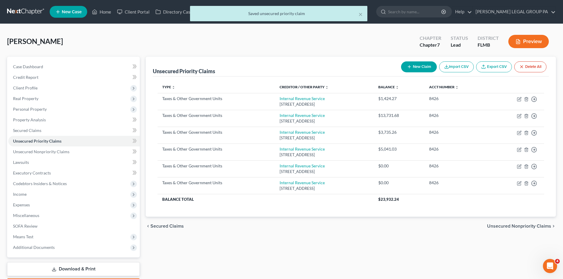
click at [418, 68] on button "New Claim" at bounding box center [419, 67] width 36 height 11
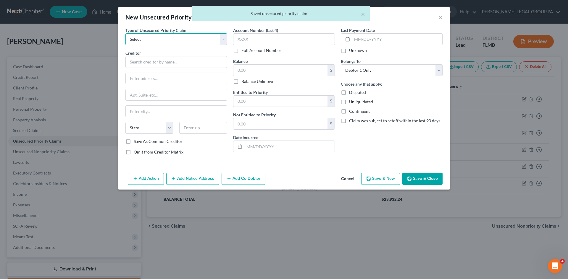
drag, startPoint x: 174, startPoint y: 37, endPoint x: 173, endPoint y: 45, distance: 7.7
click at [174, 37] on select "Select Taxes & Other Government Units Domestic Support Obligations Extensions o…" at bounding box center [176, 39] width 102 height 12
click at [125, 33] on select "Select Taxes & Other Government Units Domestic Support Obligations Extensions o…" at bounding box center [176, 39] width 102 height 12
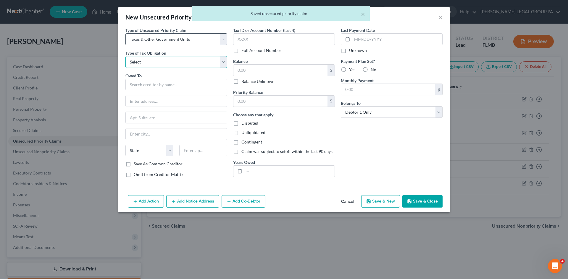
drag, startPoint x: 173, startPoint y: 45, endPoint x: 169, endPoint y: 61, distance: 16.8
click at [169, 59] on select "Select Federal City State Franchise Tax Board Other" at bounding box center [176, 62] width 102 height 12
click at [125, 56] on select "Select Federal City State Franchise Tax Board Other" at bounding box center [176, 62] width 102 height 12
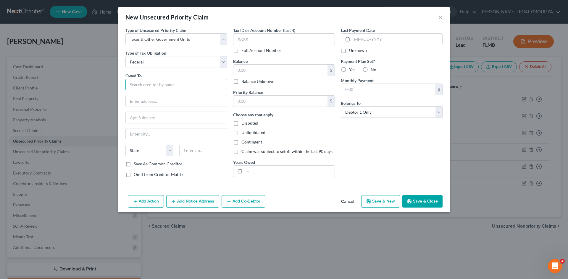
click at [172, 86] on input "text" at bounding box center [176, 85] width 102 height 12
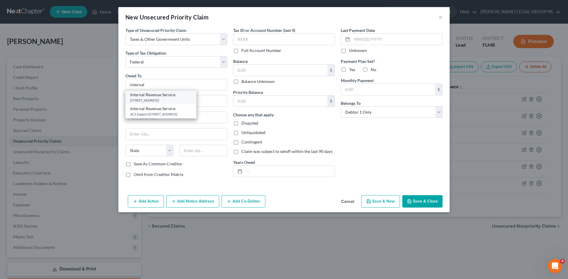
click at [179, 99] on div "[STREET_ADDRESS]" at bounding box center [161, 100] width 62 height 5
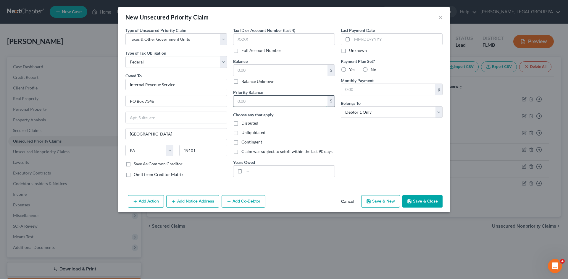
click at [262, 99] on input "text" at bounding box center [280, 101] width 94 height 11
click at [255, 167] on input "text" at bounding box center [289, 171] width 90 height 11
click at [263, 68] on input "text" at bounding box center [280, 70] width 94 height 11
click at [263, 37] on input "text" at bounding box center [284, 39] width 102 height 12
click at [371, 68] on label "No" at bounding box center [374, 70] width 6 height 6
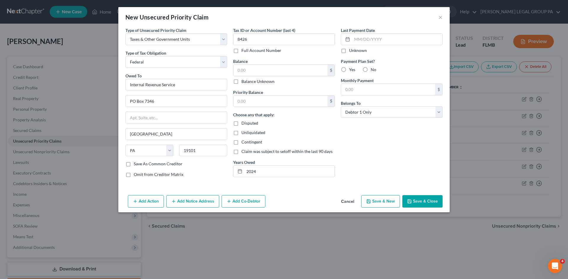
click at [373, 68] on input "No" at bounding box center [375, 69] width 4 height 4
click at [426, 200] on button "Save & Close" at bounding box center [422, 201] width 40 height 12
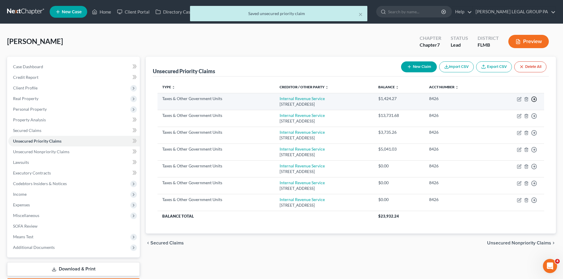
click at [535, 101] on icon "button" at bounding box center [534, 99] width 6 height 6
click at [490, 115] on link "Move to F" at bounding box center [507, 114] width 49 height 10
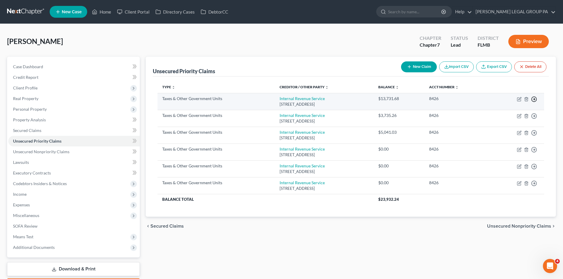
click at [536, 98] on icon "button" at bounding box center [534, 99] width 6 height 6
click at [498, 115] on link "Move to F" at bounding box center [507, 114] width 49 height 10
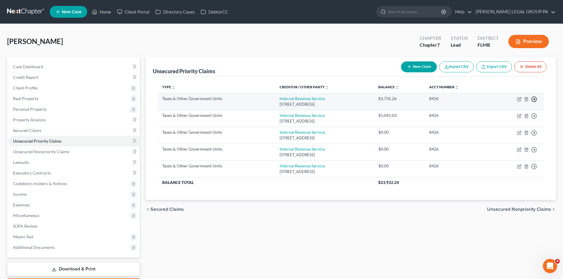
click at [535, 100] on polyline "button" at bounding box center [534, 99] width 1 height 2
click at [493, 114] on link "Move to F" at bounding box center [507, 114] width 49 height 10
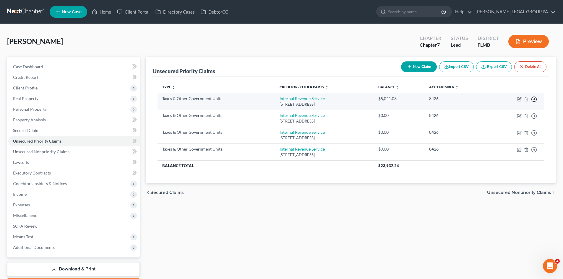
click at [534, 101] on icon "button" at bounding box center [534, 99] width 6 height 6
click at [501, 114] on link "Move to F" at bounding box center [507, 114] width 49 height 10
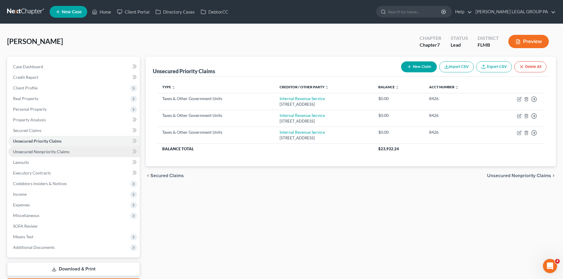
click at [56, 152] on span "Unsecured Nonpriority Claims" at bounding box center [41, 151] width 56 height 5
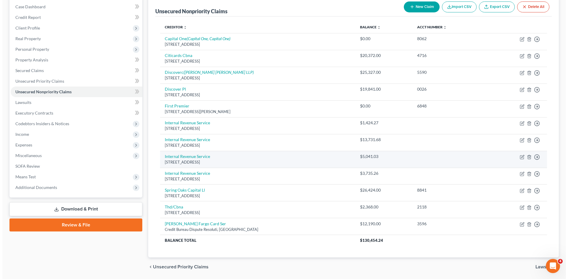
scroll to position [50, 0]
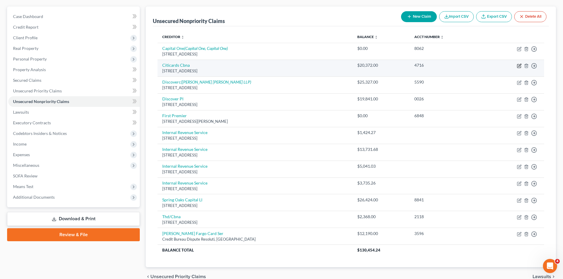
click at [520, 67] on icon "button" at bounding box center [519, 66] width 5 height 5
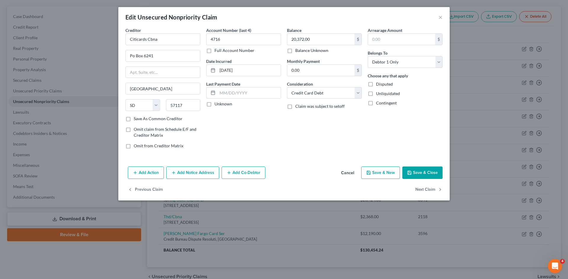
click at [185, 173] on button "Add Notice Address" at bounding box center [192, 173] width 53 height 12
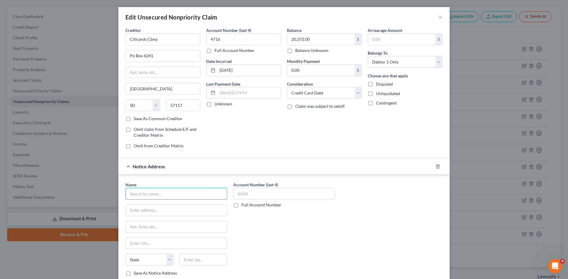
click at [164, 193] on input "text" at bounding box center [176, 194] width 102 height 12
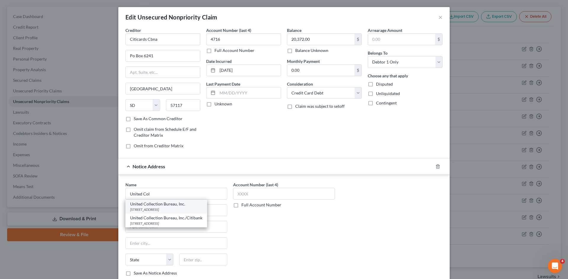
click at [182, 208] on div "[STREET_ADDRESS]" at bounding box center [166, 209] width 72 height 5
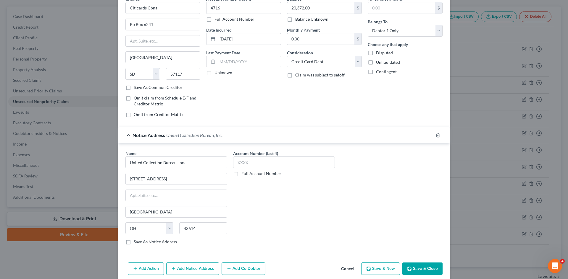
scroll to position [56, 0]
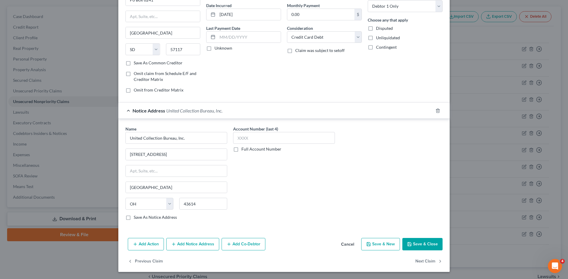
click at [417, 244] on button "Save & Close" at bounding box center [422, 244] width 40 height 12
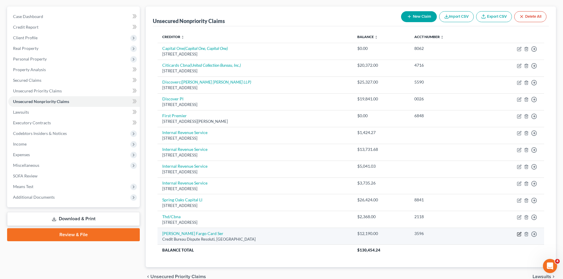
click at [518, 235] on icon "button" at bounding box center [519, 234] width 5 height 5
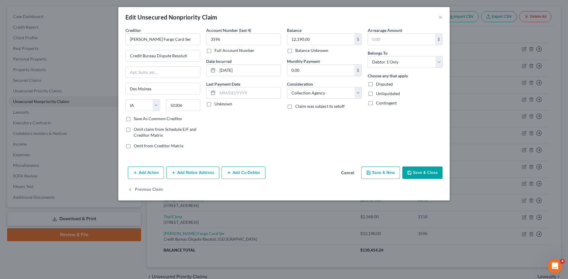
click at [199, 178] on button "Add Notice Address" at bounding box center [192, 173] width 53 height 12
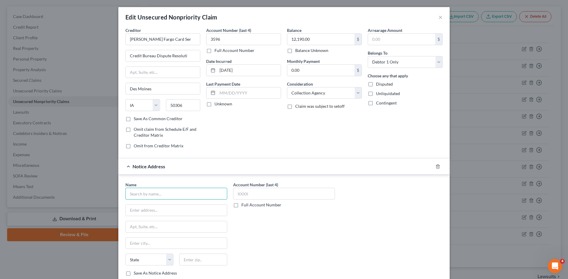
click at [184, 196] on input "text" at bounding box center [176, 194] width 102 height 12
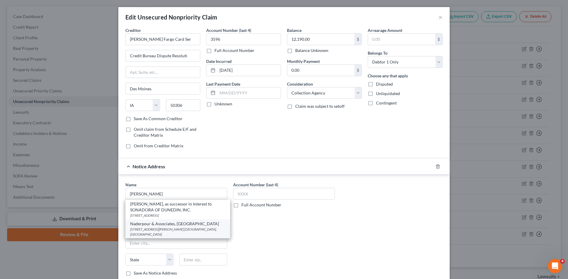
click at [198, 231] on div "[STREET_ADDRESS][PERSON_NAME] [GEOGRAPHIC_DATA], [GEOGRAPHIC_DATA]" at bounding box center [177, 232] width 95 height 10
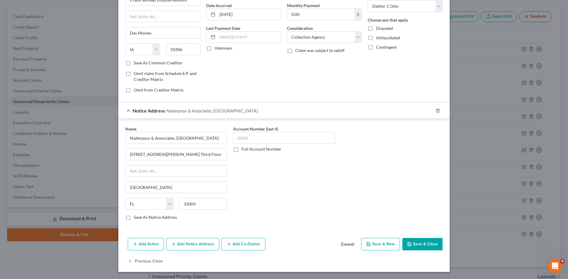
click at [417, 247] on button "Save & Close" at bounding box center [422, 244] width 40 height 12
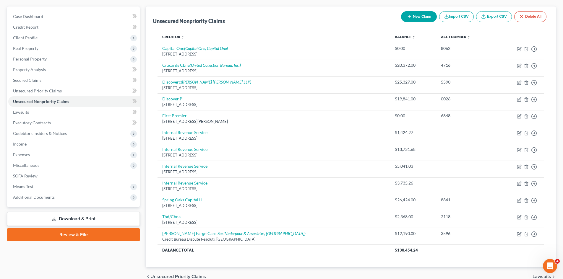
click at [411, 16] on button "New Claim" at bounding box center [419, 16] width 36 height 11
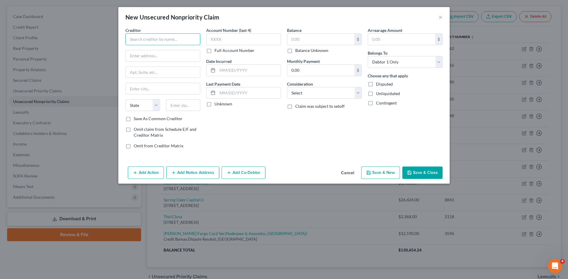
click at [164, 43] on input "text" at bounding box center [162, 39] width 75 height 12
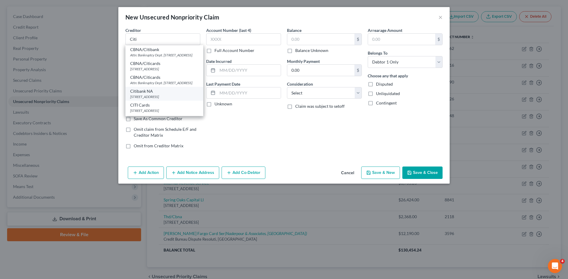
click at [165, 94] on div "Citibank NA" at bounding box center [164, 91] width 68 height 6
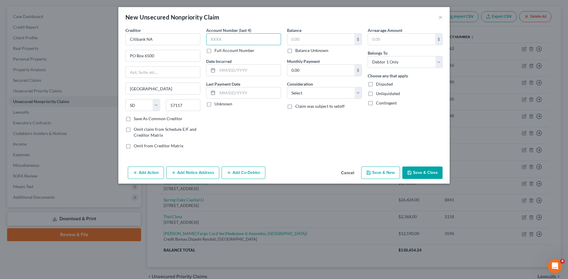
click at [218, 38] on input "text" at bounding box center [243, 39] width 75 height 12
click at [307, 38] on input "text" at bounding box center [320, 39] width 67 height 11
drag, startPoint x: 312, startPoint y: 89, endPoint x: 312, endPoint y: 93, distance: 4.4
click at [312, 89] on select "Select Cable / Satellite Services Collection Agency Credit Card Debt Debt Couns…" at bounding box center [324, 93] width 75 height 12
click at [287, 87] on select "Select Cable / Satellite Services Collection Agency Credit Card Debt Debt Couns…" at bounding box center [324, 93] width 75 height 12
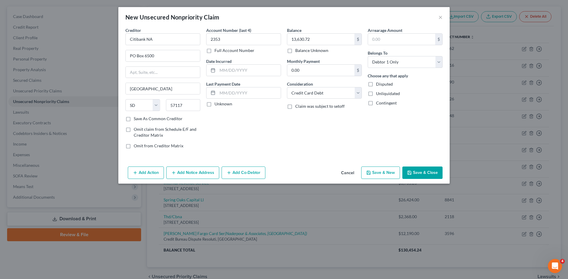
click at [264, 139] on div "Account Number (last 4) 2353 Full Account Number Date Incurred Last Payment Dat…" at bounding box center [243, 90] width 81 height 127
click at [190, 177] on button "Add Notice Address" at bounding box center [192, 173] width 53 height 12
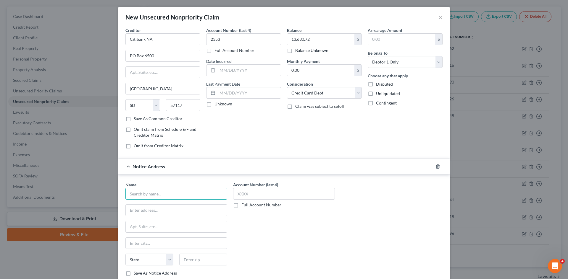
click at [178, 195] on input "text" at bounding box center [176, 194] width 102 height 12
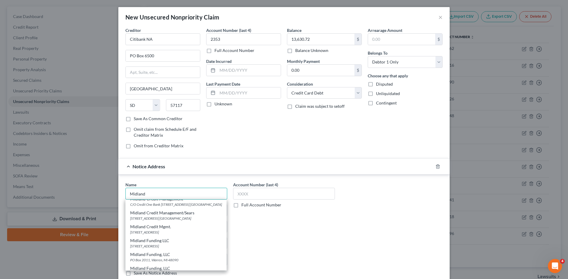
scroll to position [88, 0]
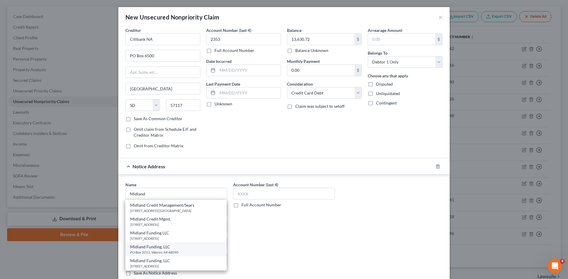
click at [184, 249] on div "Midland Funding, LLC" at bounding box center [176, 247] width 92 height 6
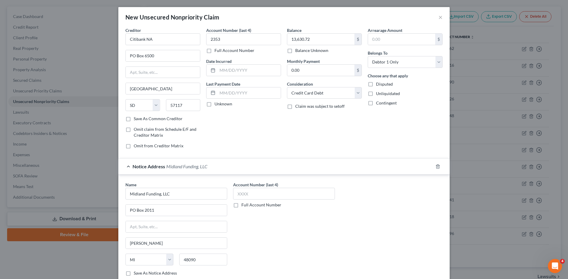
scroll to position [0, 0]
drag, startPoint x: 275, startPoint y: 236, endPoint x: 248, endPoint y: 206, distance: 40.4
click at [275, 235] on div "Account Number (last 4) Full Account Number" at bounding box center [284, 231] width 108 height 99
click at [253, 196] on input "text" at bounding box center [284, 194] width 102 height 12
click at [241, 206] on label "Full Account Number" at bounding box center [261, 205] width 40 height 6
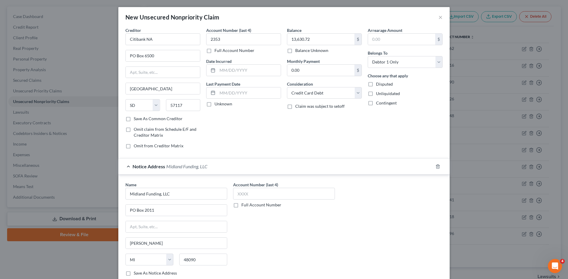
click at [244, 206] on input "Full Account Number" at bounding box center [246, 204] width 4 height 4
click at [241, 206] on label "Full Account Number" at bounding box center [261, 205] width 40 height 6
click at [244, 206] on input "Full Account Number" at bounding box center [246, 204] width 4 height 4
click at [259, 191] on input "text" at bounding box center [284, 194] width 102 height 12
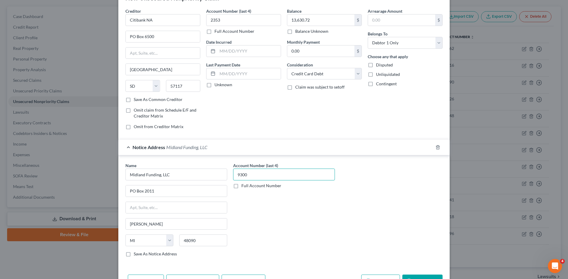
scroll to position [39, 0]
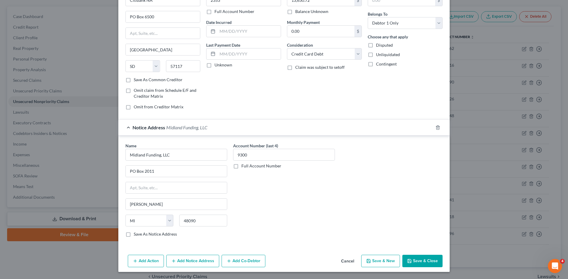
drag, startPoint x: 417, startPoint y: 263, endPoint x: 30, endPoint y: 220, distance: 388.9
click at [417, 263] on button "Save & Close" at bounding box center [422, 261] width 40 height 12
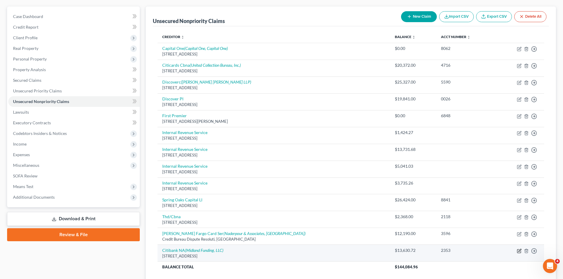
click at [520, 253] on icon "button" at bounding box center [519, 251] width 5 height 5
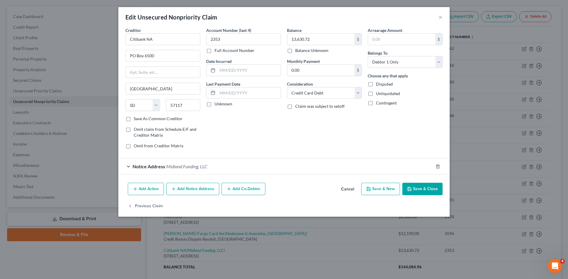
click at [185, 167] on span "Midland Funding, LLC" at bounding box center [186, 167] width 41 height 6
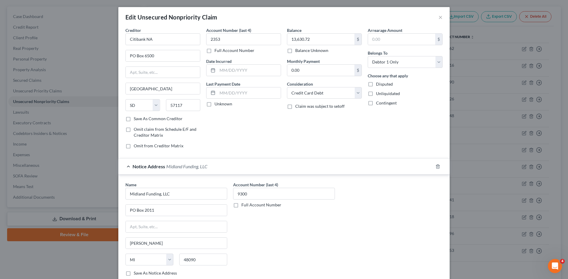
click at [241, 204] on label "Full Account Number" at bounding box center [261, 205] width 40 height 6
click at [244, 204] on input "Full Account Number" at bounding box center [246, 204] width 4 height 4
click at [236, 195] on input "9300" at bounding box center [284, 194] width 102 height 12
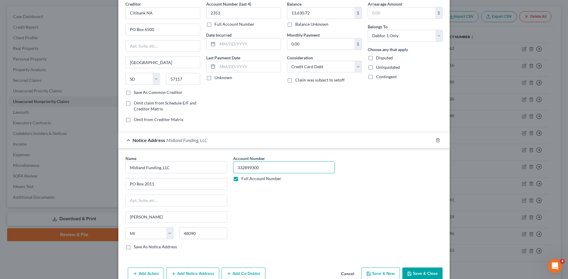
scroll to position [56, 0]
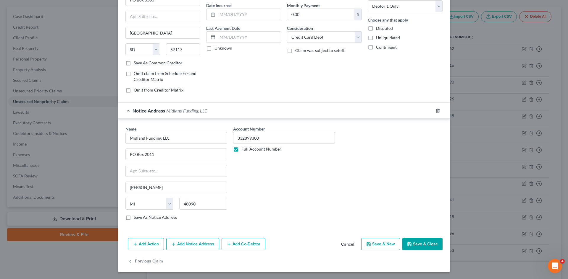
click at [417, 244] on button "Save & Close" at bounding box center [422, 244] width 40 height 12
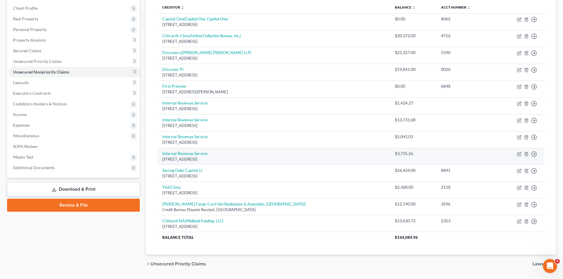
scroll to position [21, 0]
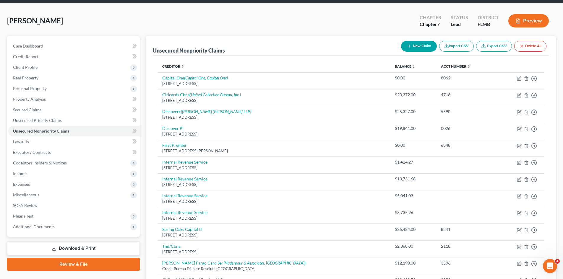
click at [424, 42] on button "New Claim" at bounding box center [419, 46] width 36 height 11
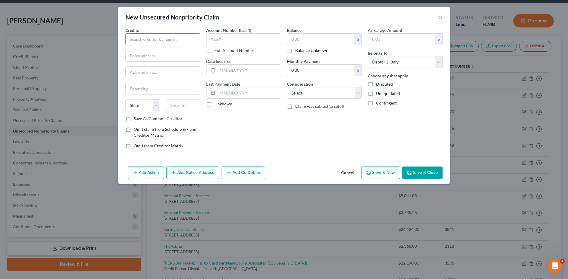
click at [171, 40] on input "text" at bounding box center [162, 39] width 75 height 12
click at [174, 54] on div "[STREET_ADDRESS]" at bounding box center [161, 55] width 62 height 5
click at [220, 41] on input "text" at bounding box center [243, 39] width 75 height 12
click at [214, 52] on label "Full Account Number" at bounding box center [234, 51] width 40 height 6
click at [217, 51] on input "Full Account Number" at bounding box center [219, 50] width 4 height 4
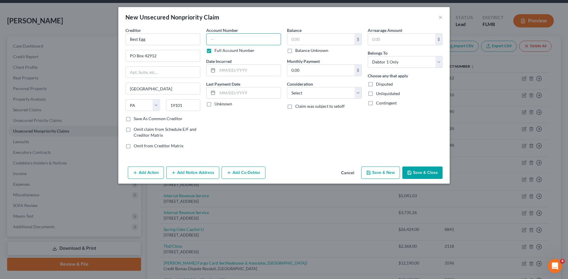
click at [234, 41] on input "text" at bounding box center [243, 39] width 75 height 12
drag, startPoint x: 331, startPoint y: 93, endPoint x: 330, endPoint y: 97, distance: 3.9
click at [331, 93] on select "Select Cable / Satellite Services Collection Agency Credit Card Debt Debt Couns…" at bounding box center [324, 93] width 75 height 12
click at [287, 87] on select "Select Cable / Satellite Services Collection Agency Credit Card Debt Debt Couns…" at bounding box center [324, 93] width 75 height 12
drag, startPoint x: 371, startPoint y: 131, endPoint x: 409, endPoint y: 62, distance: 78.8
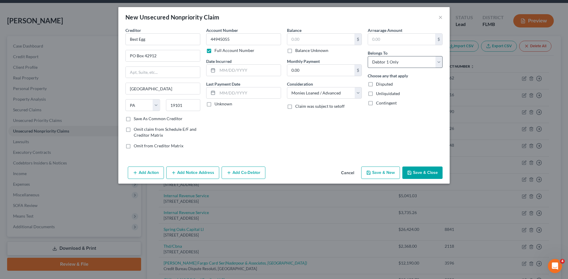
click at [371, 131] on div "Arrearage Amount $ Belongs To * Select Debtor 1 Only Debtor 2 Only Debtor 1 And…" at bounding box center [405, 90] width 81 height 127
click at [315, 42] on input "text" at bounding box center [320, 39] width 67 height 11
click at [325, 148] on div "Balance 23,641.99 $ Balance Unknown Balance Undetermined 23,641.99 $ Balance Un…" at bounding box center [324, 90] width 81 height 127
click at [422, 171] on button "Save & Close" at bounding box center [422, 173] width 40 height 12
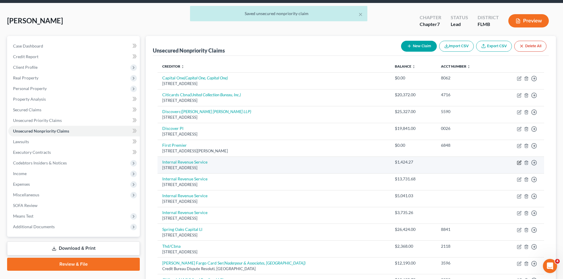
click at [518, 161] on icon "button" at bounding box center [519, 163] width 5 height 5
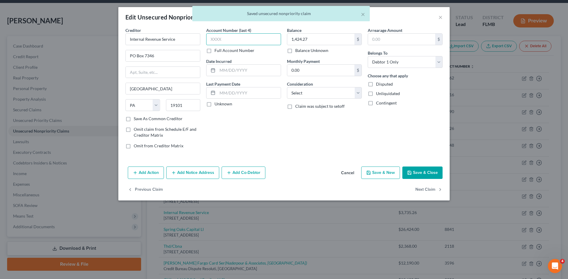
click at [238, 42] on input "text" at bounding box center [243, 39] width 75 height 12
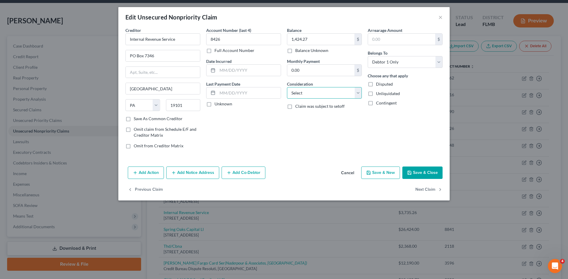
click at [328, 95] on select "Select Cable / Satellite Services Collection Agency Credit Card Debt Debt Couns…" at bounding box center [324, 93] width 75 height 12
click at [392, 132] on div "Arrearage Amount $ Belongs To * Select Debtor 1 Only Debtor 2 Only Debtor 1 And…" at bounding box center [405, 90] width 81 height 127
click at [423, 172] on button "Save & Close" at bounding box center [422, 173] width 40 height 12
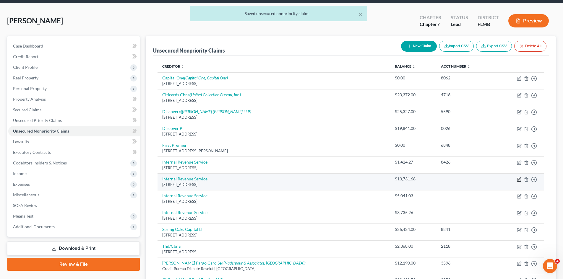
click at [520, 180] on icon "button" at bounding box center [520, 179] width 3 height 3
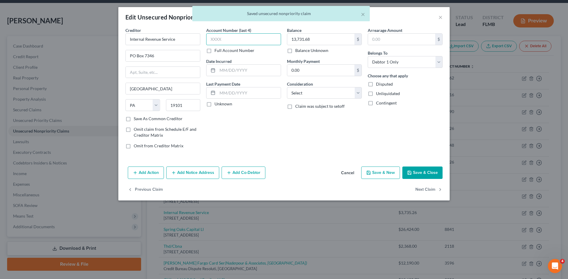
click at [260, 41] on input "text" at bounding box center [243, 39] width 75 height 12
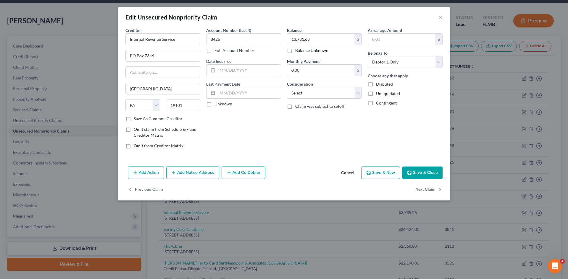
click at [428, 171] on button "Save & Close" at bounding box center [422, 173] width 40 height 12
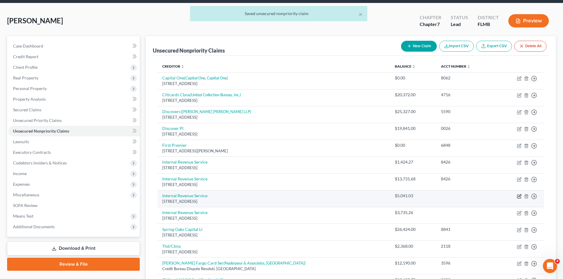
click at [518, 196] on icon "button" at bounding box center [519, 196] width 5 height 5
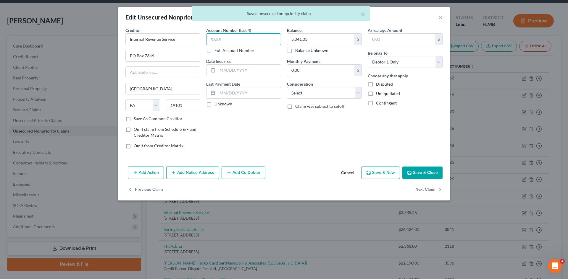
click at [240, 43] on input "text" at bounding box center [243, 39] width 75 height 12
click at [414, 172] on button "Save & Close" at bounding box center [422, 173] width 40 height 12
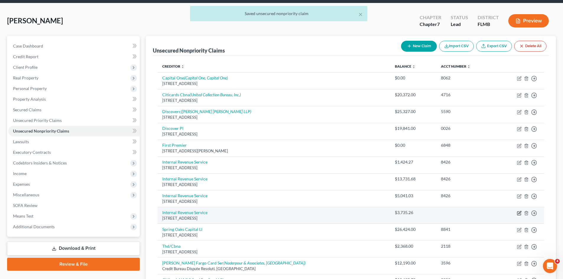
click at [519, 214] on icon "button" at bounding box center [519, 213] width 5 height 5
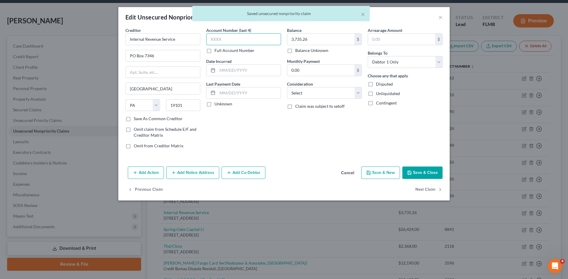
click at [237, 39] on input "text" at bounding box center [243, 39] width 75 height 12
click at [432, 179] on button "Save & Close" at bounding box center [422, 173] width 40 height 12
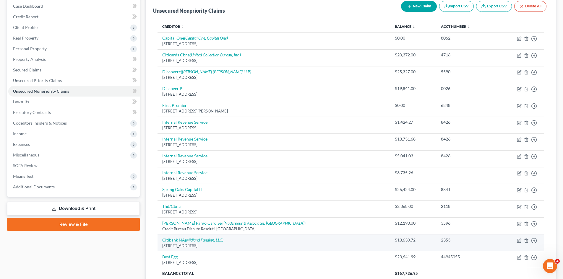
scroll to position [109, 0]
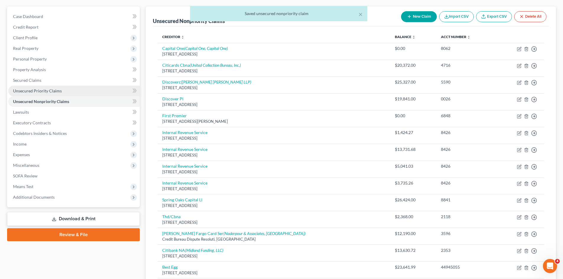
click at [41, 90] on span "Unsecured Priority Claims" at bounding box center [37, 90] width 49 height 5
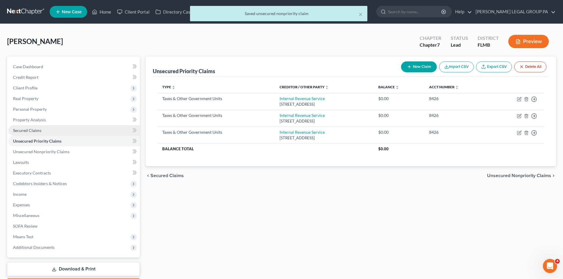
click at [43, 129] on link "Secured Claims" at bounding box center [74, 130] width 132 height 11
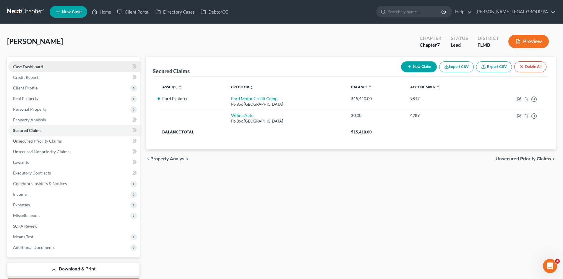
click at [40, 66] on span "Case Dashboard" at bounding box center [28, 66] width 30 height 5
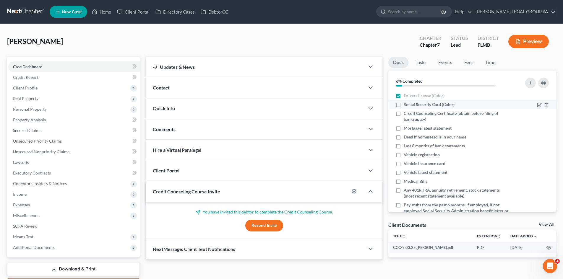
click at [404, 106] on label "Social Security Card (Color)" at bounding box center [429, 105] width 51 height 6
click at [406, 106] on input "Social Security Card (Color)" at bounding box center [408, 104] width 4 height 4
click at [404, 115] on label "Credit Counseling Certificate (obtain before filing of bankruptcy)" at bounding box center [456, 117] width 105 height 12
click at [406, 114] on input "Credit Counseling Certificate (obtain before filing of bankruptcy)" at bounding box center [408, 113] width 4 height 4
click at [545, 129] on icon "button" at bounding box center [546, 129] width 3 height 4
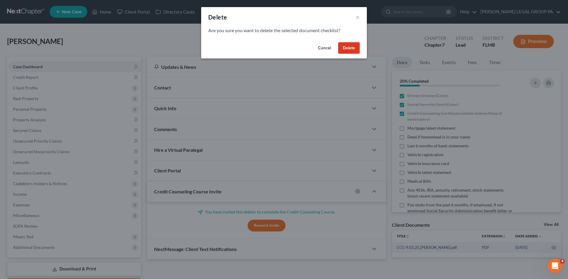
click at [348, 51] on button "Delete" at bounding box center [349, 48] width 22 height 12
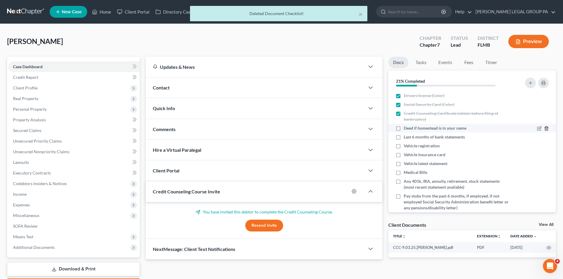
click at [544, 127] on icon "button" at bounding box center [546, 128] width 5 height 5
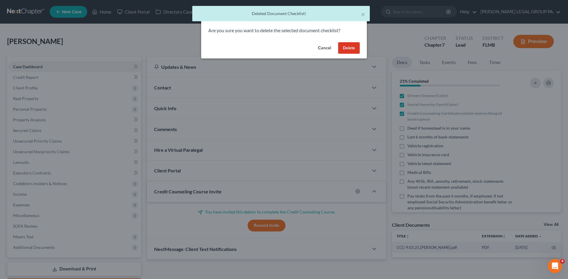
click at [358, 47] on button "Delete" at bounding box center [349, 48] width 22 height 12
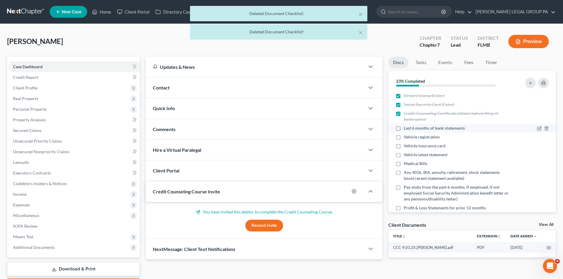
click at [404, 128] on label "Last 6 months of bank statements" at bounding box center [434, 128] width 61 height 6
click at [406, 128] on input "Last 6 months of bank statements" at bounding box center [408, 127] width 4 height 4
click at [404, 138] on label "Vehicle registration" at bounding box center [422, 137] width 36 height 6
click at [406, 138] on input "Vehicle registration" at bounding box center [408, 136] width 4 height 4
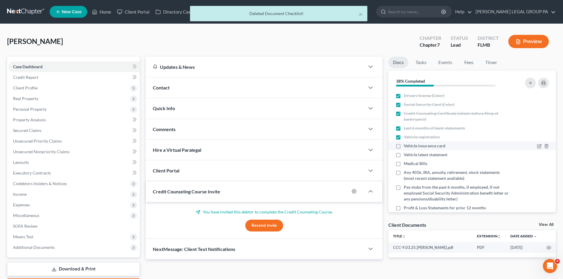
click at [404, 146] on label "Vehicle insurance card" at bounding box center [425, 146] width 42 height 6
click at [406, 146] on input "Vehicle insurance card" at bounding box center [408, 145] width 4 height 4
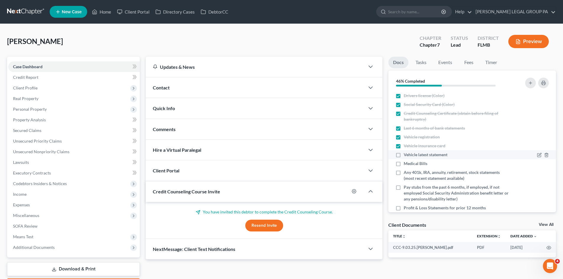
click at [404, 156] on label "Vehicle latest statement" at bounding box center [426, 155] width 44 height 6
click at [406, 156] on input "Vehicle latest statement" at bounding box center [408, 154] width 4 height 4
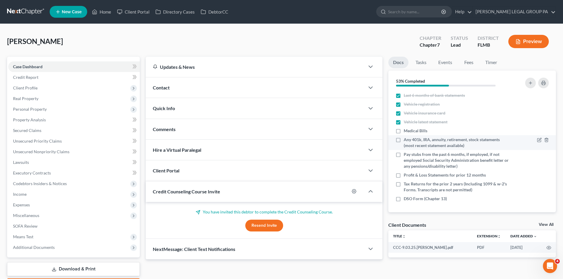
scroll to position [33, 0]
click at [545, 130] on polyline "button" at bounding box center [547, 130] width 4 height 0
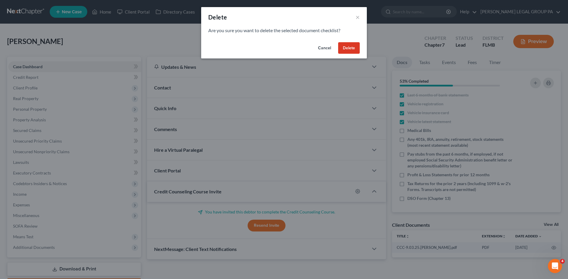
click at [356, 48] on button "Delete" at bounding box center [349, 48] width 22 height 12
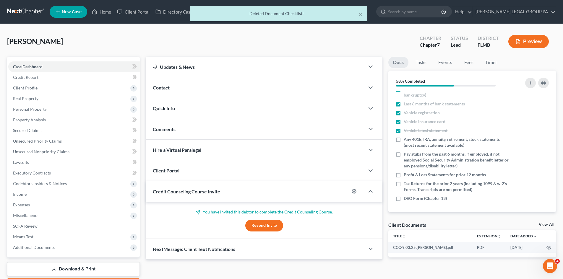
scroll to position [24, 0]
click at [546, 141] on line "button" at bounding box center [546, 140] width 0 height 1
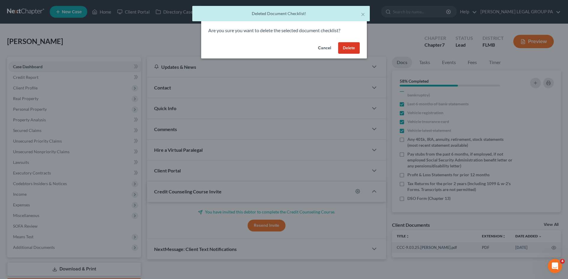
click at [346, 50] on button "Delete" at bounding box center [349, 48] width 22 height 12
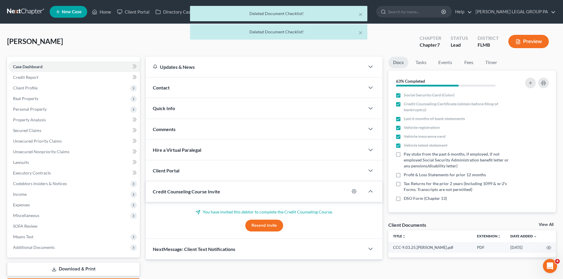
scroll to position [9, 0]
click at [404, 154] on label "Pay stubs from the past 6 months, if employed, if not employed Social Security …" at bounding box center [456, 160] width 105 height 18
click at [406, 154] on input "Pay stubs from the past 6 months, if employed, if not employed Social Security …" at bounding box center [408, 153] width 4 height 4
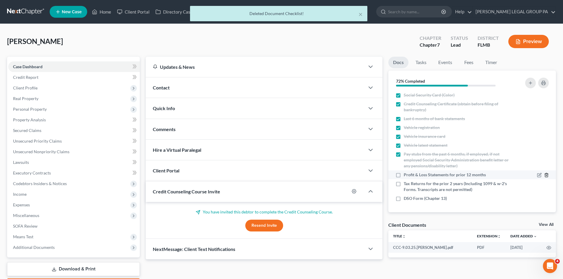
click at [545, 176] on icon "button" at bounding box center [546, 176] width 3 height 4
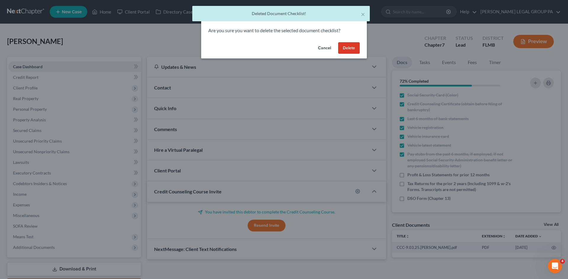
click at [354, 52] on button "Delete" at bounding box center [349, 48] width 22 height 12
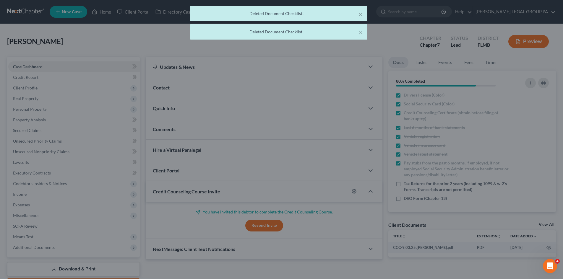
scroll to position [1, 0]
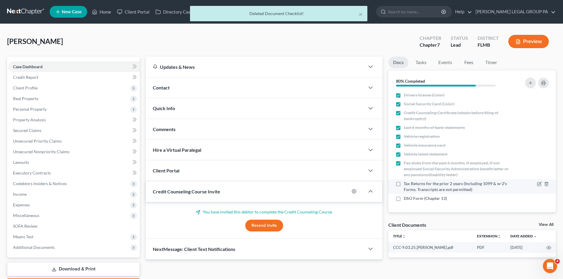
click at [404, 184] on label "Tax Returns for the prior 2 years (Including 1099 & w-2's Forms. Transcripts ar…" at bounding box center [456, 187] width 105 height 12
click at [406, 184] on input "Tax Returns for the prior 2 years (Including 1099 & w-2's Forms. Transcripts ar…" at bounding box center [408, 183] width 4 height 4
click at [546, 199] on line "button" at bounding box center [546, 199] width 0 height 1
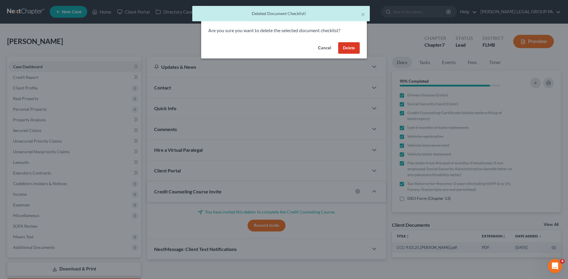
click at [356, 52] on button "Delete" at bounding box center [349, 48] width 22 height 12
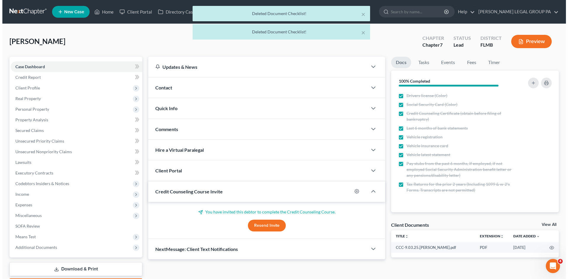
scroll to position [0, 0]
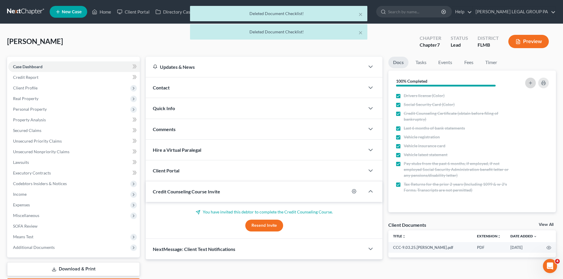
click at [530, 78] on button "button" at bounding box center [530, 83] width 11 height 11
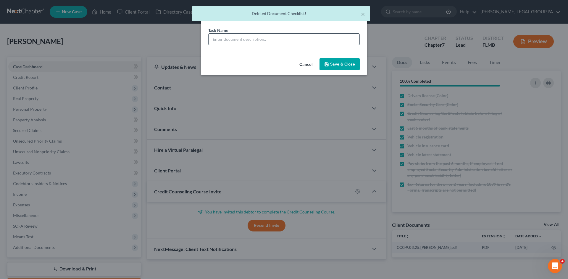
drag, startPoint x: 210, startPoint y: 42, endPoint x: 237, endPoint y: 45, distance: 27.6
click at [210, 42] on input "text" at bounding box center [283, 39] width 151 height 11
click at [213, 40] on input "Statement of any creditor not listed on Credit Report" at bounding box center [283, 39] width 151 height 11
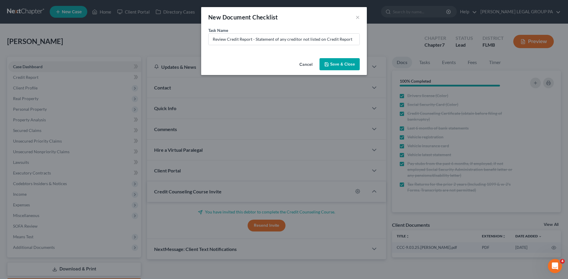
click at [339, 64] on button "Save & Close" at bounding box center [339, 64] width 40 height 12
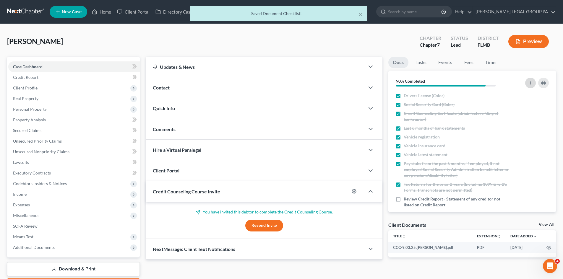
click at [529, 85] on icon "button" at bounding box center [530, 83] width 5 height 5
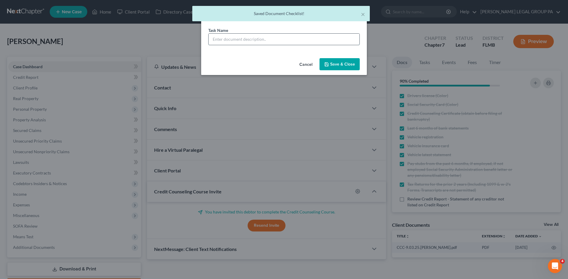
click at [220, 42] on input "text" at bounding box center [283, 39] width 151 height 11
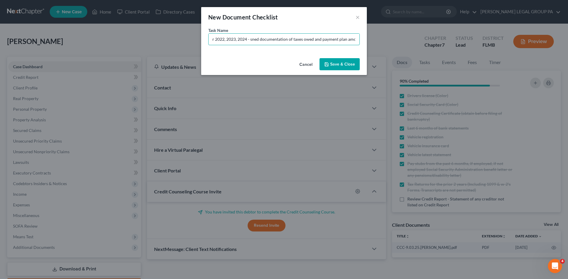
scroll to position [0, 62]
click at [334, 67] on button "Save & Close" at bounding box center [339, 64] width 40 height 12
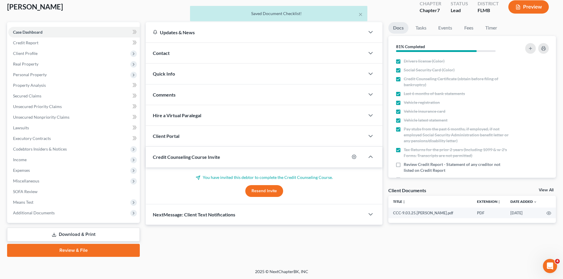
scroll to position [35, 0]
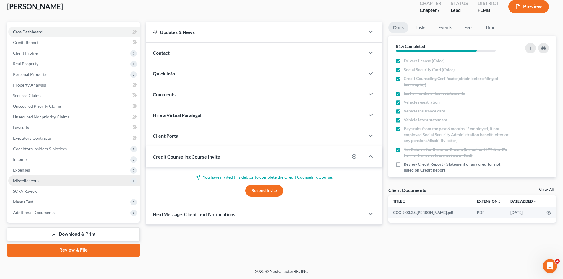
drag, startPoint x: 38, startPoint y: 172, endPoint x: 38, endPoint y: 177, distance: 5.0
click at [38, 172] on span "Expenses" at bounding box center [74, 170] width 132 height 11
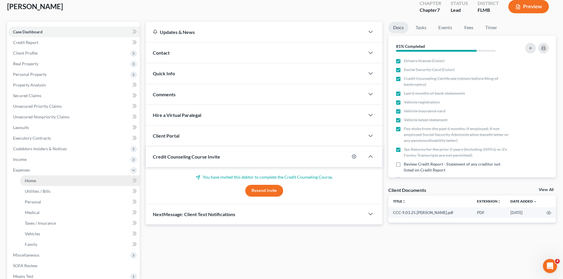
click at [38, 179] on link "Home" at bounding box center [80, 181] width 120 height 11
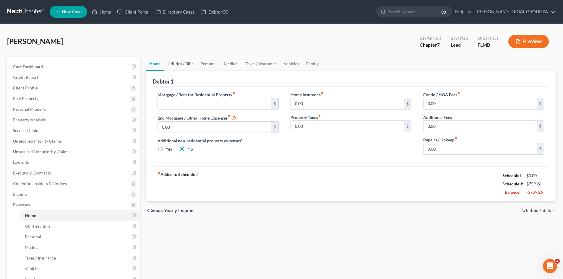
click at [173, 64] on link "Utilities / Bills" at bounding box center [180, 64] width 33 height 14
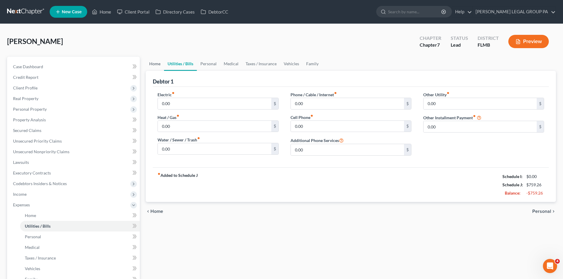
click at [156, 58] on link "Home" at bounding box center [155, 64] width 18 height 14
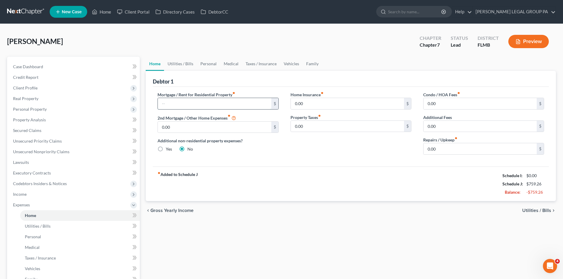
click at [207, 106] on input "text" at bounding box center [214, 103] width 113 height 11
click at [263, 106] on input "text" at bounding box center [214, 103] width 113 height 11
click at [316, 200] on div "fiber_manual_record Added to Schedule J Schedule I: $0.00 Schedule J: $2,059.26…" at bounding box center [351, 184] width 396 height 35
click at [181, 61] on link "Utilities / Bills" at bounding box center [180, 64] width 33 height 14
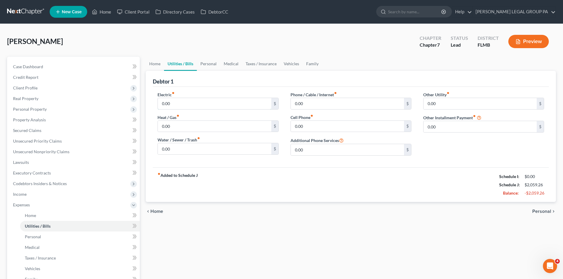
drag, startPoint x: 173, startPoint y: 104, endPoint x: 259, endPoint y: 117, distance: 86.7
click at [173, 104] on input "0.00" at bounding box center [214, 103] width 113 height 11
click at [212, 177] on div "fiber_manual_record Added to Schedule J Schedule I: $0.00 Schedule J: $2,259.26…" at bounding box center [351, 185] width 396 height 35
click at [185, 102] on input "200.00" at bounding box center [214, 103] width 113 height 11
click at [177, 150] on input "0.00" at bounding box center [214, 148] width 113 height 11
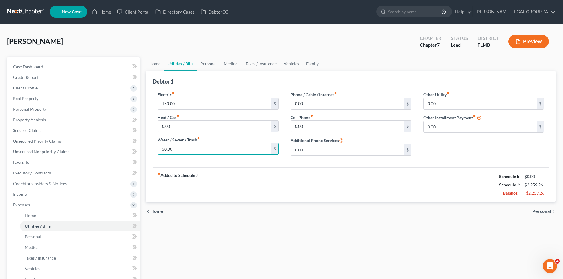
click at [239, 235] on div "Home Utilities / Bills Personal Medical Taxes / Insurance Vehicles Family Debto…" at bounding box center [351, 212] width 416 height 310
click at [156, 63] on link "Home" at bounding box center [155, 64] width 18 height 14
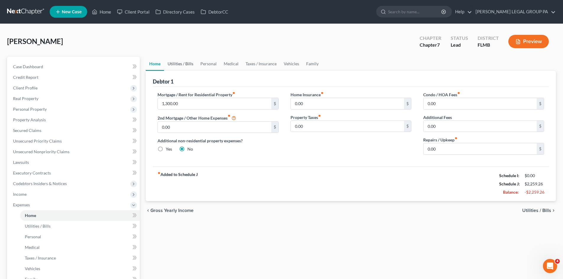
click at [185, 66] on link "Utilities / Bills" at bounding box center [180, 64] width 33 height 14
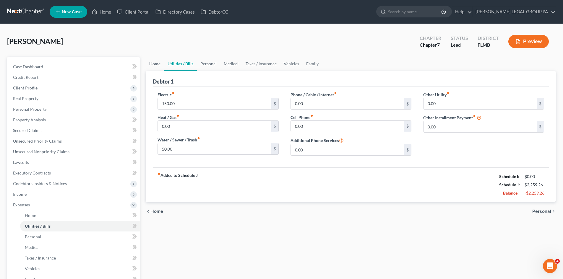
click at [154, 62] on link "Home" at bounding box center [155, 64] width 18 height 14
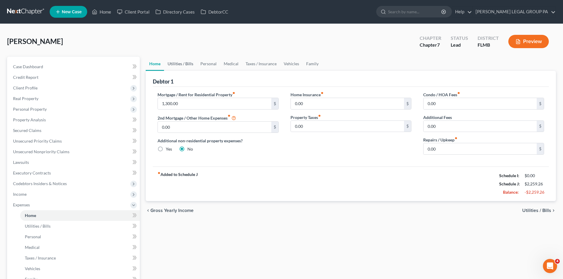
click at [182, 66] on link "Utilities / Bills" at bounding box center [180, 64] width 33 height 14
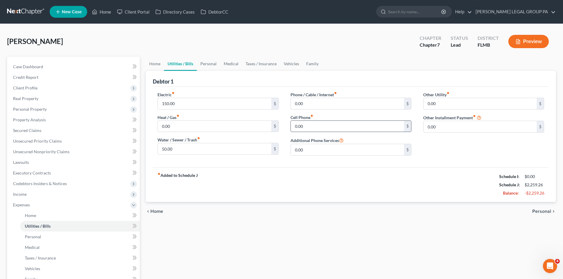
click at [312, 125] on input "0.00" at bounding box center [347, 126] width 113 height 11
click at [350, 216] on div "chevron_left Home Personal chevron_right" at bounding box center [351, 211] width 410 height 19
click at [303, 104] on input "0.00" at bounding box center [347, 103] width 113 height 11
click at [327, 240] on div "Home Utilities / Bills Personal Medical Taxes / Insurance Vehicles Family Debto…" at bounding box center [351, 212] width 416 height 310
click at [458, 104] on input "0.00" at bounding box center [480, 103] width 113 height 11
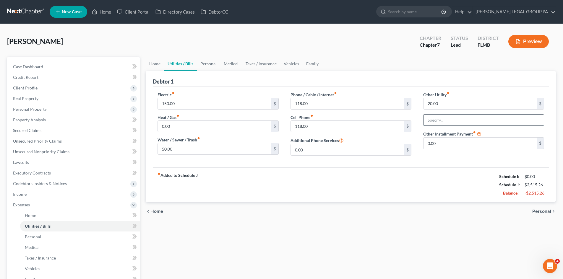
click at [465, 116] on input "text" at bounding box center [484, 120] width 120 height 11
drag, startPoint x: 456, startPoint y: 118, endPoint x: 364, endPoint y: 106, distance: 92.5
click at [365, 106] on div "Electric fiber_manual_record 150.00 $ Heat / Gas fiber_manual_record 0.00 $ Wat…" at bounding box center [351, 126] width 399 height 69
drag, startPoint x: 464, startPoint y: 121, endPoint x: 454, endPoint y: 119, distance: 9.5
click at [454, 119] on input "Streaming Serices" at bounding box center [484, 120] width 120 height 11
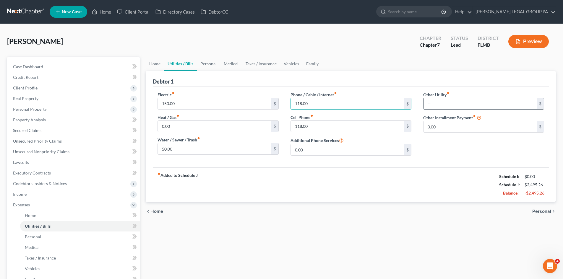
click at [454, 108] on input "text" at bounding box center [480, 103] width 113 height 11
drag, startPoint x: 203, startPoint y: 66, endPoint x: 204, endPoint y: 69, distance: 3.8
click at [203, 66] on link "Personal" at bounding box center [208, 64] width 23 height 14
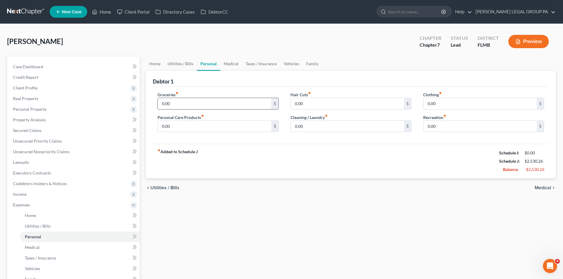
click at [194, 103] on input "0.00" at bounding box center [214, 103] width 113 height 11
click at [218, 151] on div "fiber_manual_record Added to Schedule J Schedule I: $0.00 Schedule J: $2,730.26…" at bounding box center [351, 161] width 396 height 35
click at [180, 124] on input "0.00" at bounding box center [214, 126] width 113 height 11
click at [328, 101] on input "0.00" at bounding box center [347, 103] width 113 height 11
drag, startPoint x: 248, startPoint y: 243, endPoint x: 243, endPoint y: 222, distance: 21.6
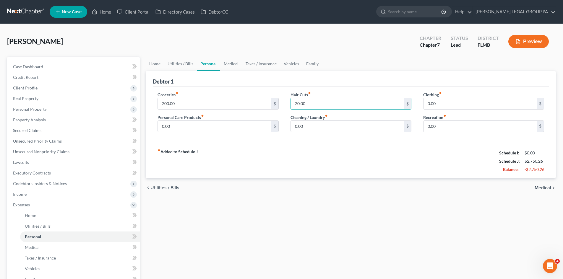
click at [249, 239] on div "Home Utilities / Bills Personal Medical Taxes / Insurance Vehicles Family Debto…" at bounding box center [351, 212] width 416 height 310
click at [376, 124] on input "0.00" at bounding box center [347, 126] width 113 height 11
click at [305, 124] on input "0.00" at bounding box center [347, 126] width 113 height 11
drag, startPoint x: 306, startPoint y: 124, endPoint x: 287, endPoint y: 124, distance: 18.6
click at [290, 124] on div "Hair Cuts fiber_manual_record 20.00 $ Cleaning / Laundry fiber_manual_record 0.…" at bounding box center [351, 115] width 133 height 46
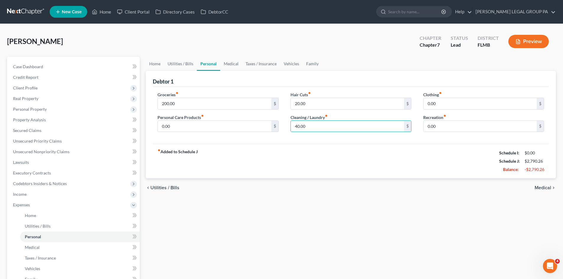
click at [388, 239] on div "Home Utilities / Bills Personal Medical Taxes / Insurance Vehicles Family Debto…" at bounding box center [351, 212] width 416 height 310
click at [444, 103] on input "0.00" at bounding box center [480, 103] width 113 height 11
click at [441, 125] on input "0.00" at bounding box center [480, 126] width 113 height 11
click at [212, 150] on div "fiber_manual_record Added to Schedule J Schedule I: $0.00 Schedule J: $2,905.26…" at bounding box center [351, 161] width 396 height 35
click at [194, 130] on input "0.00" at bounding box center [214, 126] width 113 height 11
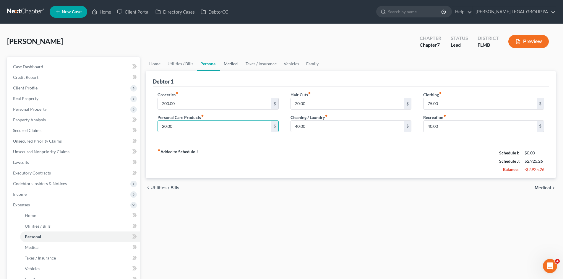
click at [235, 64] on link "Medical" at bounding box center [231, 64] width 22 height 14
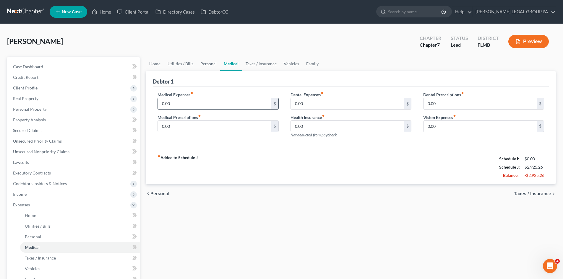
click at [198, 105] on input "0.00" at bounding box center [214, 103] width 113 height 11
click at [320, 126] on input "0.00" at bounding box center [347, 126] width 113 height 11
click at [313, 165] on div "fiber_manual_record Added to Schedule J Schedule I: $0.00 Schedule J: $2,925.26…" at bounding box center [351, 167] width 396 height 35
click at [182, 106] on input "0.00" at bounding box center [214, 103] width 113 height 11
click at [321, 107] on input "0.00" at bounding box center [347, 103] width 113 height 11
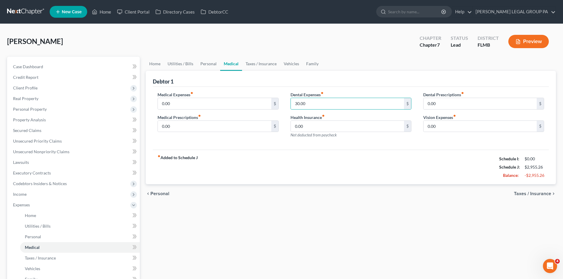
click at [276, 222] on div "Home Utilities / Bills Personal Medical Taxes / Insurance Vehicles Family Debto…" at bounding box center [351, 212] width 416 height 310
click at [195, 130] on input "0.00" at bounding box center [214, 126] width 113 height 11
click at [304, 215] on div "Home Utilities / Bills Personal Medical Taxes / Insurance Vehicles Family Debto…" at bounding box center [351, 212] width 416 height 310
click at [442, 127] on input "0.00" at bounding box center [480, 126] width 113 height 11
drag, startPoint x: 250, startPoint y: 69, endPoint x: 248, endPoint y: 54, distance: 14.8
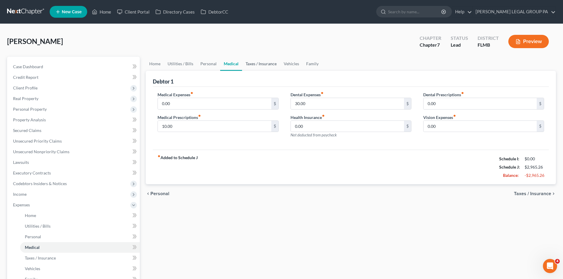
click at [250, 69] on link "Taxes / Insurance" at bounding box center [261, 64] width 38 height 14
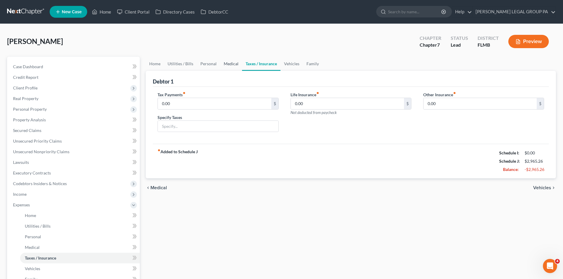
click at [230, 66] on link "Medical" at bounding box center [231, 64] width 22 height 14
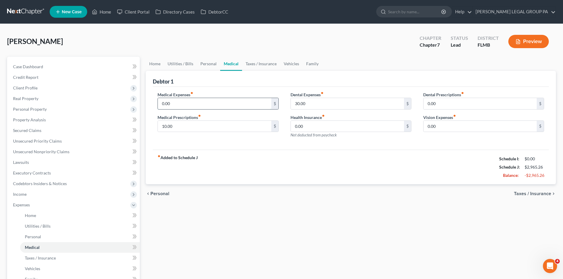
click at [202, 106] on input "0.00" at bounding box center [214, 103] width 113 height 11
click at [301, 204] on div "Home Utilities / Bills Personal Medical Taxes / Insurance Vehicles Family Debto…" at bounding box center [351, 212] width 416 height 310
click at [216, 105] on input "0.00" at bounding box center [214, 103] width 113 height 11
click at [261, 64] on link "Taxes / Insurance" at bounding box center [261, 64] width 38 height 14
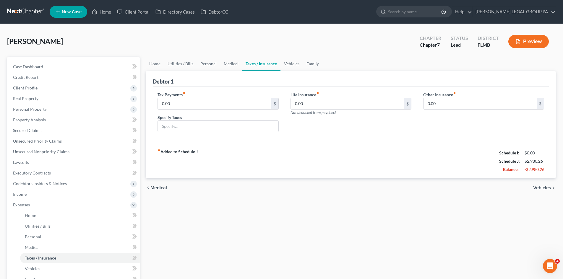
click at [330, 122] on div "Life Insurance fiber_manual_record 0.00 $ Not deducted from paycheck" at bounding box center [351, 115] width 133 height 46
click at [322, 104] on input "0.00" at bounding box center [347, 103] width 113 height 11
click at [356, 201] on div "Home Utilities / Bills Personal Medical Taxes / Insurance Vehicles Family Debto…" at bounding box center [351, 212] width 416 height 310
drag, startPoint x: 283, startPoint y: 62, endPoint x: 247, endPoint y: 101, distance: 52.5
click at [283, 62] on link "Vehicles" at bounding box center [292, 64] width 22 height 14
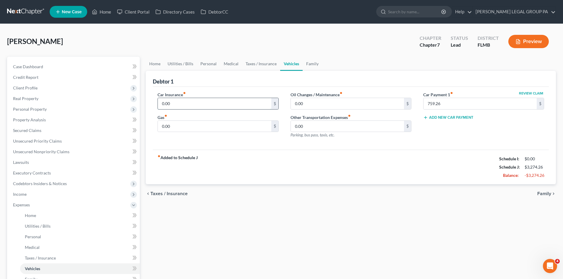
click at [193, 108] on input "0.00" at bounding box center [214, 103] width 113 height 11
click at [257, 69] on link "Taxes / Insurance" at bounding box center [261, 64] width 38 height 14
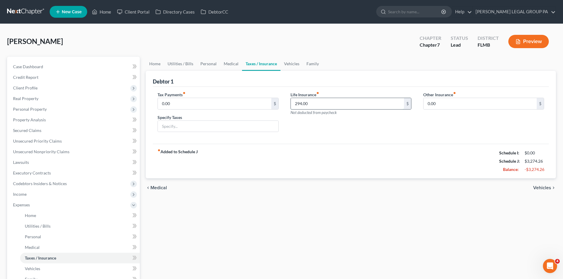
click at [303, 107] on input "294.00" at bounding box center [347, 103] width 113 height 11
click at [289, 64] on link "Vehicles" at bounding box center [292, 64] width 22 height 14
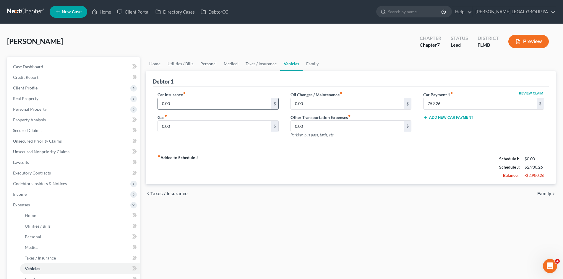
click at [177, 101] on input "0.00" at bounding box center [214, 103] width 113 height 11
paste input "294"
click at [267, 65] on link "Taxes / Insurance" at bounding box center [261, 64] width 38 height 14
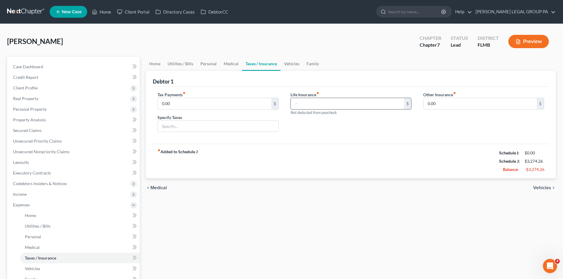
click at [296, 106] on input "text" at bounding box center [347, 103] width 113 height 11
drag, startPoint x: 315, startPoint y: 216, endPoint x: 289, endPoint y: 67, distance: 151.1
click at [314, 211] on div "Home Utilities / Bills Personal Medical Taxes / Insurance Vehicles Family Debto…" at bounding box center [351, 212] width 416 height 310
click at [288, 62] on link "Vehicles" at bounding box center [292, 64] width 22 height 14
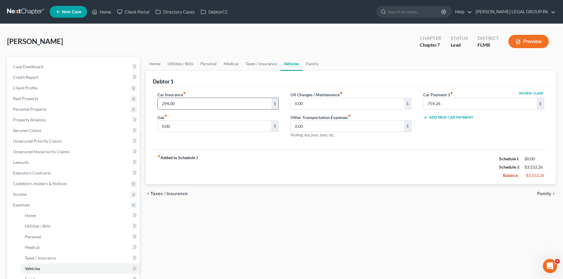
click at [189, 106] on input "294.00" at bounding box center [214, 103] width 113 height 11
drag, startPoint x: 210, startPoint y: 181, endPoint x: 205, endPoint y: 96, distance: 85.6
click at [210, 181] on div "fiber_manual_record Added to Schedule J Schedule I: $0.00 Schedule J: $3,552.26…" at bounding box center [351, 167] width 396 height 35
click at [195, 131] on input "0.00" at bounding box center [214, 126] width 113 height 11
click at [297, 234] on div "Home Utilities / Bills Personal Medical Taxes / Insurance Vehicles Family Debto…" at bounding box center [351, 212] width 416 height 310
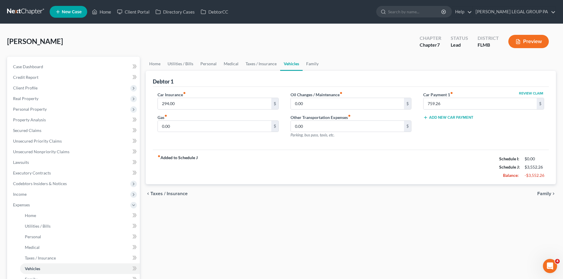
click at [196, 120] on div "Gas fiber_manual_record 0.00 $" at bounding box center [218, 123] width 121 height 18
click at [198, 125] on input "0.00" at bounding box center [214, 126] width 113 height 11
click at [453, 100] on input "759.26" at bounding box center [480, 103] width 113 height 11
click at [459, 101] on input "759.26" at bounding box center [480, 103] width 113 height 11
click at [435, 215] on div "Home Utilities / Bills Personal Medical Taxes / Insurance Vehicles Family Debto…" at bounding box center [351, 212] width 416 height 310
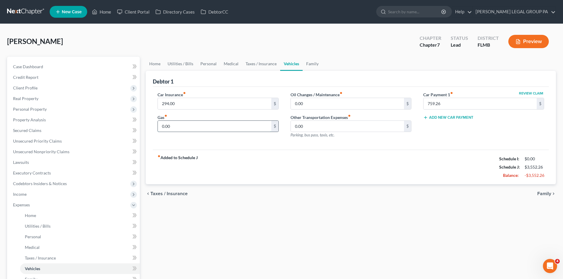
click at [191, 127] on input "0.00" at bounding box center [214, 126] width 113 height 11
drag, startPoint x: 247, startPoint y: 203, endPoint x: 277, endPoint y: 151, distance: 59.6
click at [250, 199] on div "chevron_left Taxes / Insurance Family chevron_right" at bounding box center [351, 194] width 410 height 19
click at [312, 107] on input "0.00" at bounding box center [347, 103] width 113 height 11
click at [334, 124] on input "0.00" at bounding box center [347, 126] width 113 height 11
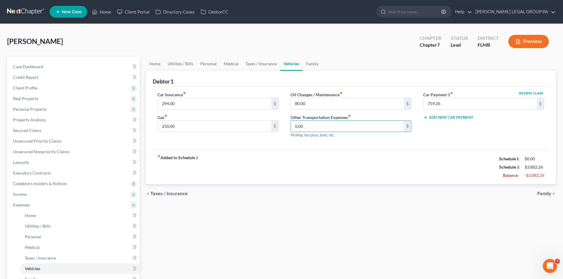
click at [320, 212] on div "Home Utilities / Bills Personal Medical Taxes / Insurance Vehicles Family Debto…" at bounding box center [351, 212] width 416 height 310
click at [324, 128] on input "0.00" at bounding box center [347, 126] width 113 height 11
drag, startPoint x: 327, startPoint y: 202, endPoint x: 242, endPoint y: 75, distance: 152.9
click at [326, 202] on div "chevron_left Taxes / Insurance Family chevron_right" at bounding box center [351, 194] width 410 height 19
click at [311, 62] on link "Family" at bounding box center [313, 64] width 20 height 14
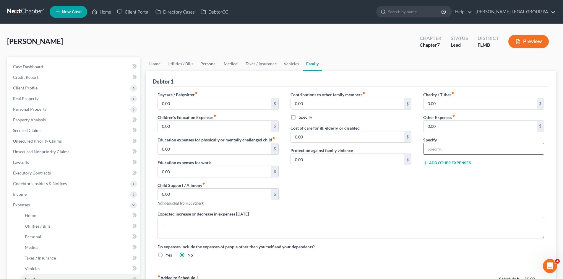
click at [451, 150] on input "text" at bounding box center [484, 148] width 120 height 11
click at [433, 163] on button "Add Other Expenses" at bounding box center [447, 163] width 48 height 5
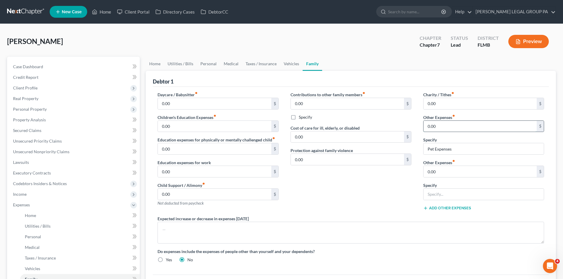
click at [451, 129] on input "0.00" at bounding box center [480, 126] width 113 height 11
click at [457, 193] on input "text" at bounding box center [484, 194] width 120 height 11
click at [459, 126] on input "0.00" at bounding box center [480, 126] width 113 height 11
click at [313, 201] on div "Contributions to other family members fiber_manual_record 0.00 $ Specify Cost o…" at bounding box center [351, 154] width 133 height 124
click at [466, 148] on input "Pet Expenses" at bounding box center [484, 148] width 120 height 11
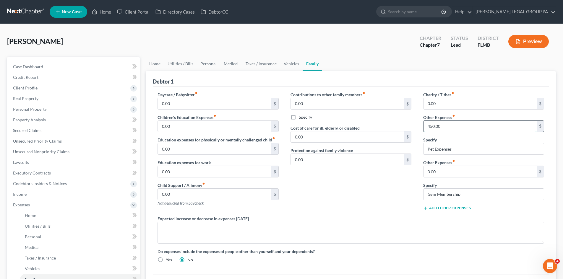
click at [450, 130] on input "450.00" at bounding box center [480, 126] width 113 height 11
click at [467, 148] on input "Pet Expenses" at bounding box center [484, 148] width 120 height 11
click at [285, 61] on link "Vehicles" at bounding box center [291, 64] width 22 height 14
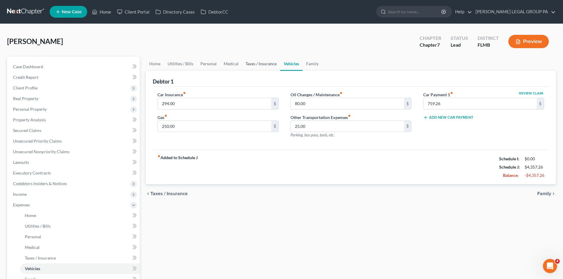
click at [269, 63] on link "Taxes / Insurance" at bounding box center [261, 64] width 38 height 14
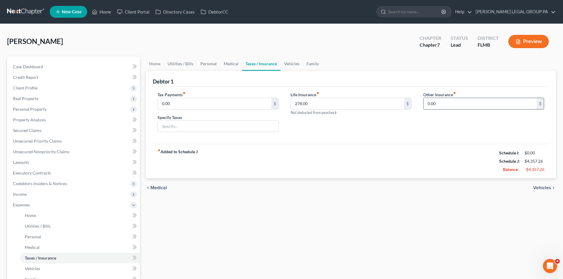
click at [444, 107] on input "0.00" at bounding box center [480, 103] width 113 height 11
click at [453, 121] on input "text" at bounding box center [484, 120] width 120 height 11
click at [316, 64] on link "Family" at bounding box center [313, 64] width 20 height 14
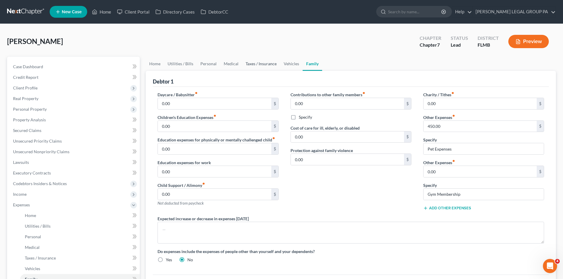
click at [255, 62] on link "Taxes / Insurance" at bounding box center [261, 64] width 38 height 14
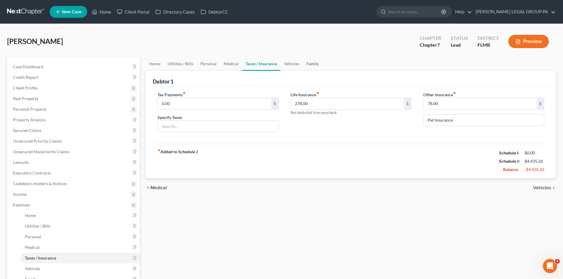
click at [314, 62] on link "Family" at bounding box center [313, 64] width 20 height 14
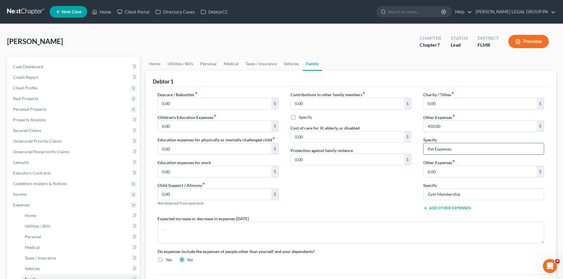
click at [476, 149] on input "Pet Expenses" at bounding box center [484, 148] width 120 height 11
click at [471, 135] on div "Charity / Tithes fiber_manual_record 0.00 $ Other Expenses fiber_manual_record …" at bounding box center [484, 154] width 133 height 124
click at [460, 129] on input "450.00" at bounding box center [480, 126] width 113 height 11
click at [365, 192] on div "Contributions to other family members fiber_manual_record 0.00 $ Specify Cost o…" at bounding box center [351, 154] width 133 height 124
click at [442, 169] on input "0.00" at bounding box center [480, 171] width 113 height 11
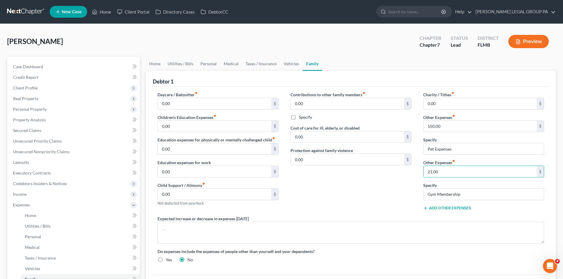
click at [383, 194] on div "Contributions to other family members fiber_manual_record 0.00 $ Specify Cost o…" at bounding box center [351, 154] width 133 height 124
drag, startPoint x: 293, startPoint y: 66, endPoint x: 305, endPoint y: 63, distance: 12.4
click at [293, 66] on link "Vehicles" at bounding box center [291, 64] width 22 height 14
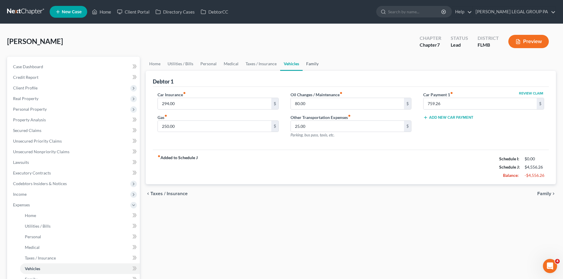
click at [312, 63] on link "Family" at bounding box center [313, 64] width 20 height 14
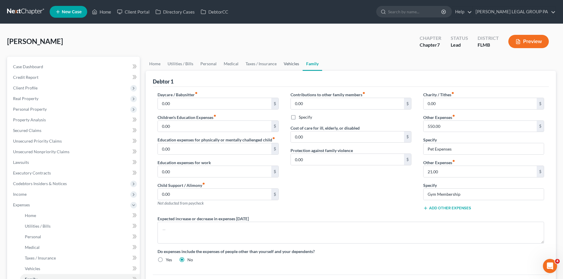
click at [287, 68] on link "Vehicles" at bounding box center [291, 64] width 22 height 14
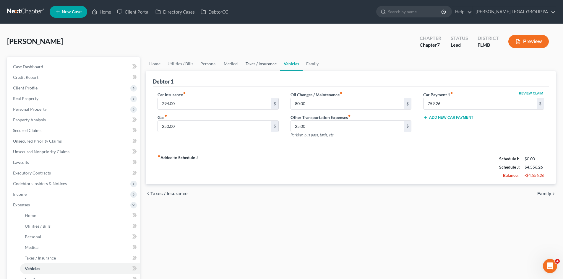
drag, startPoint x: 259, startPoint y: 65, endPoint x: 250, endPoint y: 64, distance: 9.2
click at [259, 65] on link "Taxes / Insurance" at bounding box center [261, 64] width 38 height 14
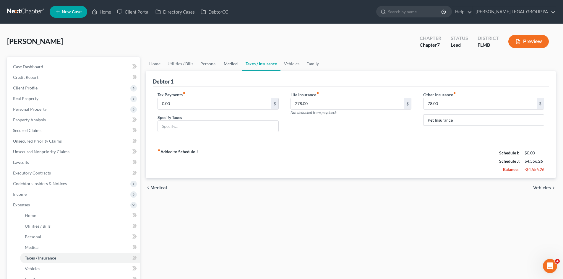
click at [224, 63] on link "Medical" at bounding box center [231, 64] width 22 height 14
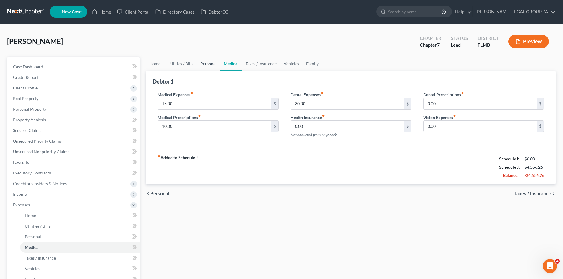
click at [203, 63] on link "Personal" at bounding box center [208, 64] width 23 height 14
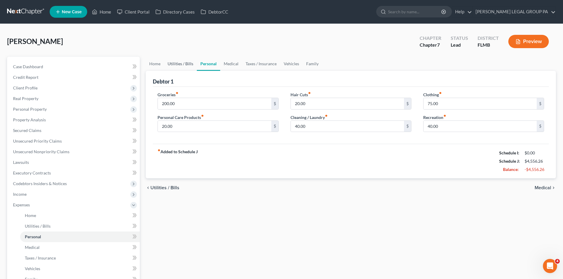
click at [176, 65] on link "Utilities / Bills" at bounding box center [180, 64] width 33 height 14
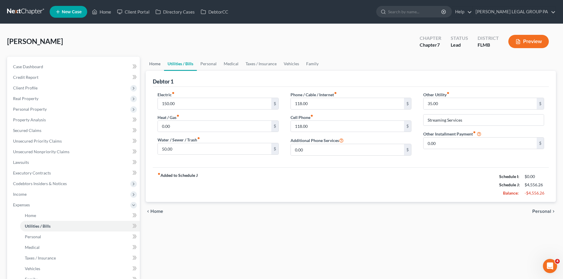
click at [153, 66] on link "Home" at bounding box center [155, 64] width 18 height 14
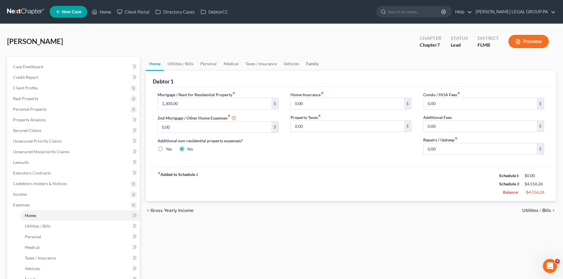
click at [314, 65] on link "Family" at bounding box center [313, 64] width 20 height 14
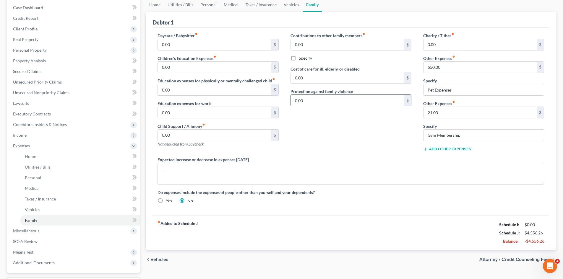
scroll to position [30, 0]
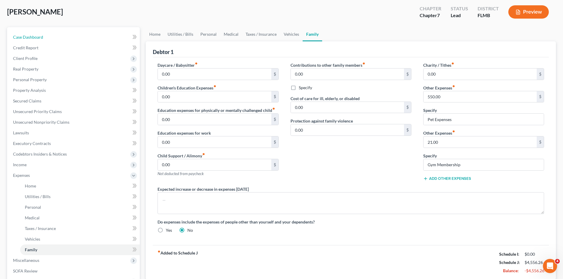
drag, startPoint x: 46, startPoint y: 39, endPoint x: 377, endPoint y: 65, distance: 331.7
click at [46, 38] on link "Case Dashboard" at bounding box center [74, 37] width 132 height 11
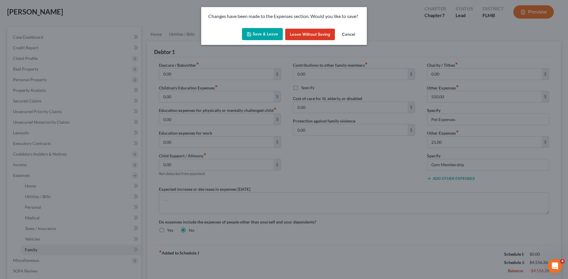
click at [258, 36] on button "Save & Leave" at bounding box center [262, 34] width 41 height 12
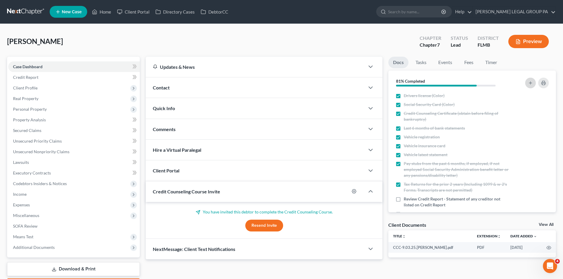
click at [531, 83] on line "button" at bounding box center [530, 83] width 3 height 0
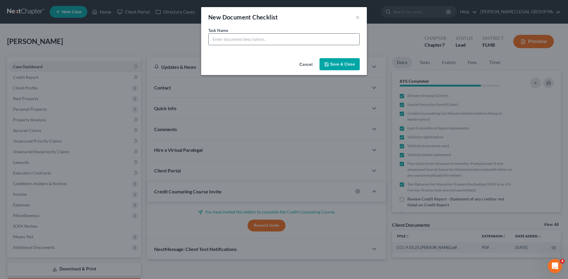
click at [241, 42] on input "text" at bounding box center [283, 39] width 151 height 11
click at [344, 63] on button "Save & Close" at bounding box center [339, 64] width 40 height 12
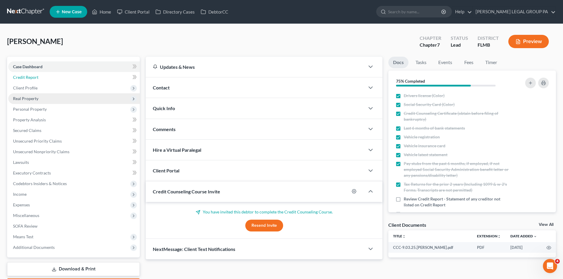
drag, startPoint x: 51, startPoint y: 79, endPoint x: 12, endPoint y: 96, distance: 43.2
click at [51, 79] on link "Credit Report" at bounding box center [74, 77] width 132 height 11
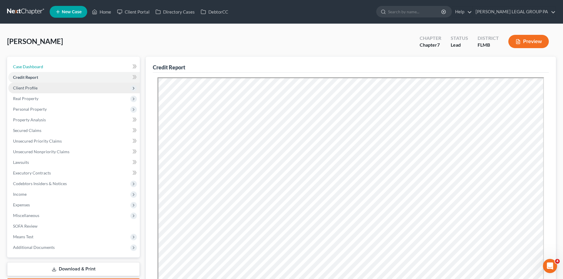
drag, startPoint x: 41, startPoint y: 64, endPoint x: 12, endPoint y: 85, distance: 35.8
click at [41, 64] on span "Case Dashboard" at bounding box center [28, 66] width 30 height 5
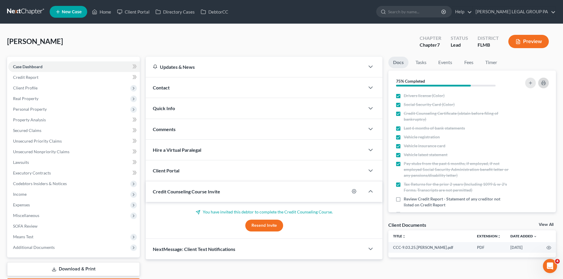
click at [543, 83] on icon "button" at bounding box center [543, 83] width 5 height 5
